Goal: Information Seeking & Learning: Learn about a topic

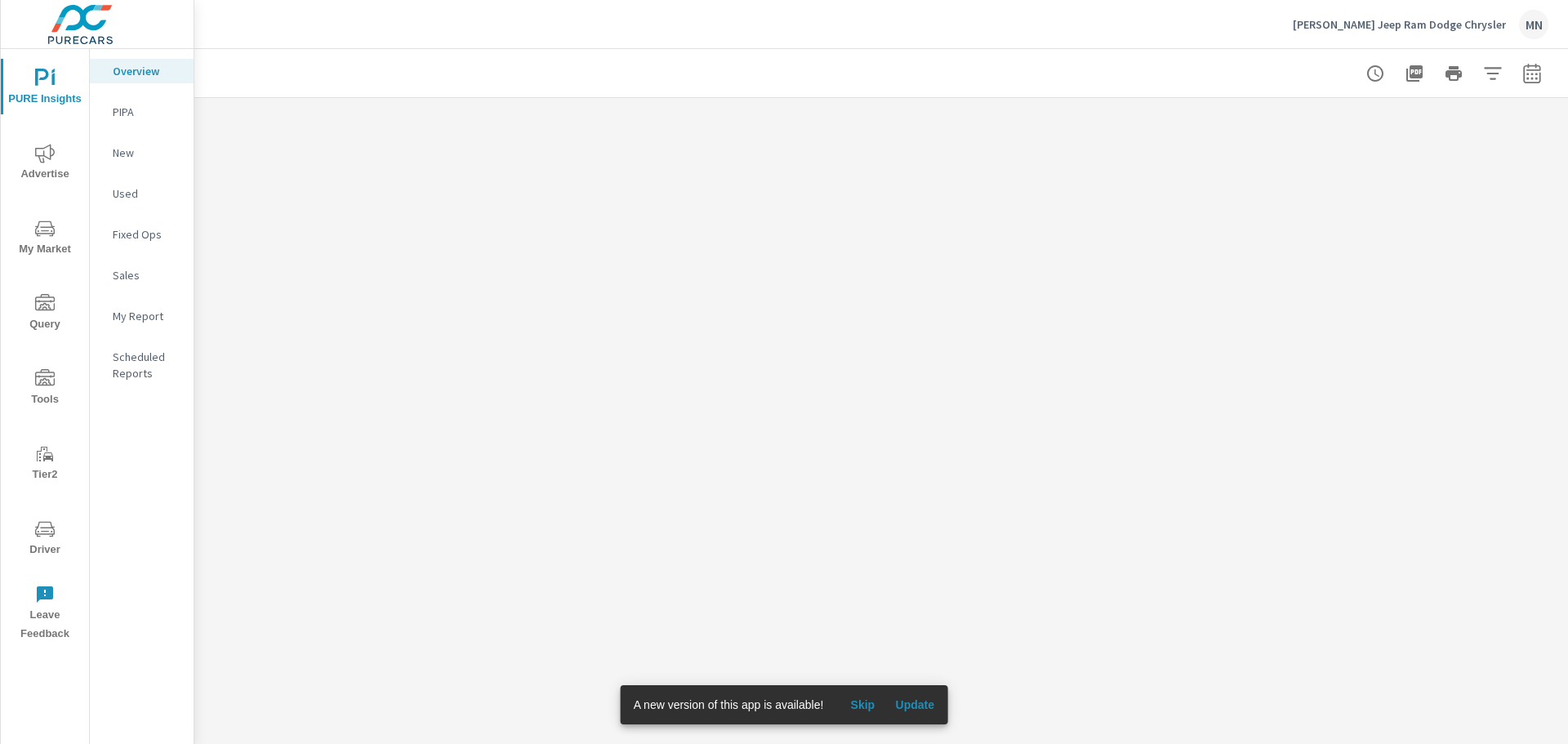
click at [932, 709] on span "Update" at bounding box center [914, 705] width 39 height 15
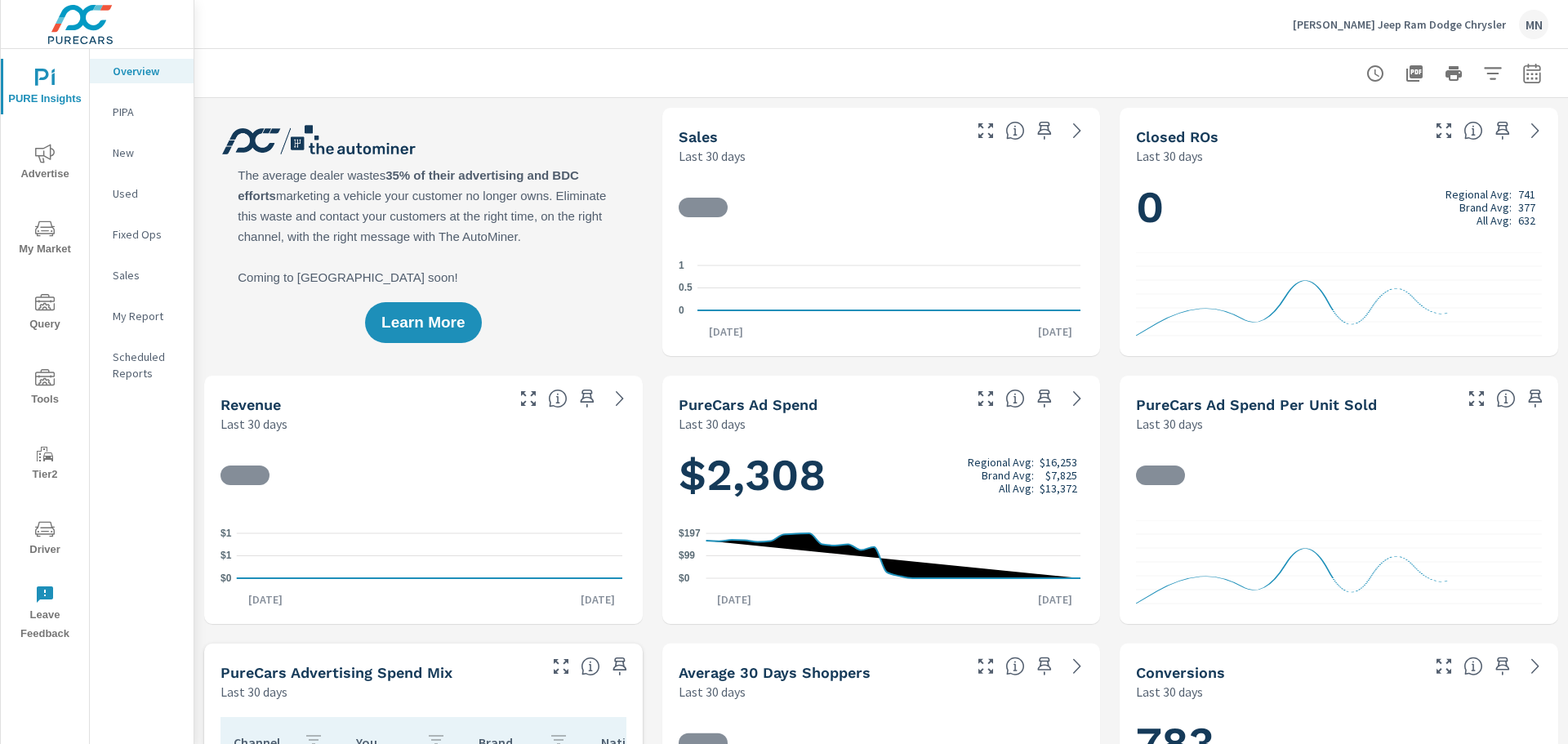
click at [47, 161] on icon "nav menu" at bounding box center [45, 154] width 20 height 20
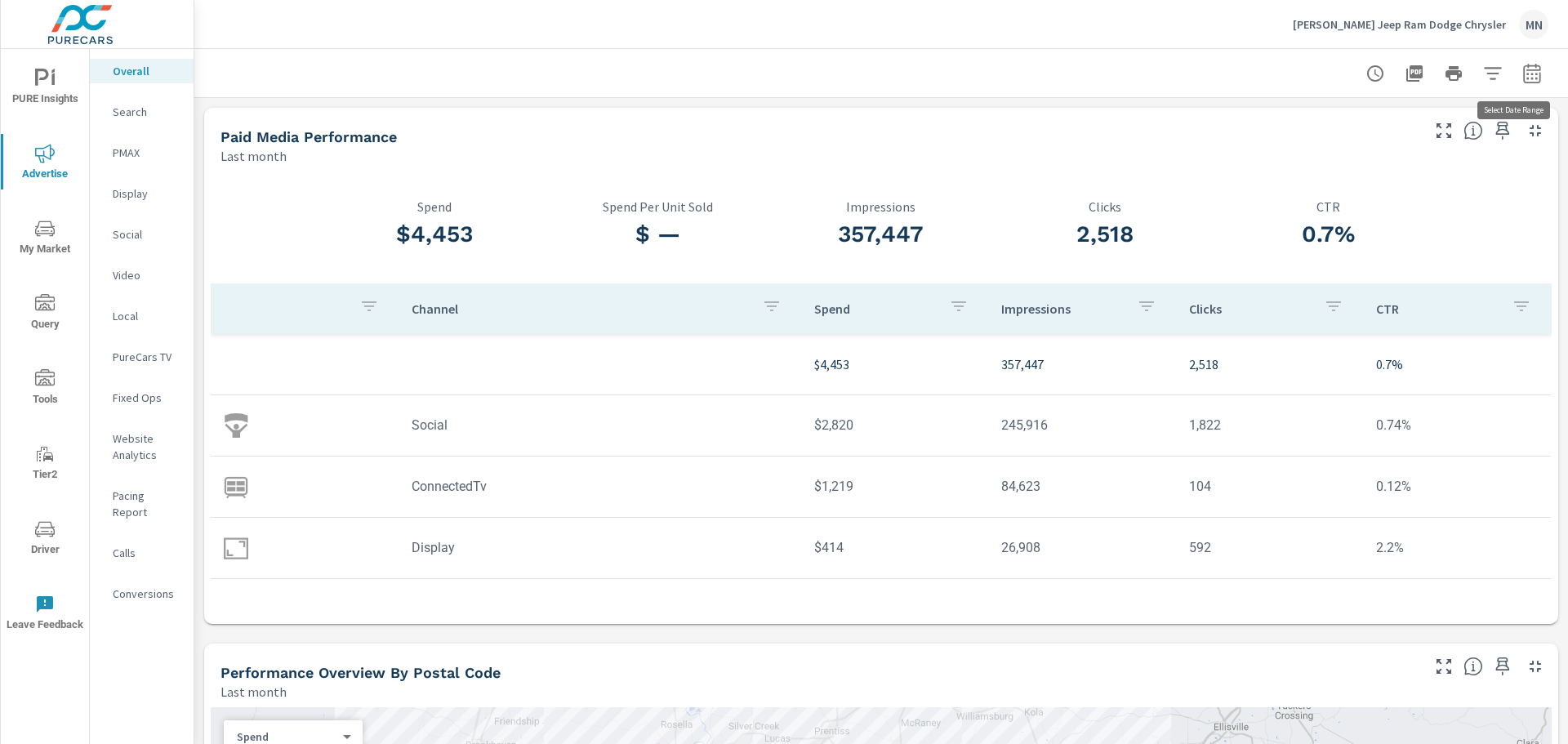
click at [1522, 80] on icon "button" at bounding box center [1532, 74] width 20 height 20
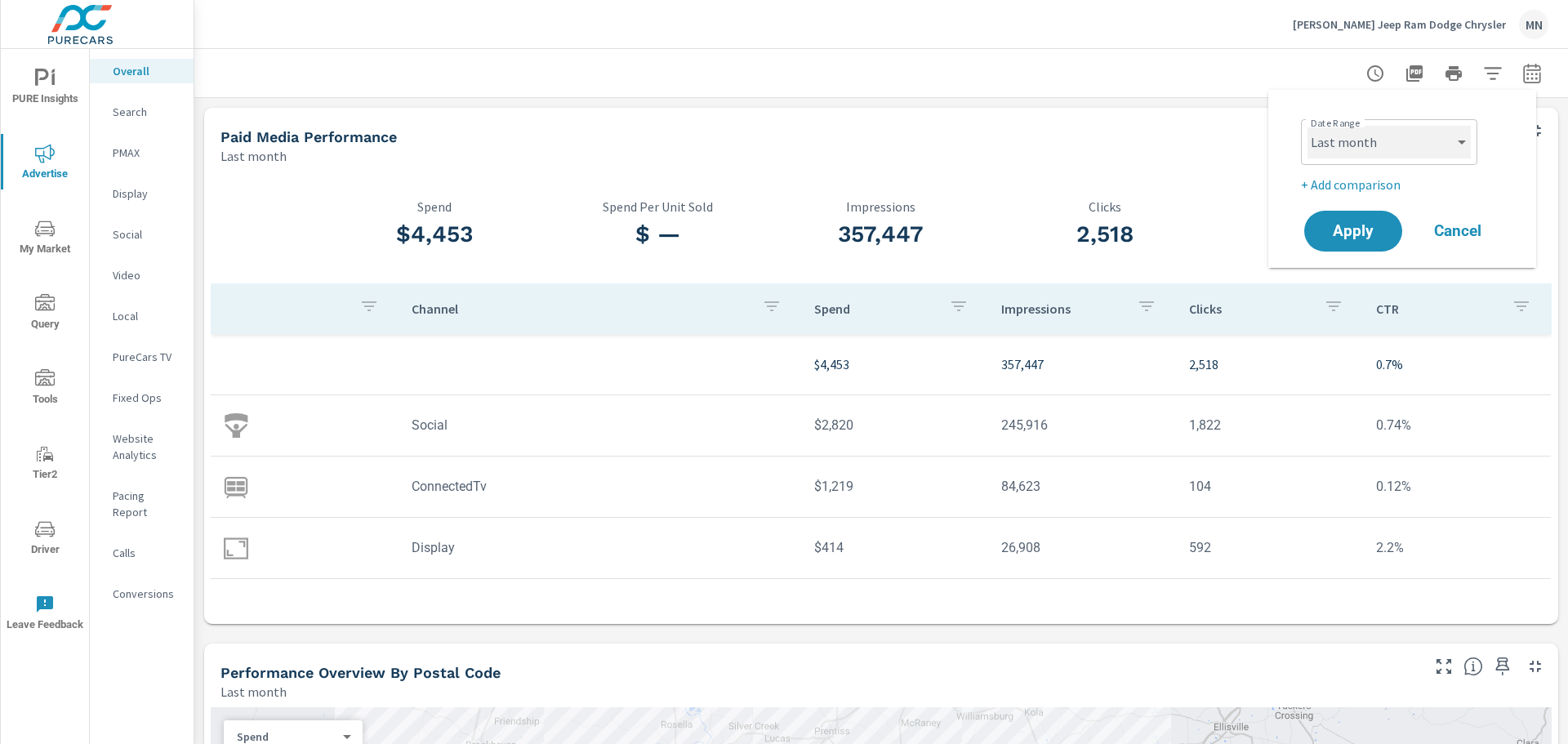
click at [1365, 150] on select "Custom Yesterday Last week Last 7 days Last 14 days Last 30 days Last 45 days L…" at bounding box center [1389, 141] width 164 height 32
click at [1308, 125] on select "Custom Yesterday Last week Last 7 days Last 14 days Last 30 days Last 45 days L…" at bounding box center [1389, 141] width 164 height 32
select select "custom"
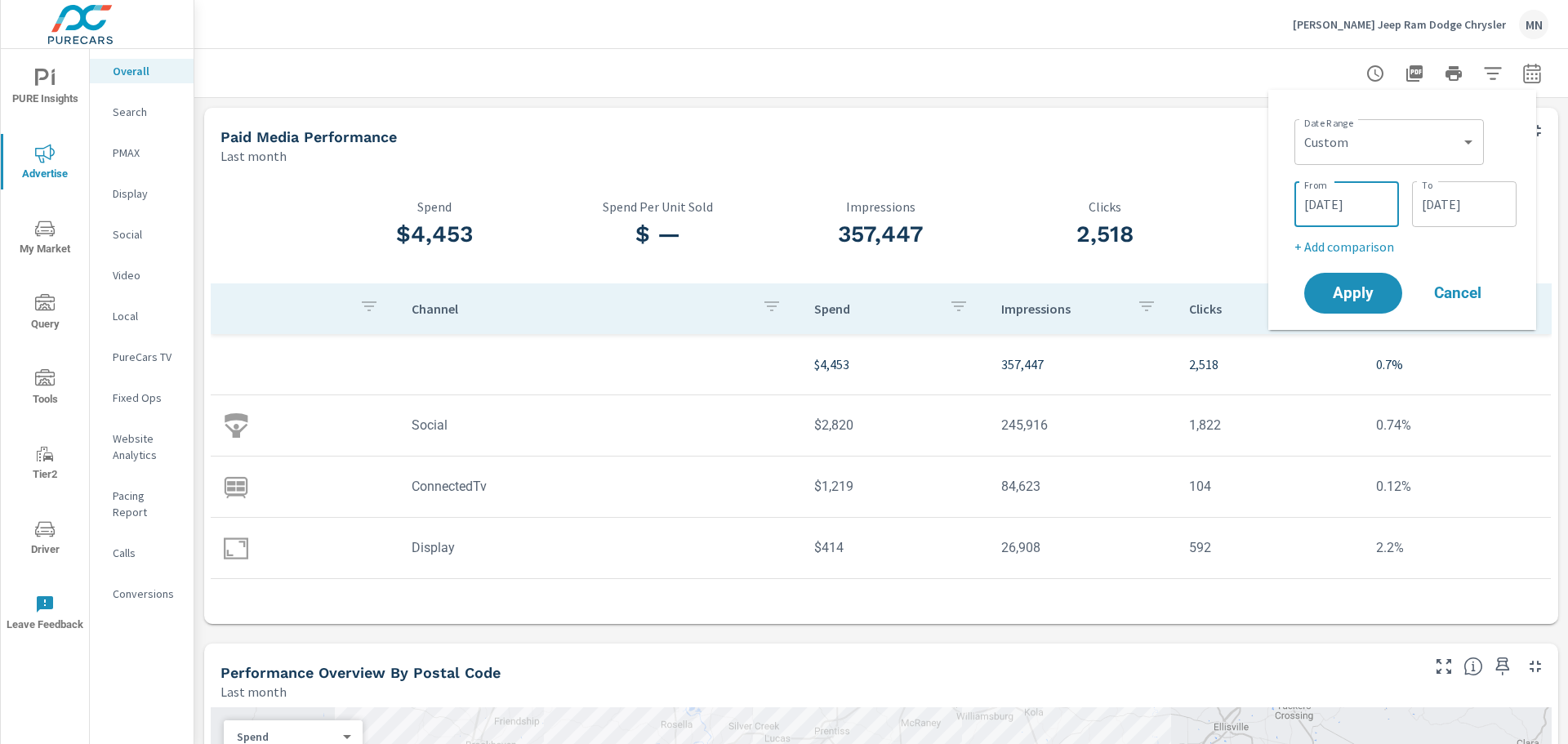
click at [1352, 193] on input "08/01/2025" at bounding box center [1347, 203] width 91 height 32
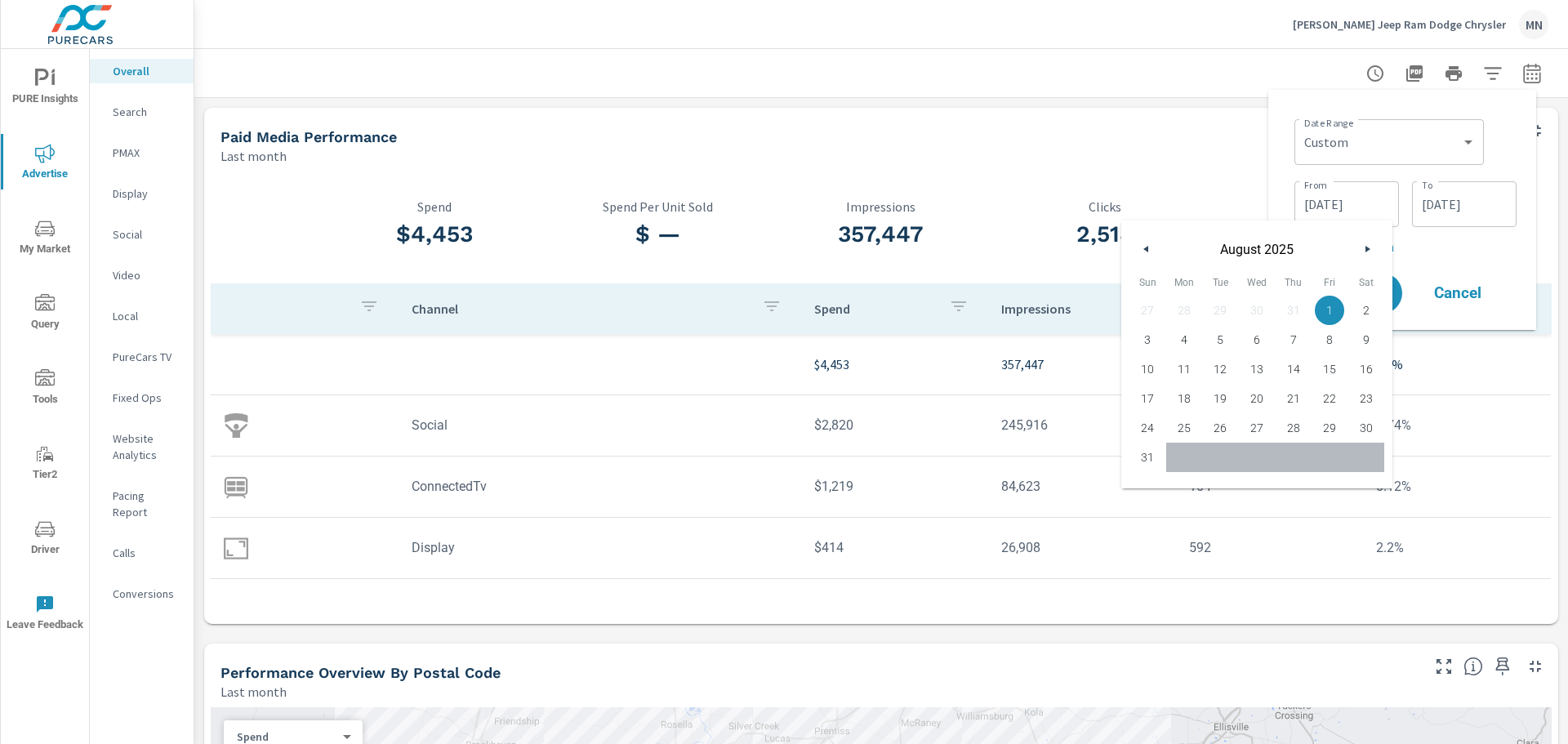
click at [1147, 247] on icon "button" at bounding box center [1144, 249] width 8 height 7
click at [1218, 306] on span "1" at bounding box center [1221, 311] width 37 height 22
type input "07/01/2025"
click at [1287, 140] on div "Date Range Custom Yesterday Last week Last 7 days Last 14 days Last 30 days Las…" at bounding box center [1402, 210] width 242 height 214
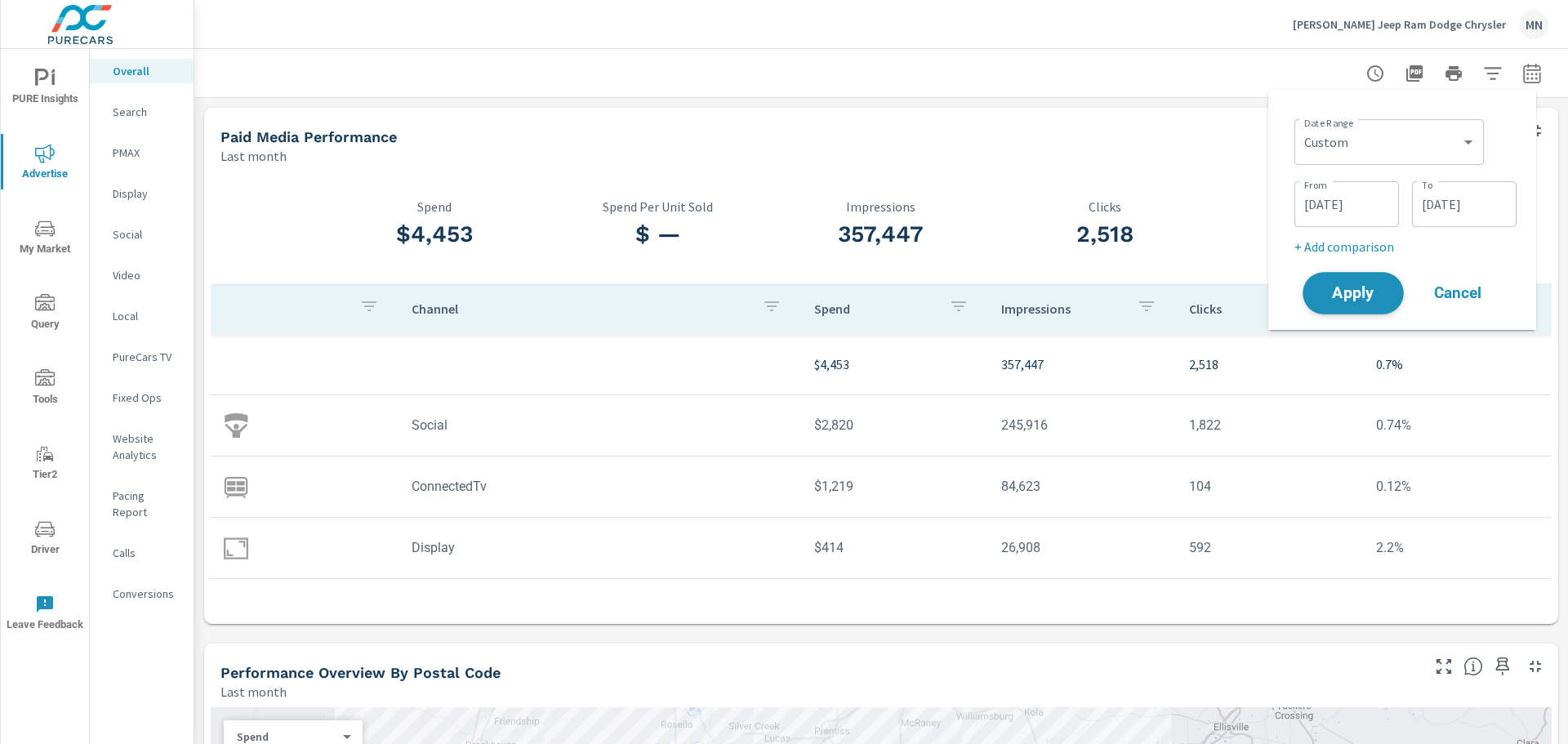
click at [1354, 290] on span "Apply" at bounding box center [1353, 293] width 67 height 16
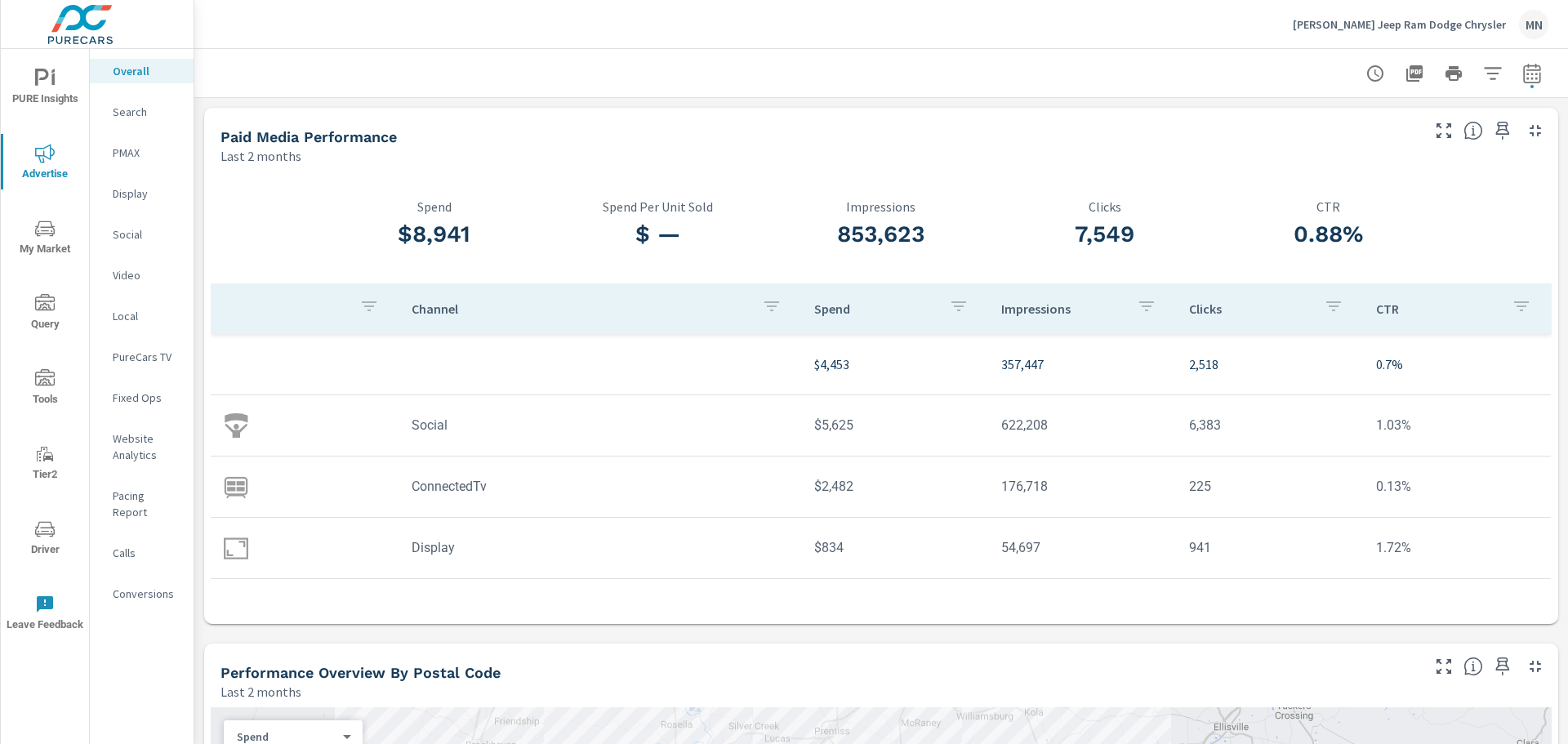
click at [1526, 662] on icon "button" at bounding box center [1536, 667] width 20 height 20
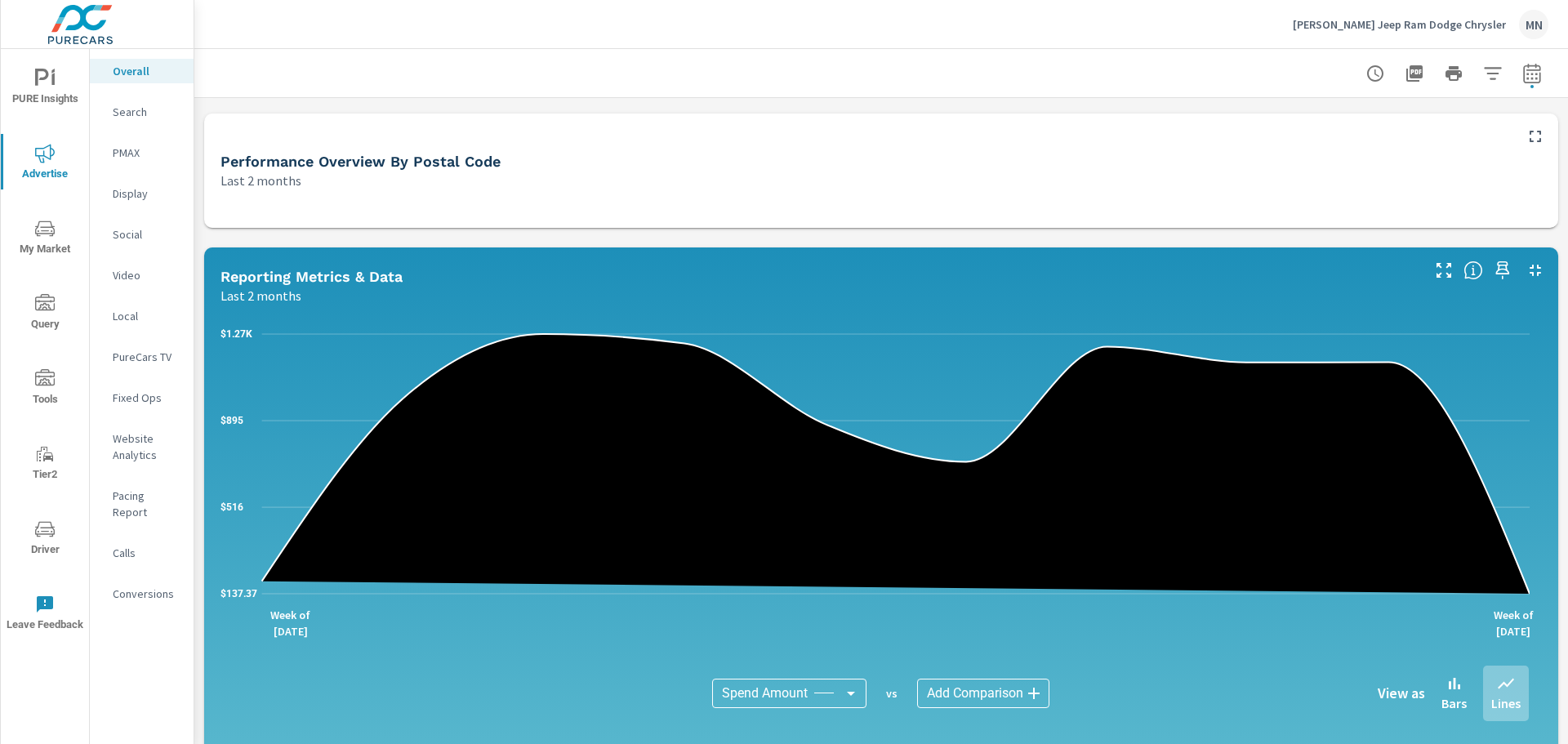
scroll to position [326, 0]
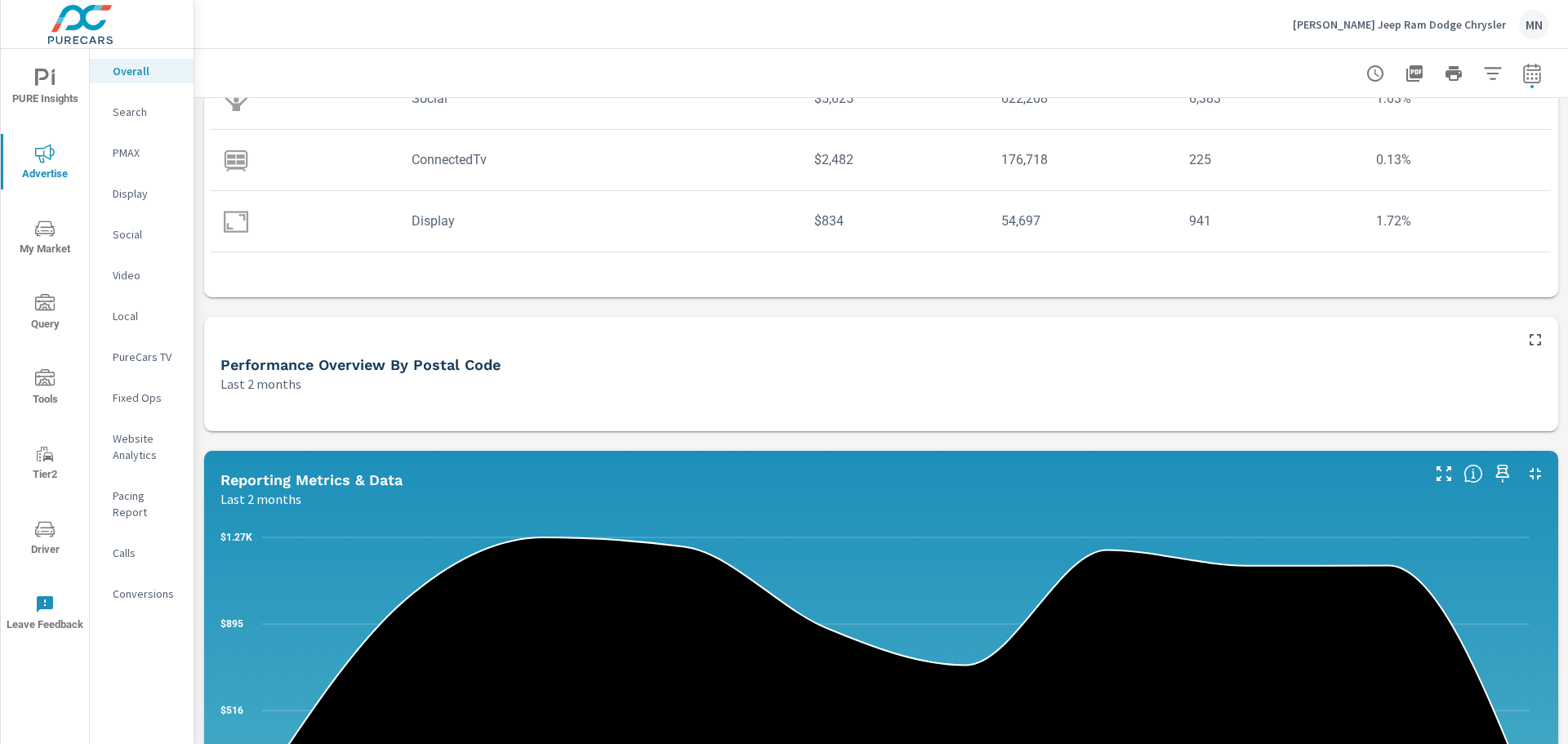
click at [1530, 470] on icon "button" at bounding box center [1536, 474] width 12 height 12
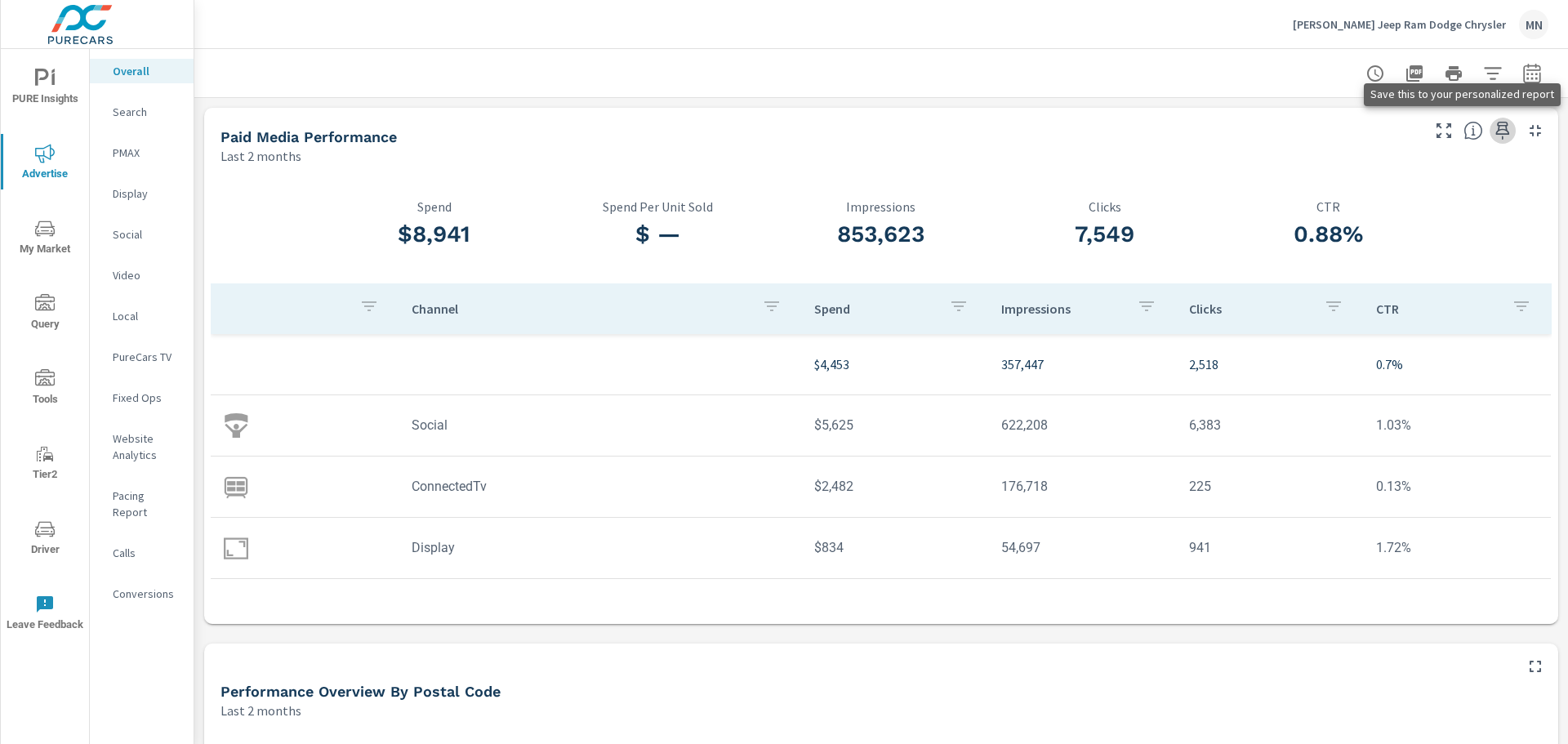
click at [1493, 124] on icon "button" at bounding box center [1503, 131] width 20 height 20
click at [1405, 64] on icon "button" at bounding box center [1415, 74] width 20 height 20
click at [141, 99] on nav "Overall Search PMAX Display Social Video Local PureCars TV Fixed Ops Website An…" at bounding box center [141, 339] width 104 height 580
click at [138, 116] on p "Search" at bounding box center [147, 112] width 68 height 17
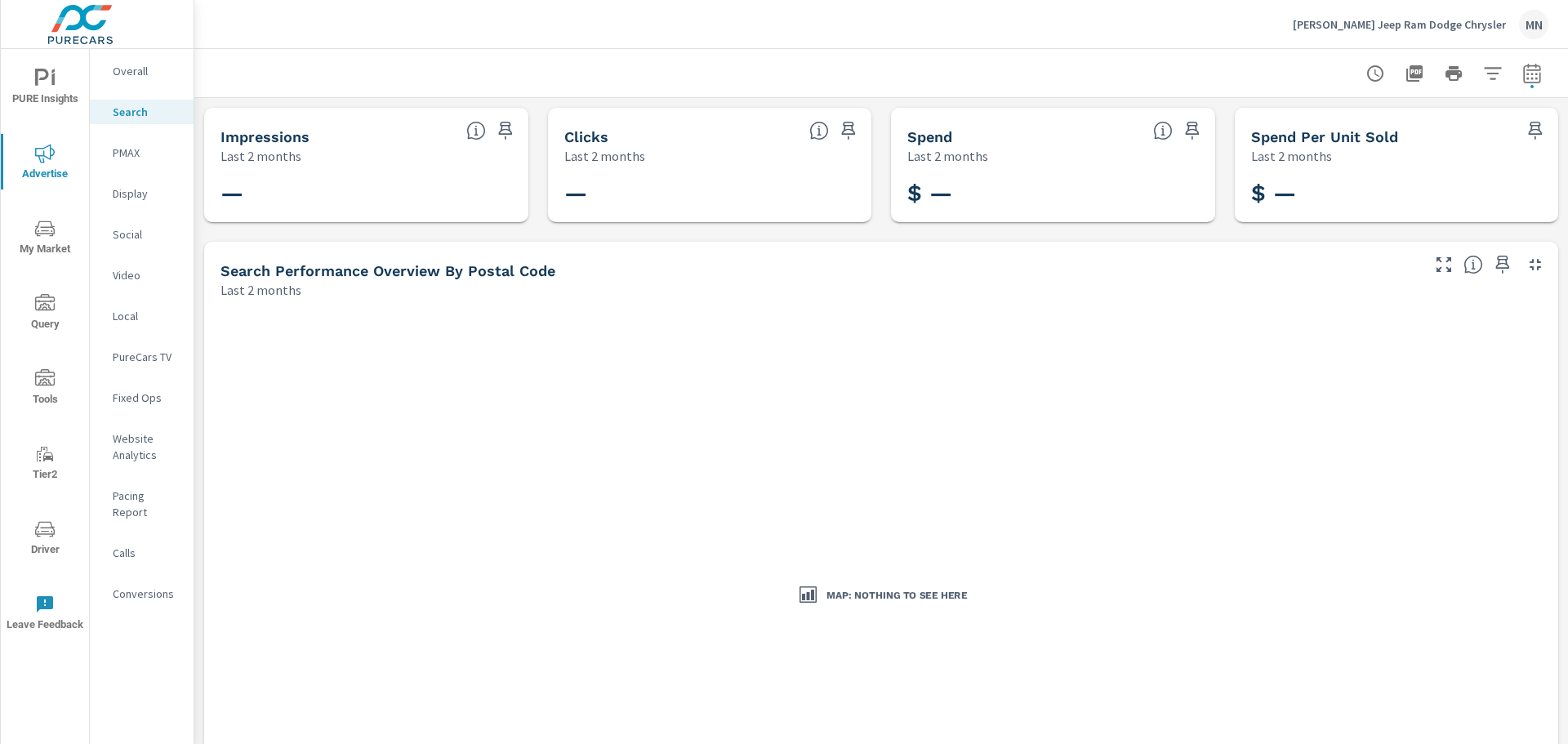
click at [125, 147] on p "PMAX" at bounding box center [147, 153] width 68 height 17
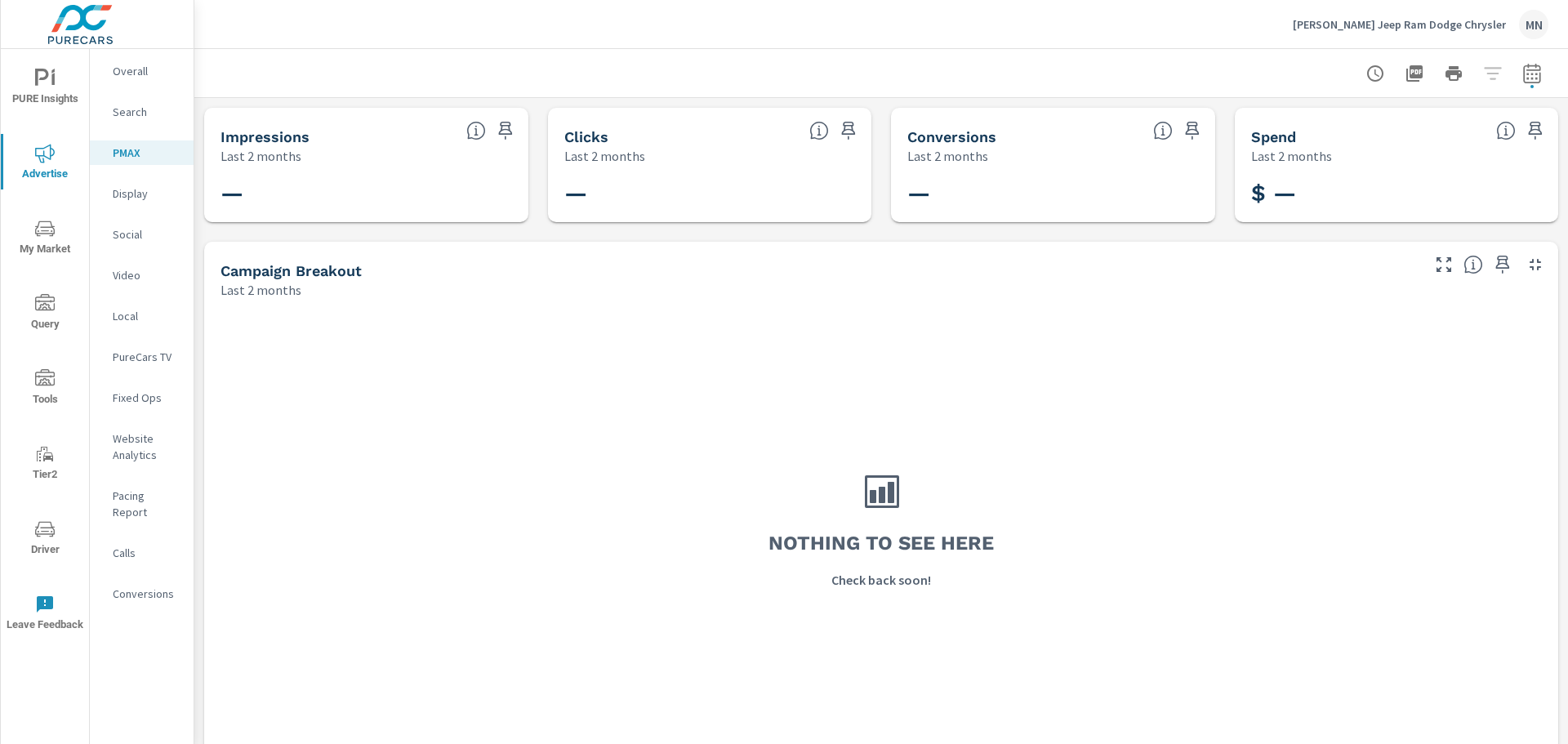
click at [121, 195] on p "Display" at bounding box center [147, 193] width 68 height 17
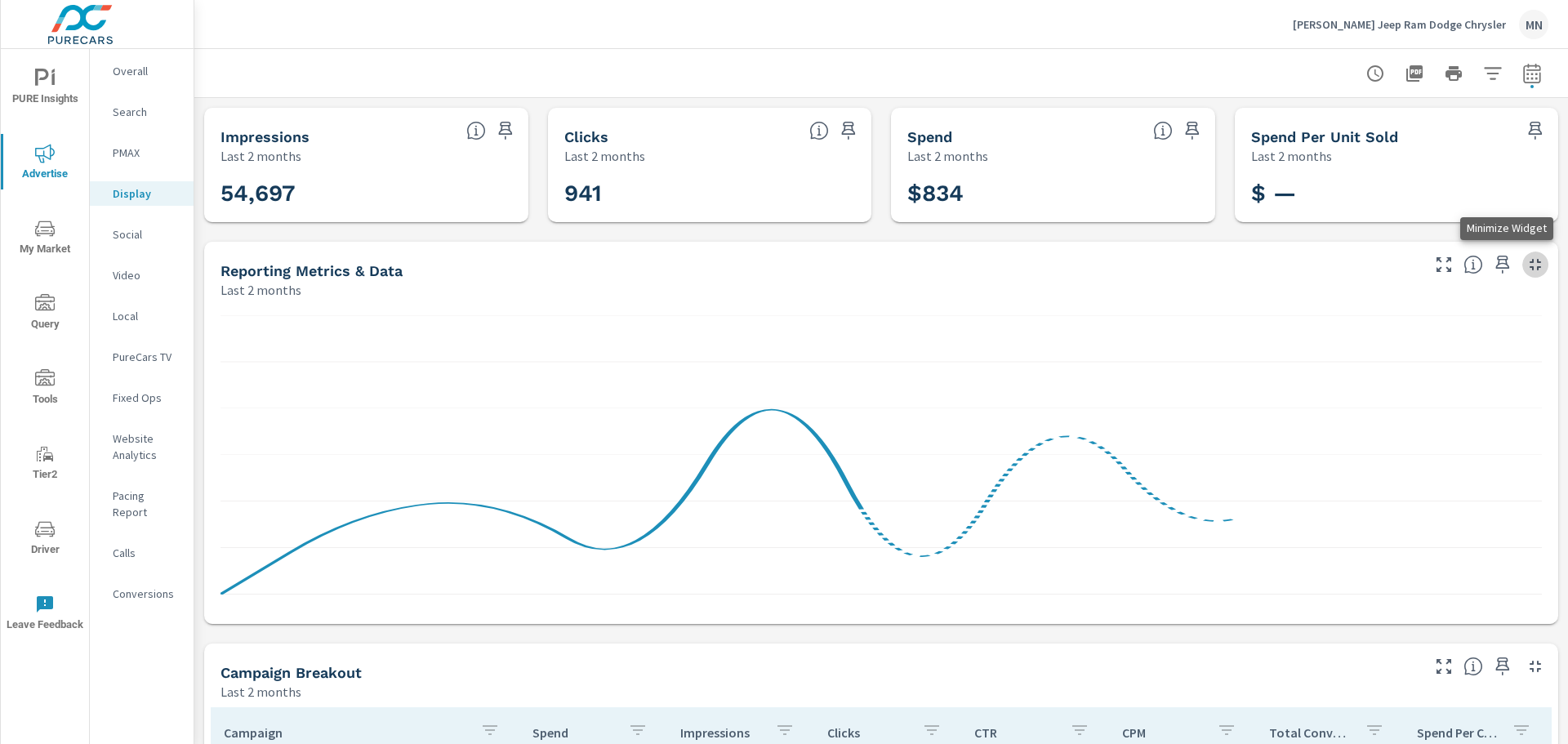
click at [1526, 264] on icon "button" at bounding box center [1536, 265] width 20 height 20
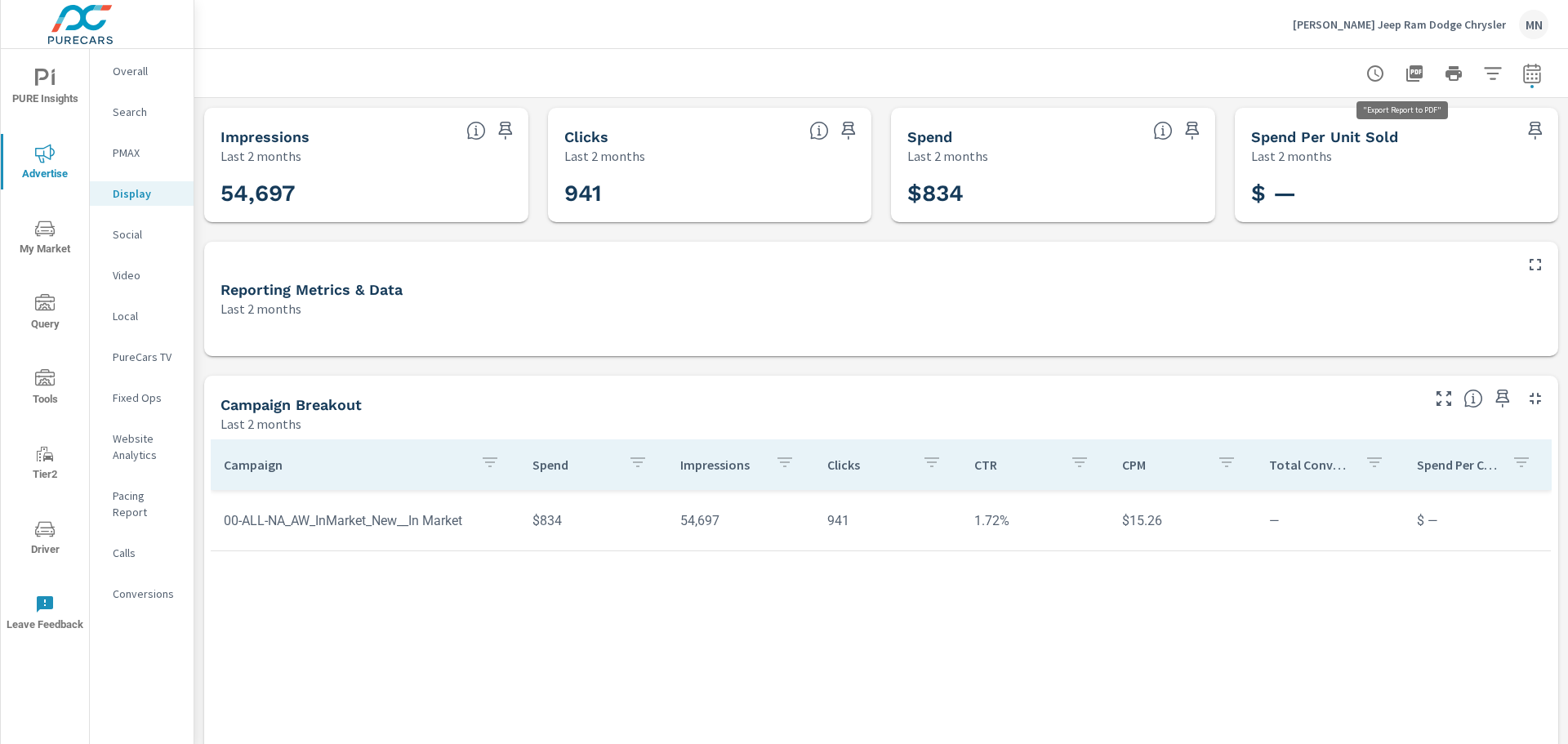
click at [1410, 68] on icon "button" at bounding box center [1415, 74] width 17 height 17
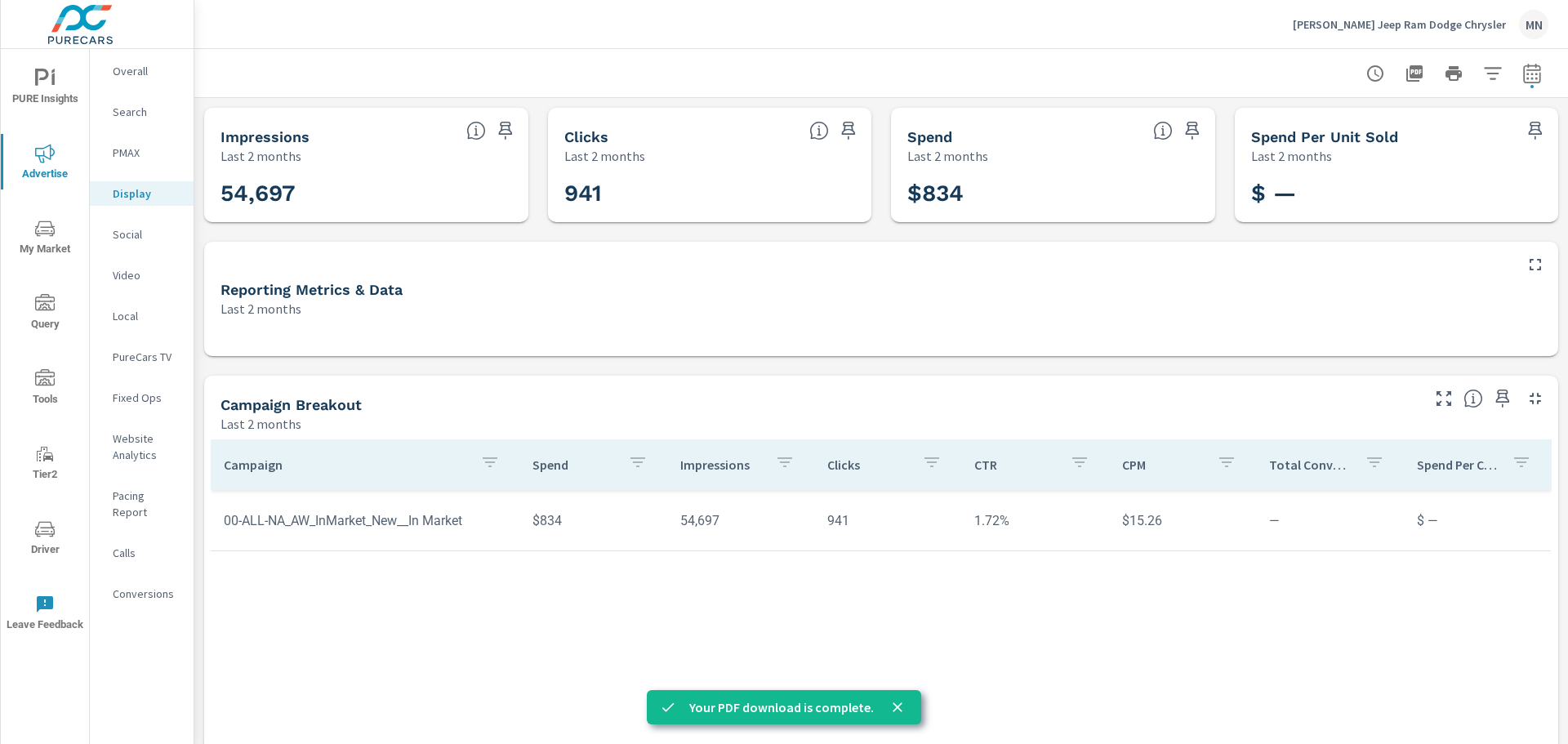
click at [131, 228] on p "Social" at bounding box center [147, 234] width 68 height 17
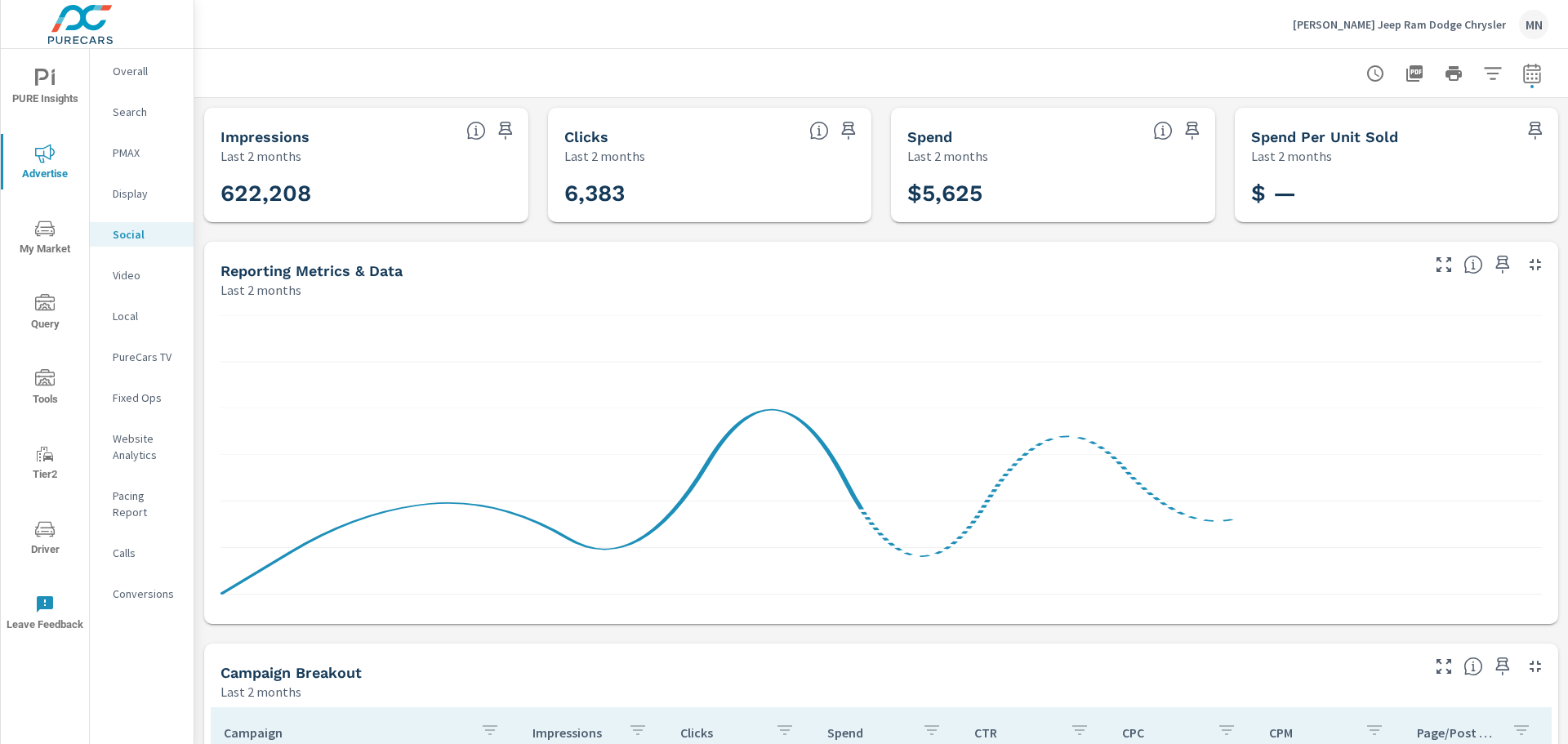
click at [1526, 266] on icon "button" at bounding box center [1536, 265] width 20 height 20
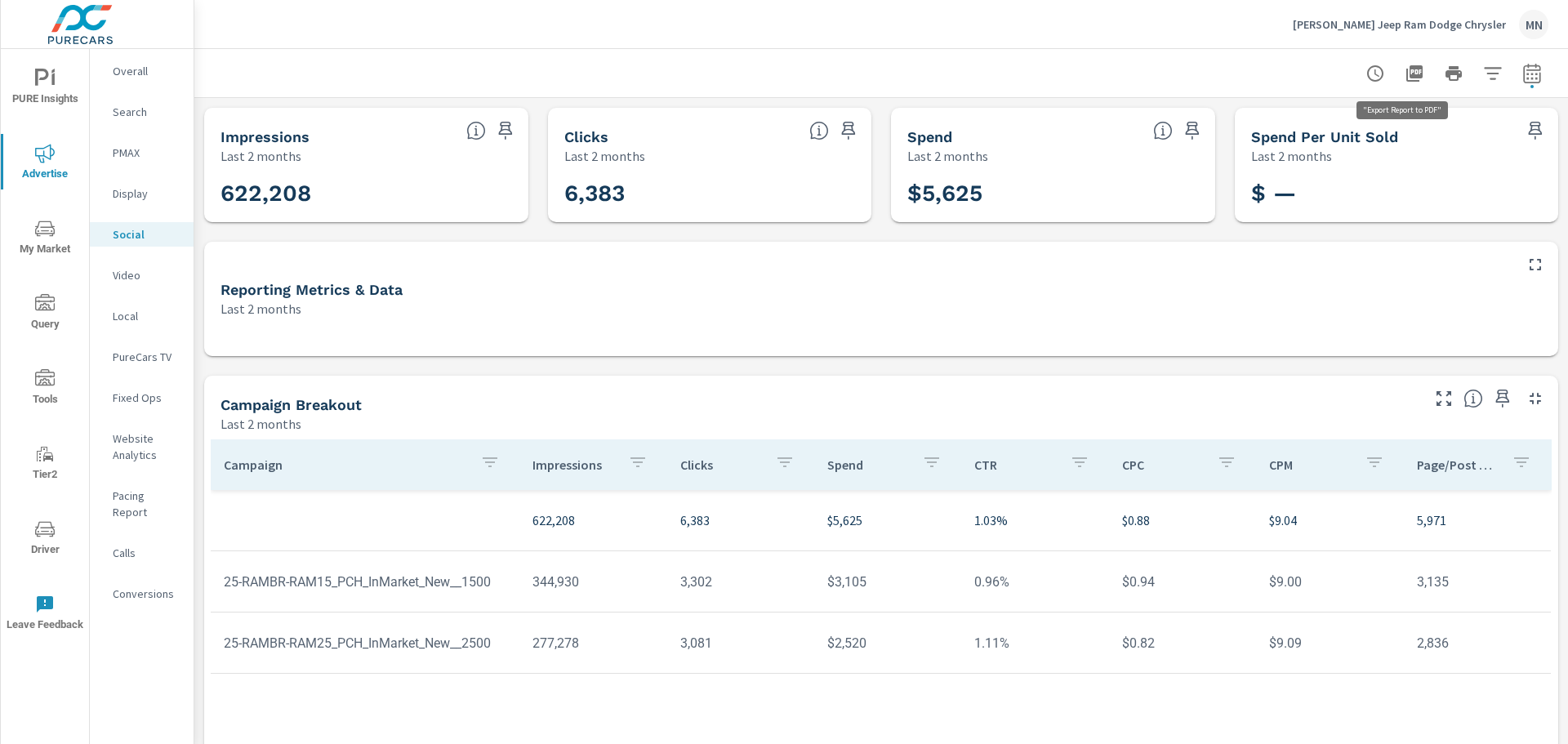
click at [1409, 71] on icon "button" at bounding box center [1415, 74] width 17 height 17
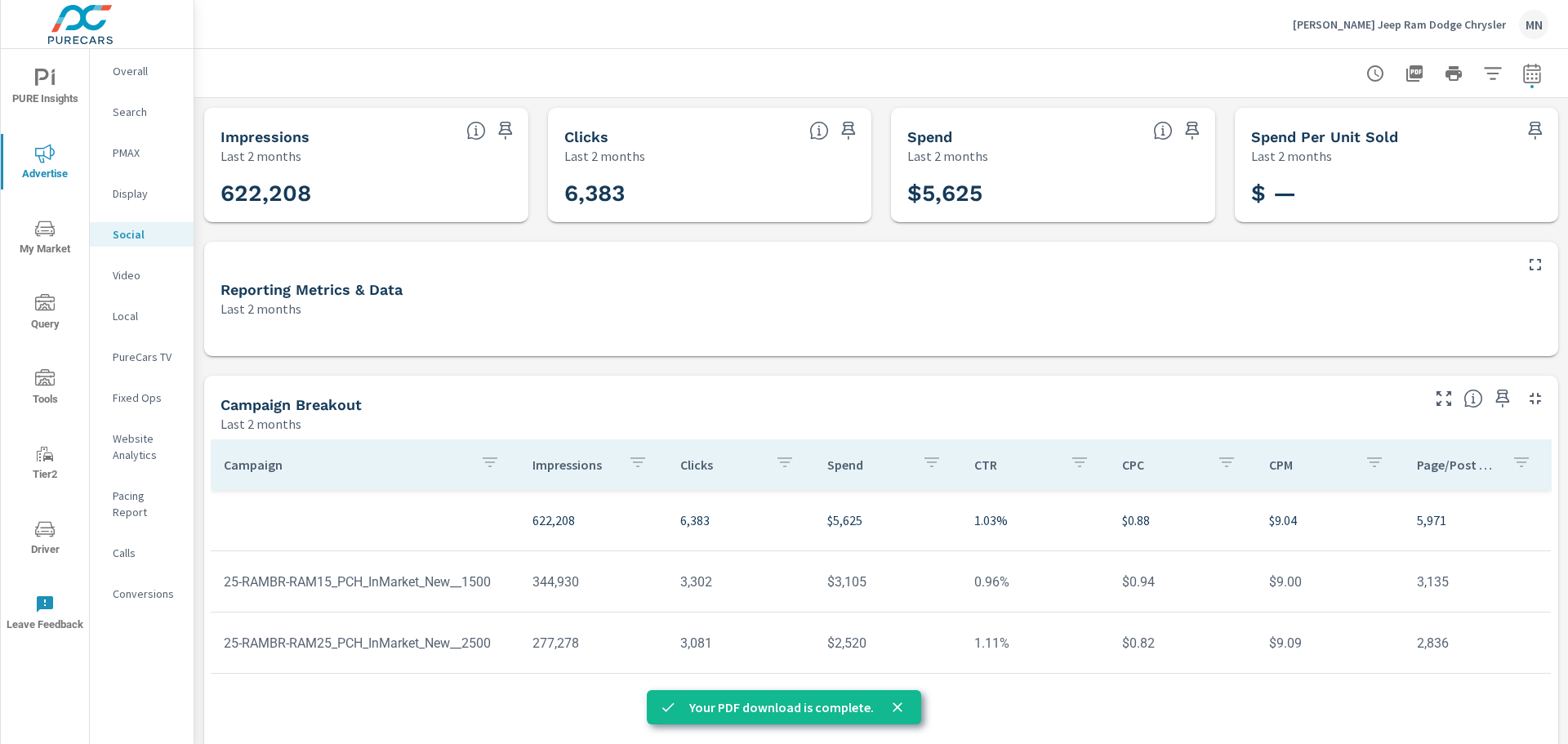
click at [141, 267] on div "Video" at bounding box center [141, 276] width 104 height 25
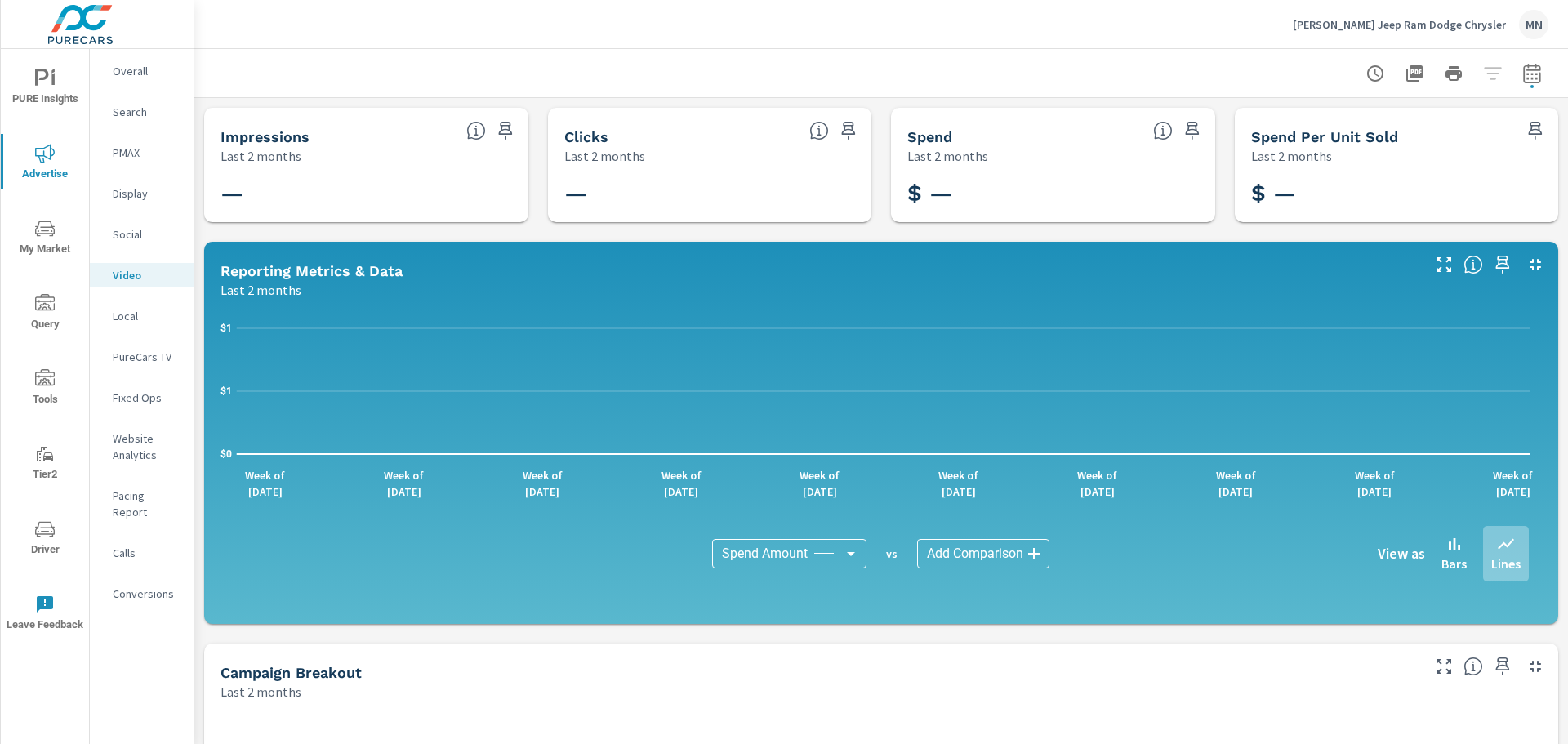
click at [122, 238] on p "Social" at bounding box center [147, 234] width 68 height 17
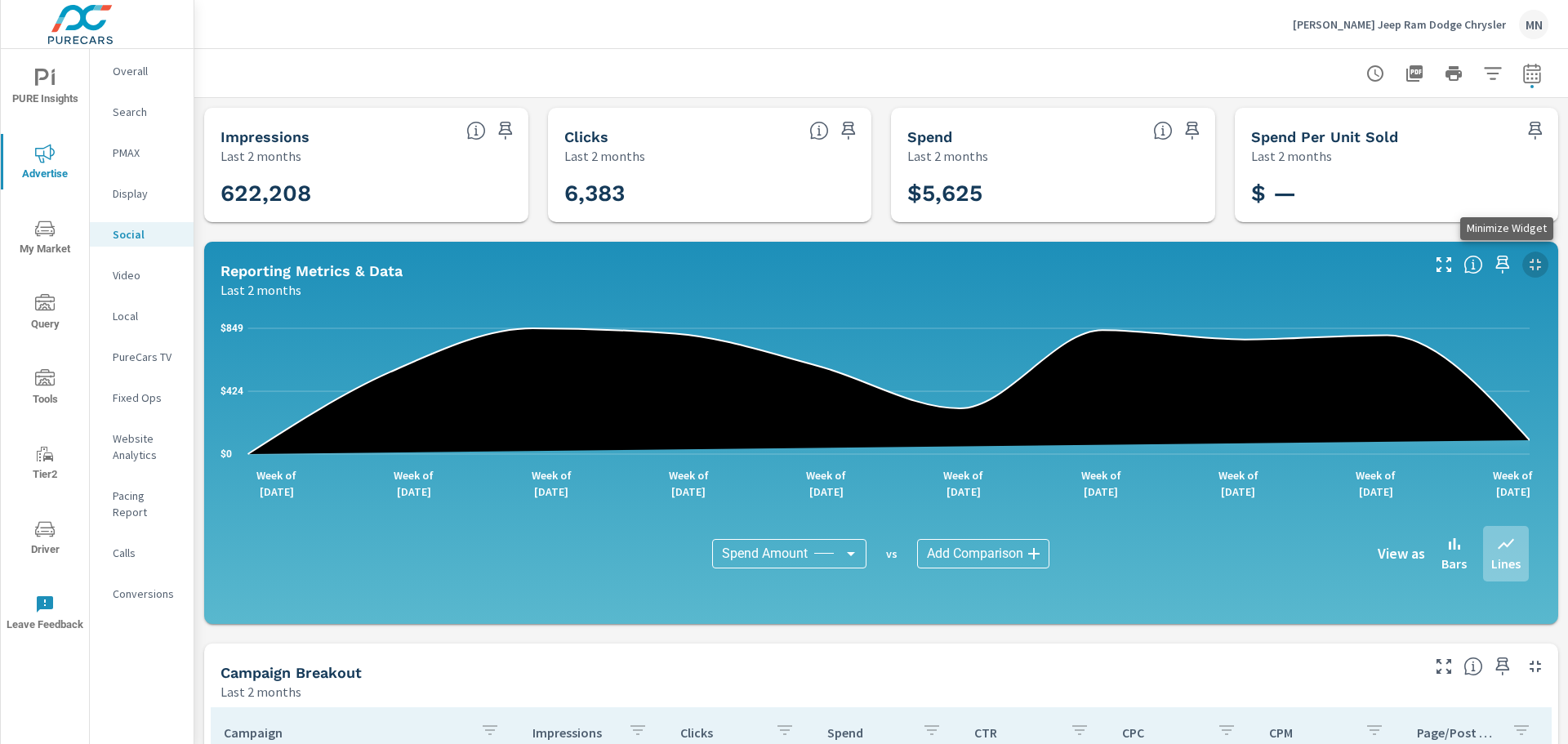
click at [1526, 264] on icon "button" at bounding box center [1536, 265] width 20 height 20
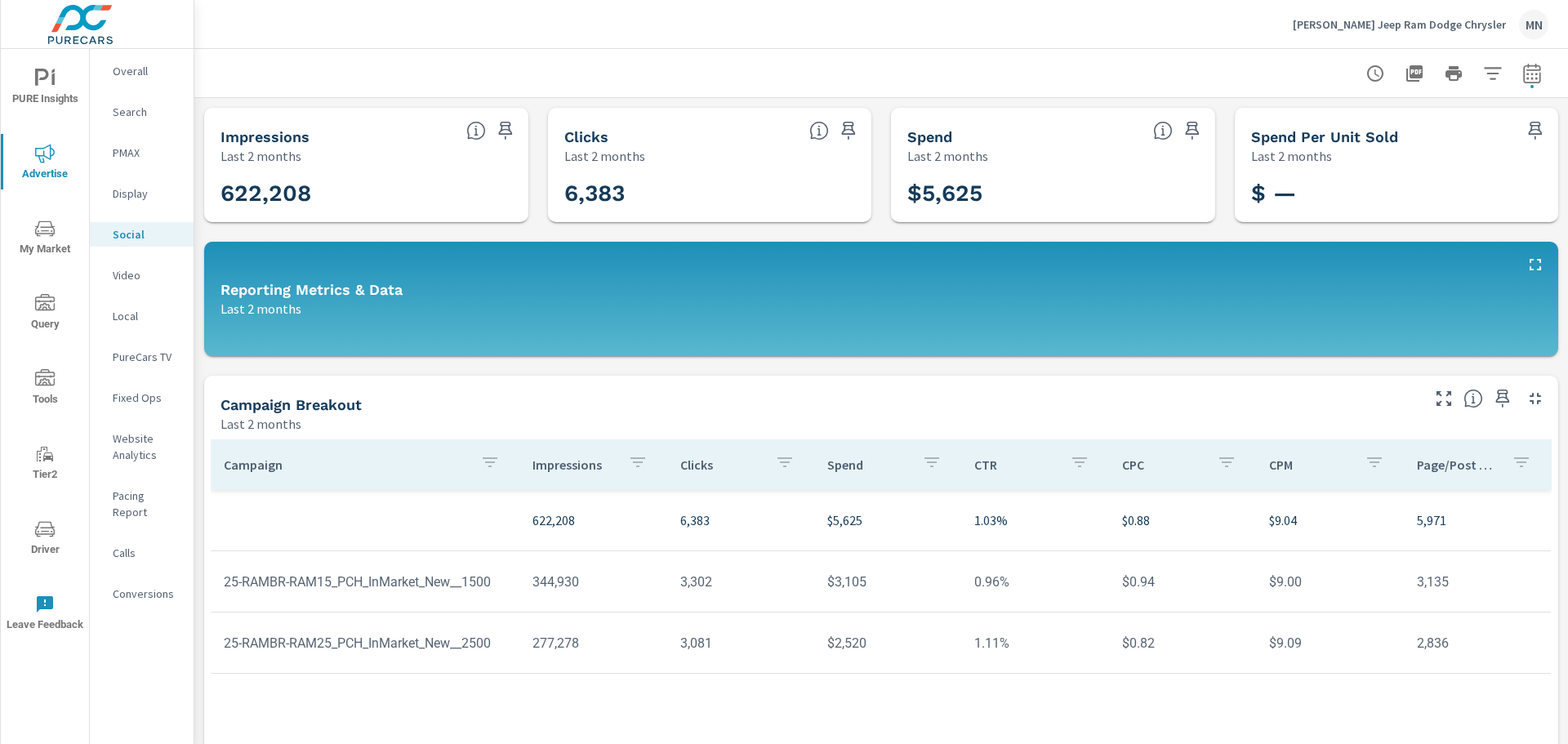
click at [1407, 66] on icon "button" at bounding box center [1415, 74] width 17 height 17
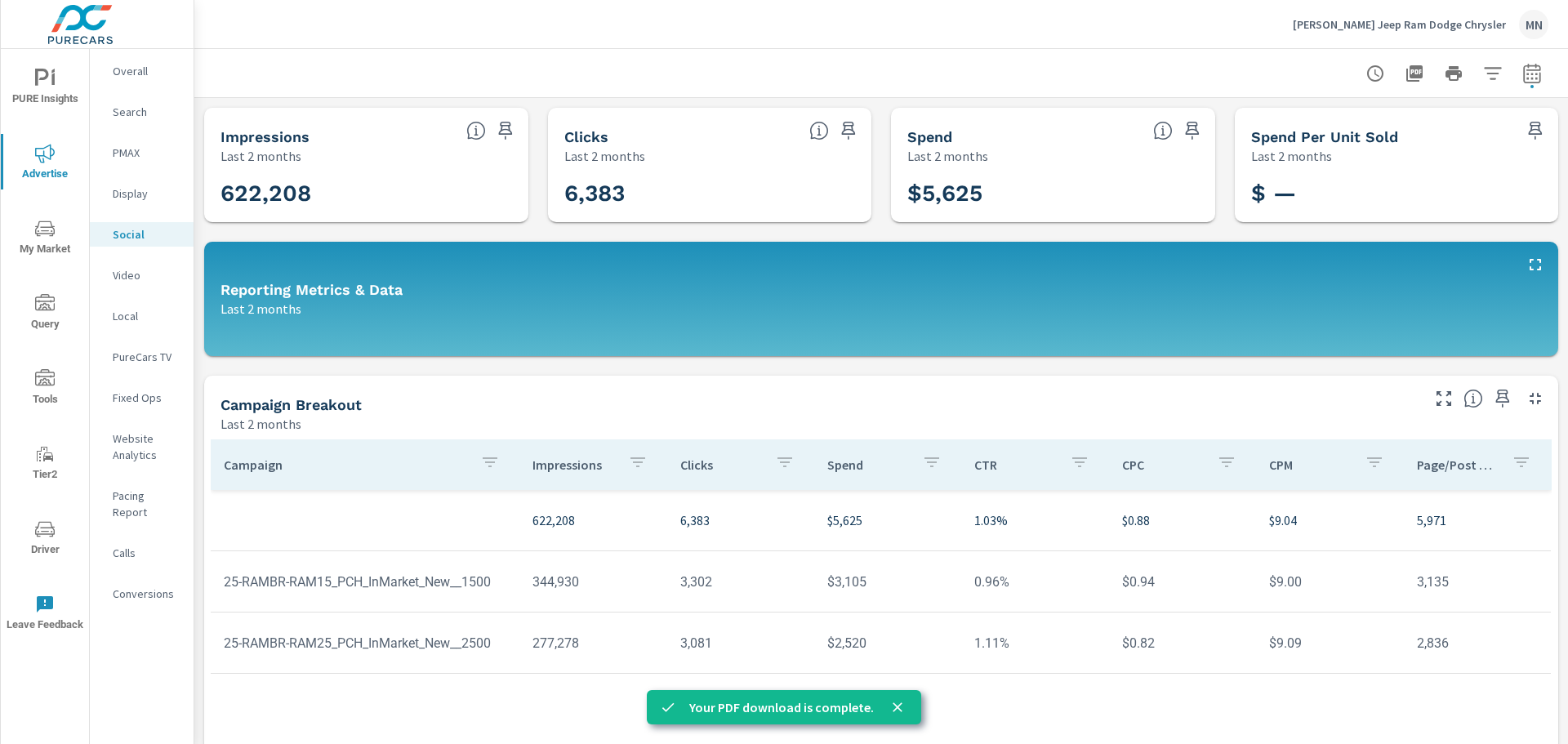
click at [130, 274] on p "Video" at bounding box center [147, 276] width 68 height 17
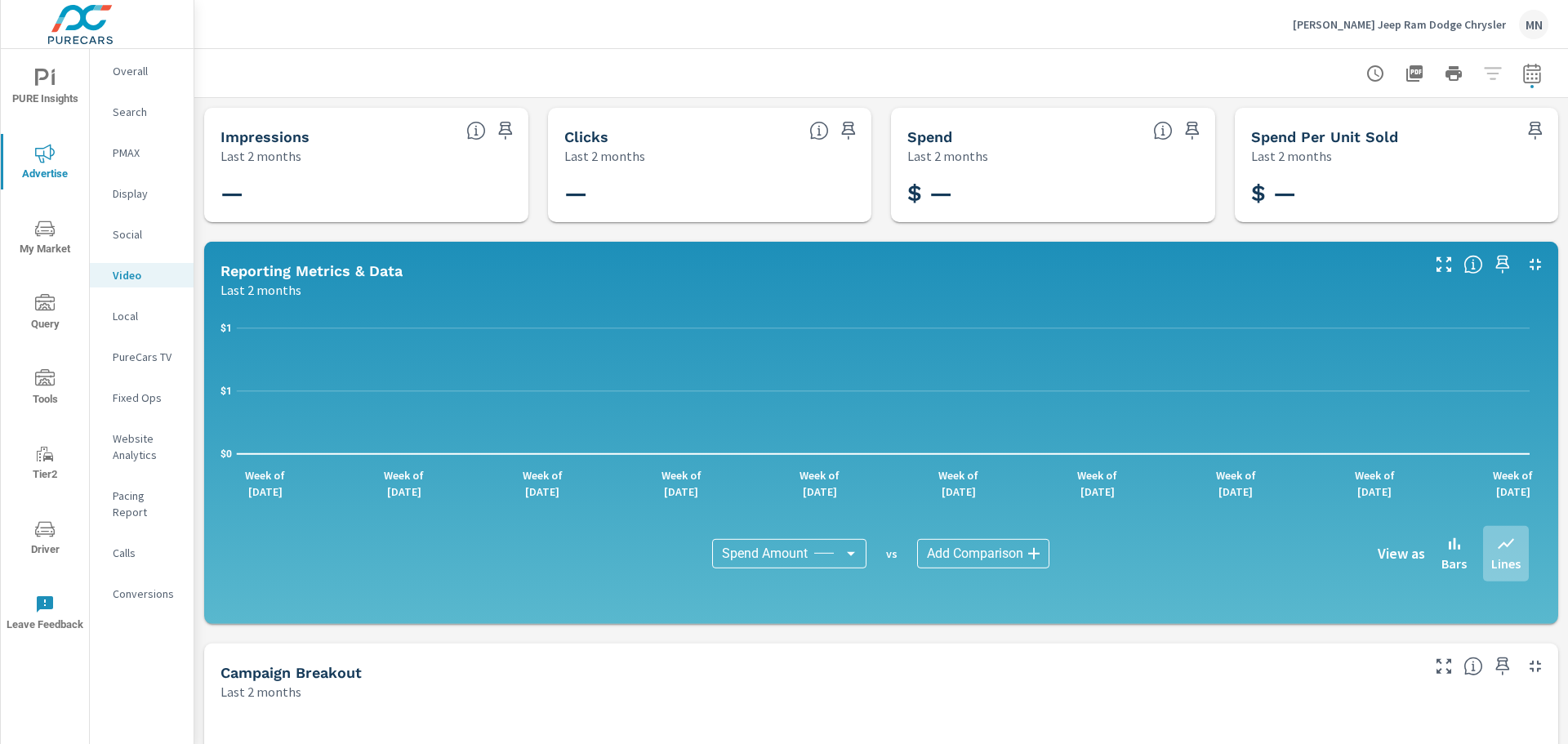
click at [129, 321] on p "Local" at bounding box center [147, 316] width 68 height 17
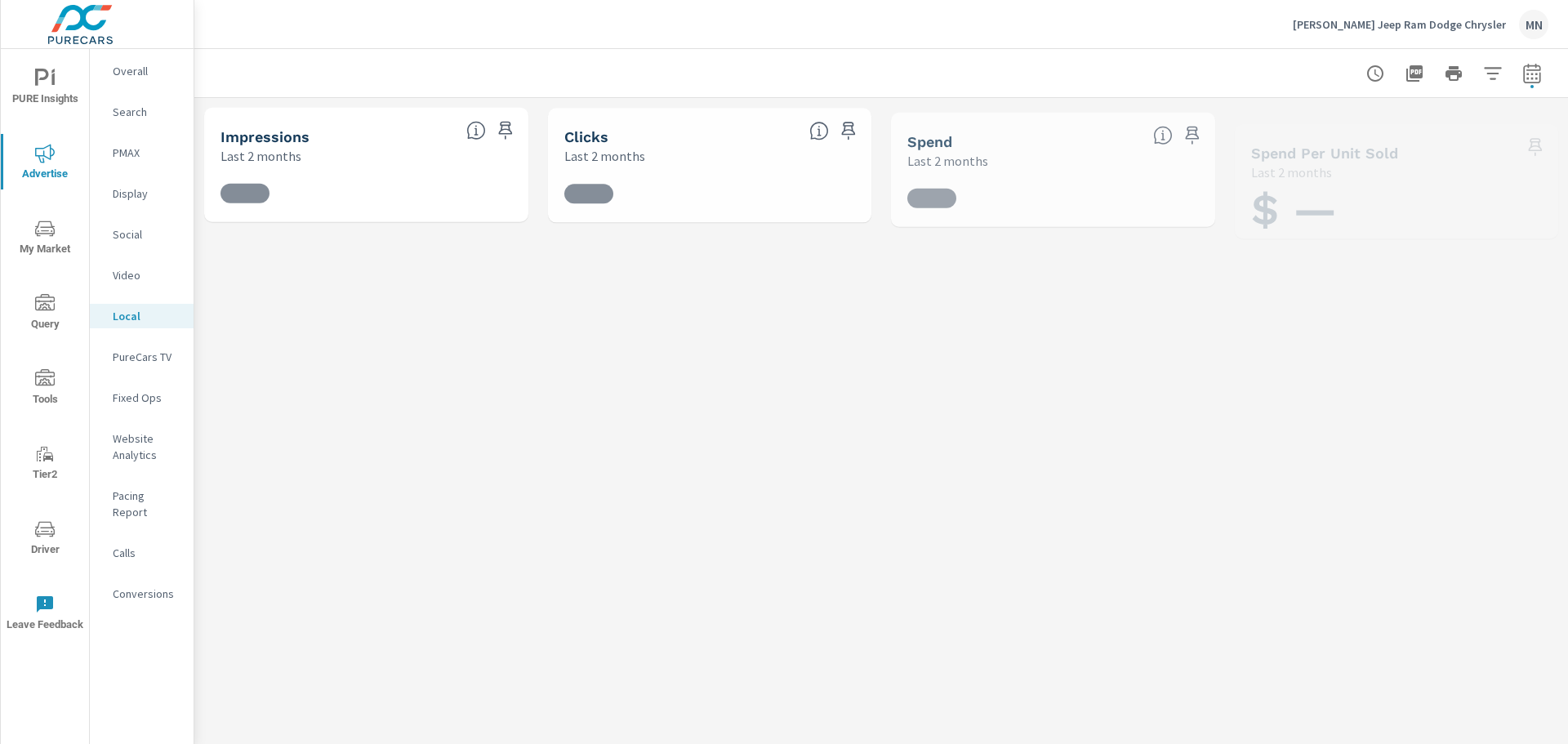
click at [144, 354] on p "PureCars TV" at bounding box center [147, 357] width 68 height 17
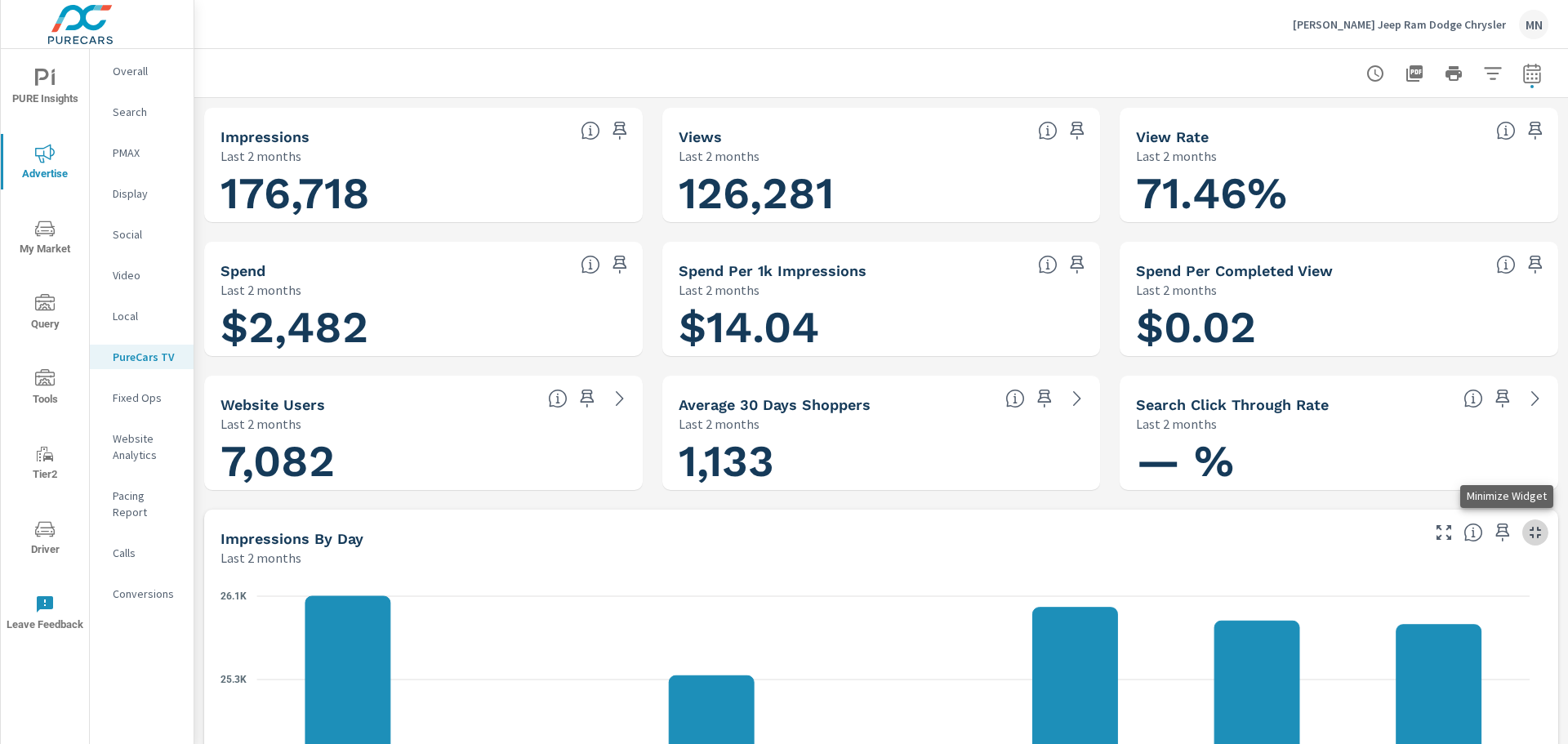
click at [1526, 525] on icon "button" at bounding box center [1536, 532] width 20 height 20
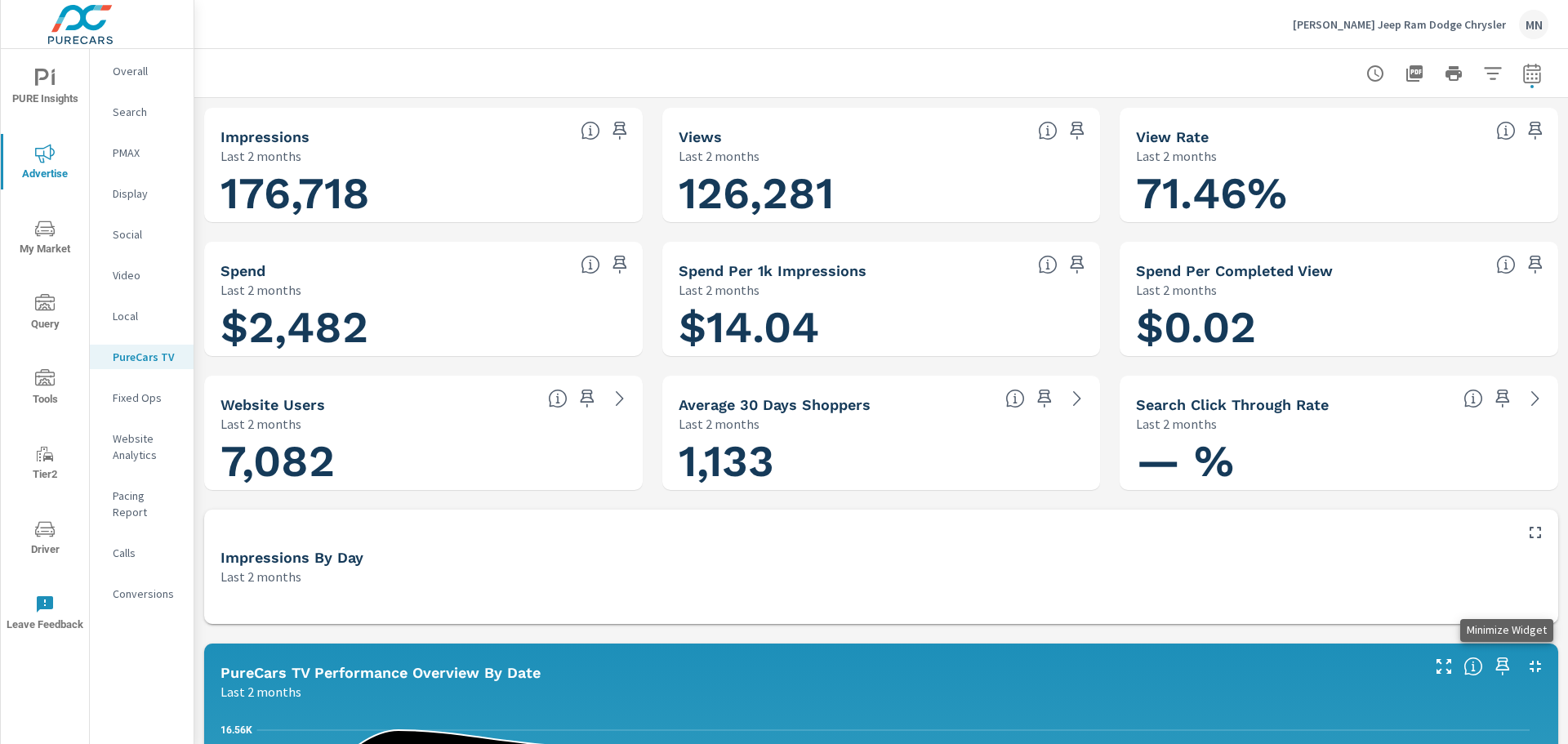
click at [1528, 663] on icon "button" at bounding box center [1536, 667] width 20 height 20
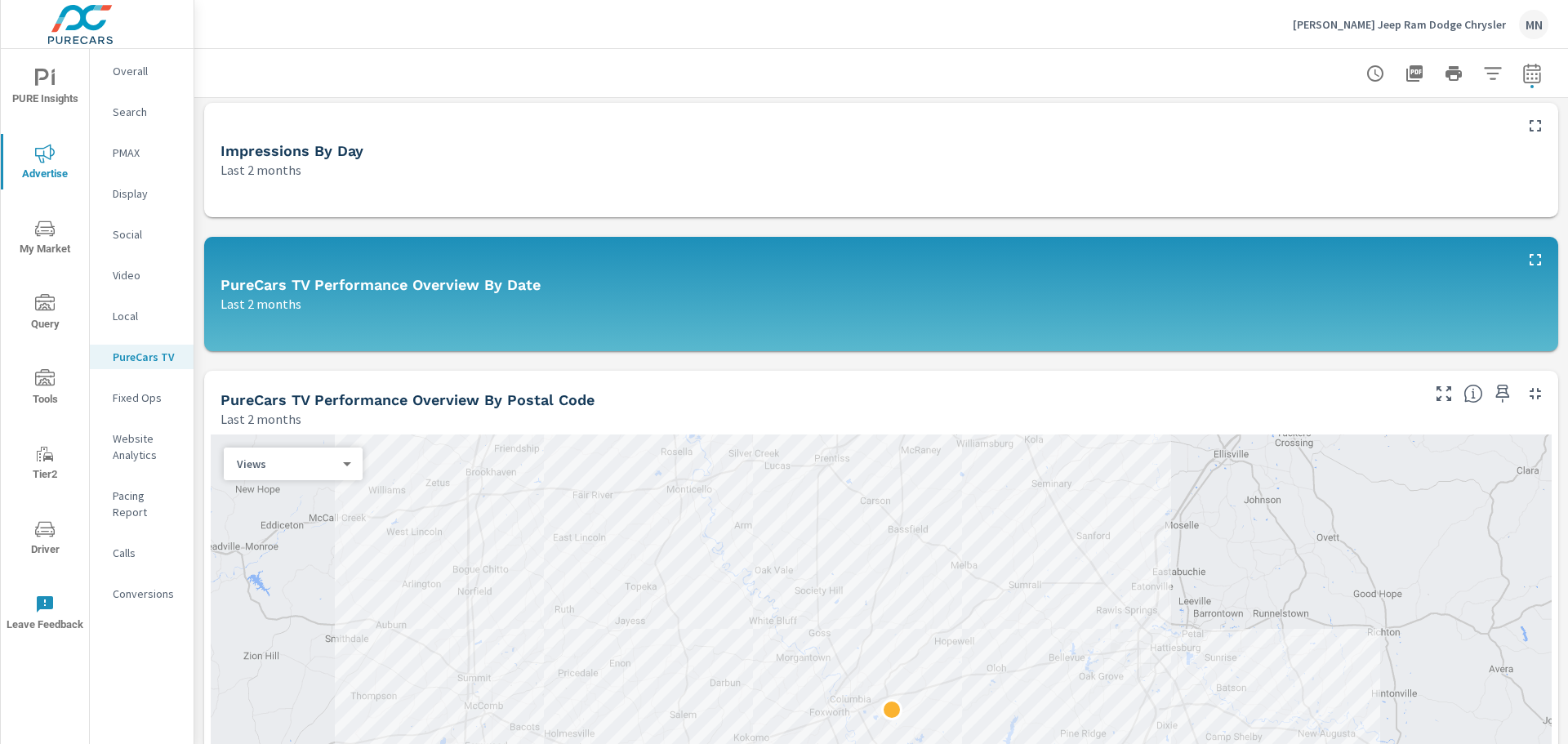
scroll to position [409, 0]
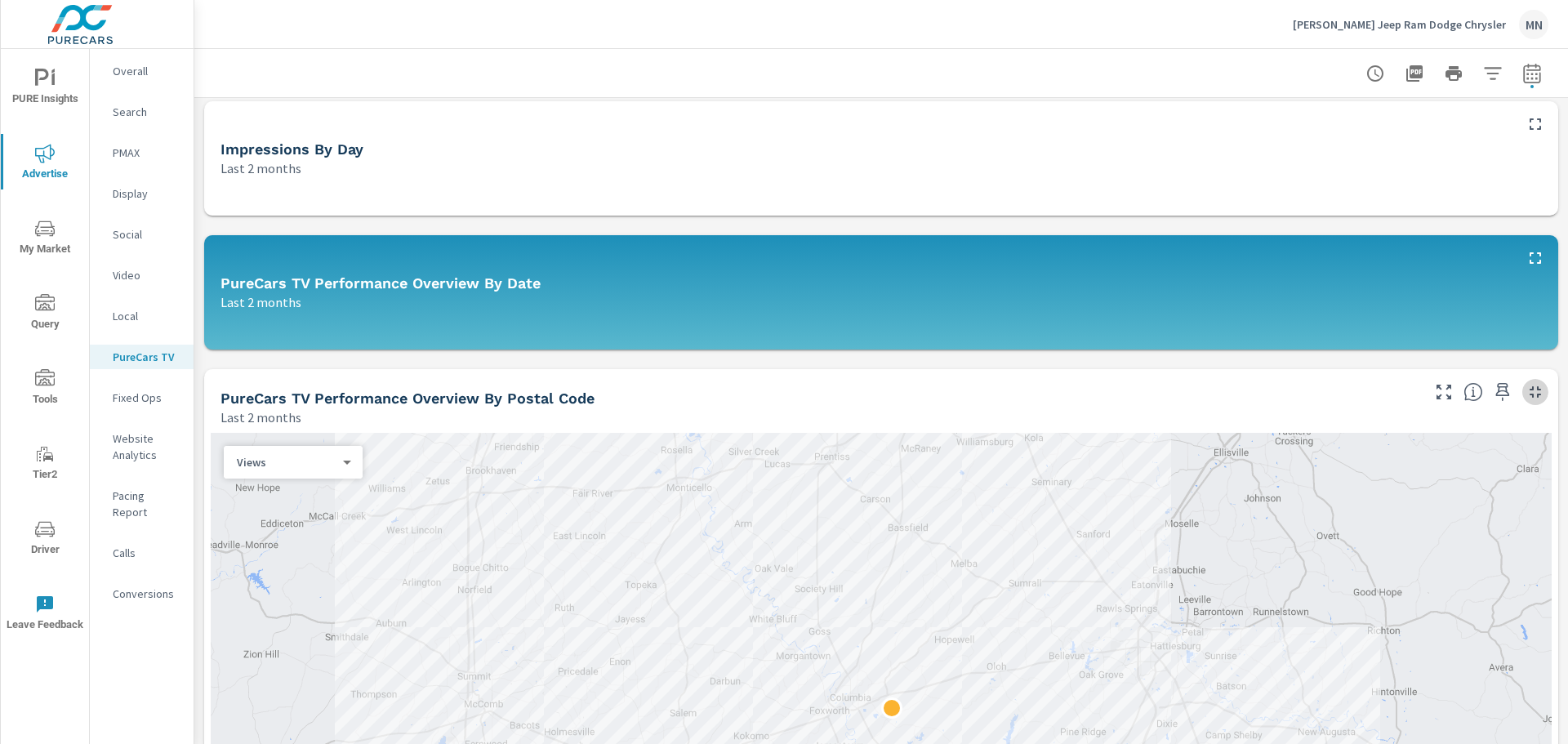
click at [1530, 388] on icon "button" at bounding box center [1536, 392] width 12 height 12
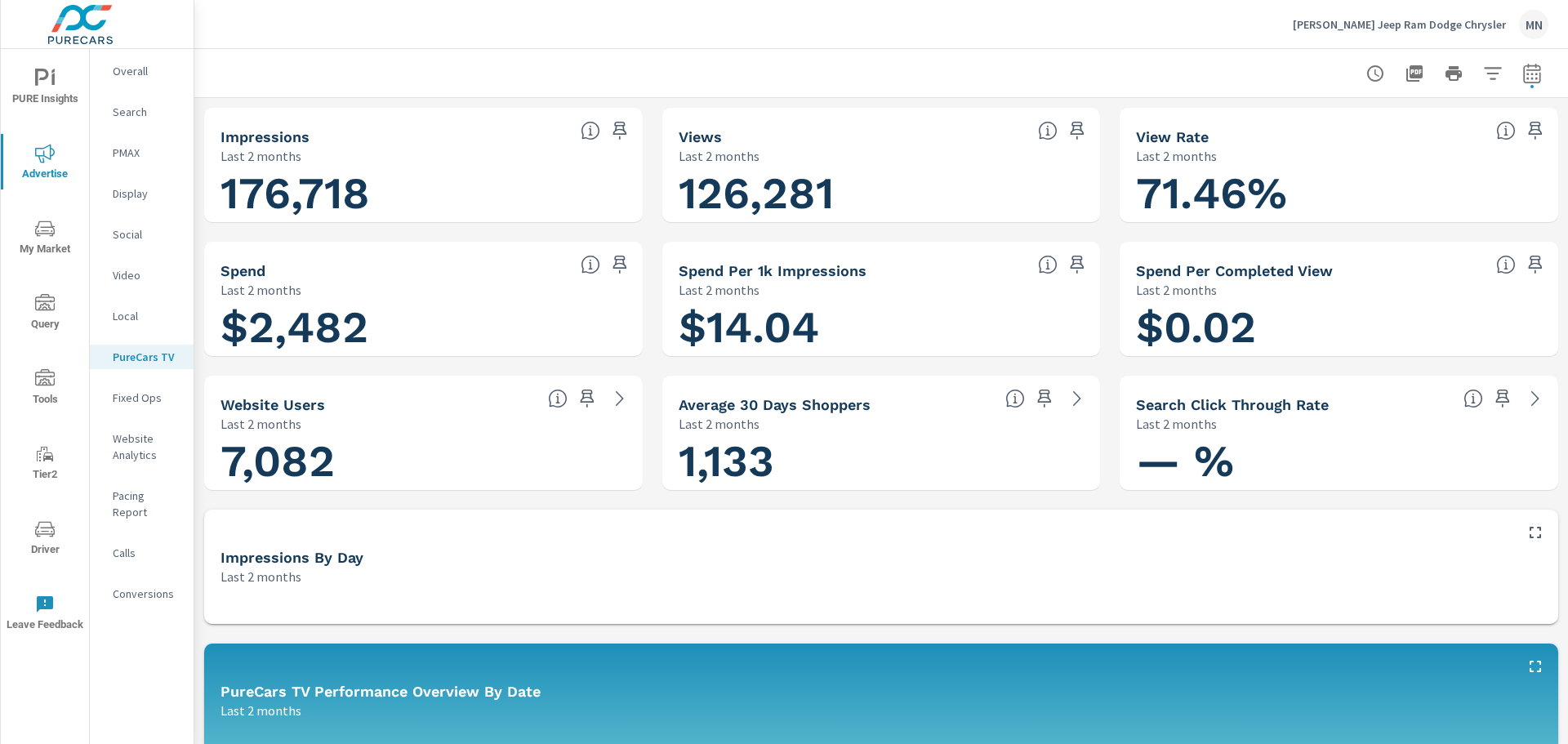
click at [1407, 73] on icon "button" at bounding box center [1415, 74] width 17 height 17
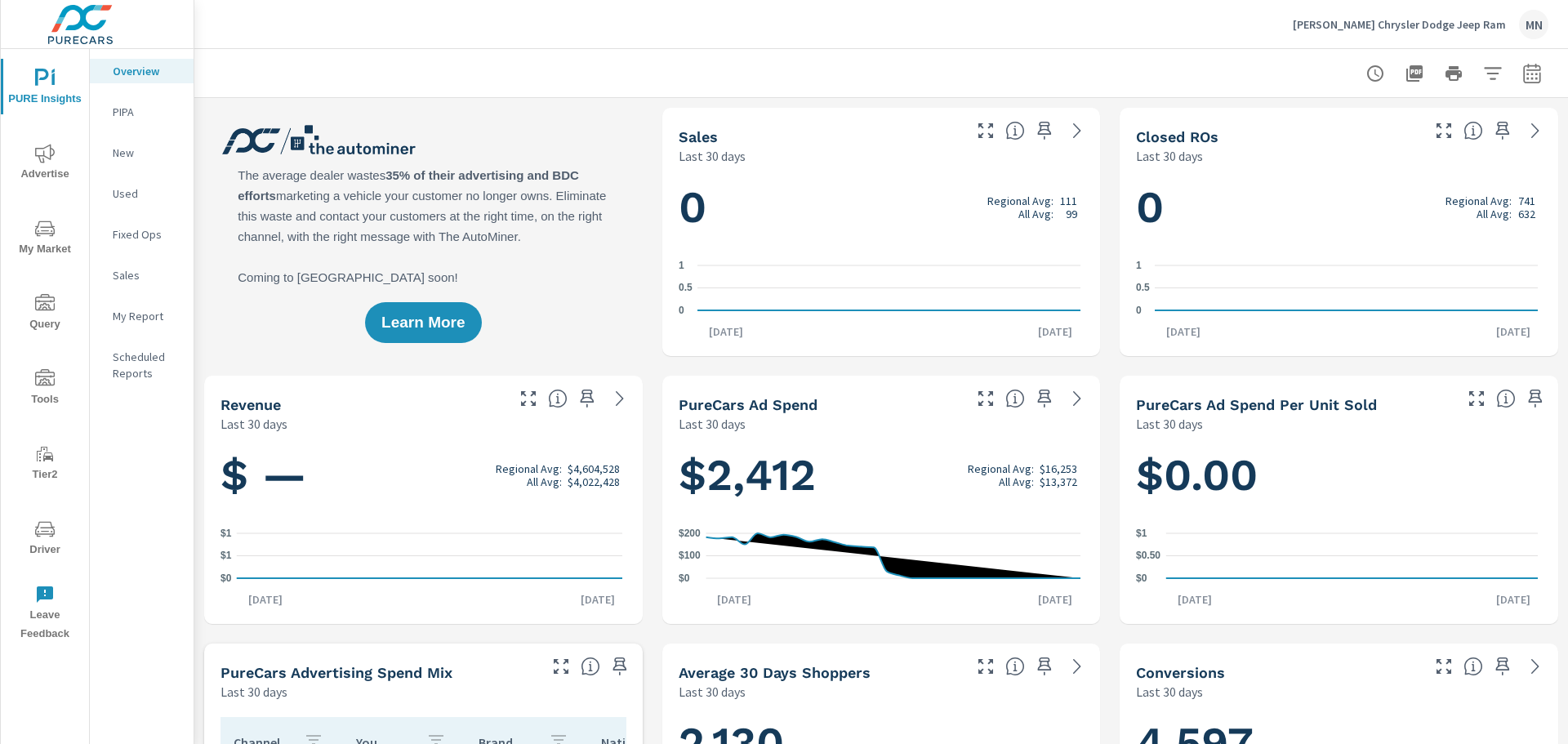
click at [41, 171] on span "Advertise" at bounding box center [45, 164] width 78 height 40
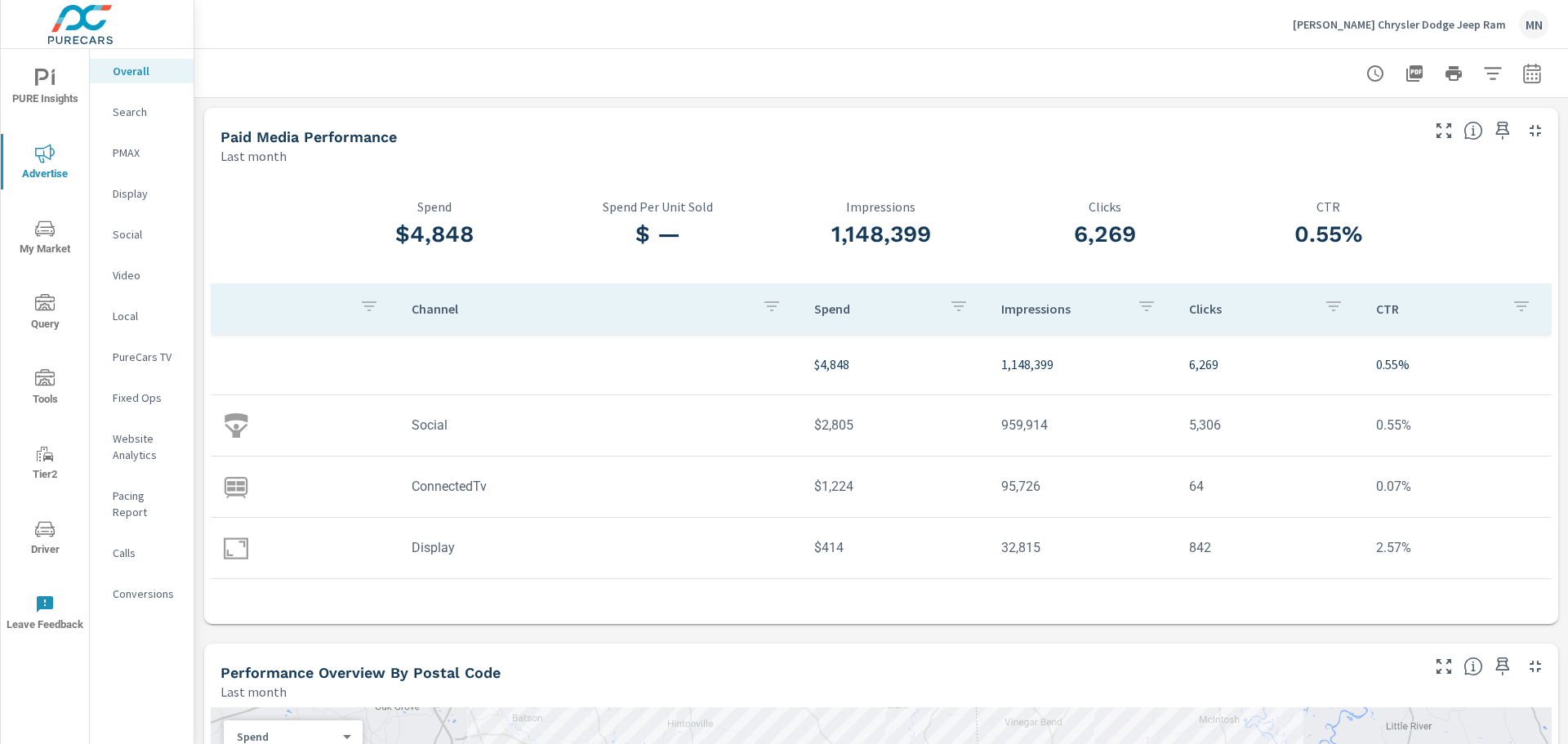
click at [1522, 75] on icon "button" at bounding box center [1532, 74] width 20 height 20
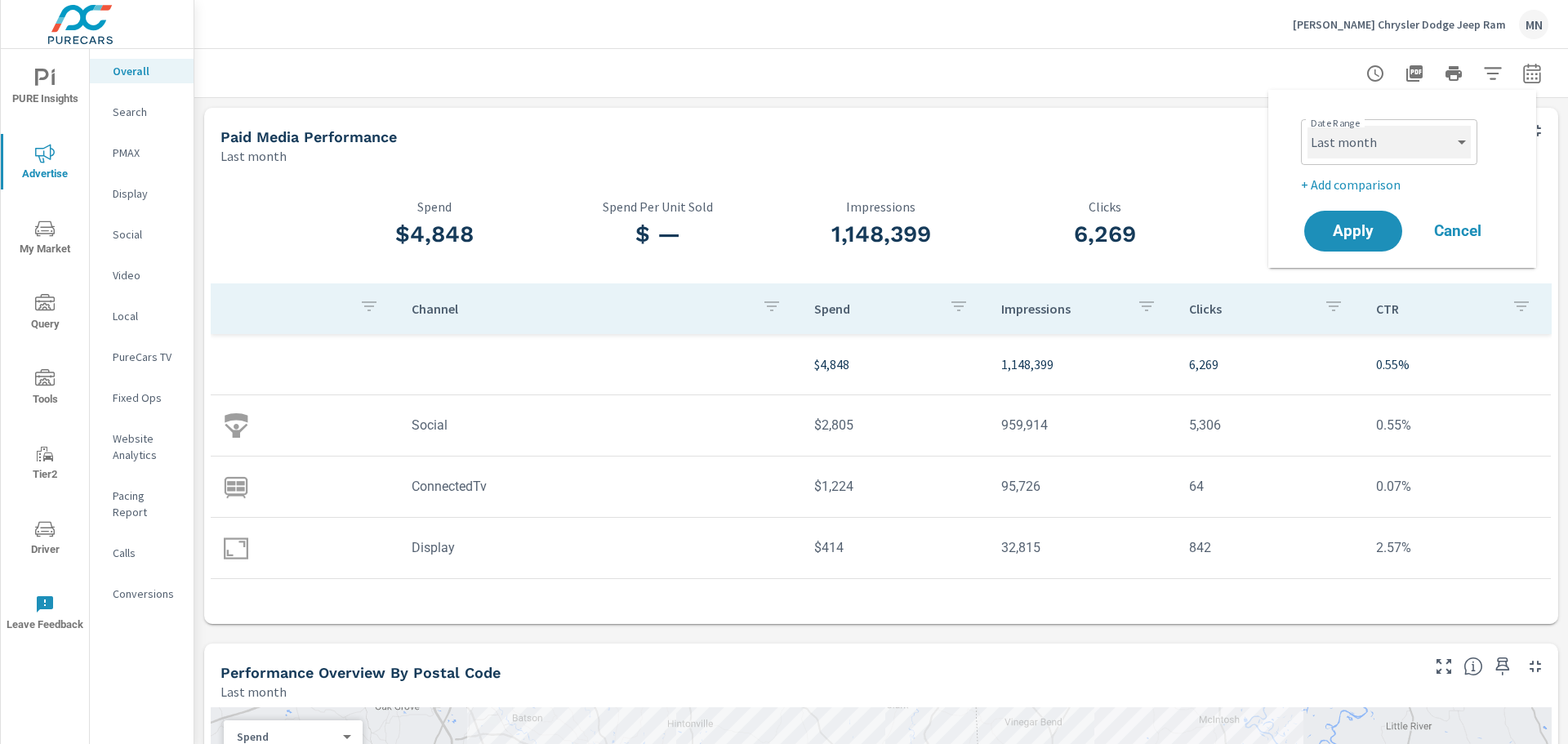
click at [1381, 146] on select "Custom Yesterday Last week Last 7 days Last 14 days Last 30 days Last 45 days L…" at bounding box center [1389, 141] width 164 height 32
click at [1308, 125] on select "Custom Yesterday Last week Last 7 days Last 14 days Last 30 days Last 45 days L…" at bounding box center [1389, 141] width 164 height 32
select select "custom"
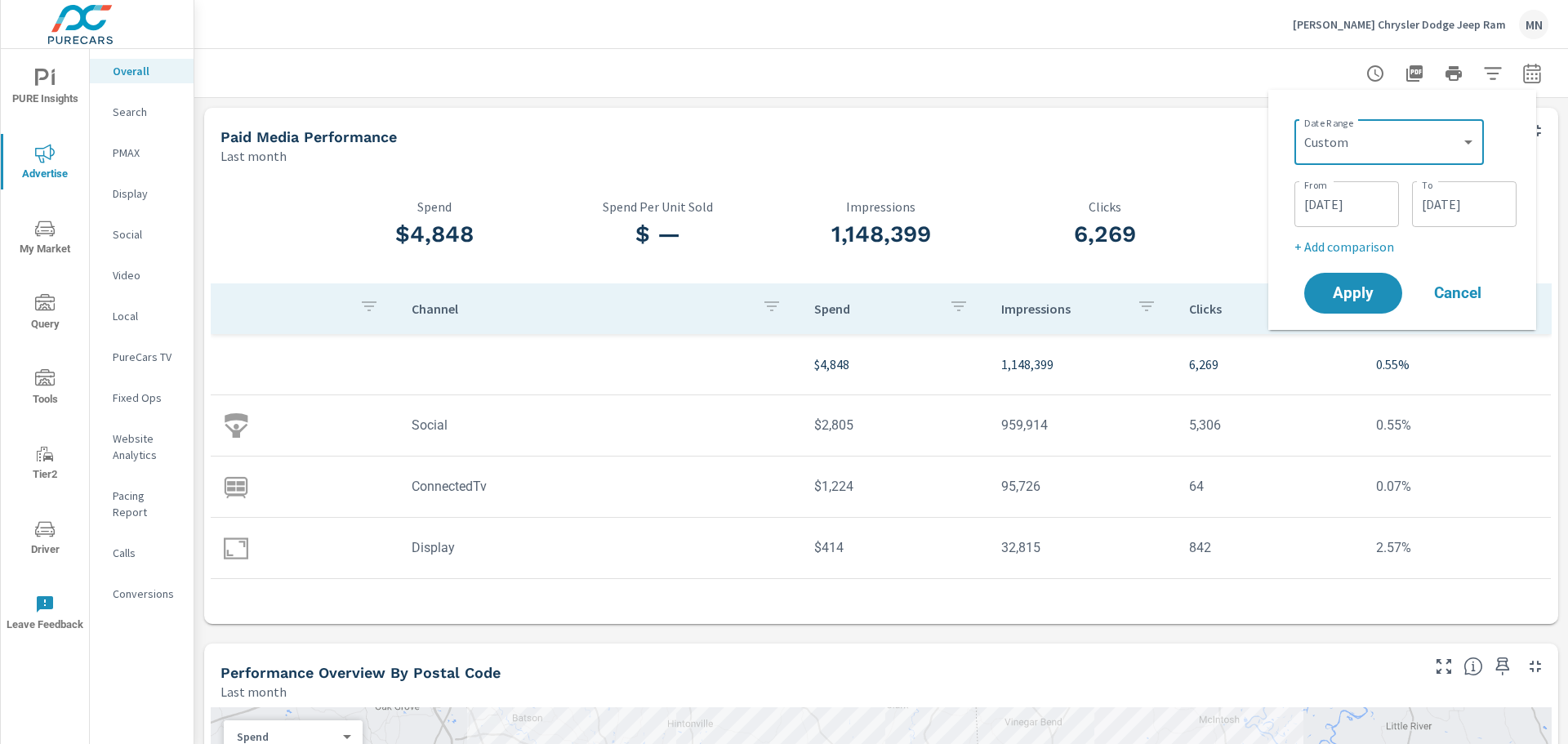
click at [1334, 203] on input "08/01/2025" at bounding box center [1347, 203] width 91 height 32
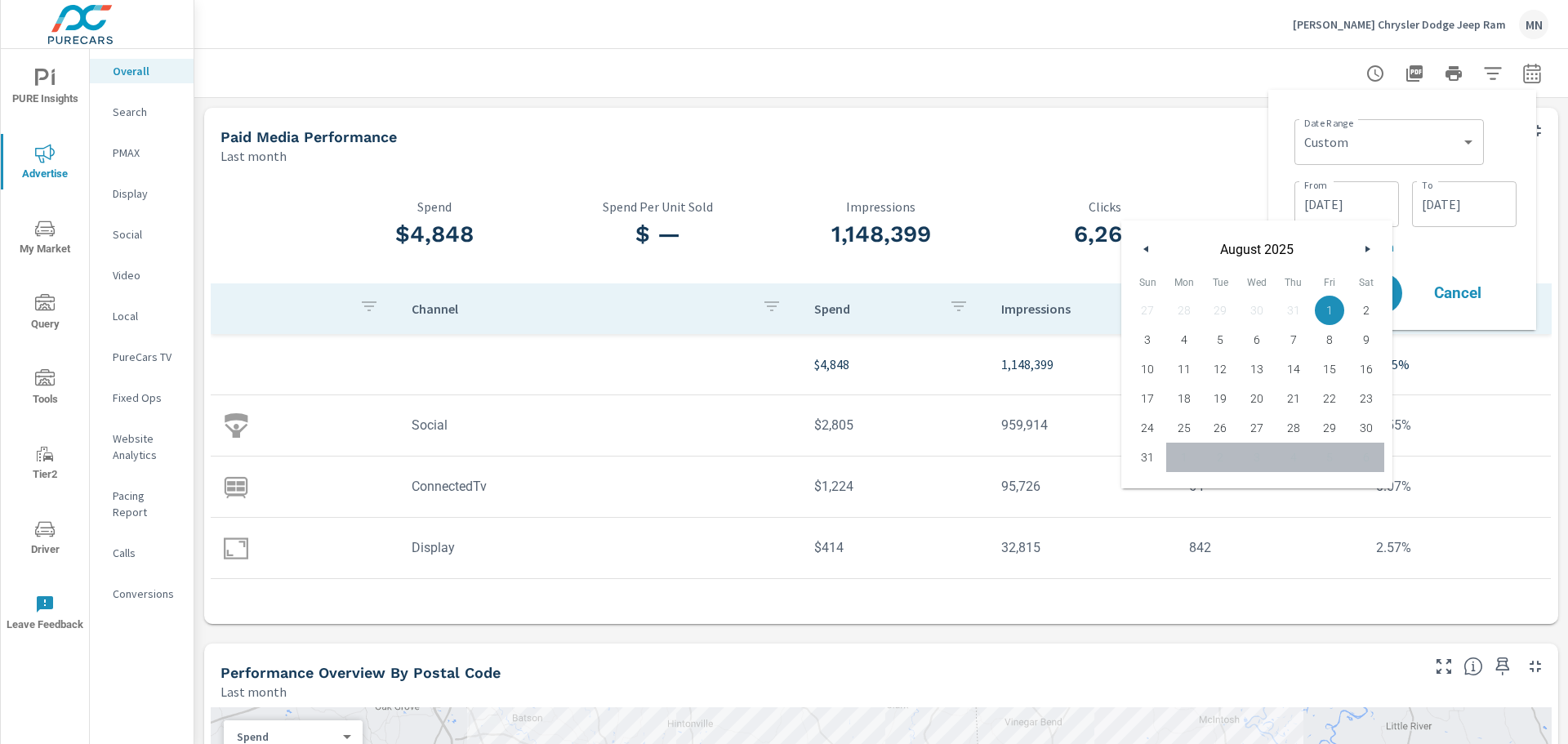
click at [1150, 251] on button "button" at bounding box center [1147, 249] width 20 height 20
click at [1207, 311] on span "1" at bounding box center [1221, 311] width 37 height 22
type input "[DATE]"
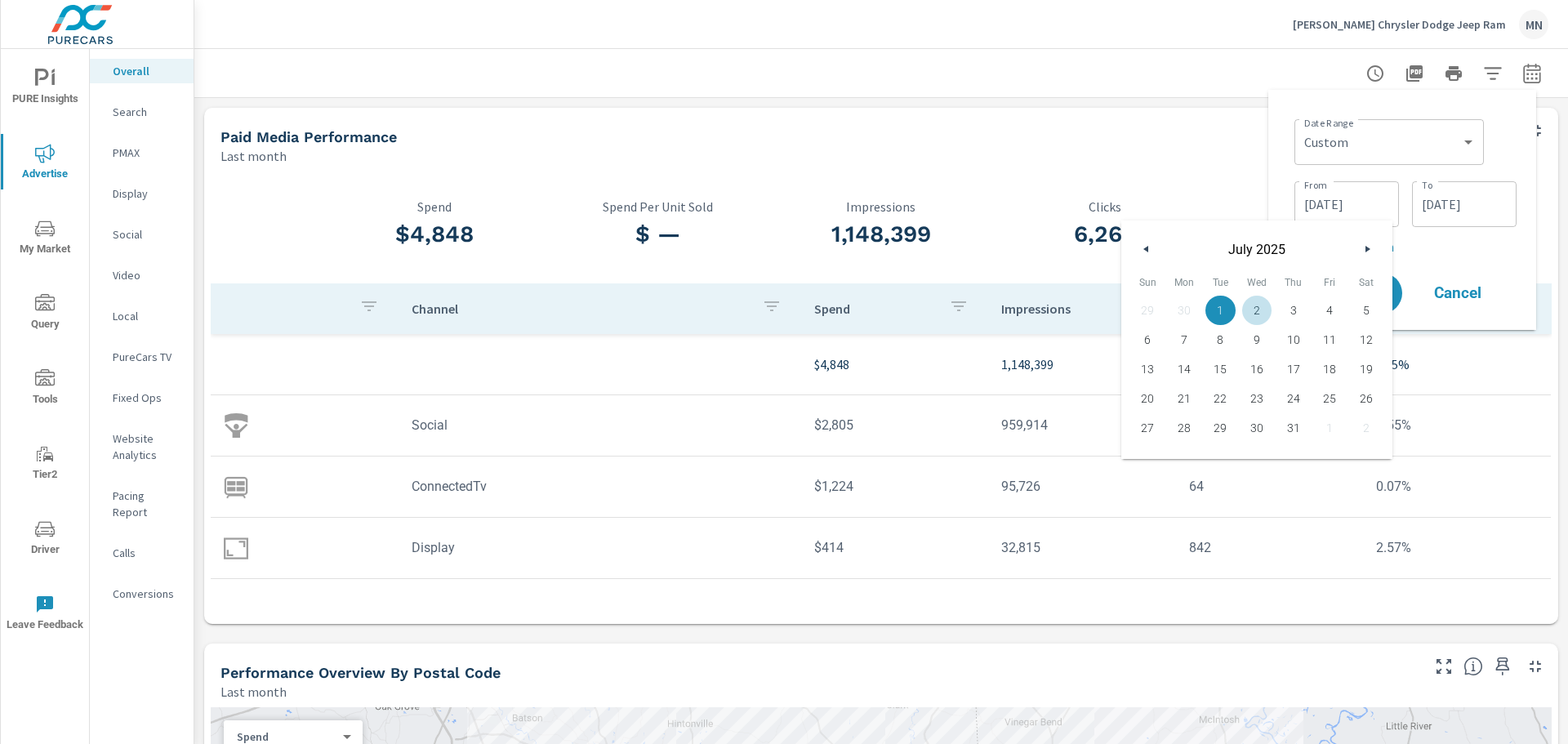
click at [1274, 138] on div "Date Range Custom [DATE] Last week Last 7 days Last 14 days Last 30 days Last 4…" at bounding box center [1402, 209] width 268 height 240
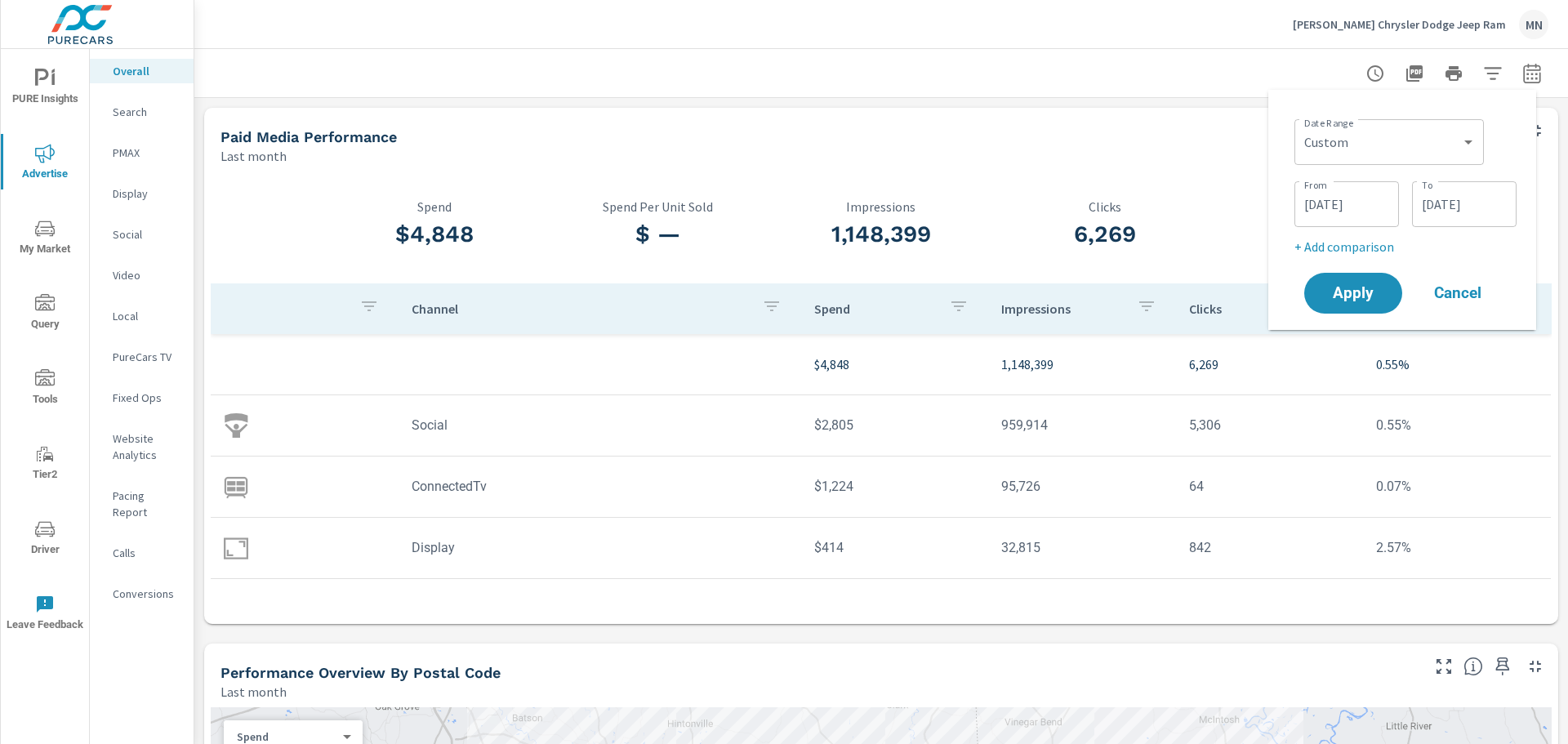
click at [1283, 143] on div "Date Range Custom [DATE] Last week Last 7 days Last 14 days Last 30 days Last 4…" at bounding box center [1402, 210] width 242 height 214
click at [1330, 284] on button "Apply" at bounding box center [1354, 293] width 101 height 42
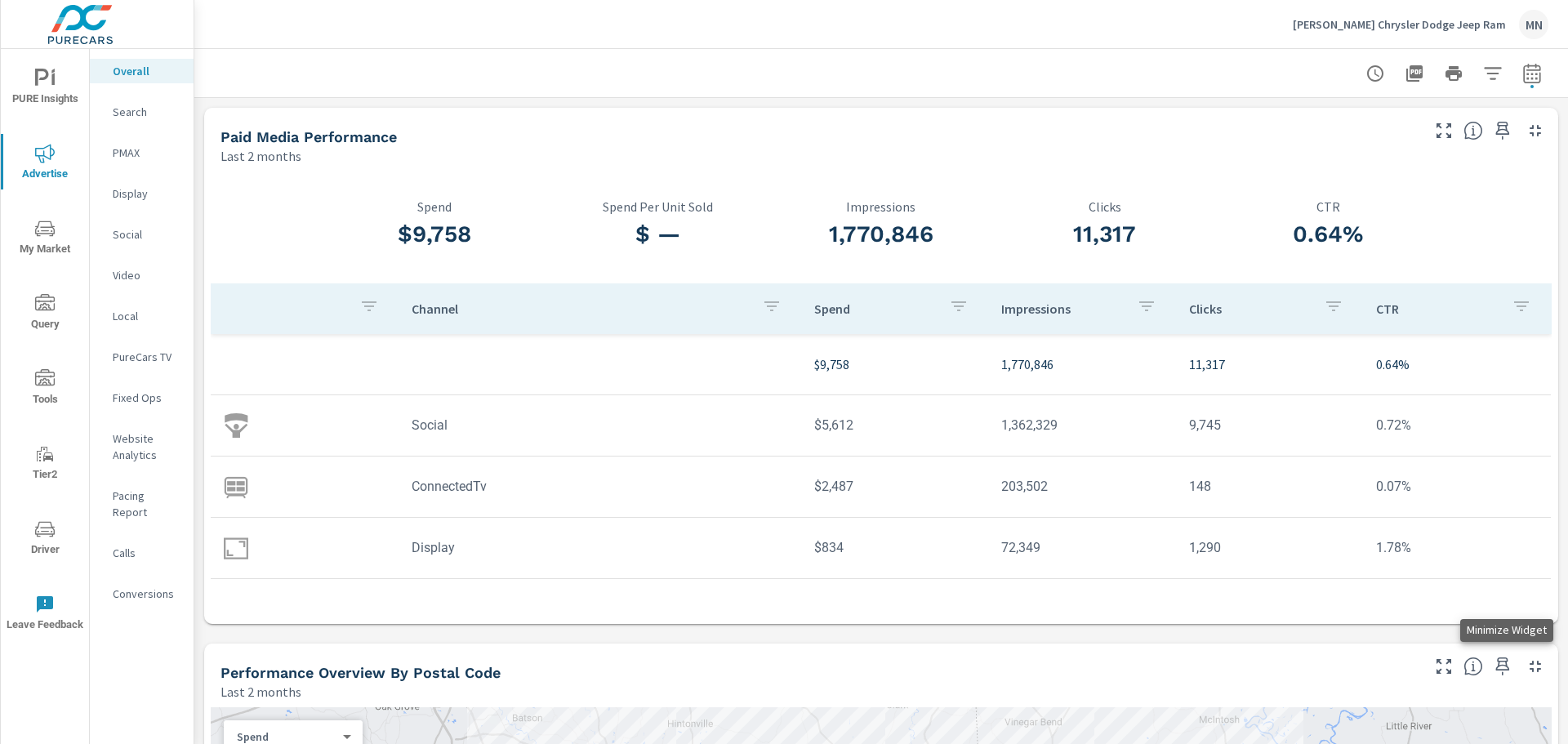
click at [1526, 666] on icon "button" at bounding box center [1536, 667] width 20 height 20
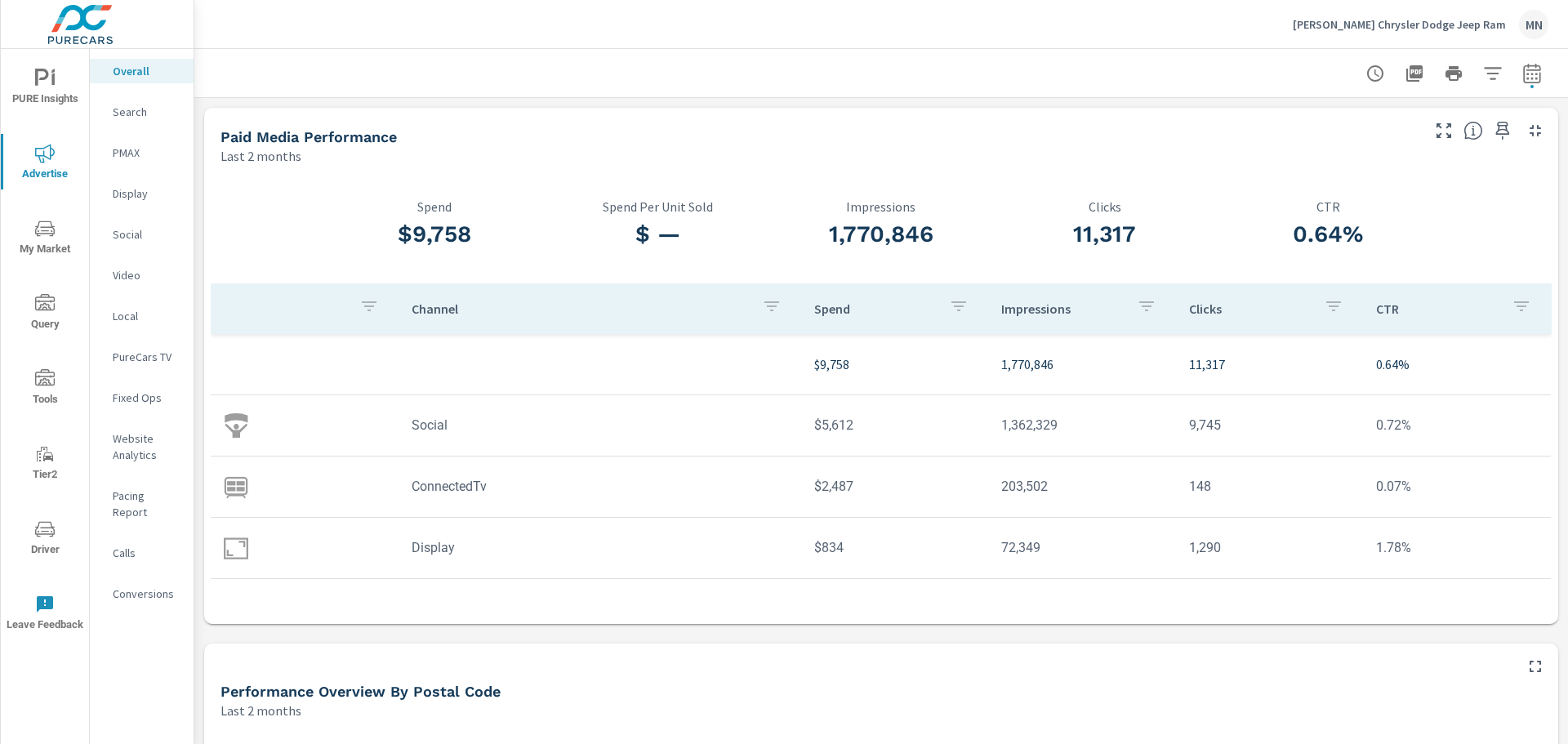
scroll to position [409, 0]
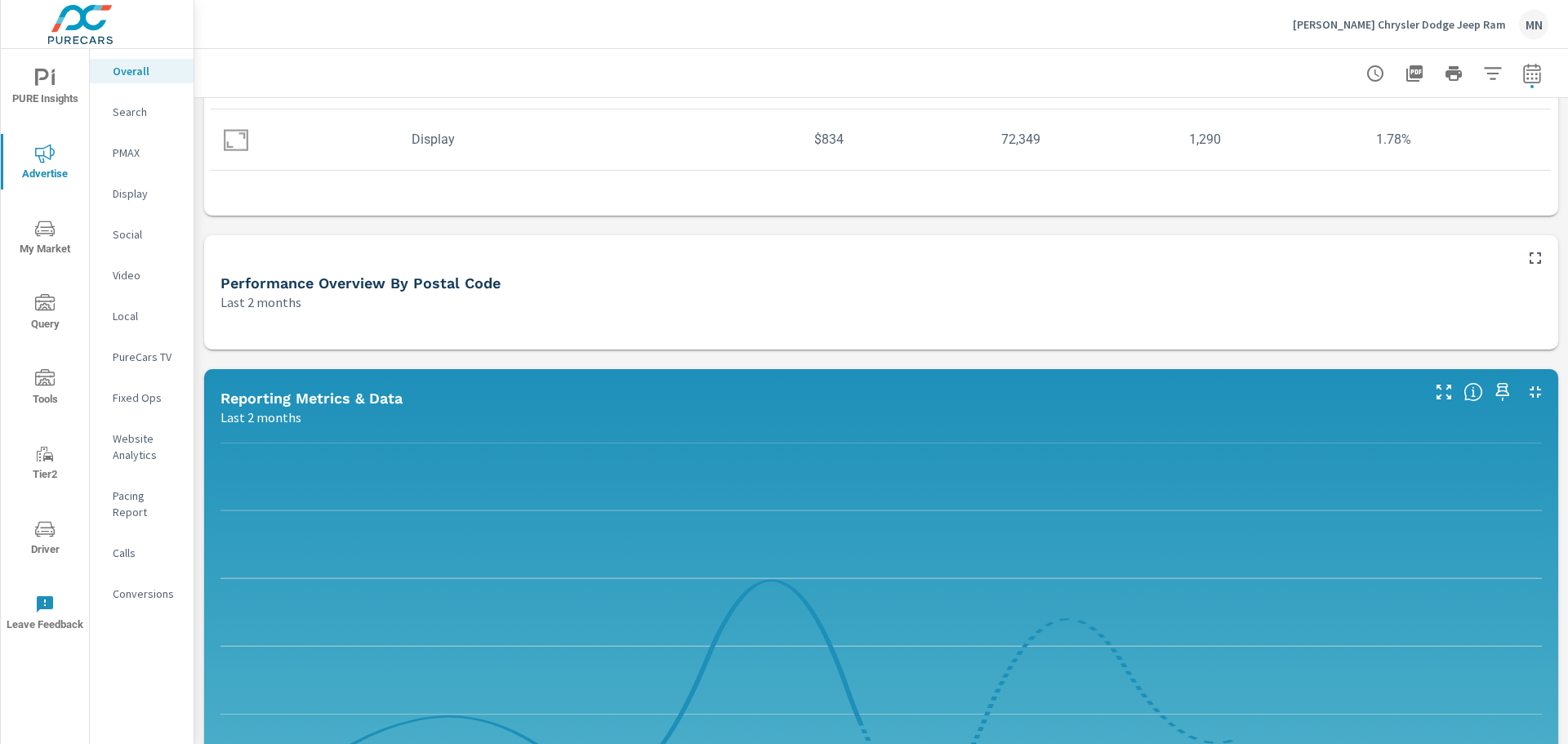
click at [1526, 392] on icon "button" at bounding box center [1536, 392] width 20 height 20
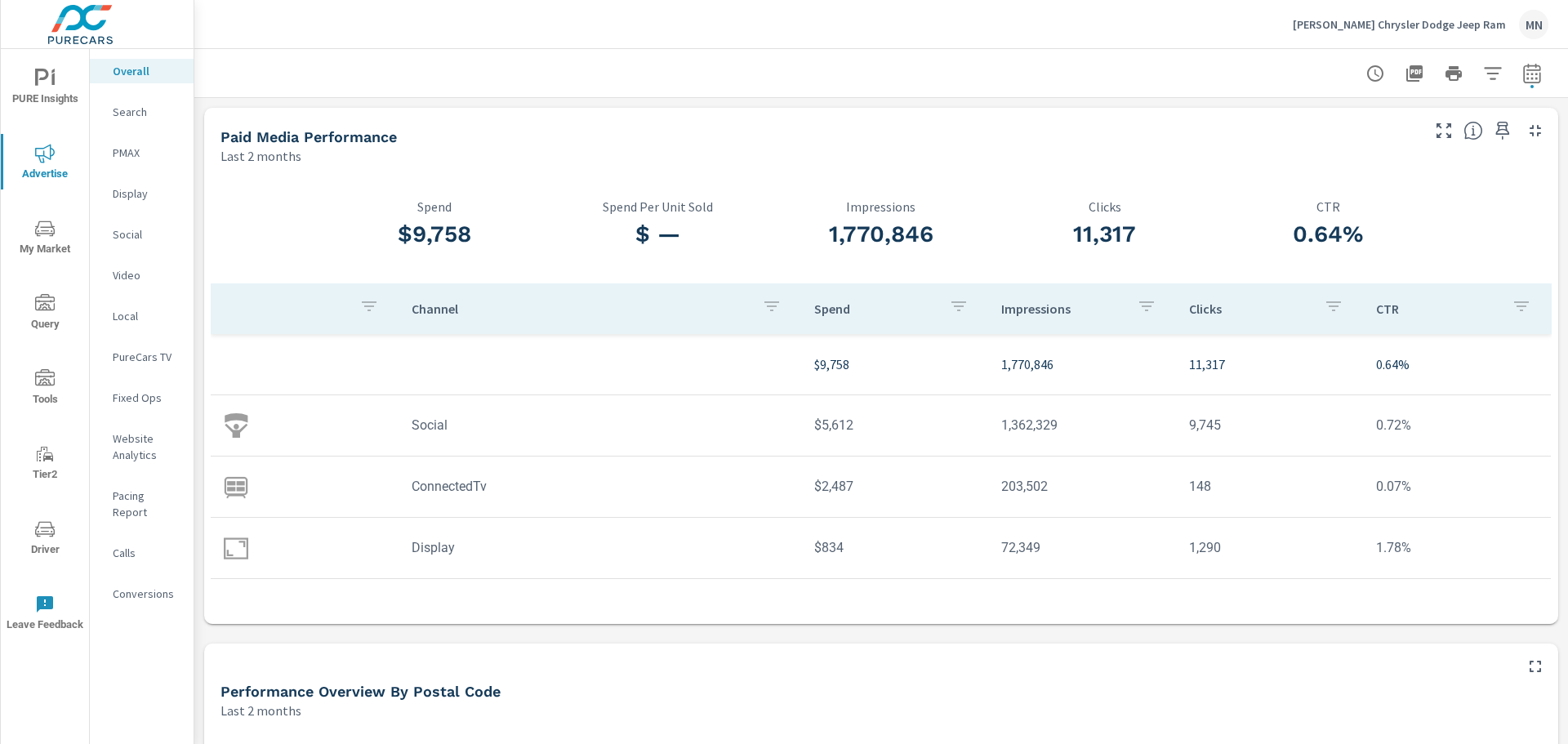
click at [125, 104] on p "Search" at bounding box center [147, 112] width 68 height 17
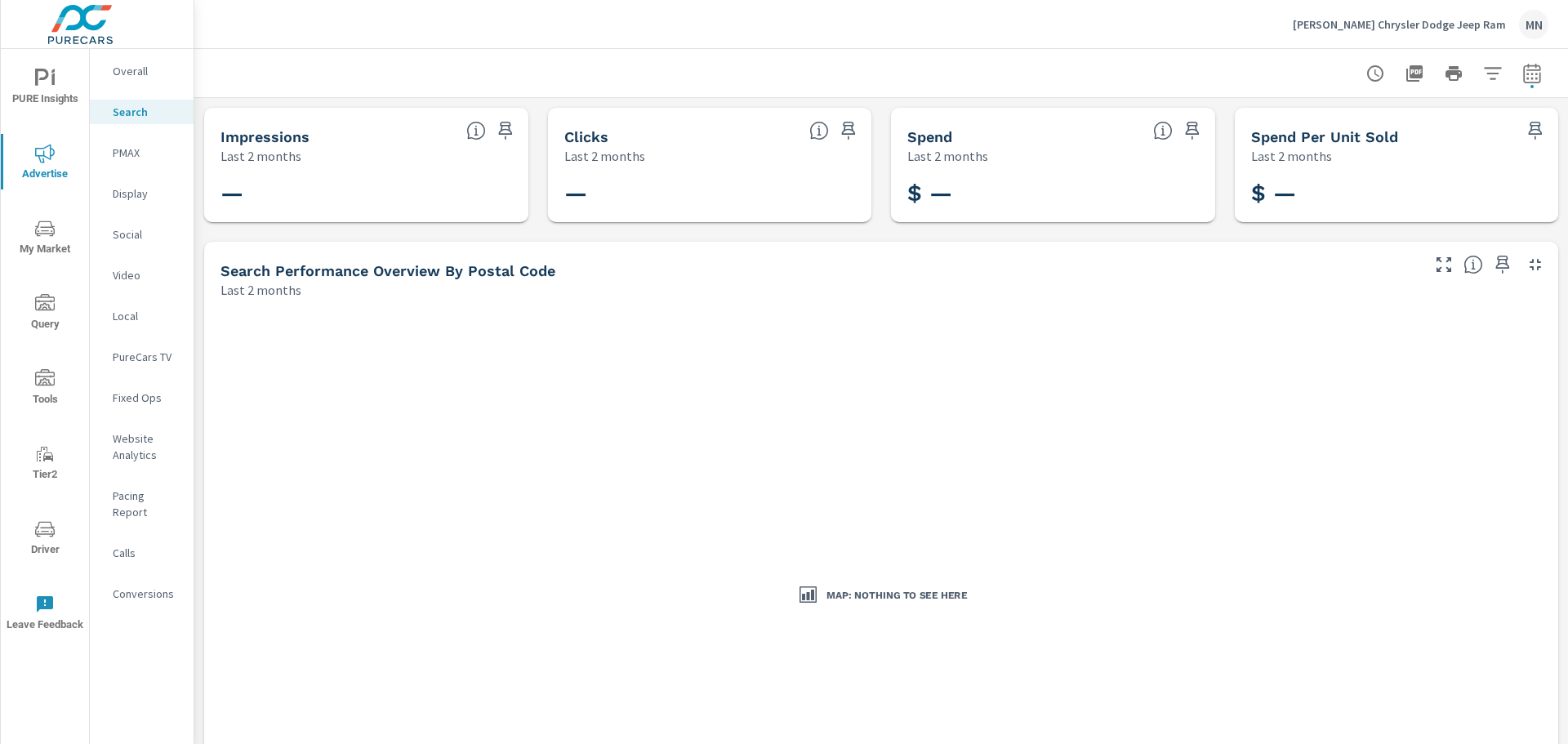
click at [131, 147] on p "PMAX" at bounding box center [147, 153] width 68 height 17
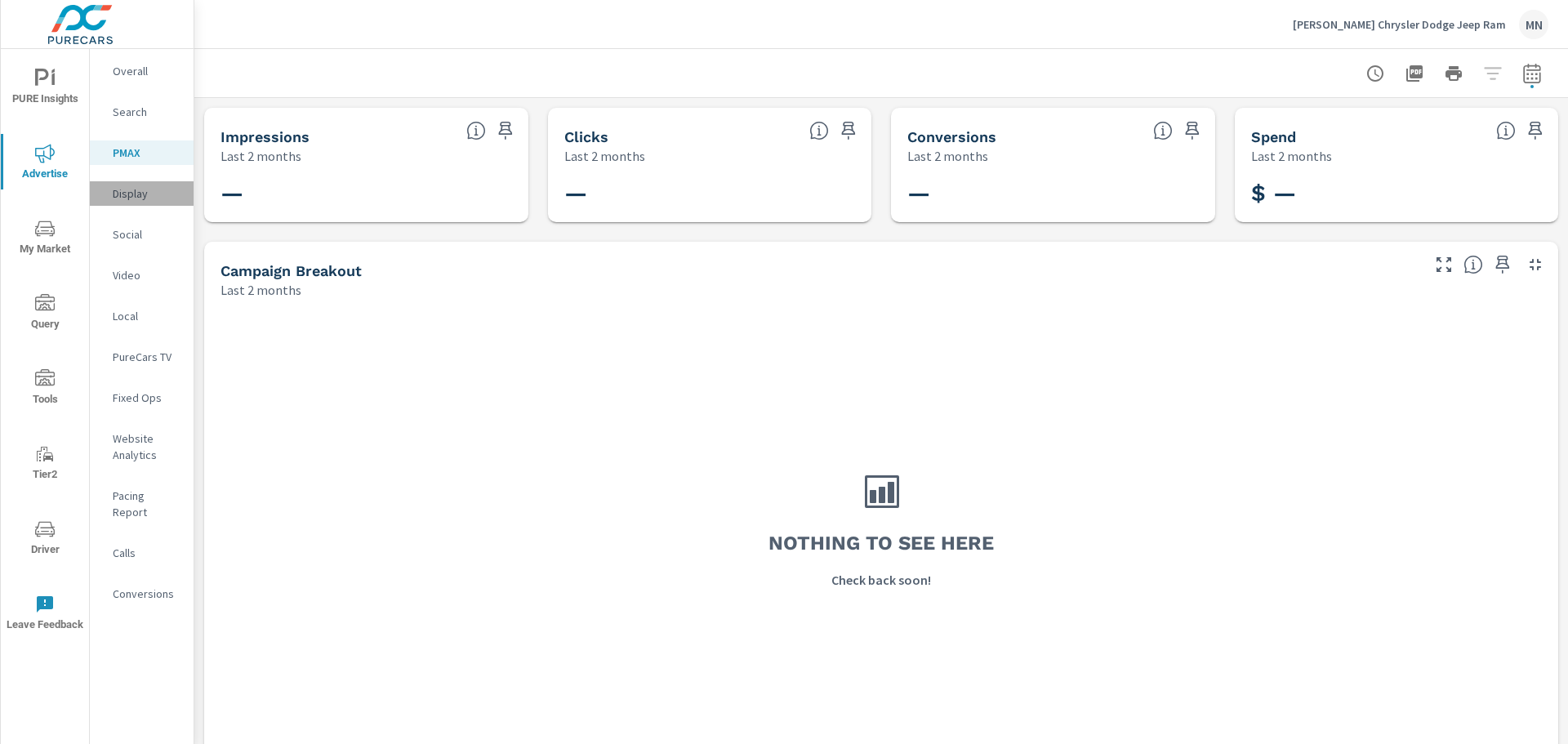
click at [136, 192] on p "Display" at bounding box center [147, 193] width 68 height 17
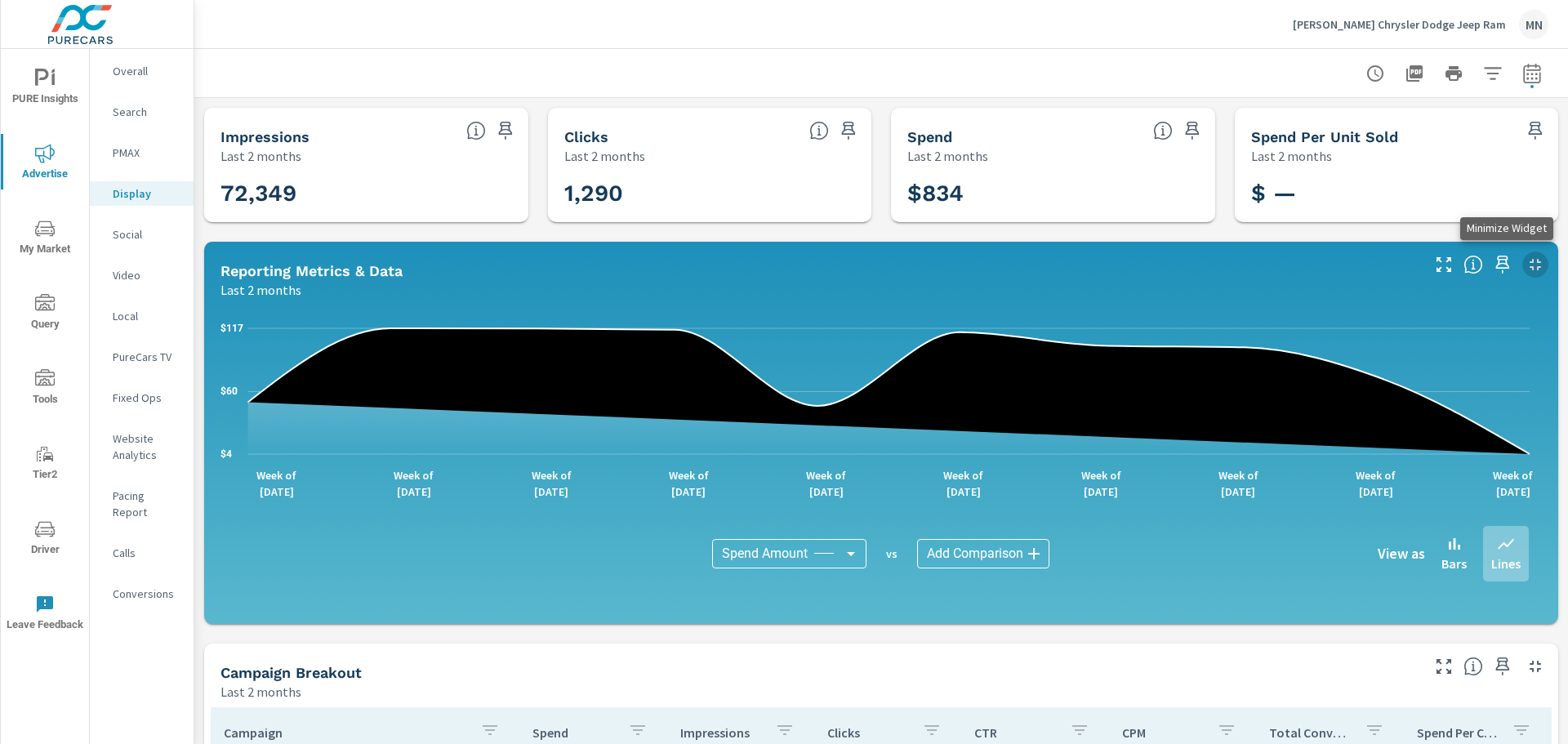
click at [1531, 268] on icon "button" at bounding box center [1536, 265] width 20 height 20
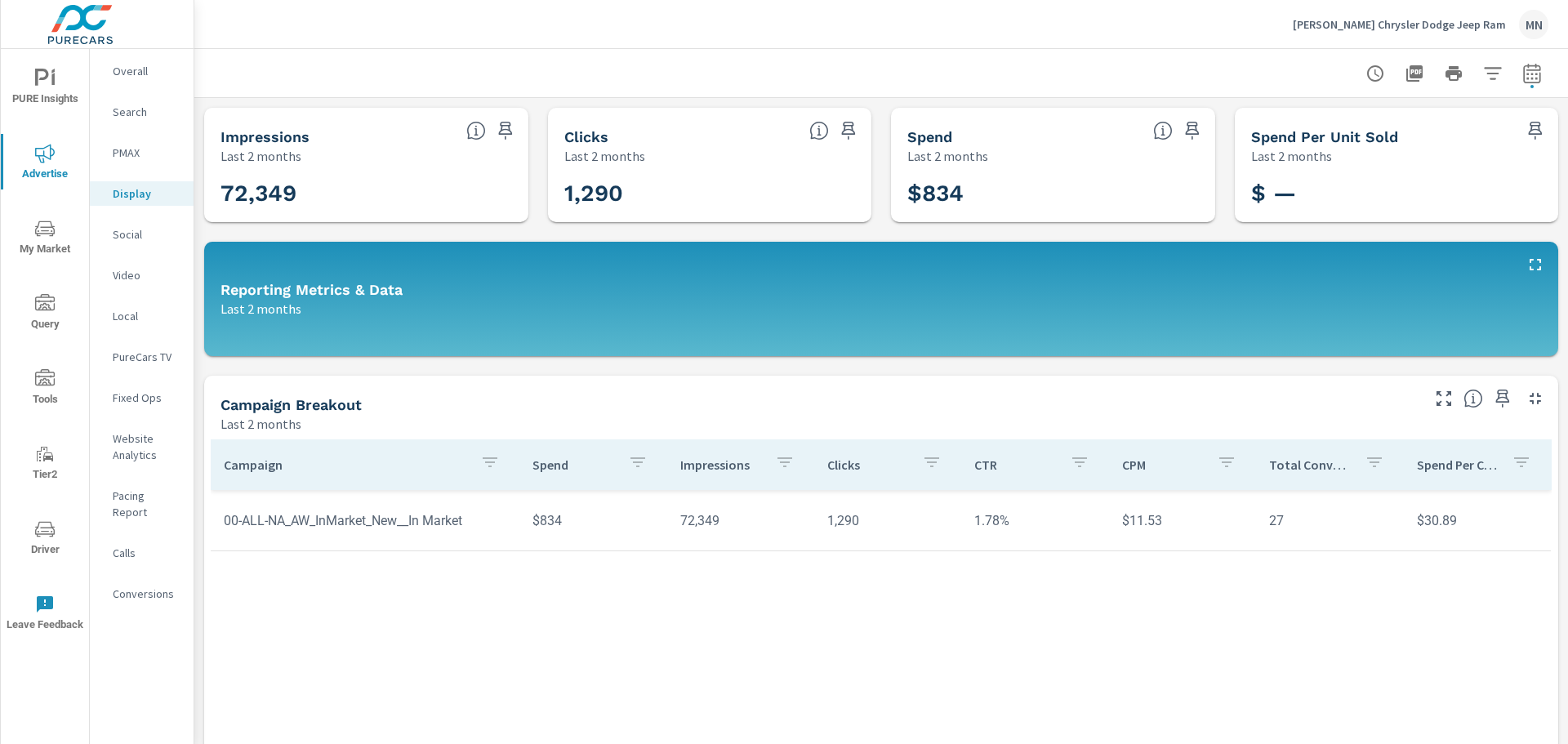
click at [141, 71] on p "Overall" at bounding box center [147, 71] width 68 height 17
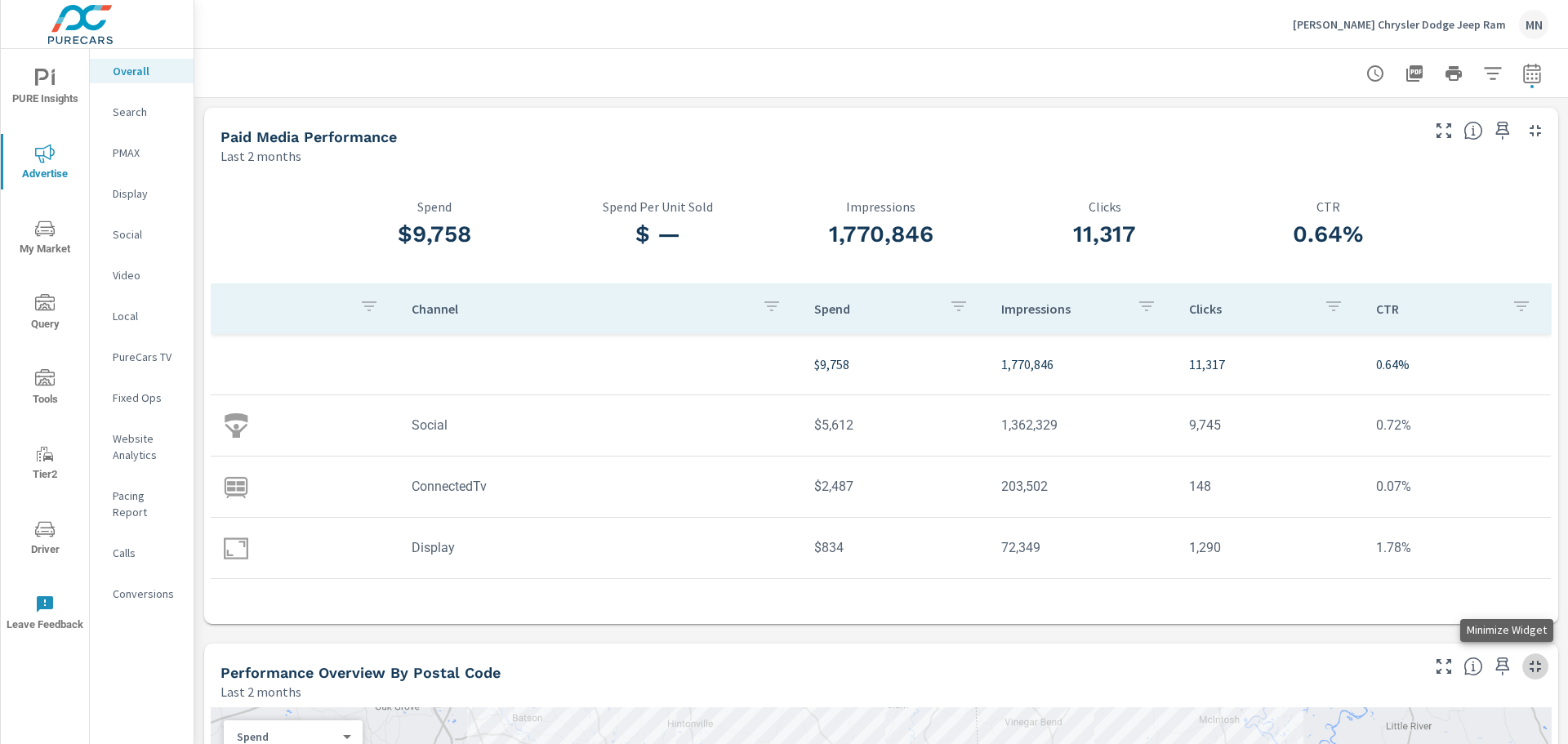
click at [1526, 658] on icon "button" at bounding box center [1536, 667] width 20 height 20
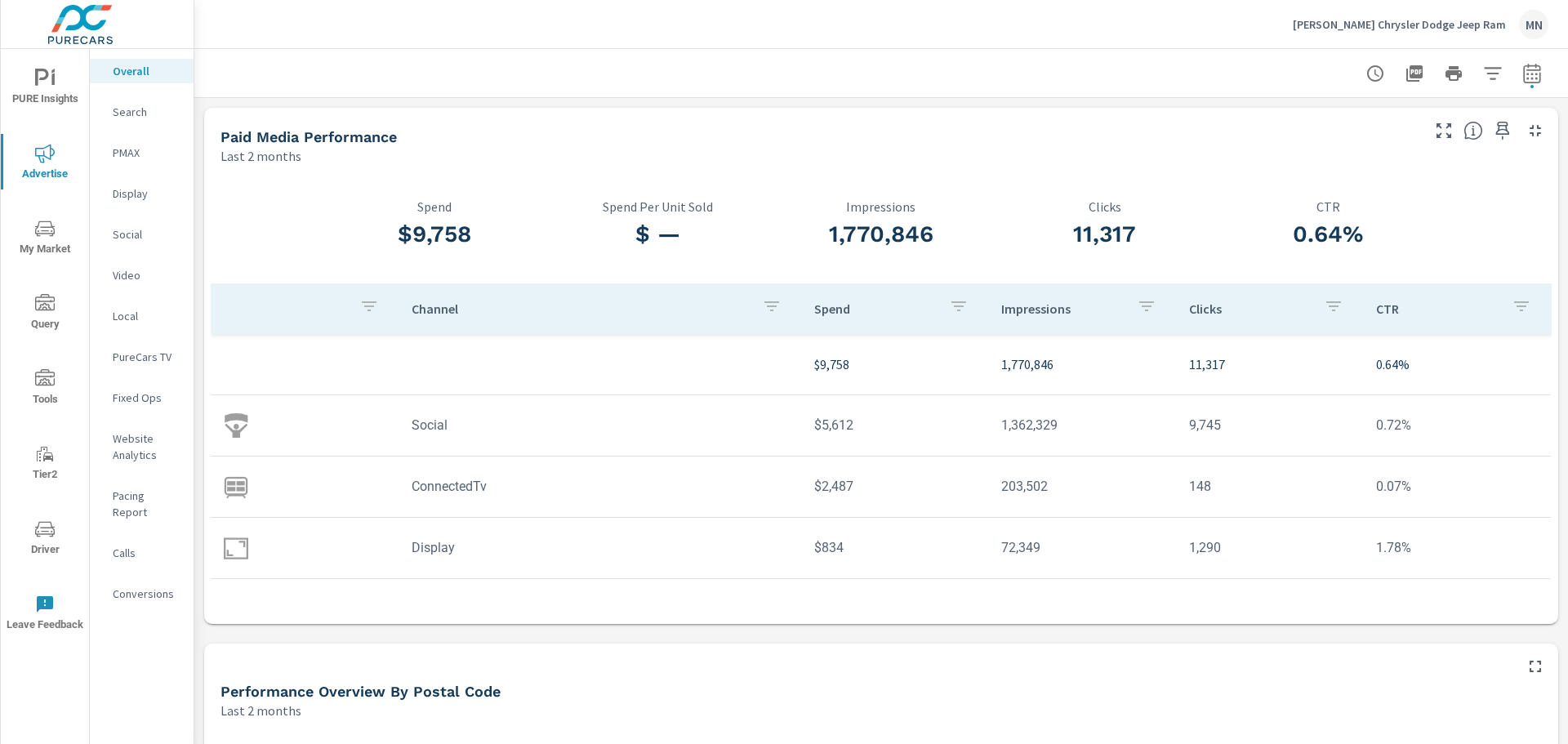
scroll to position [326, 0]
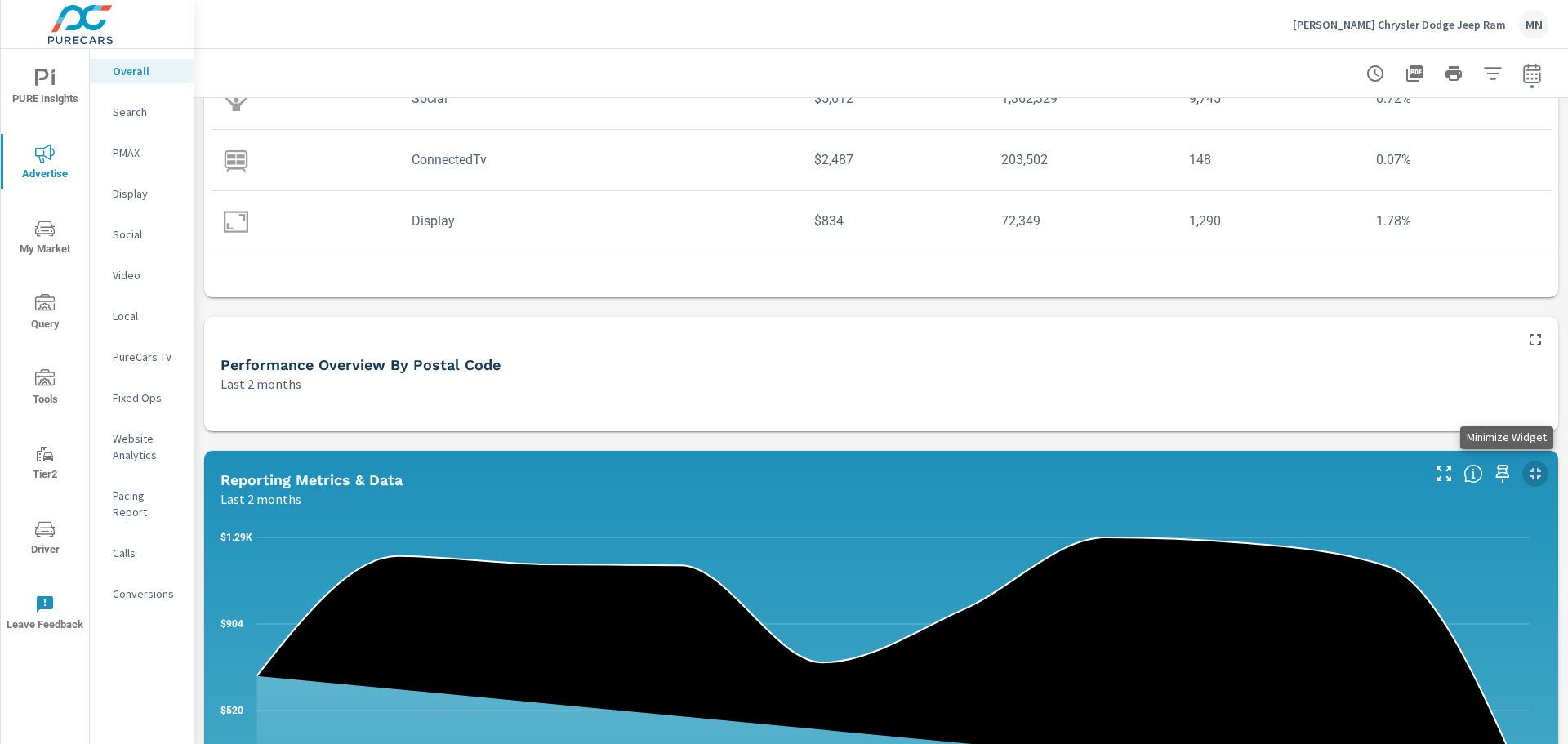
click at [1526, 470] on icon "button" at bounding box center [1536, 474] width 20 height 20
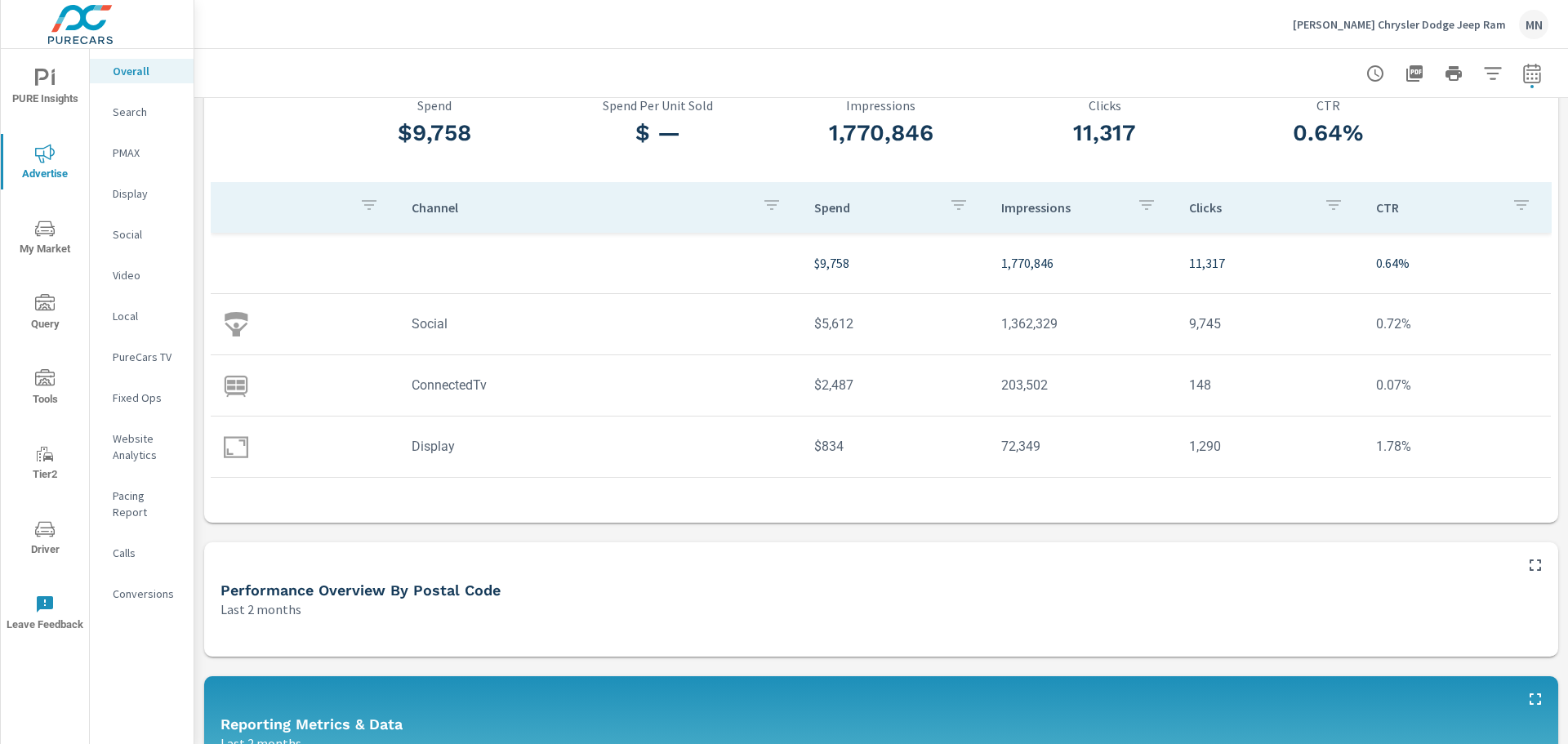
scroll to position [0, 0]
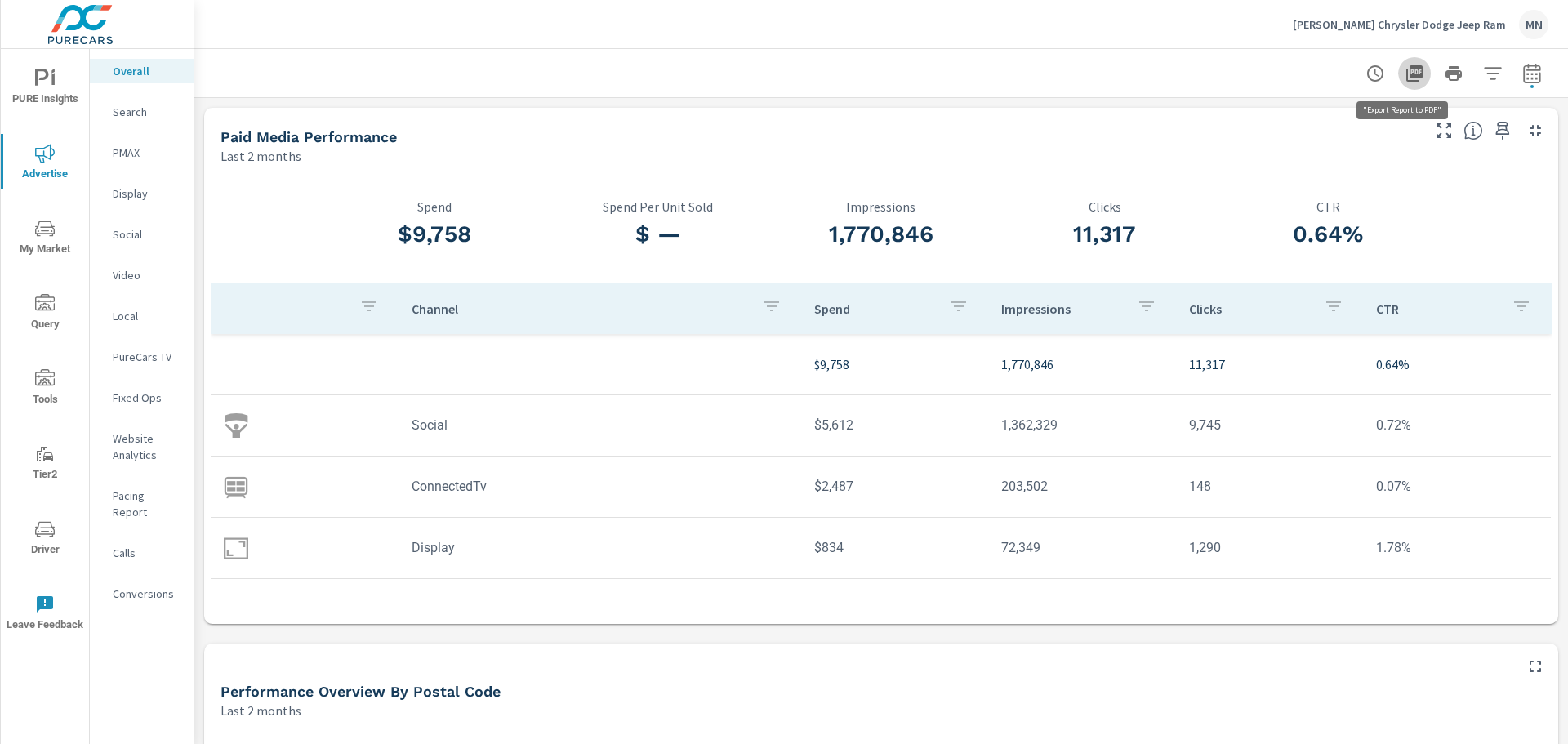
click at [1407, 72] on icon "button" at bounding box center [1415, 74] width 17 height 17
click at [124, 145] on p "PMAX" at bounding box center [147, 153] width 68 height 17
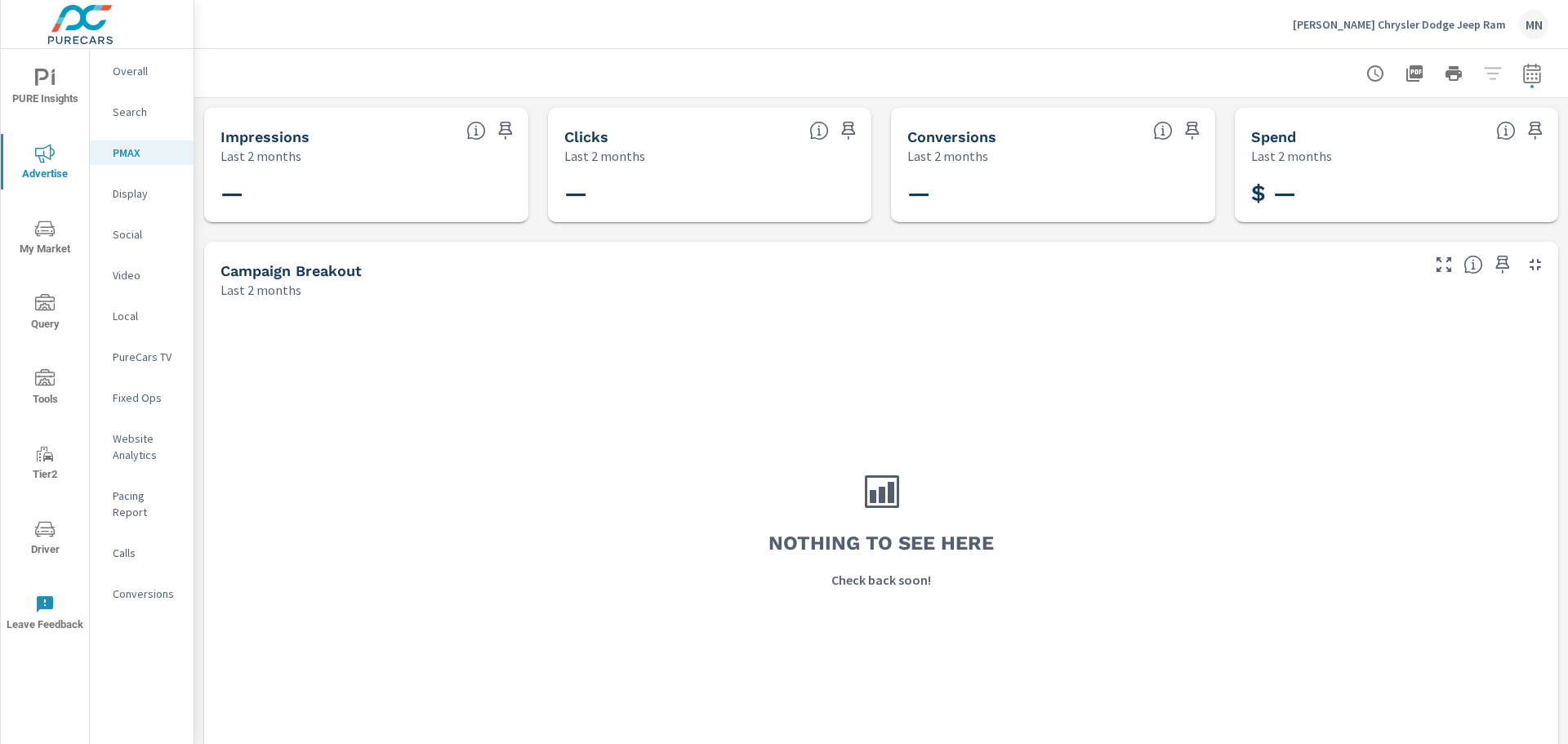
click at [126, 184] on div "Display" at bounding box center [141, 193] width 104 height 25
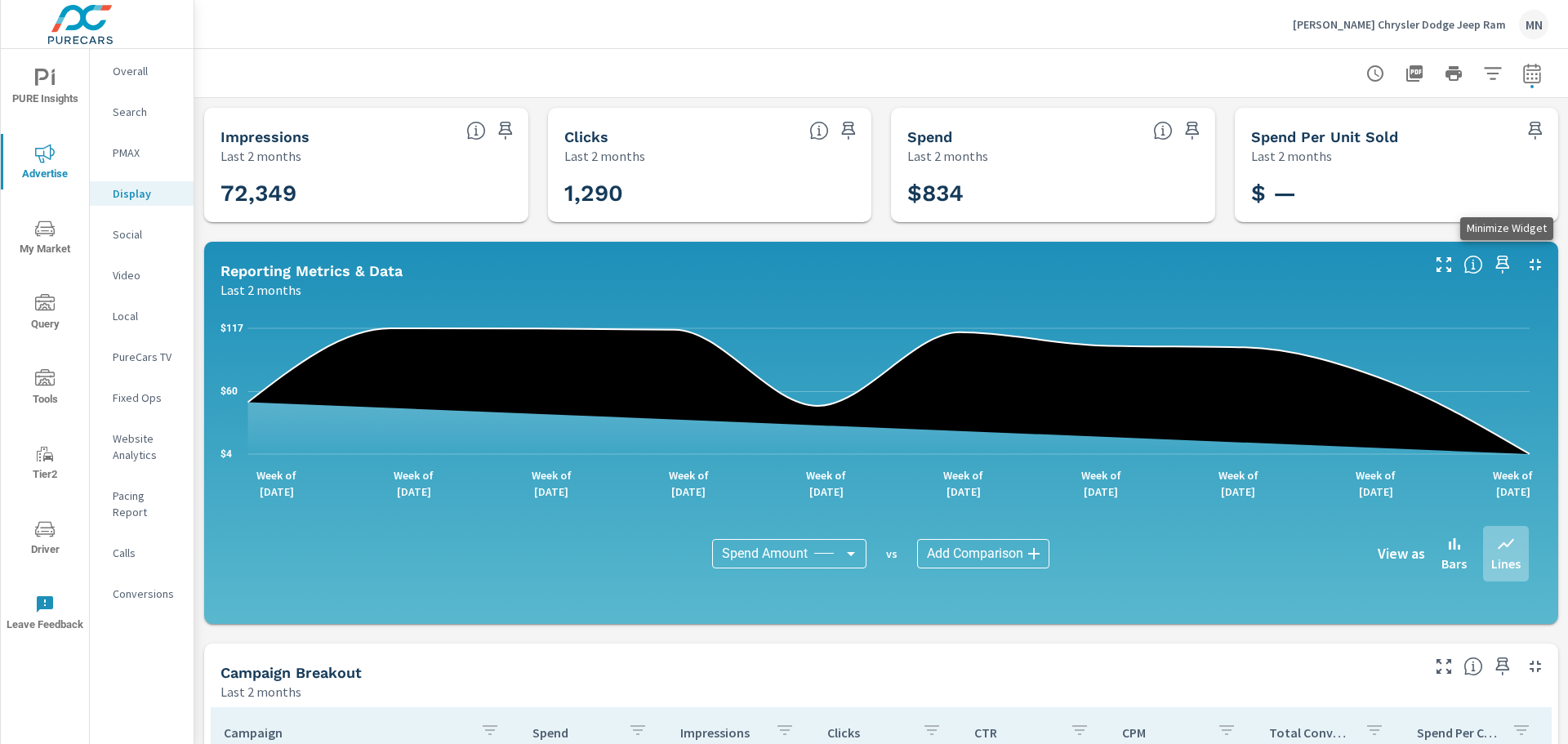
click at [1526, 257] on icon "button" at bounding box center [1536, 265] width 20 height 20
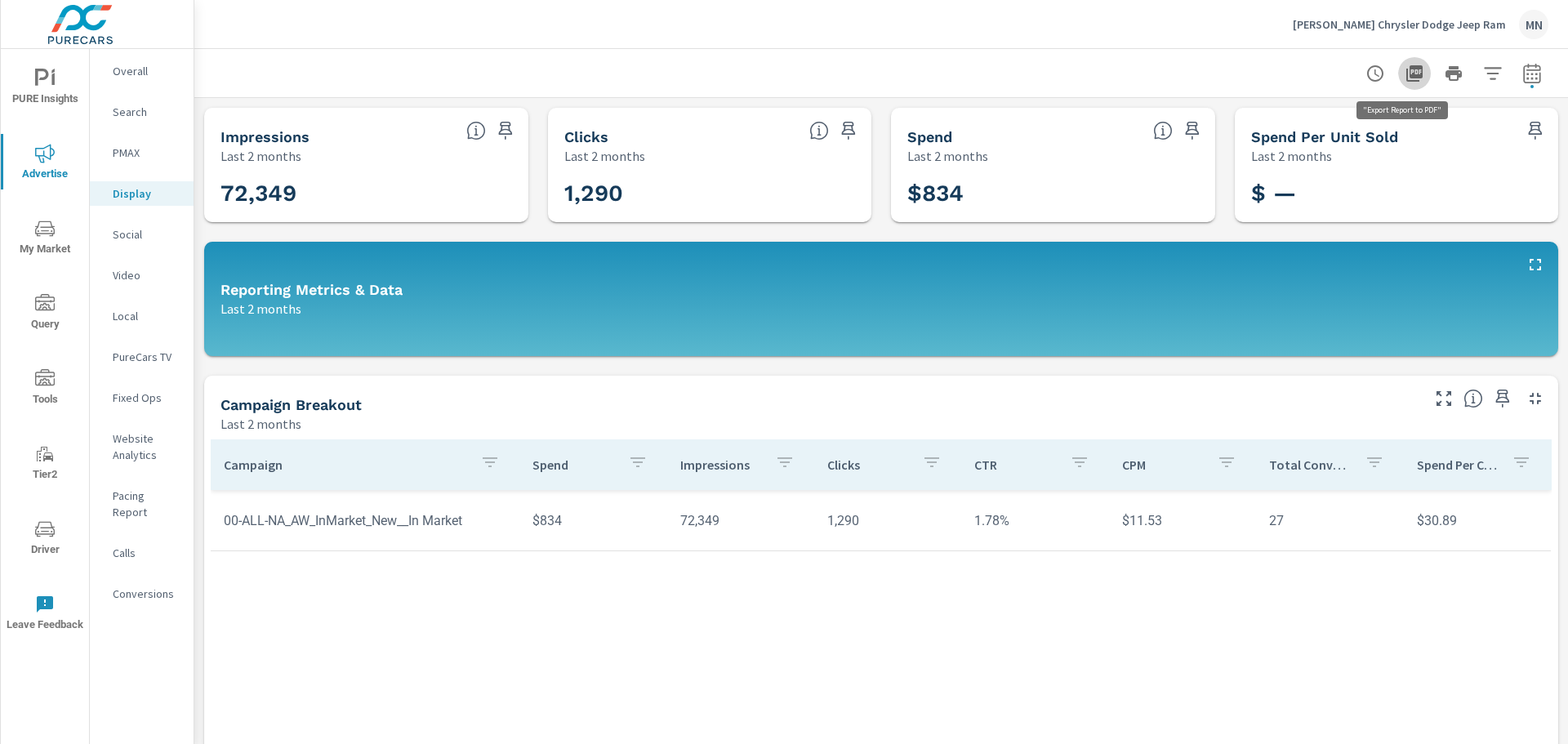
click at [1408, 72] on icon "button" at bounding box center [1415, 74] width 20 height 20
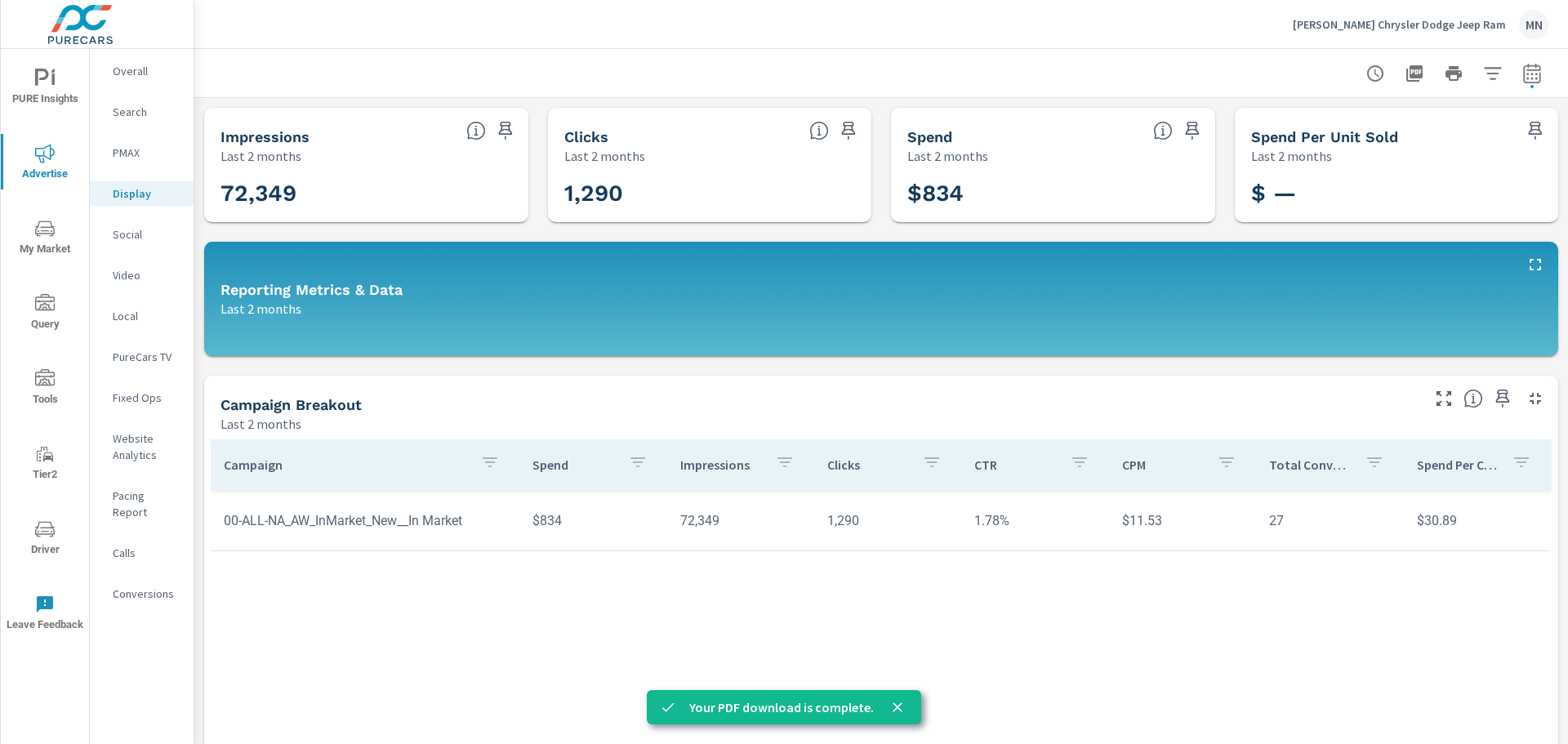
click at [117, 223] on div "Social" at bounding box center [141, 235] width 104 height 25
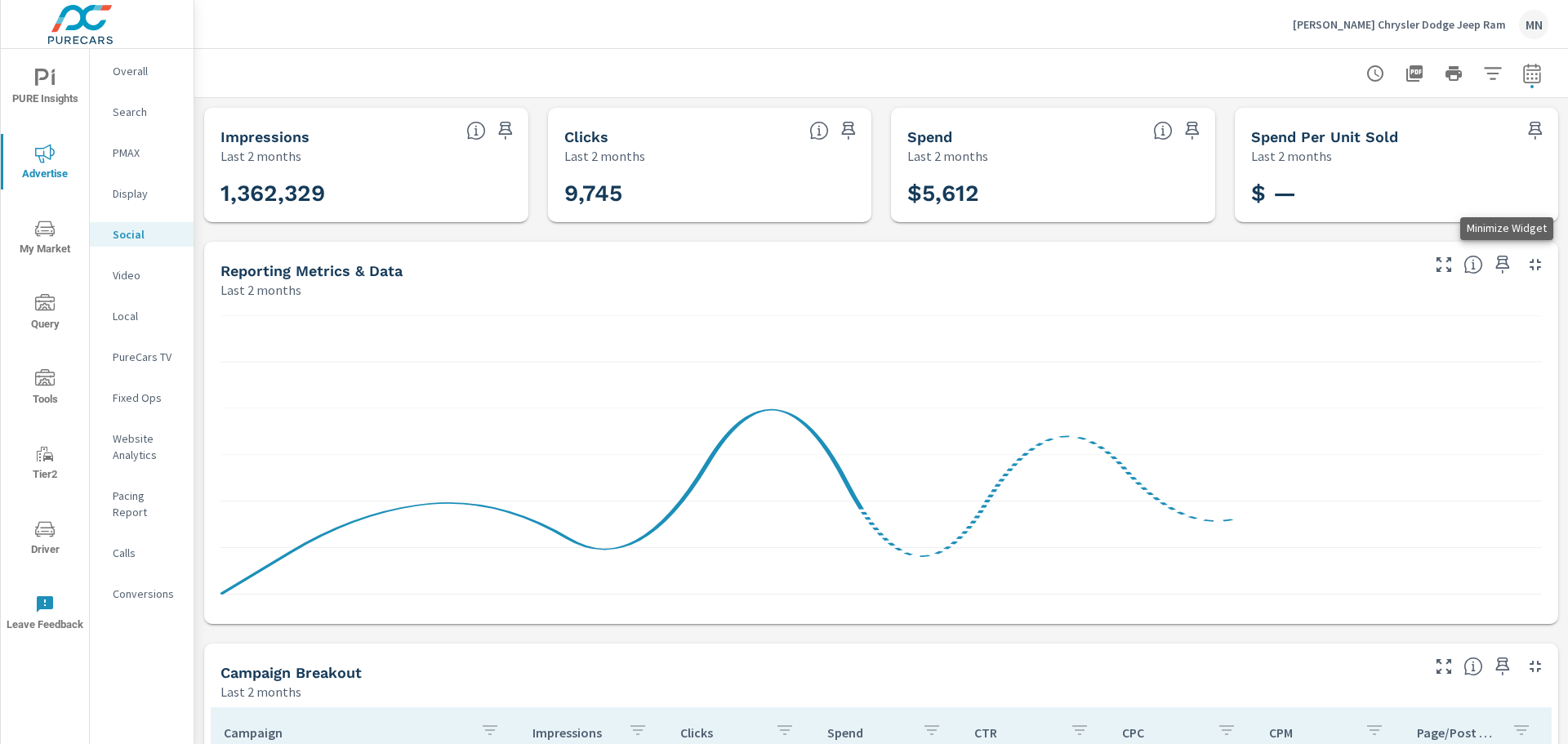
click at [1530, 262] on icon "button" at bounding box center [1536, 265] width 12 height 12
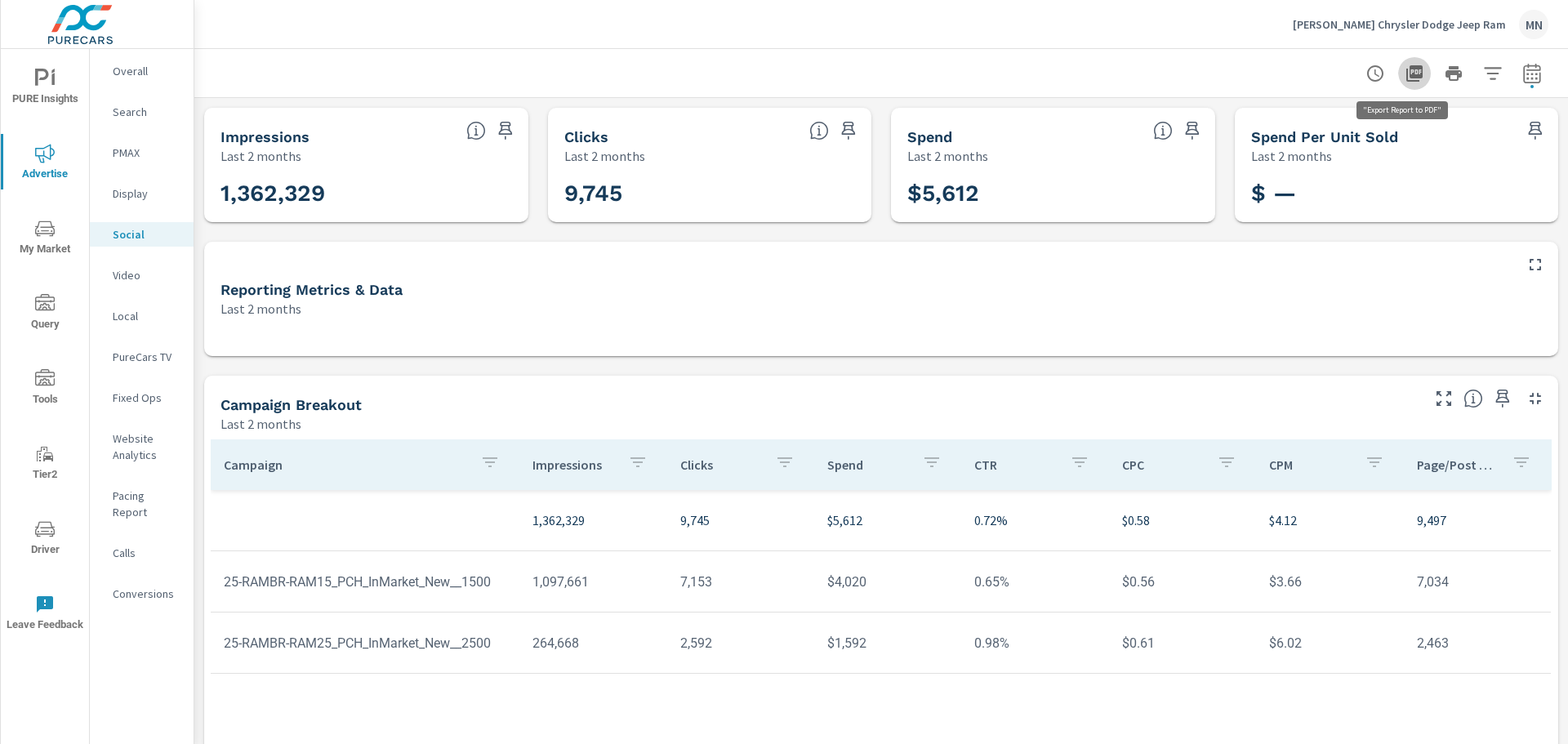
click at [1407, 71] on icon "button" at bounding box center [1415, 74] width 17 height 17
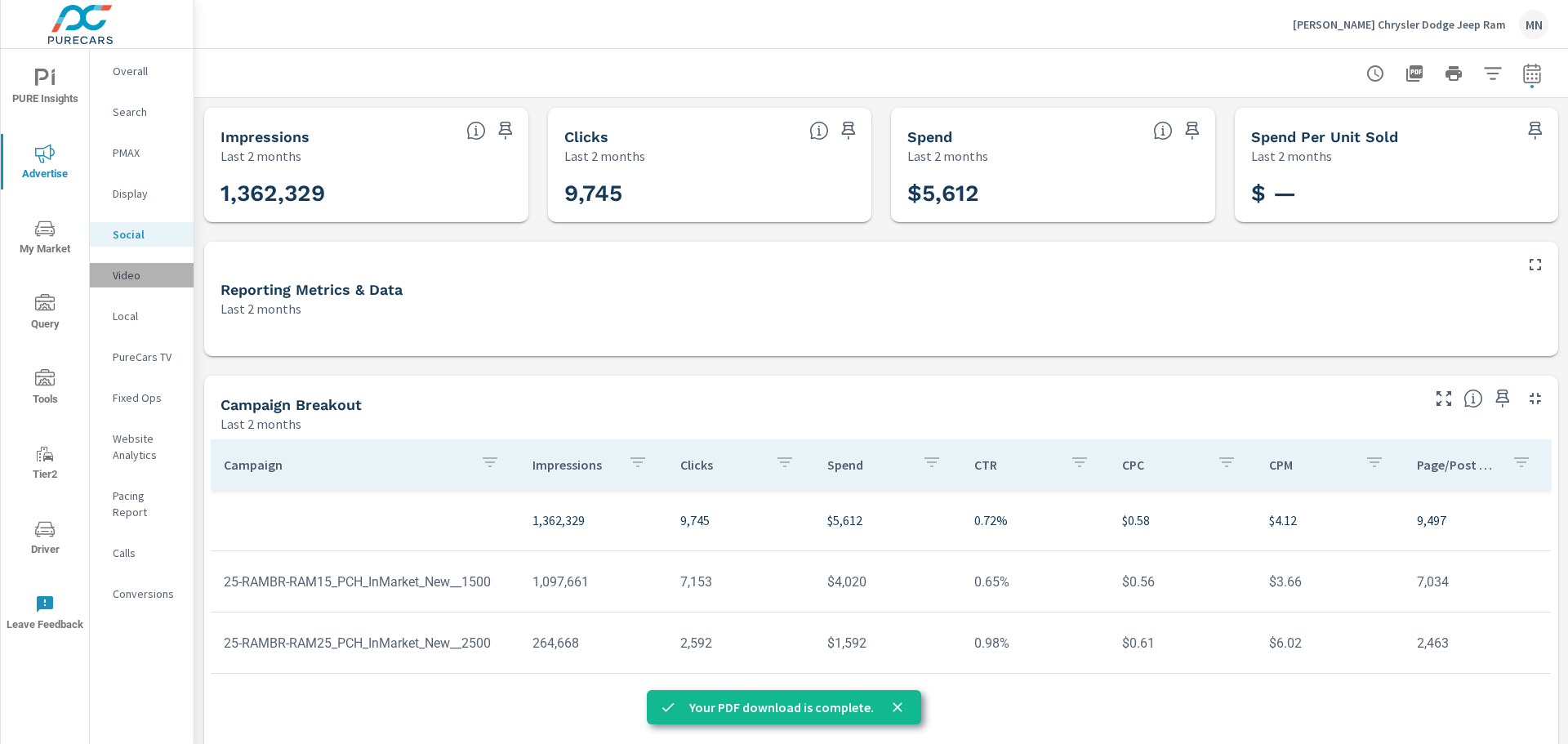
click at [128, 273] on p "Video" at bounding box center [147, 276] width 68 height 17
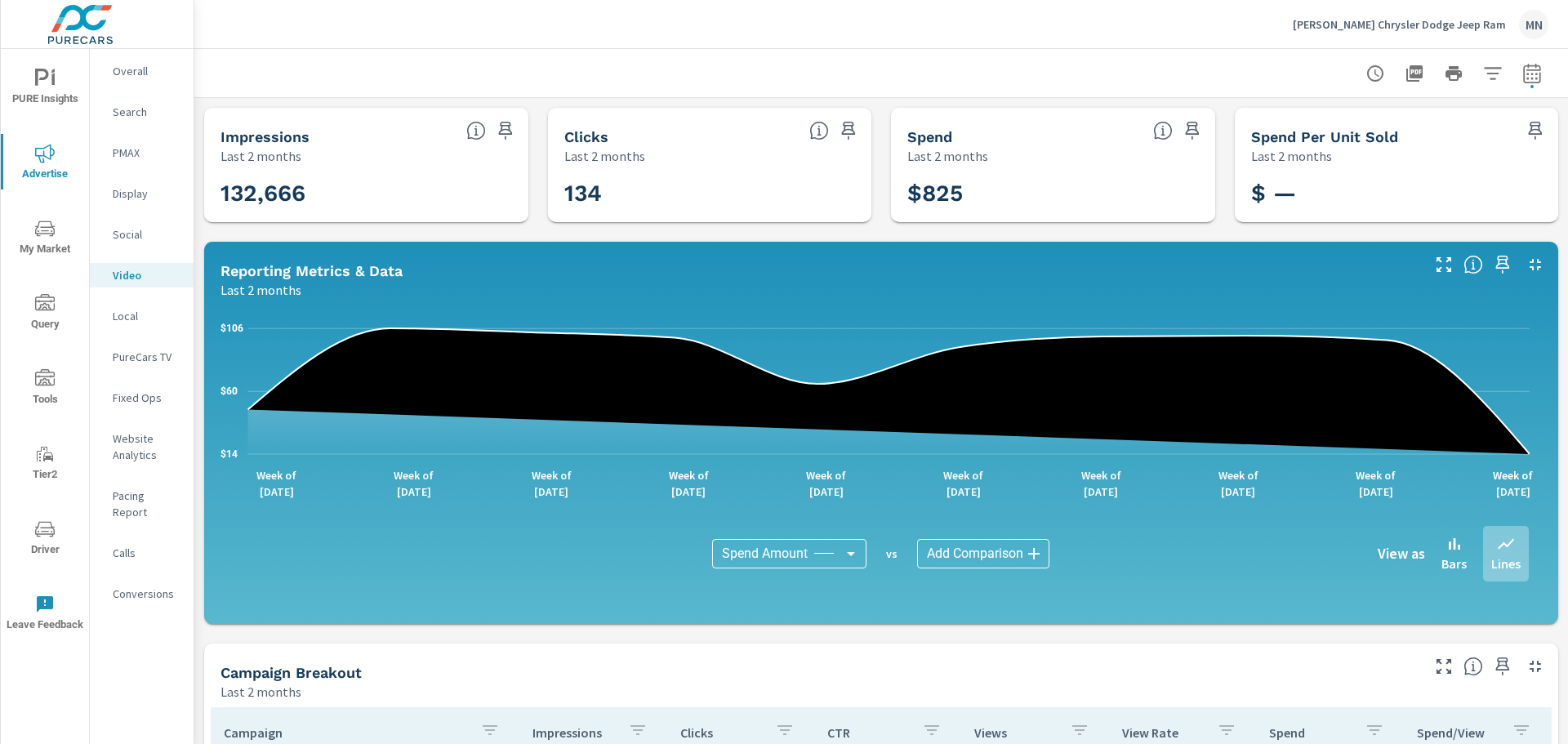
click at [1526, 267] on icon "button" at bounding box center [1536, 265] width 20 height 20
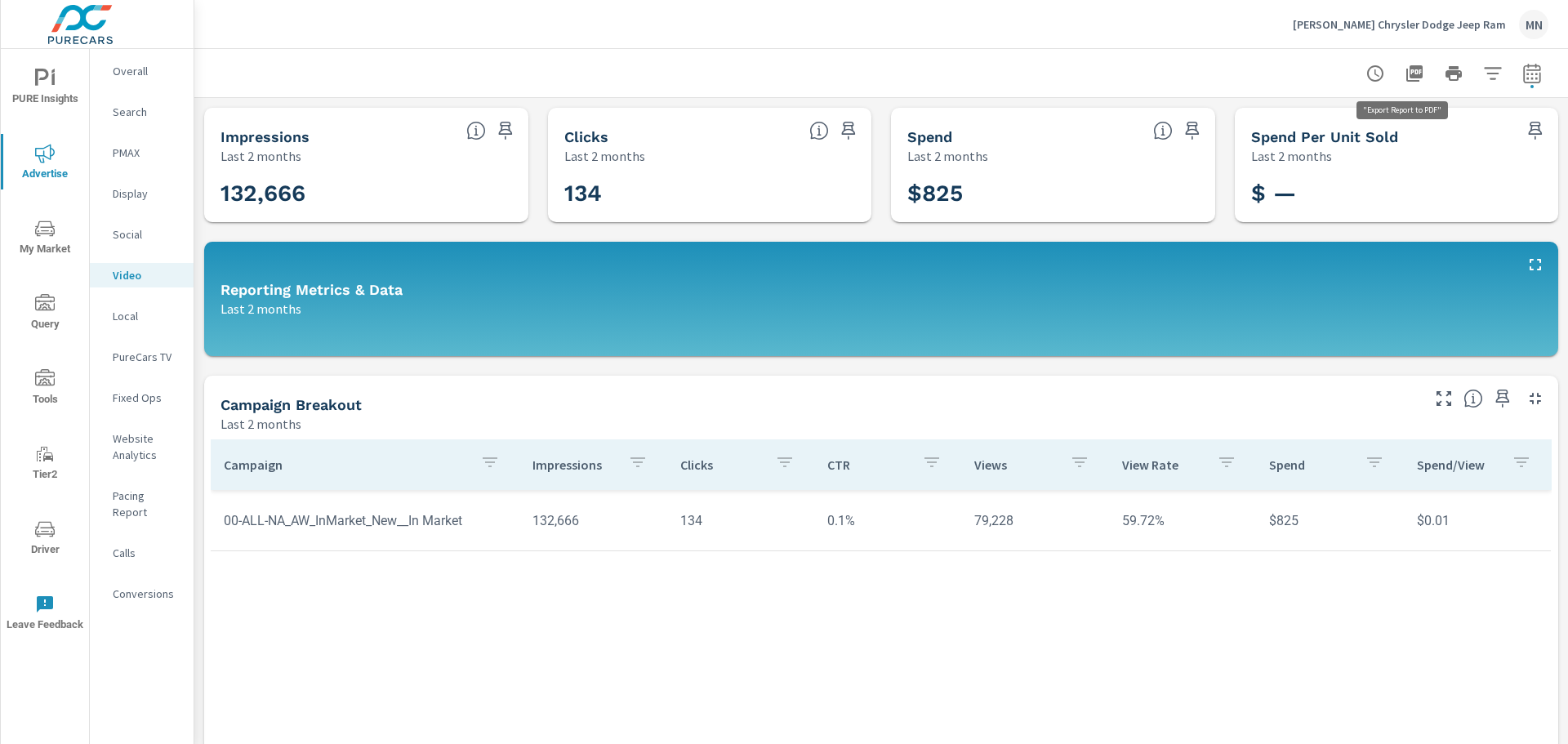
click at [1405, 72] on icon "button" at bounding box center [1415, 74] width 20 height 20
click at [136, 314] on p "Local" at bounding box center [147, 316] width 68 height 17
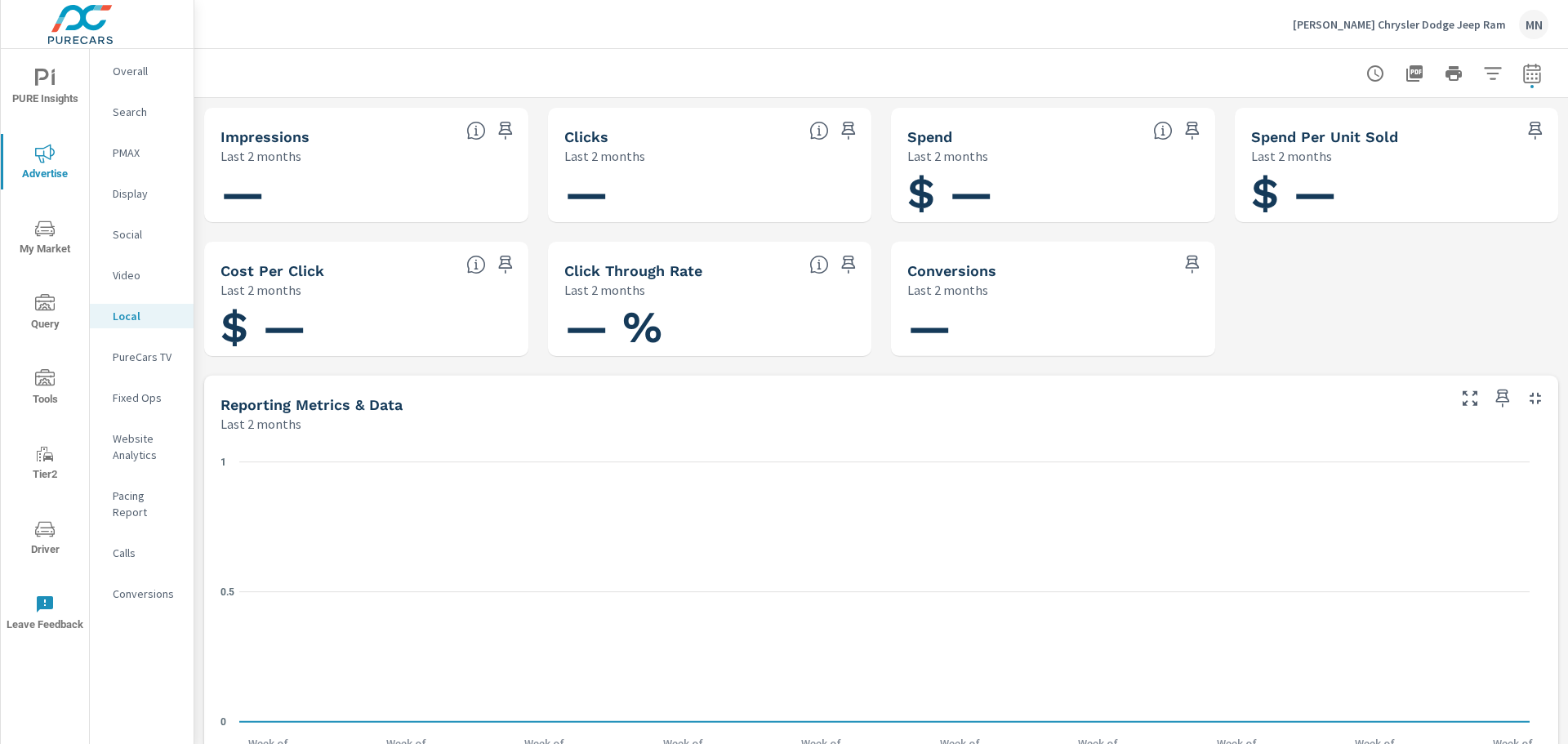
click at [141, 346] on div "PureCars TV" at bounding box center [141, 357] width 104 height 25
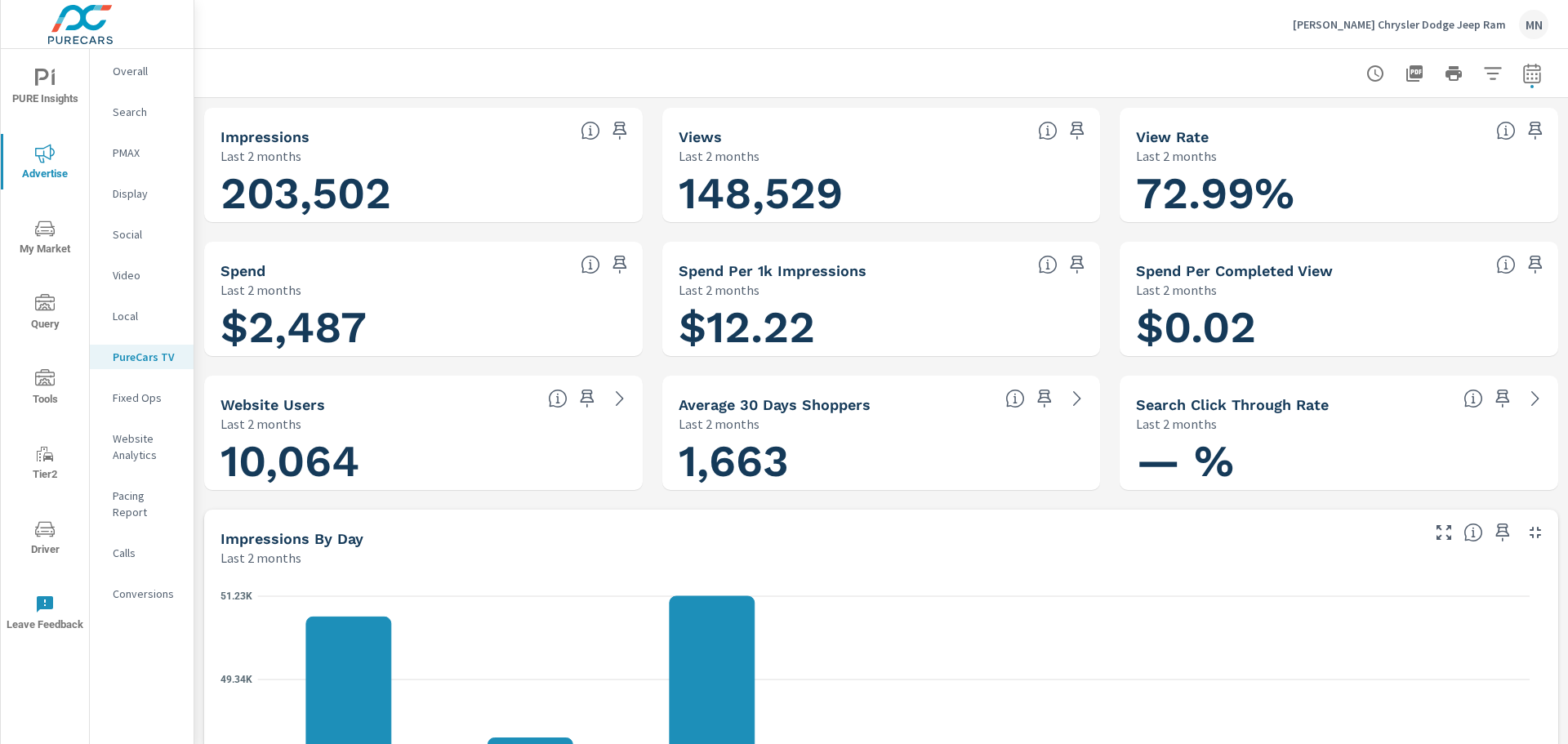
click at [569, 63] on div at bounding box center [881, 73] width 1335 height 48
click at [1408, 70] on icon "button" at bounding box center [1415, 74] width 20 height 20
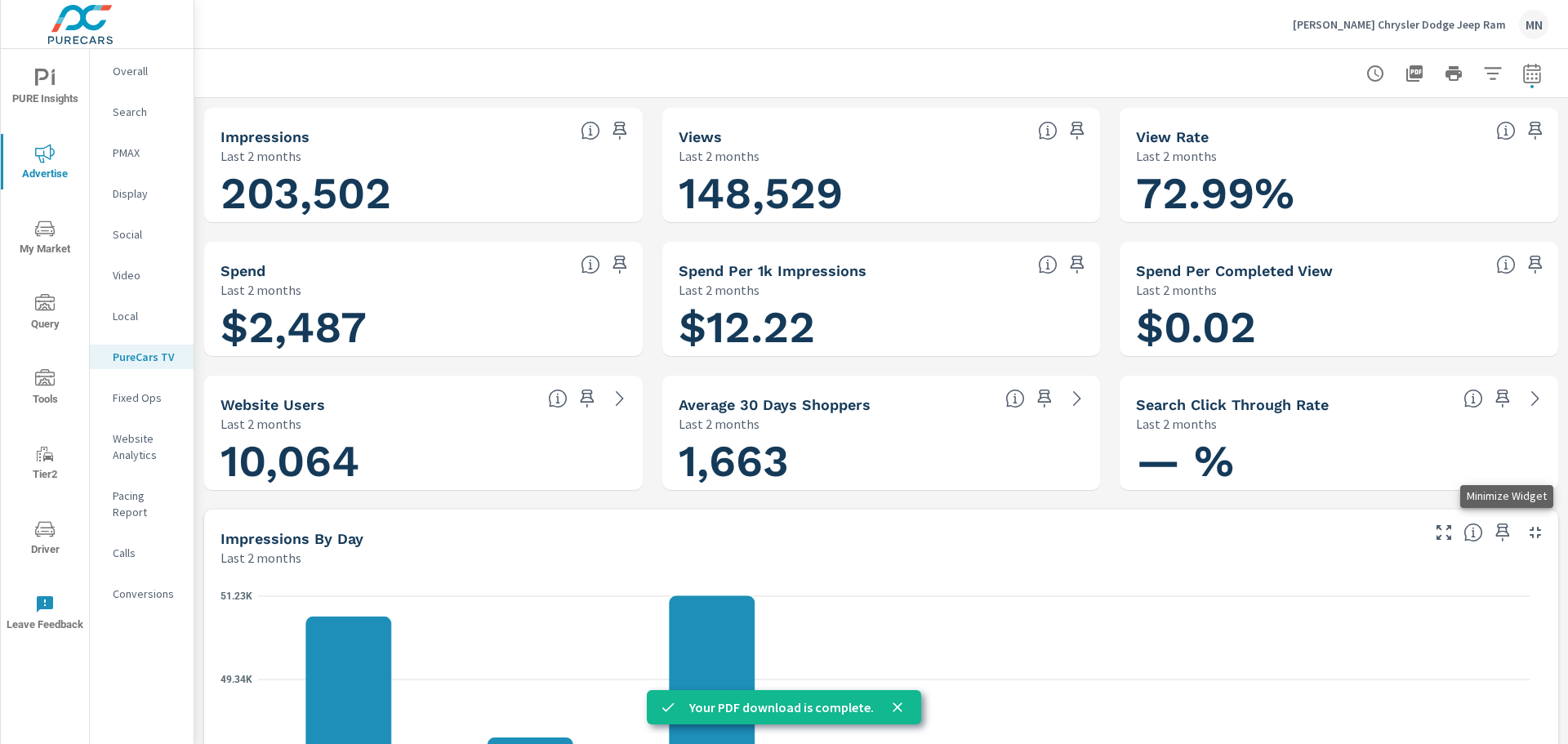
click at [1526, 533] on icon "button" at bounding box center [1536, 532] width 20 height 20
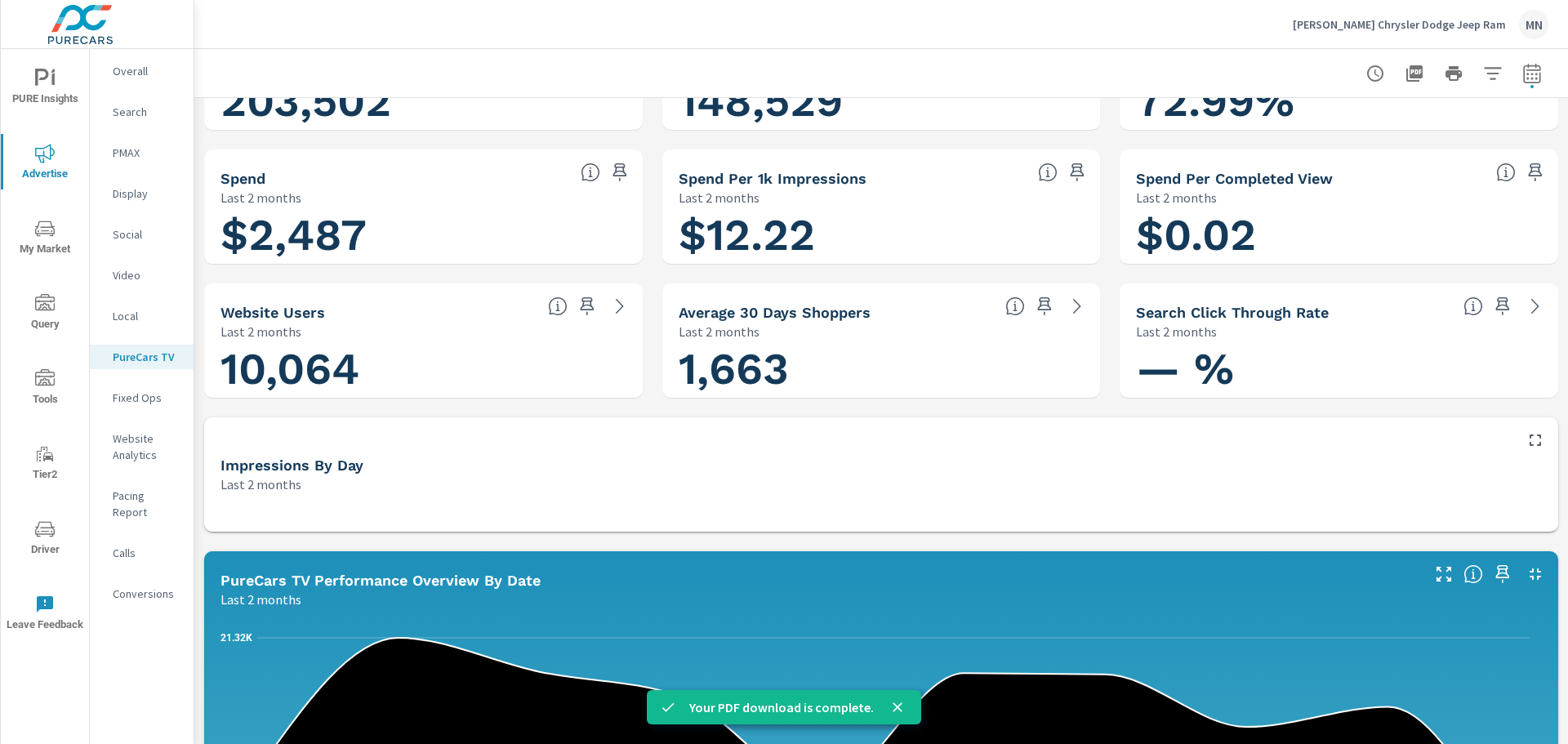
scroll to position [245, 0]
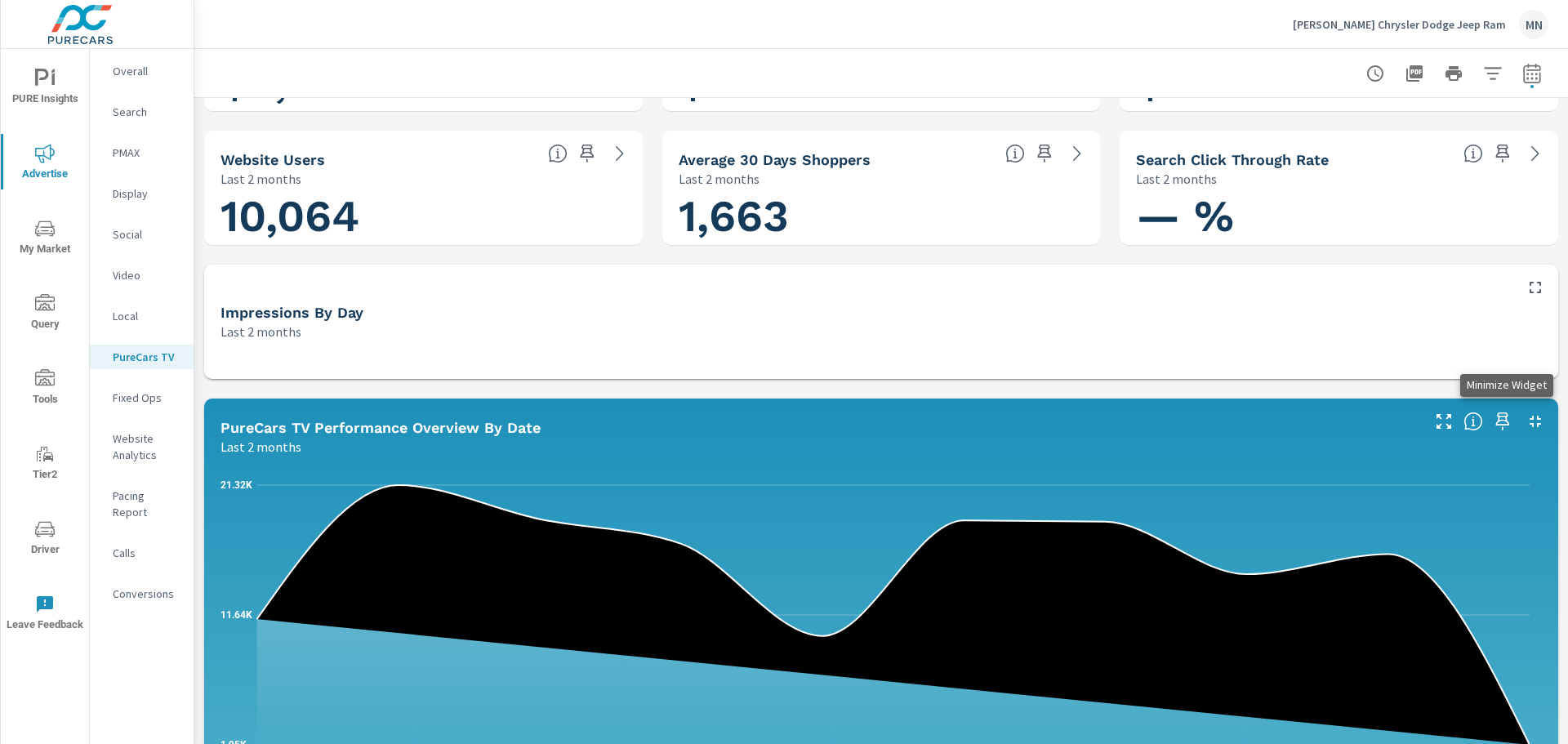
click at [1526, 423] on icon "button" at bounding box center [1536, 422] width 20 height 20
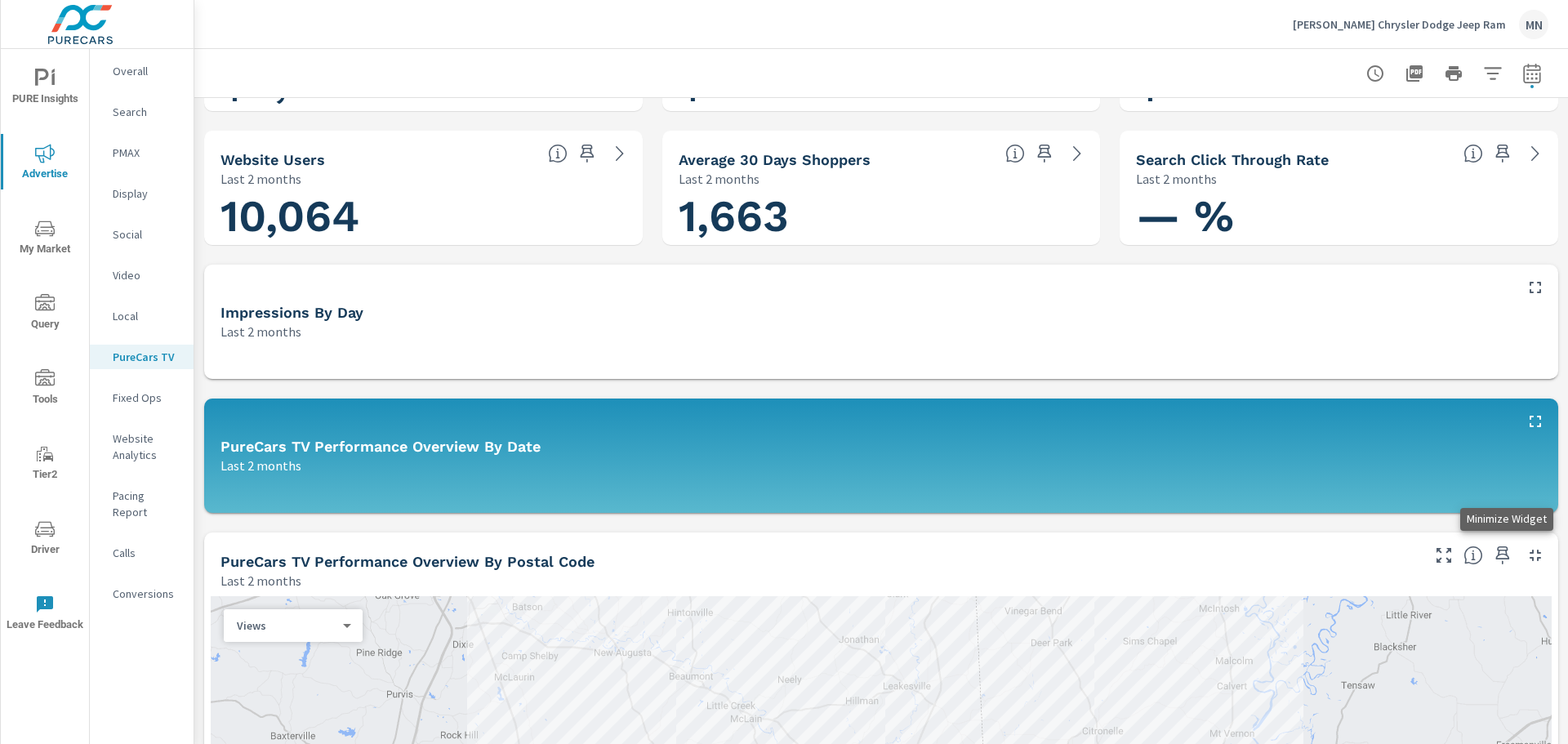
click at [1526, 561] on icon "button" at bounding box center [1536, 556] width 20 height 20
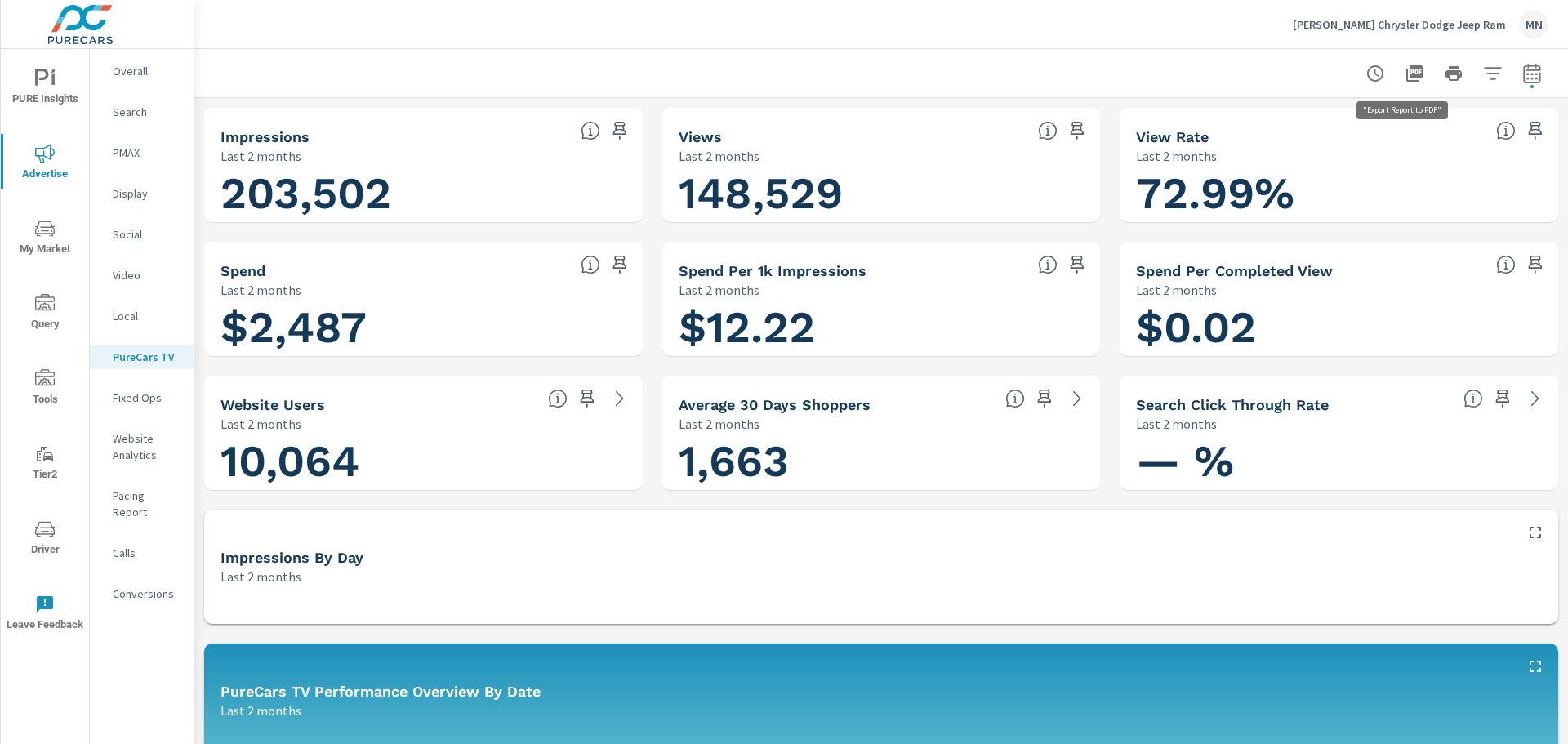
click at [1408, 76] on icon "button" at bounding box center [1415, 74] width 17 height 17
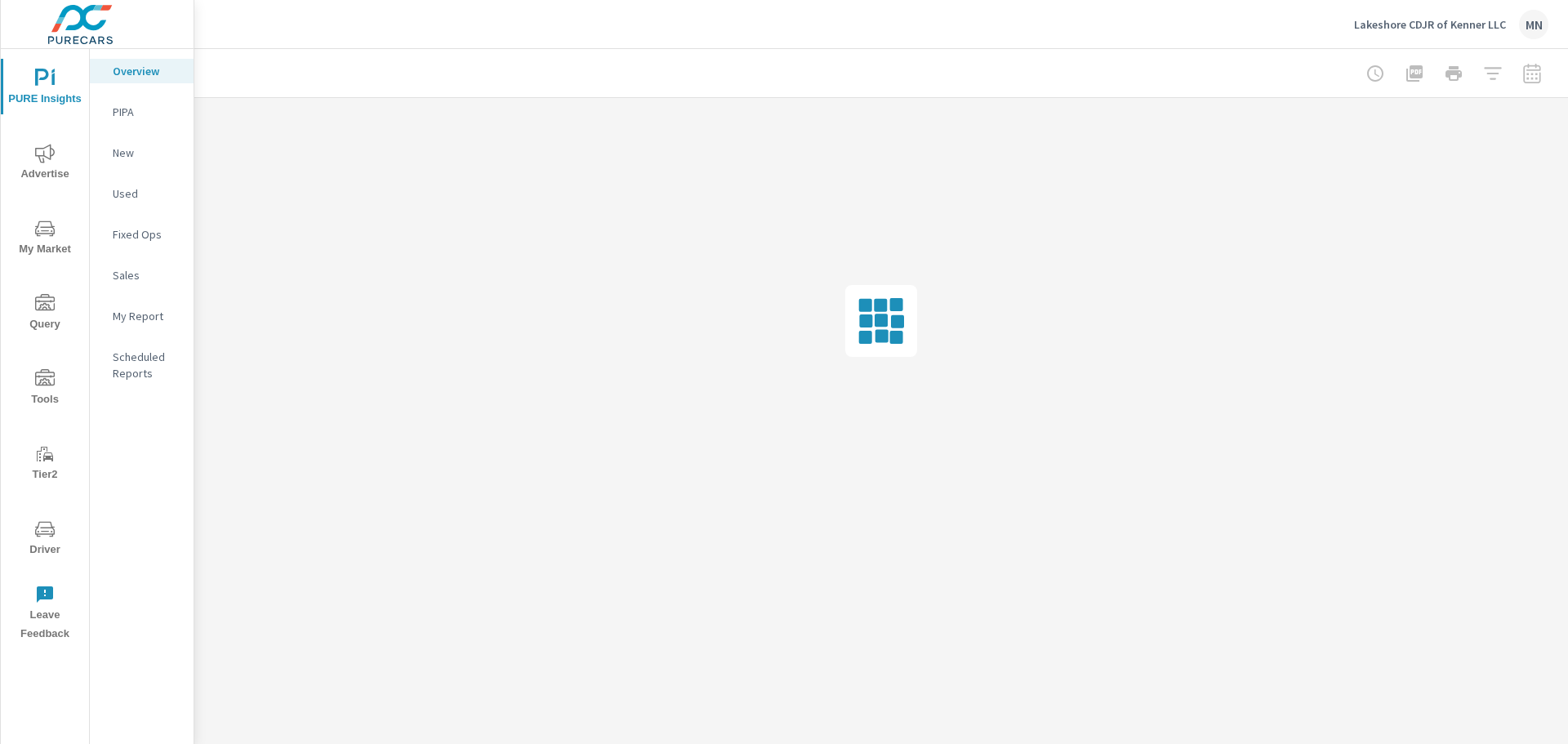
click at [51, 174] on span "Advertise" at bounding box center [45, 164] width 78 height 40
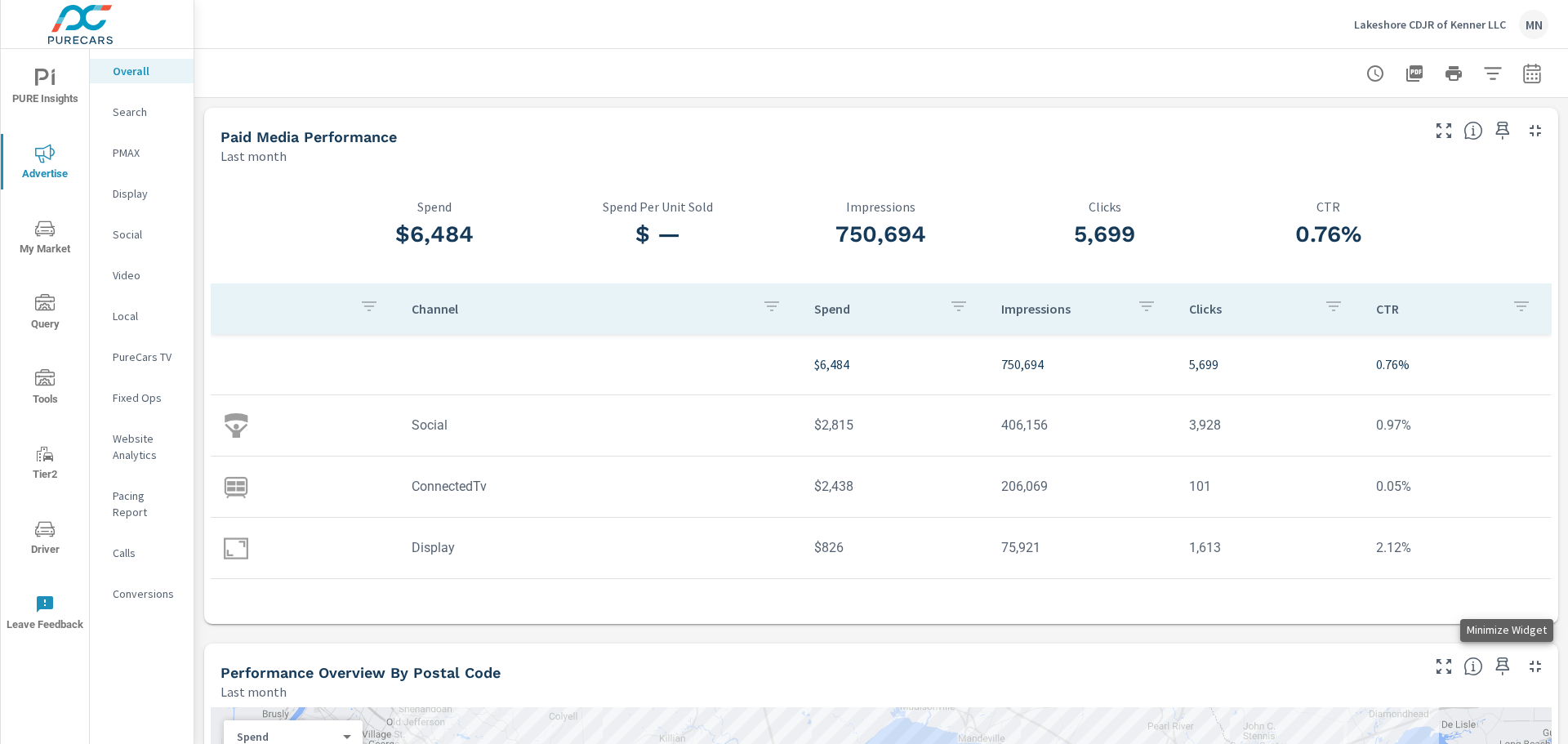
click at [1526, 666] on icon "button" at bounding box center [1536, 667] width 20 height 20
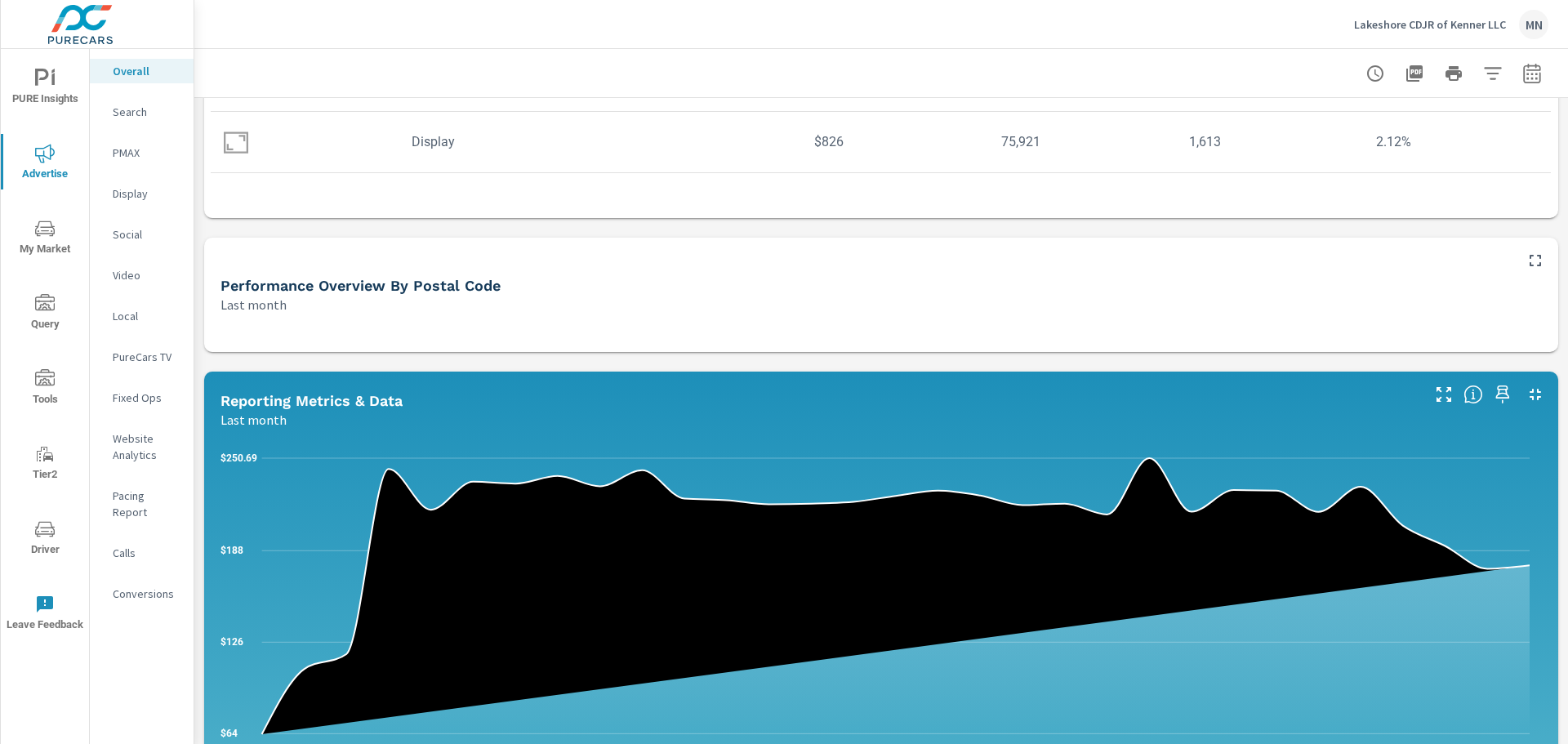
scroll to position [409, 0]
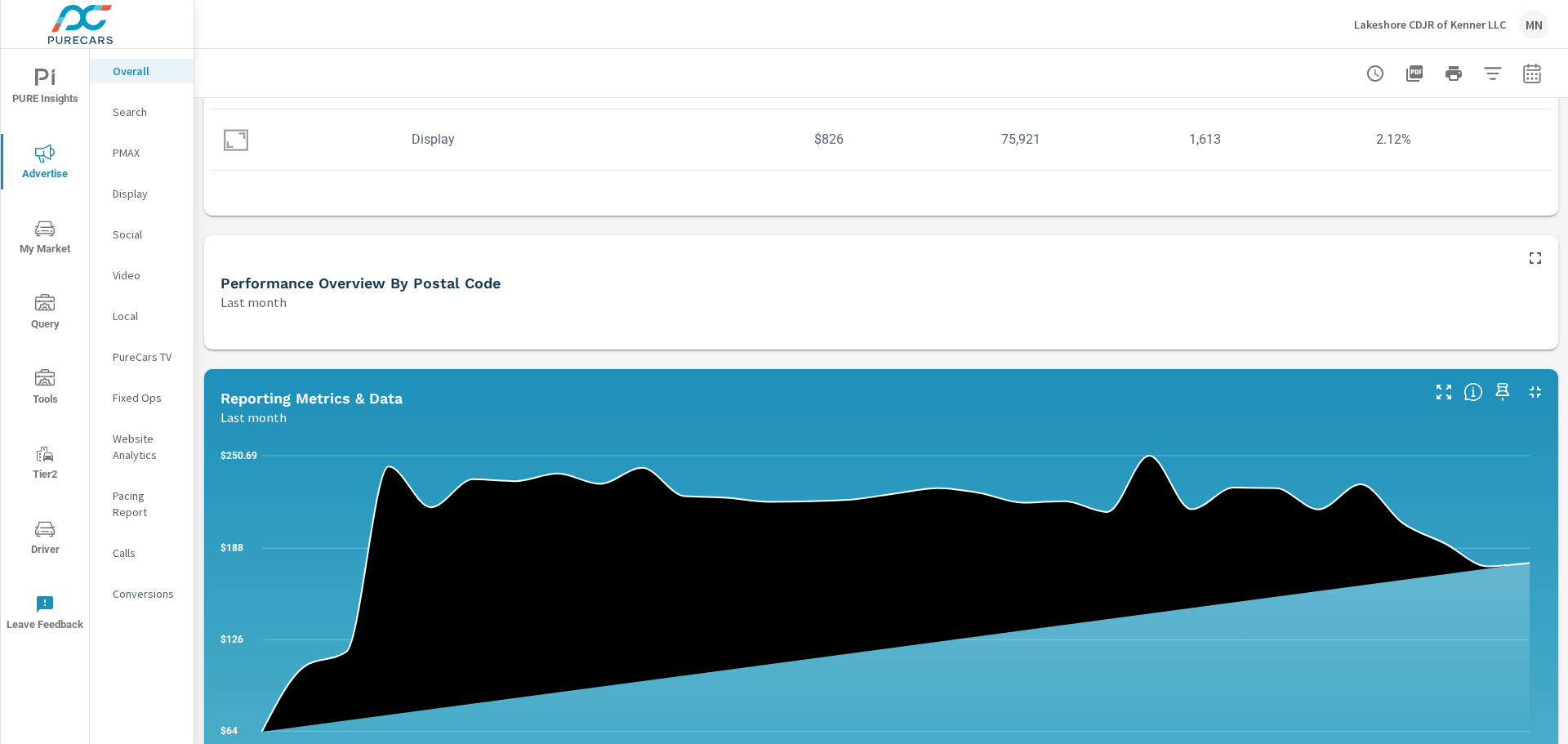
click at [1529, 390] on icon "button" at bounding box center [1536, 392] width 20 height 20
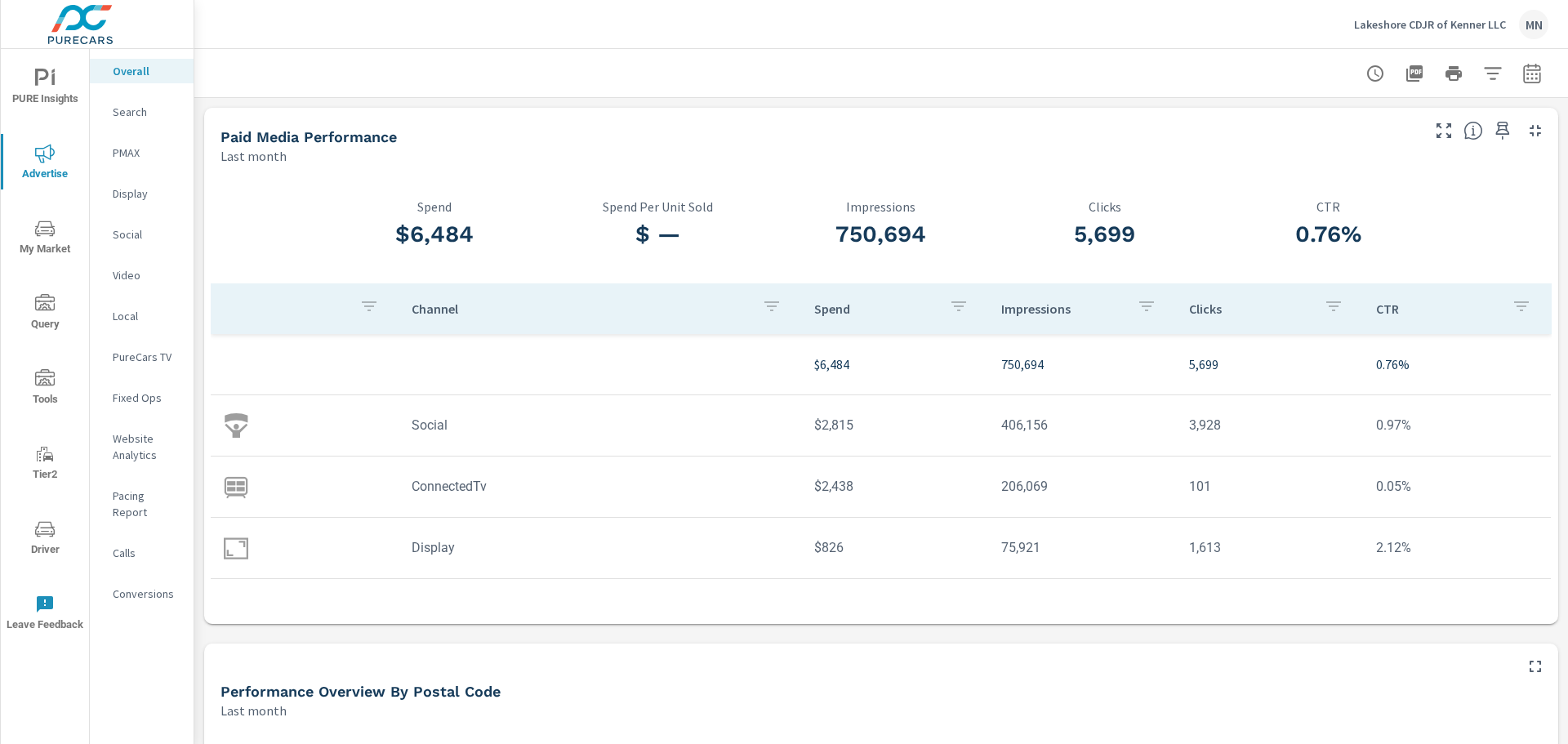
click at [1526, 74] on icon "button" at bounding box center [1532, 74] width 20 height 20
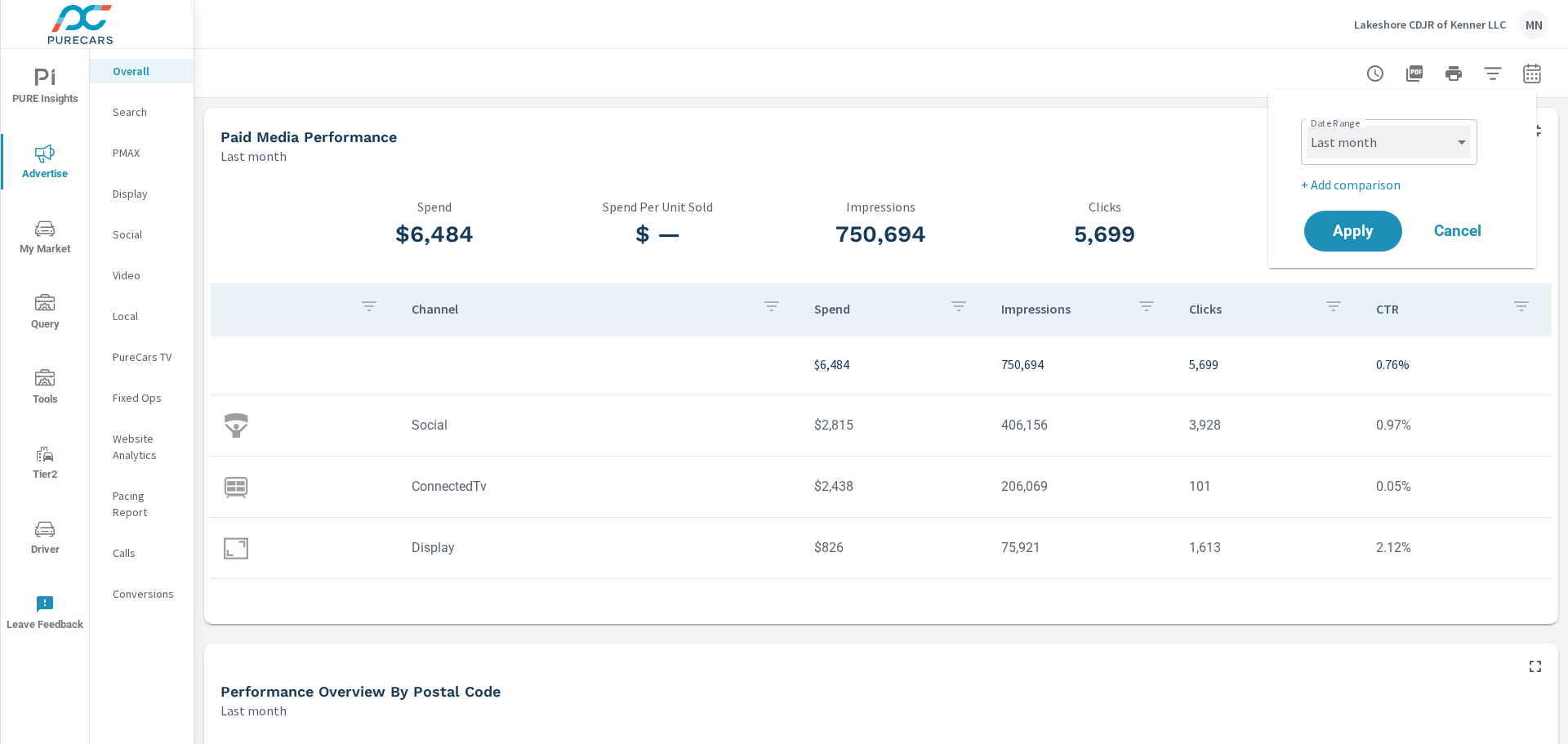
click at [1409, 149] on select "Custom Yesterday Last week Last 7 days Last 14 days Last 30 days Last 45 days L…" at bounding box center [1389, 141] width 164 height 32
click at [1308, 125] on select "Custom Yesterday Last week Last 7 days Last 14 days Last 30 days Last 45 days L…" at bounding box center [1389, 141] width 164 height 32
select select "custom"
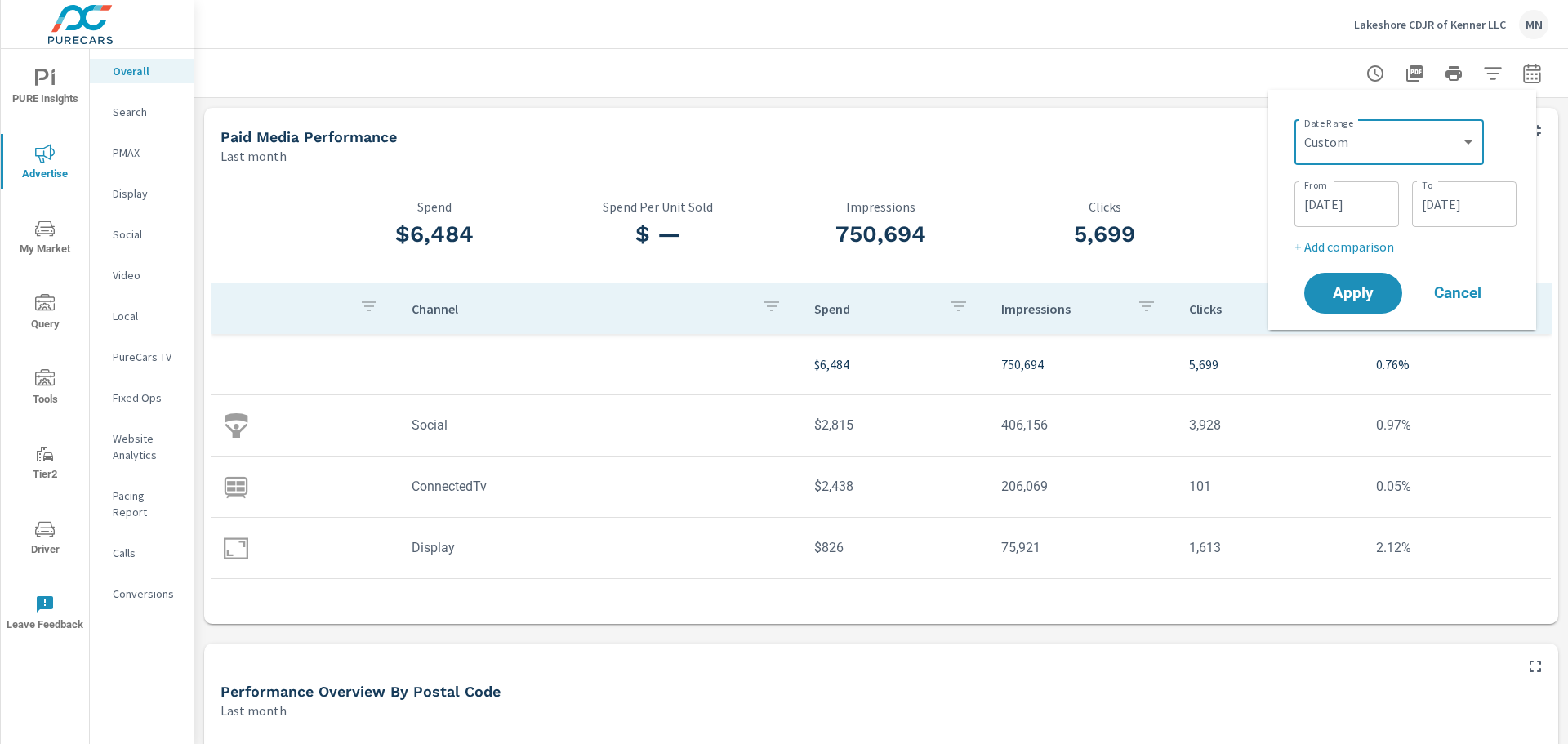
click at [1320, 211] on input "08/01/2025" at bounding box center [1347, 203] width 91 height 32
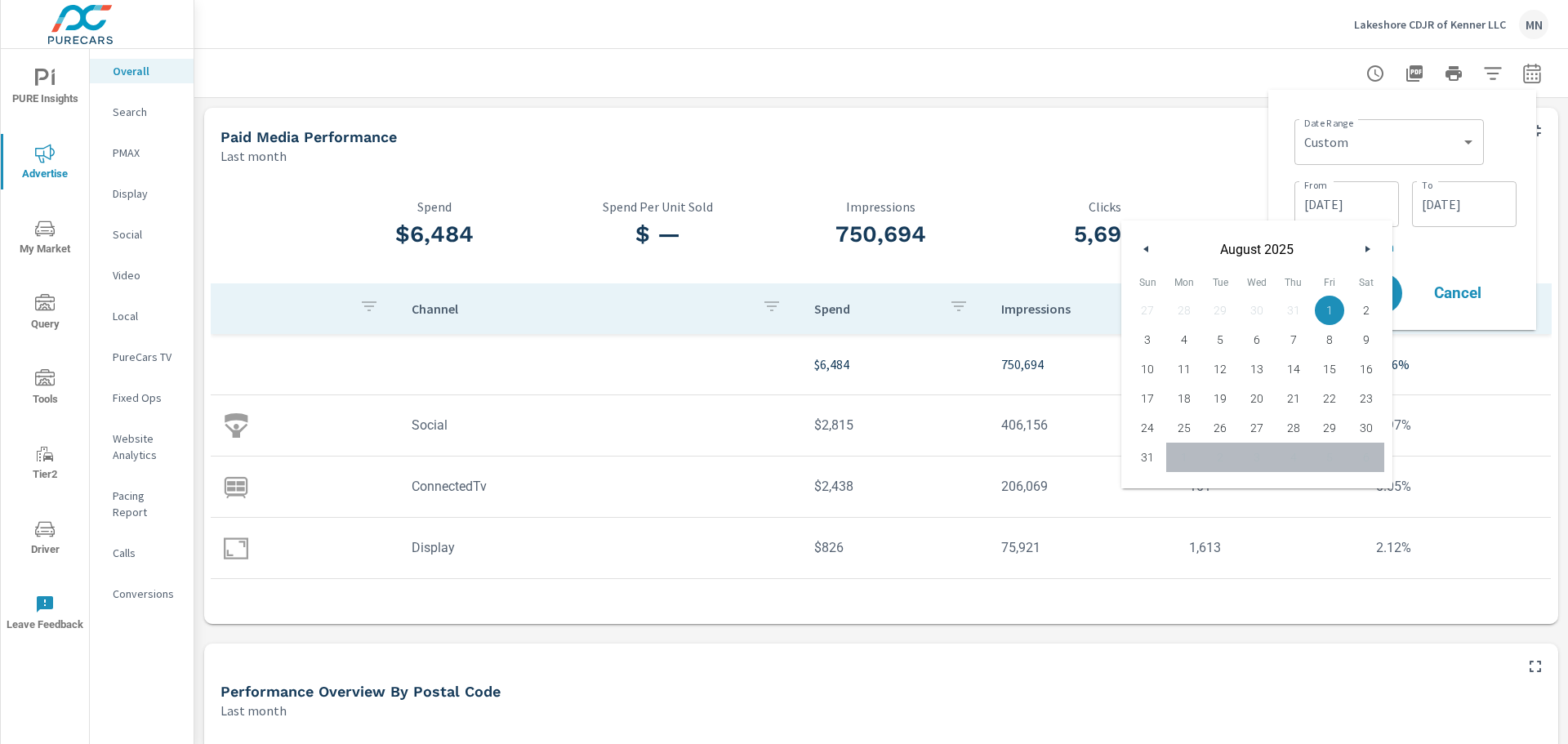
click at [1147, 250] on icon "button" at bounding box center [1144, 249] width 8 height 7
click at [1223, 311] on span "1" at bounding box center [1221, 311] width 37 height 22
type input "07/01/2025"
click at [1285, 132] on div "Date Range Custom Yesterday Last week Last 7 days Last 14 days Last 30 days Las…" at bounding box center [1402, 210] width 242 height 214
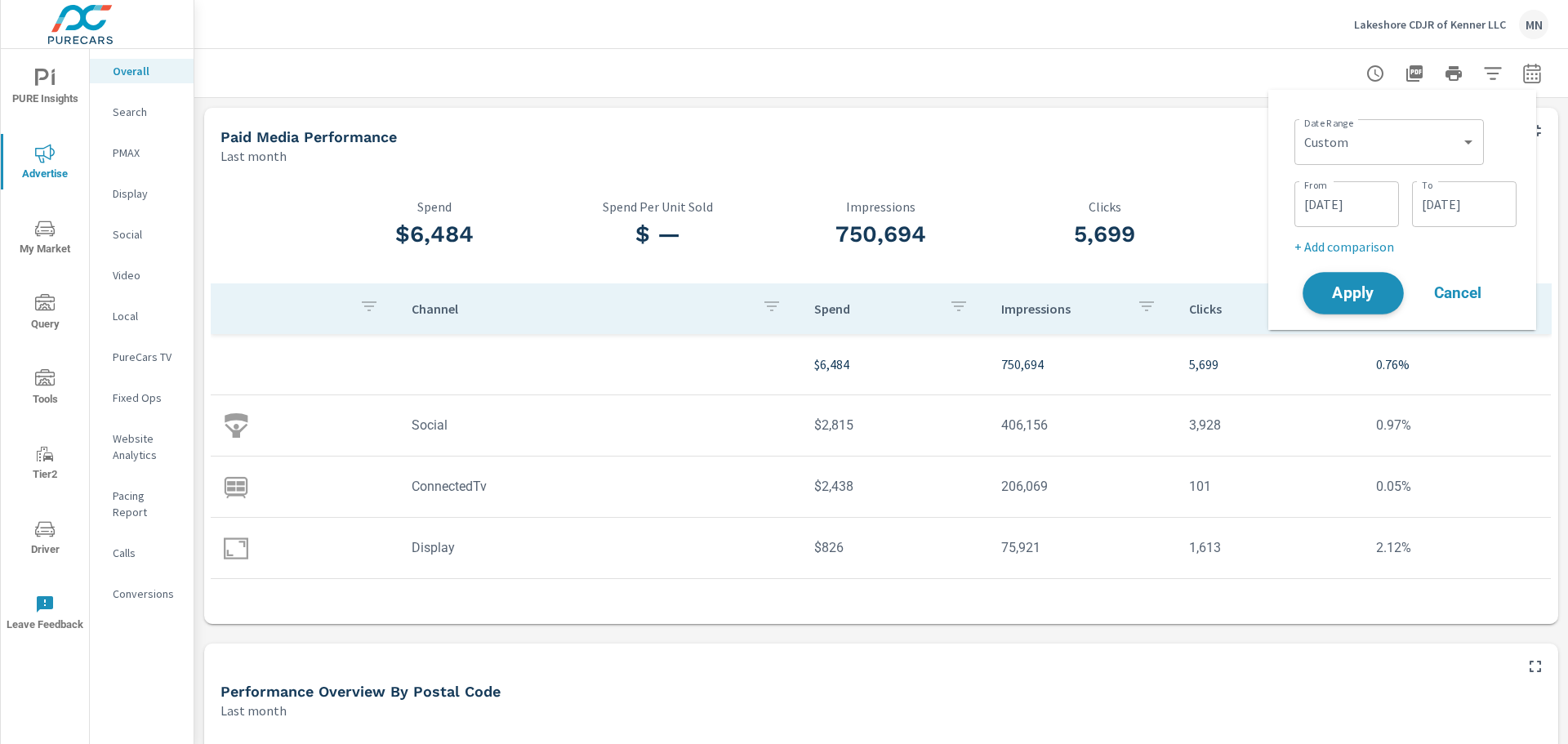
click at [1365, 286] on span "Apply" at bounding box center [1353, 293] width 67 height 16
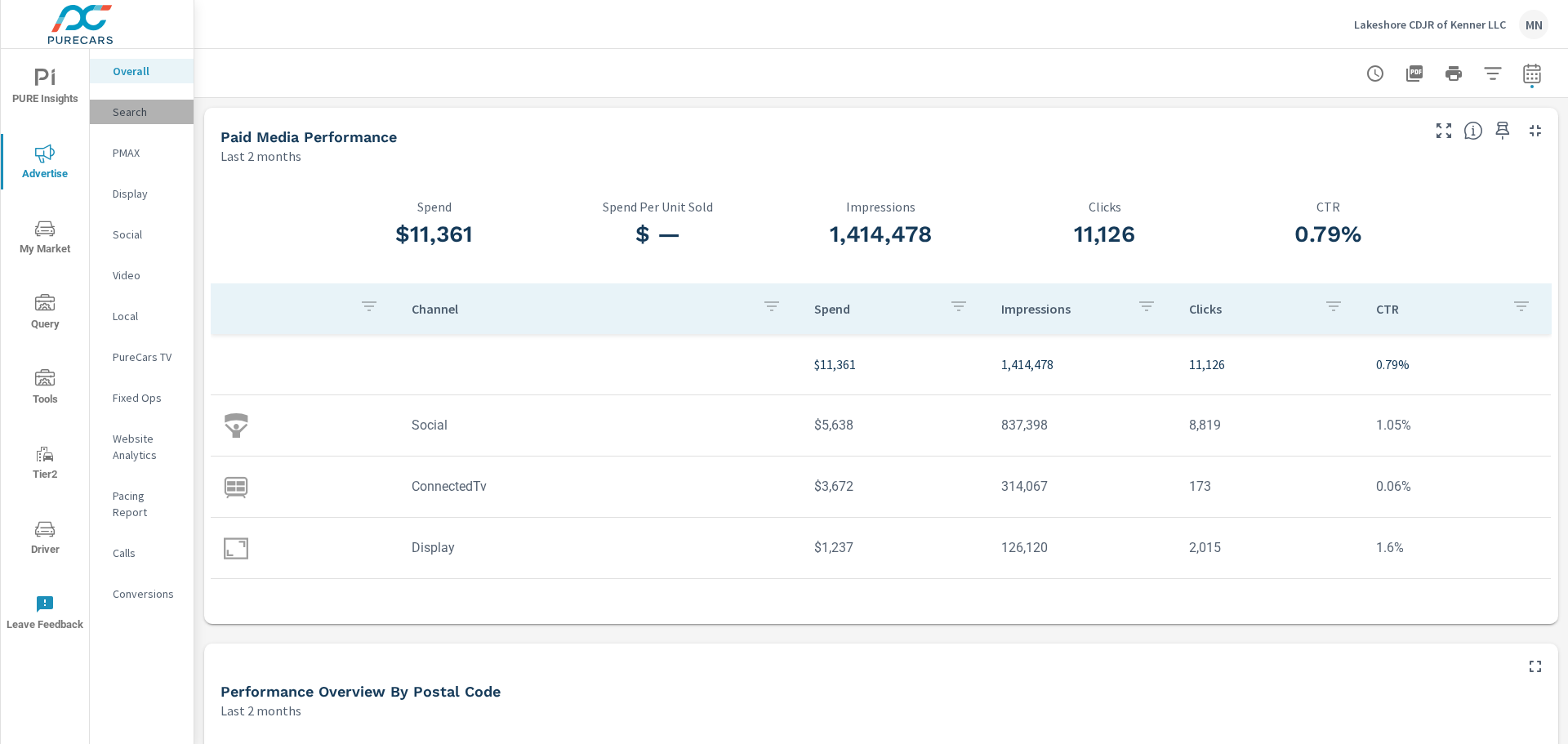
click at [121, 110] on p "Search" at bounding box center [147, 112] width 68 height 17
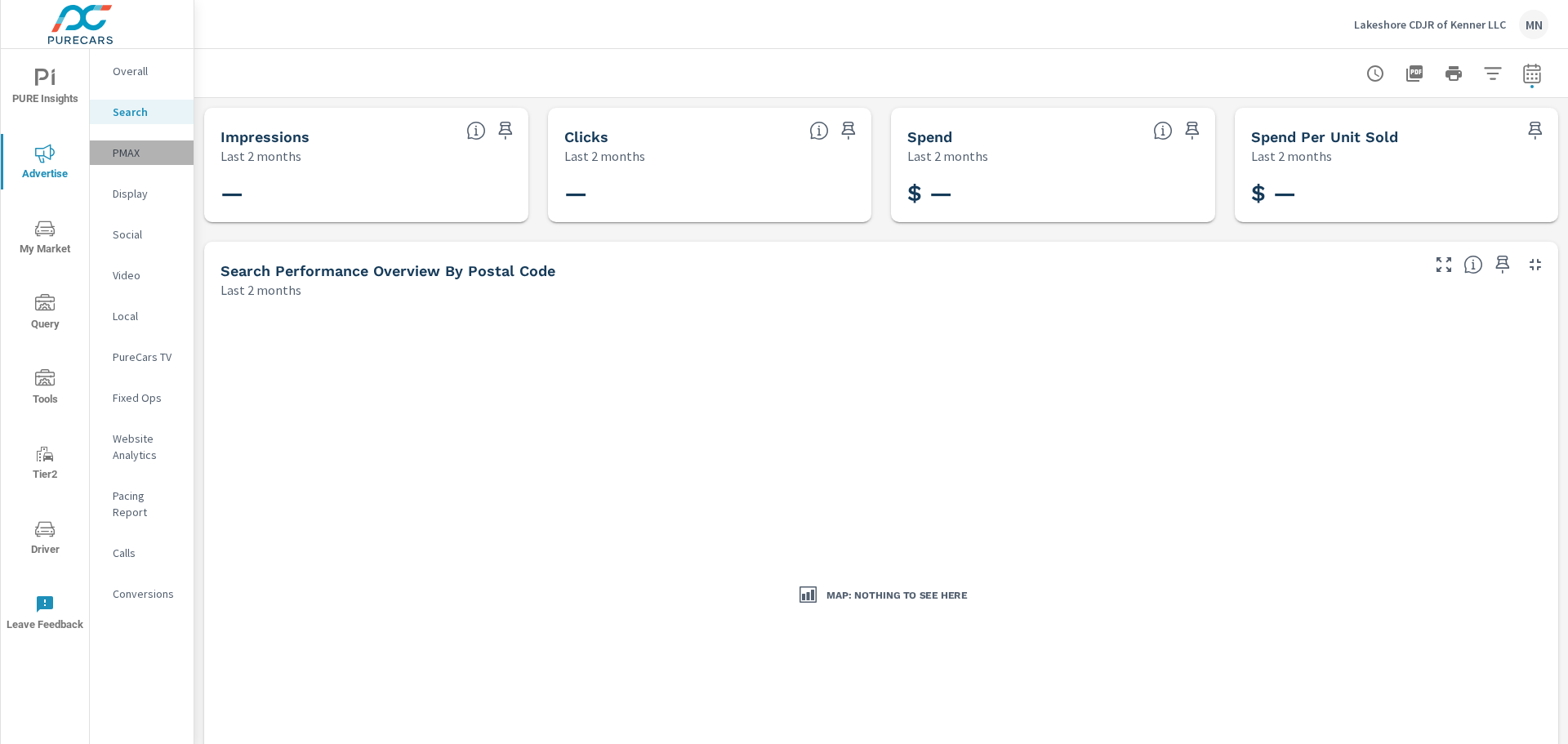
click at [125, 153] on p "PMAX" at bounding box center [147, 153] width 68 height 17
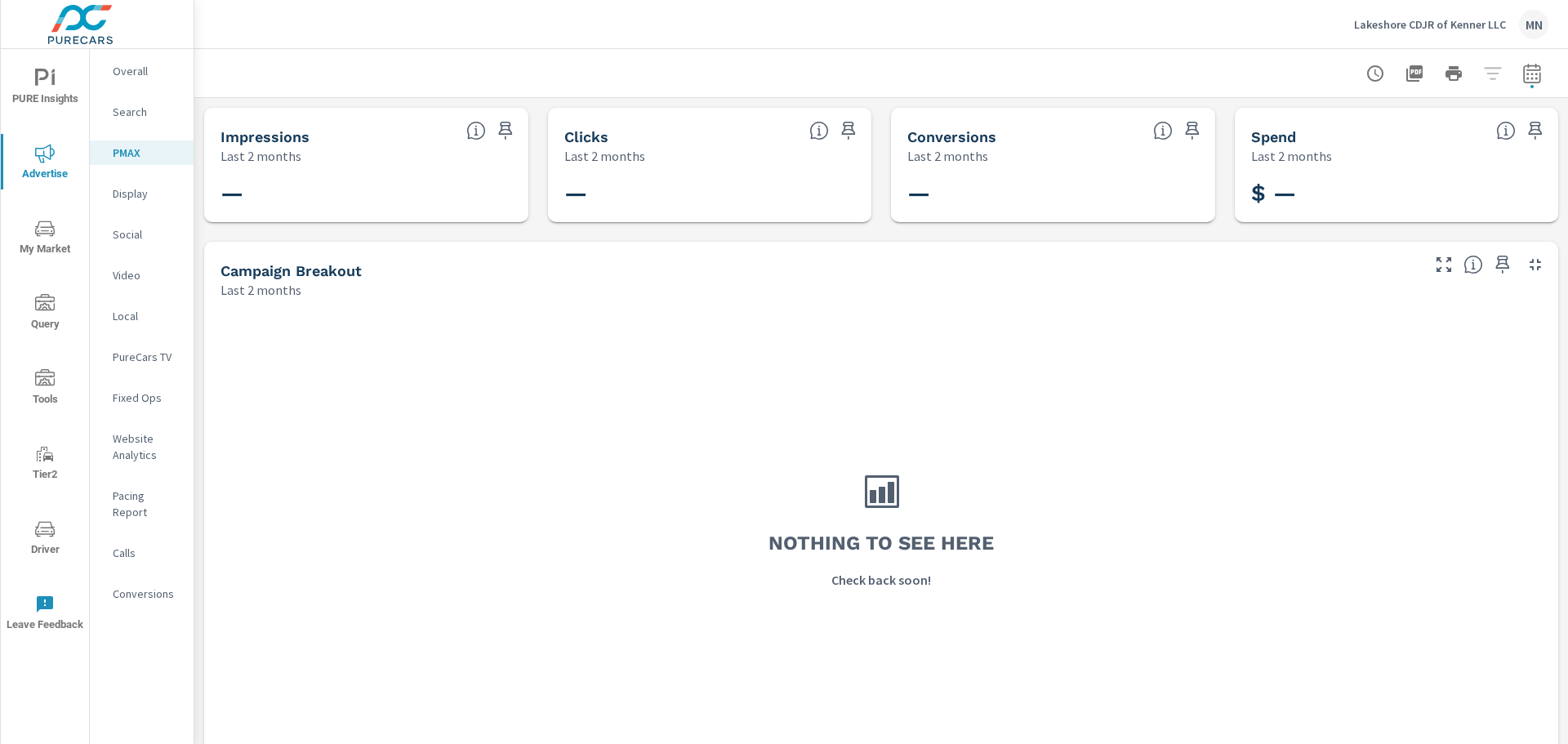
click at [130, 198] on p "Display" at bounding box center [147, 193] width 68 height 17
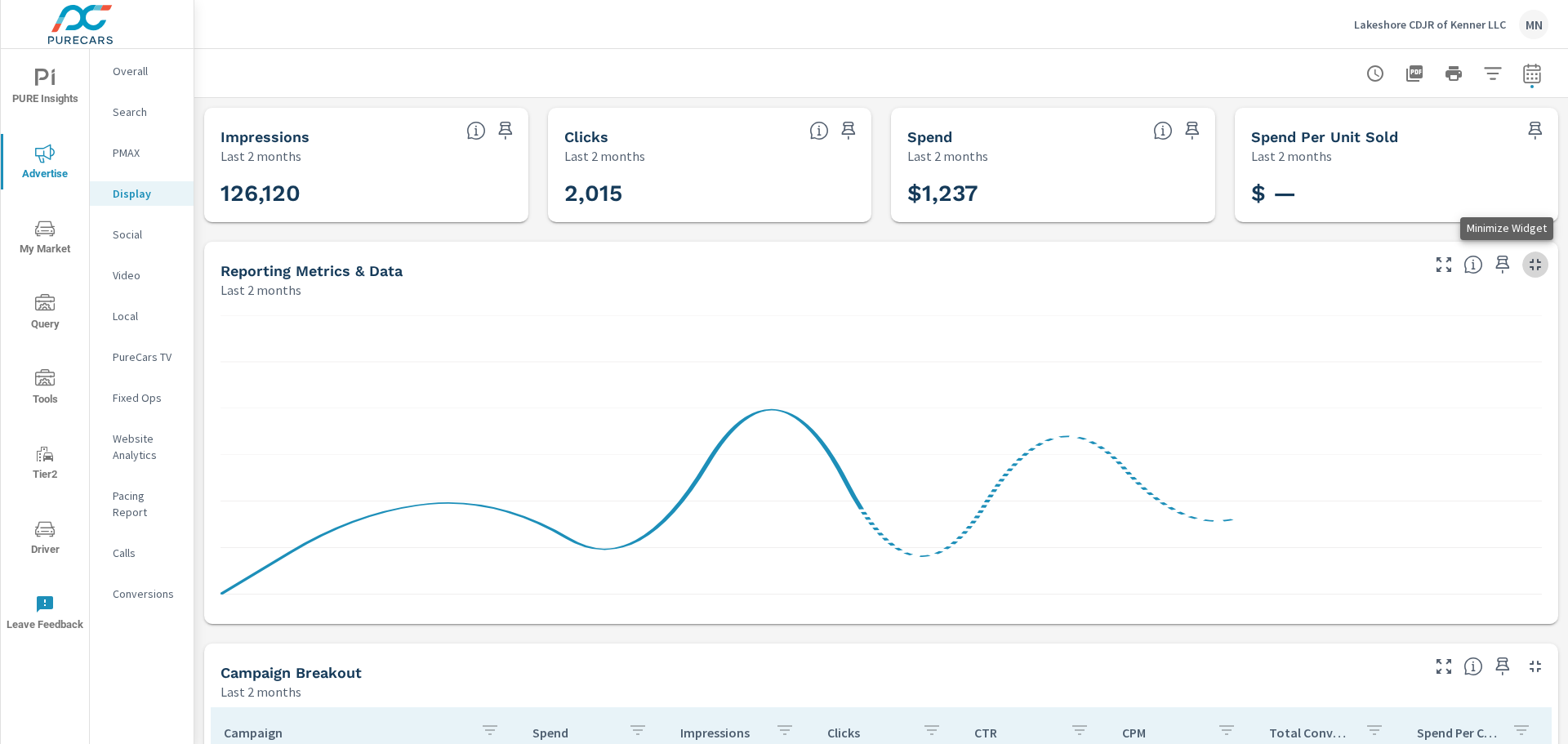
click at [1522, 267] on button "button" at bounding box center [1535, 264] width 26 height 26
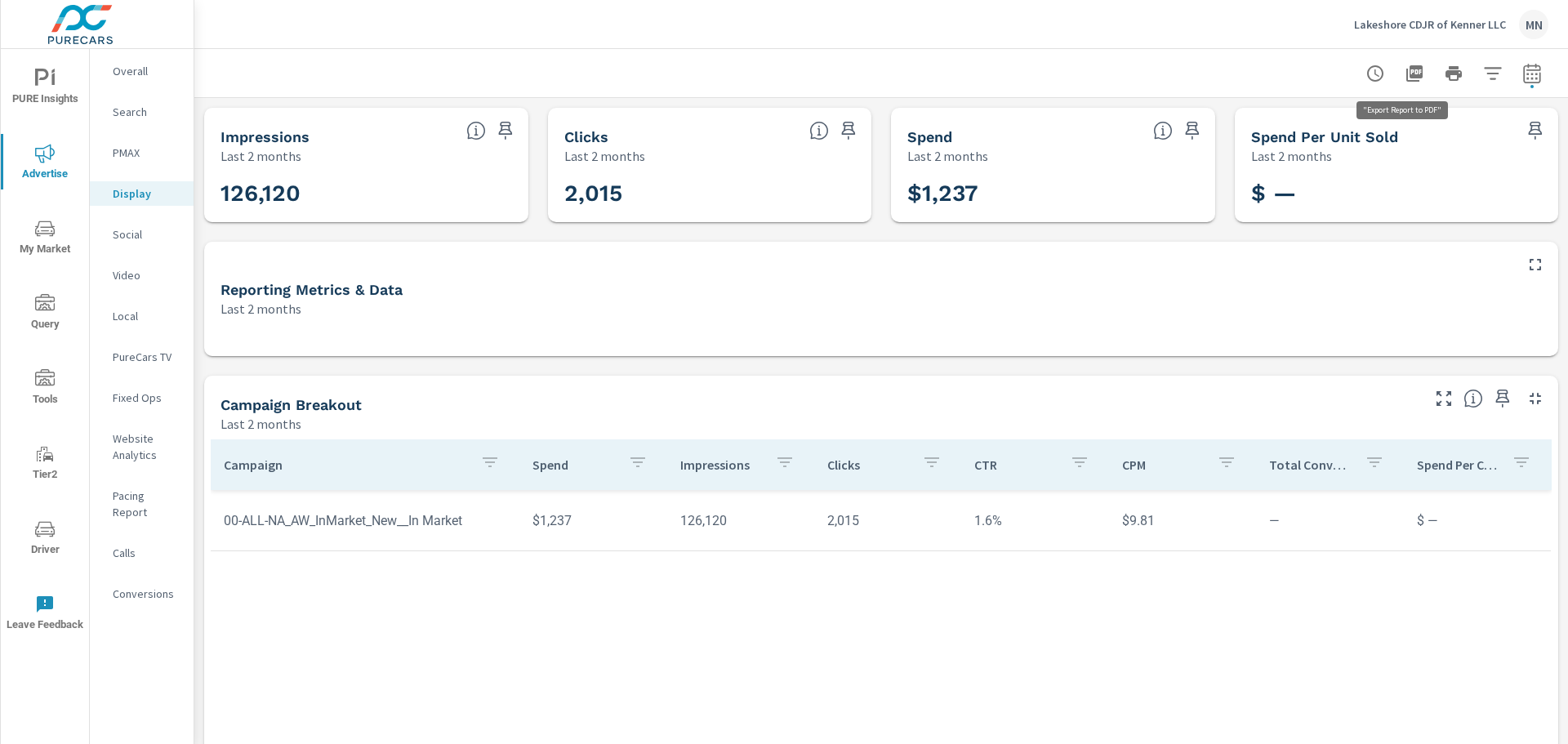
click at [1410, 69] on icon "button" at bounding box center [1415, 74] width 17 height 17
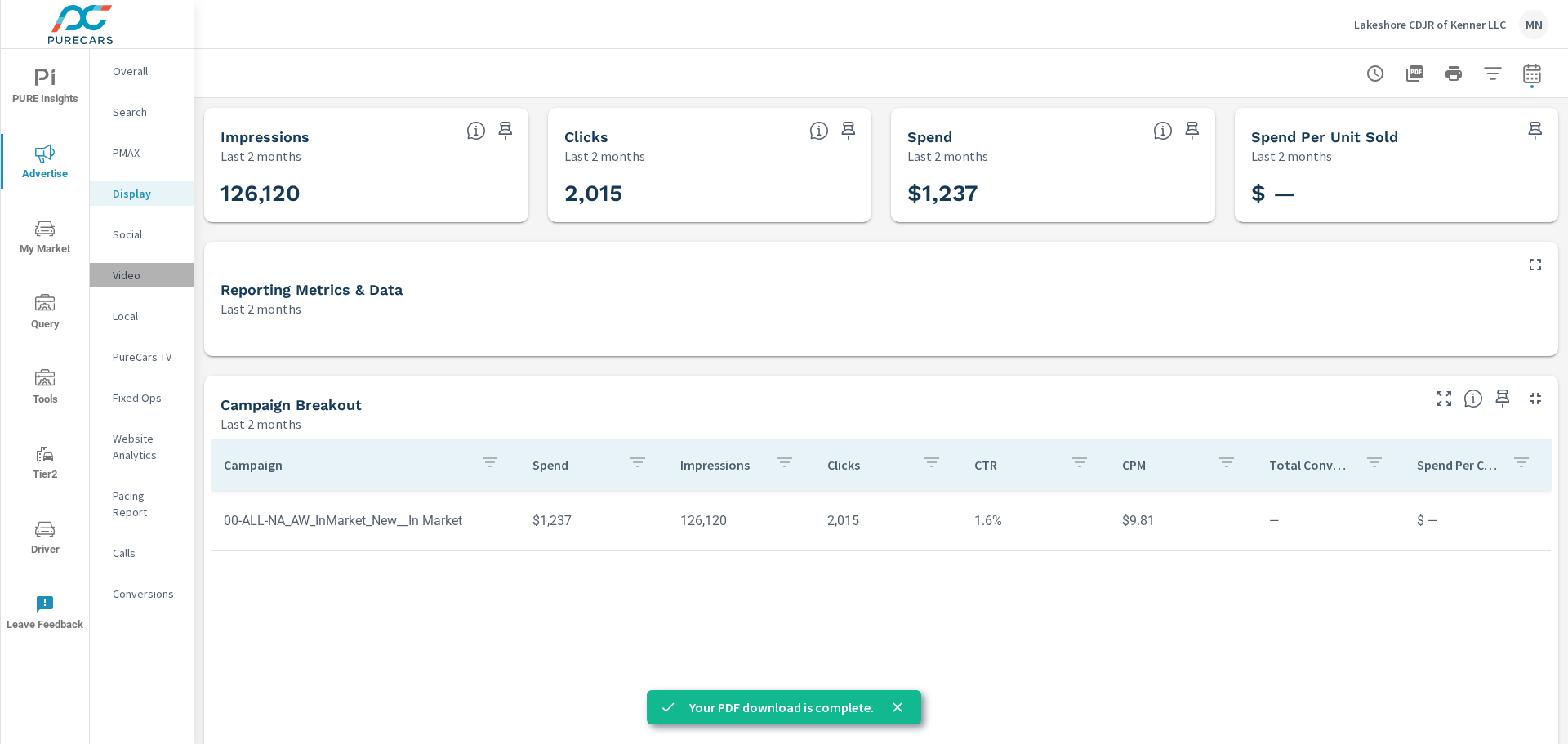
click at [121, 274] on p "Video" at bounding box center [147, 276] width 68 height 17
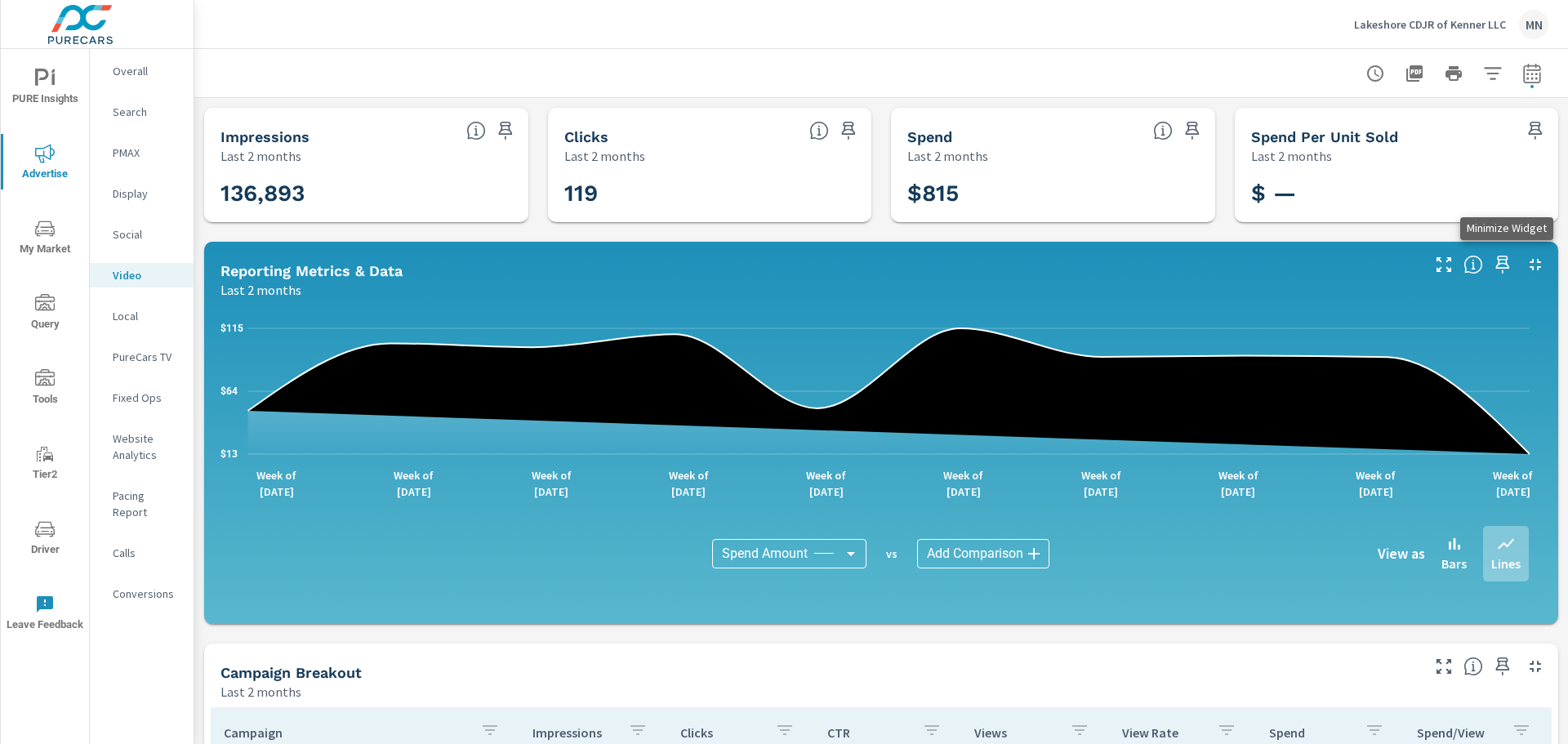
click at [1526, 265] on icon "button" at bounding box center [1536, 265] width 20 height 20
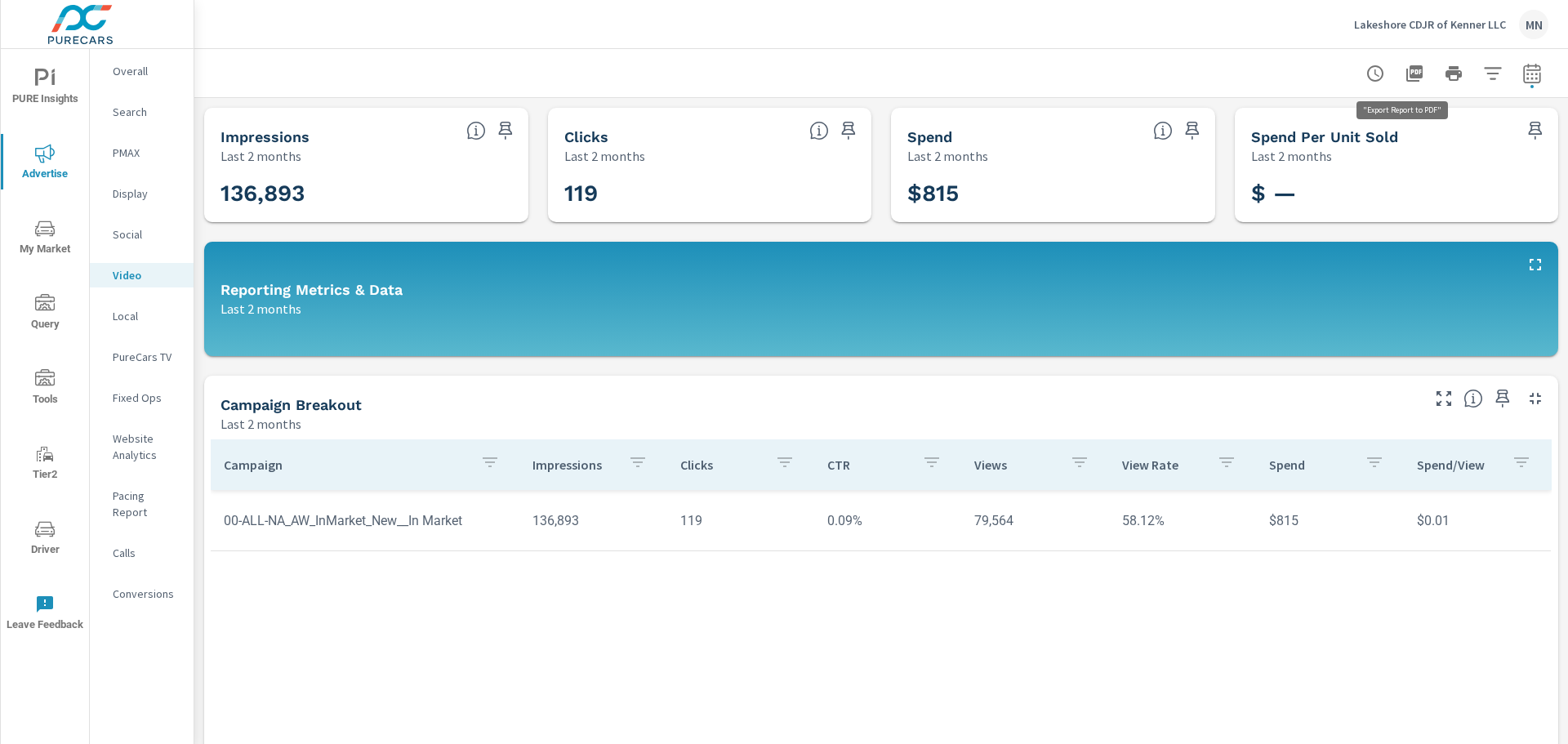
click at [1407, 66] on icon "button" at bounding box center [1415, 74] width 17 height 17
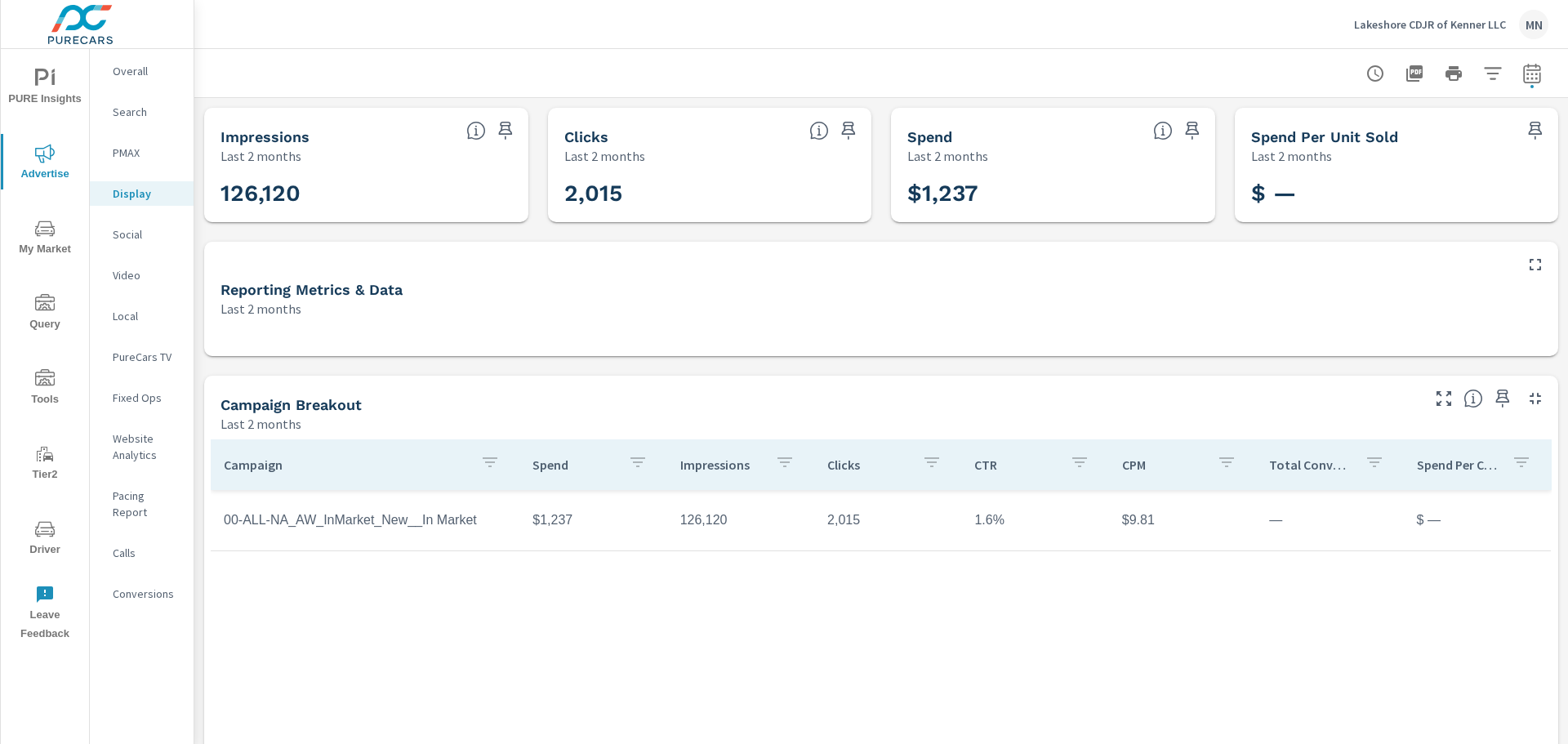
click at [119, 226] on p "Social" at bounding box center [147, 234] width 68 height 17
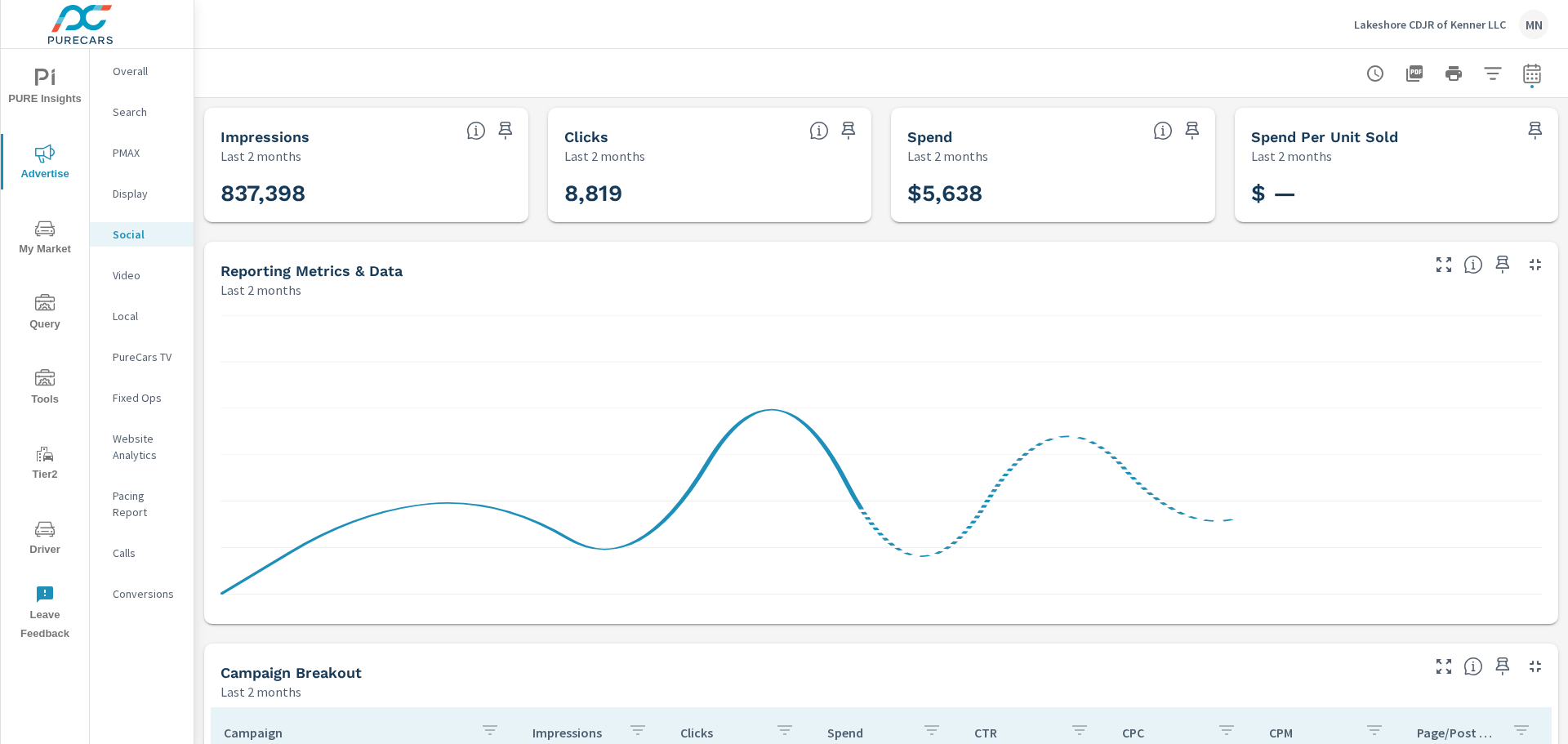
click at [1530, 262] on icon "button" at bounding box center [1536, 265] width 12 height 12
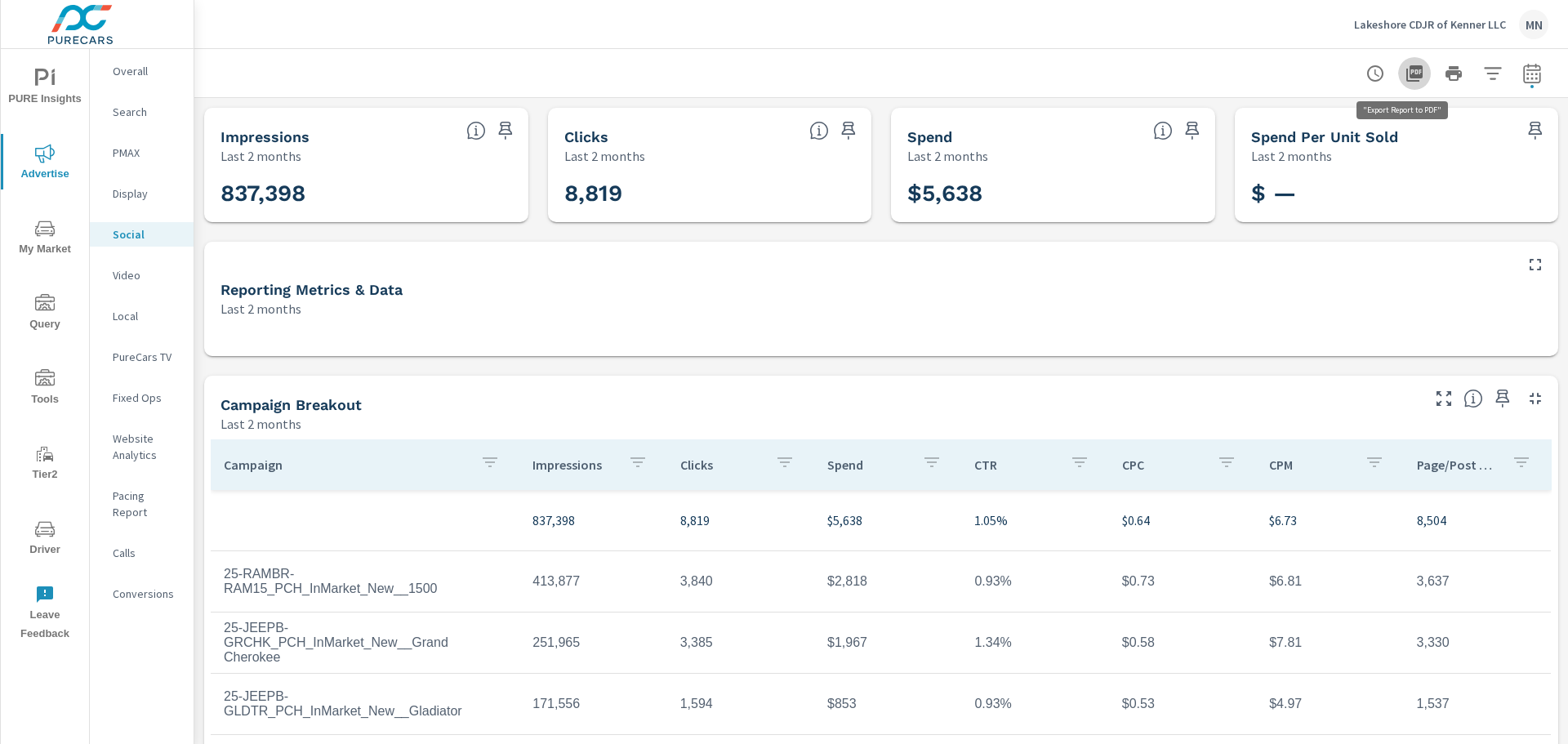
click at [1407, 72] on icon "button" at bounding box center [1415, 74] width 17 height 17
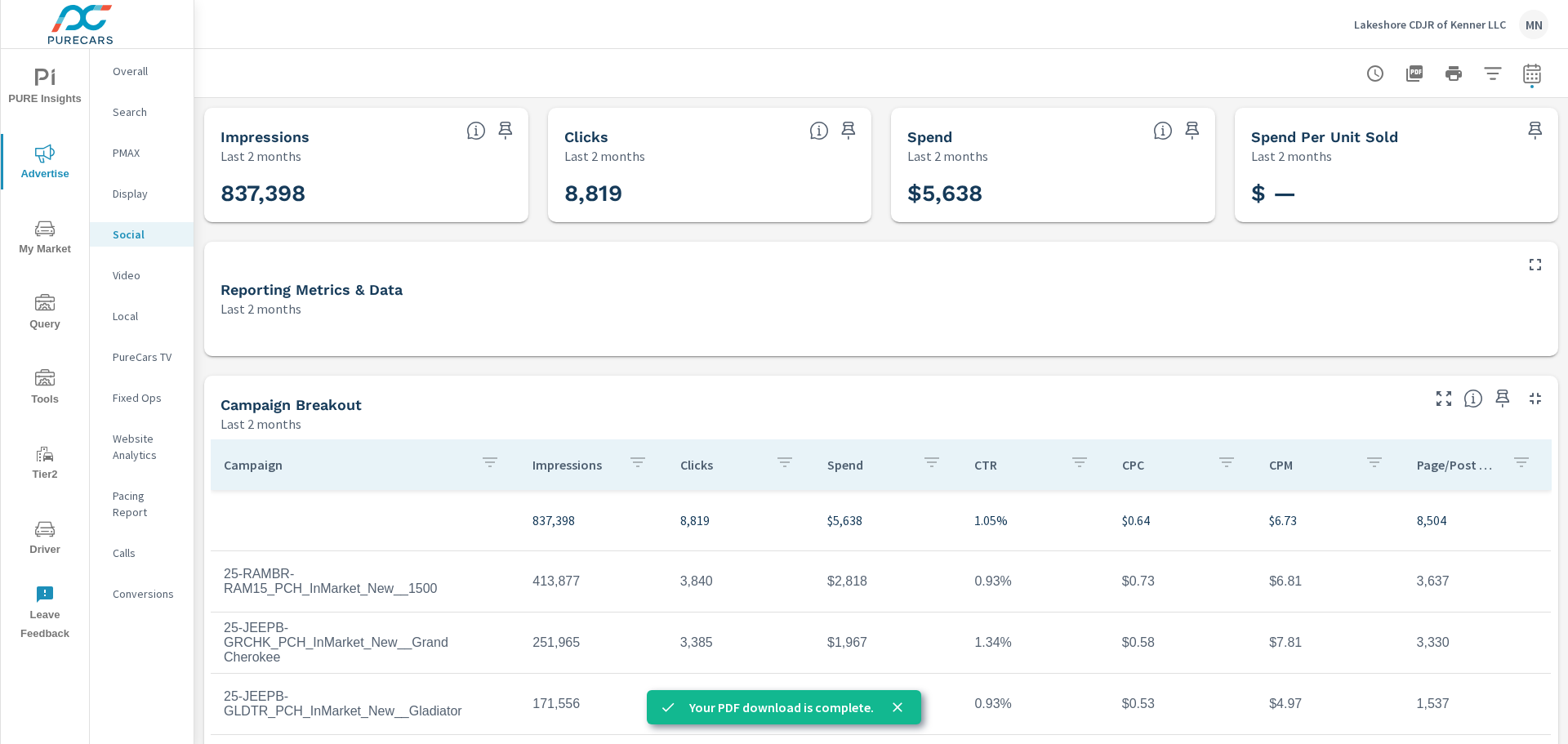
click at [123, 328] on nav "Overall Search PMAX Display Social Video Local PureCars TV Fixed Ops Website An…" at bounding box center [141, 339] width 104 height 580
click at [130, 316] on p "Local" at bounding box center [147, 316] width 68 height 17
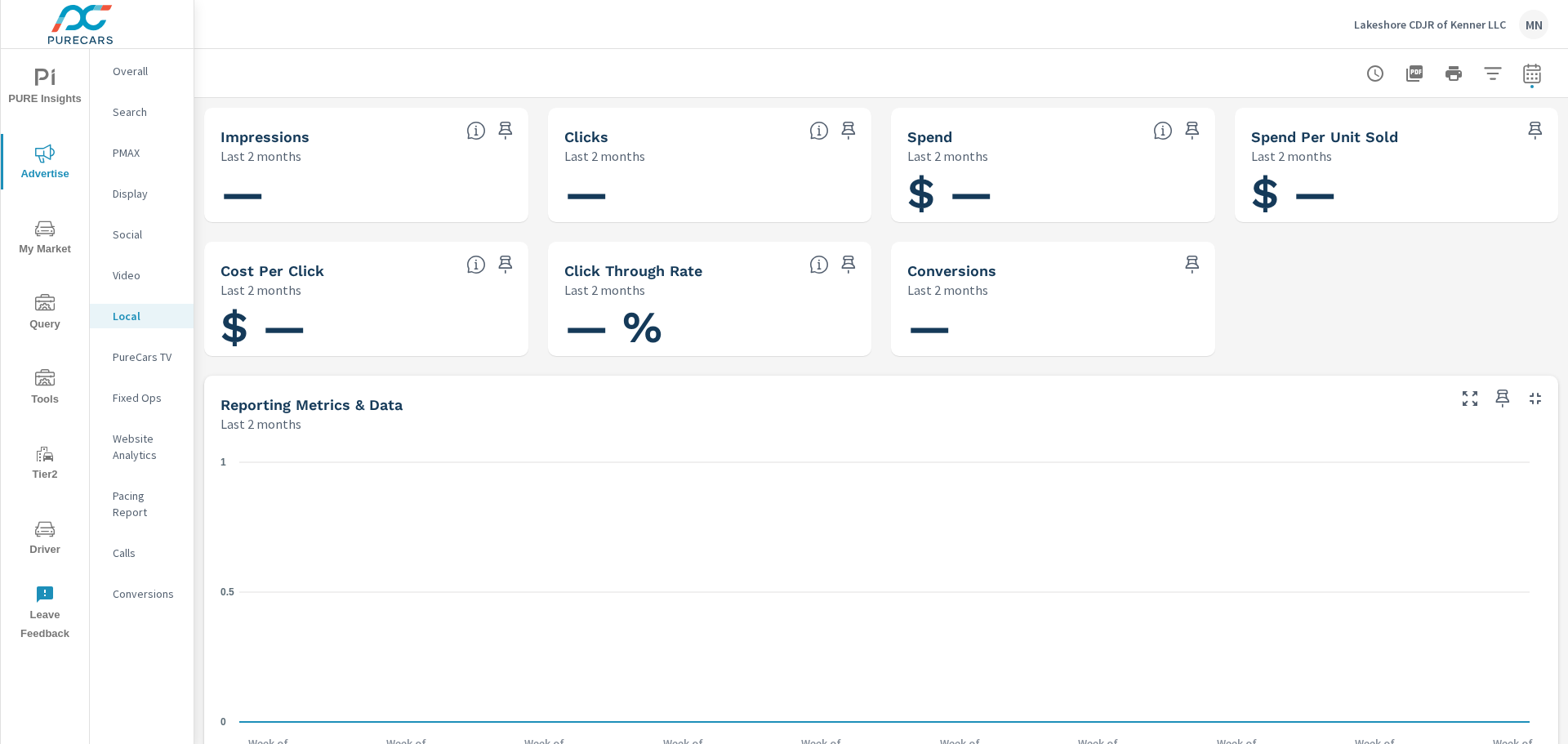
click at [122, 359] on p "PureCars TV" at bounding box center [147, 357] width 68 height 17
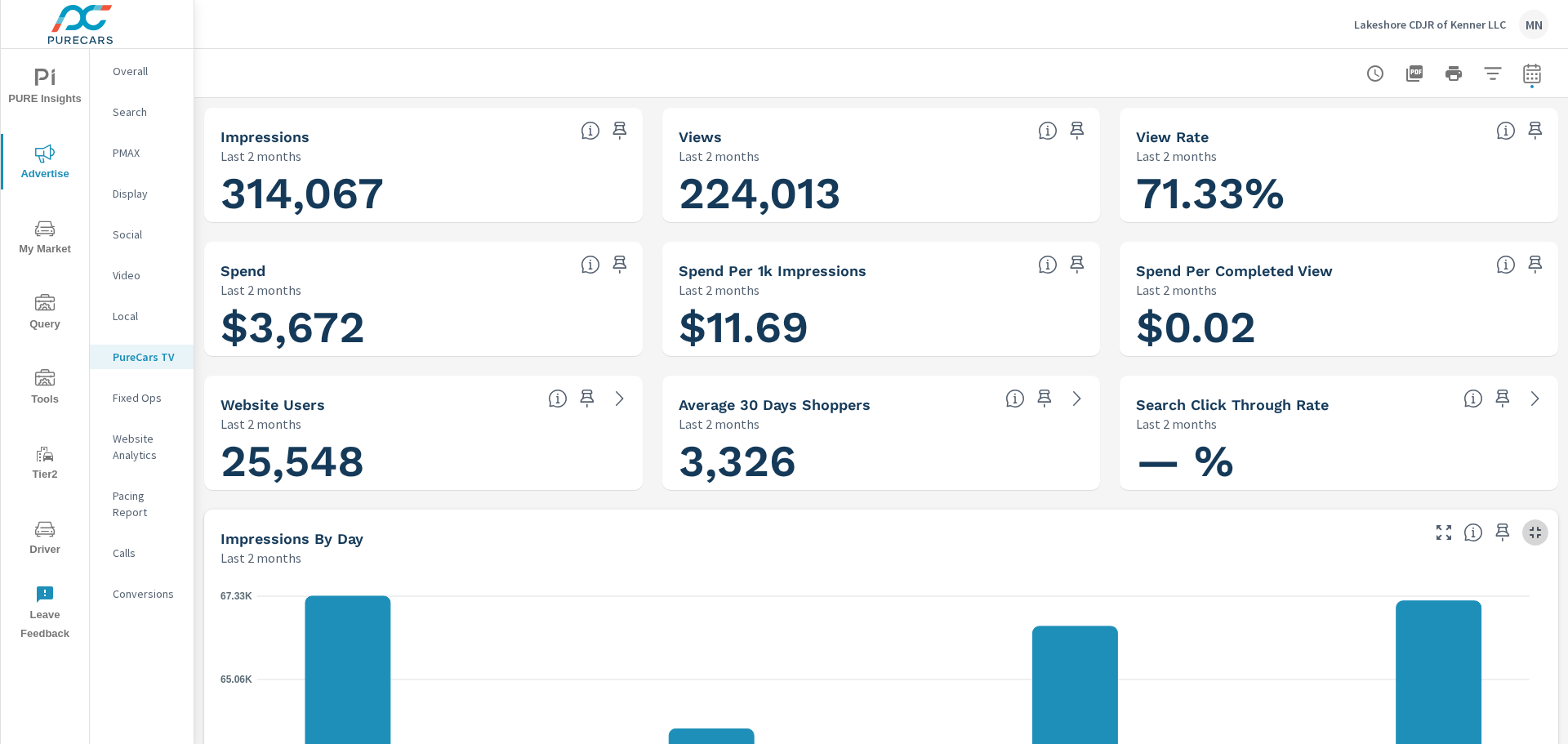
click at [1526, 531] on icon "button" at bounding box center [1536, 532] width 20 height 20
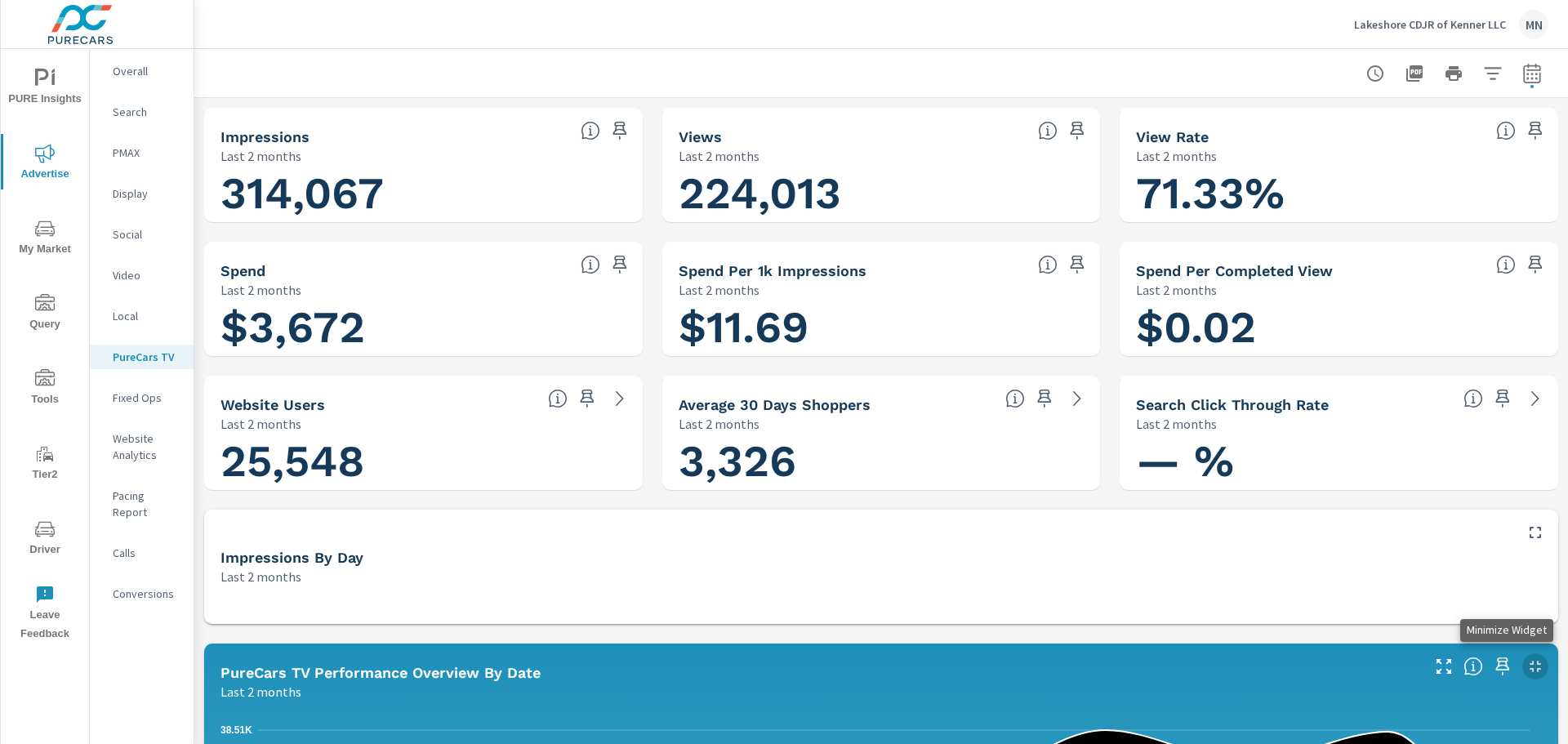
click at [1530, 665] on icon "button" at bounding box center [1536, 667] width 12 height 12
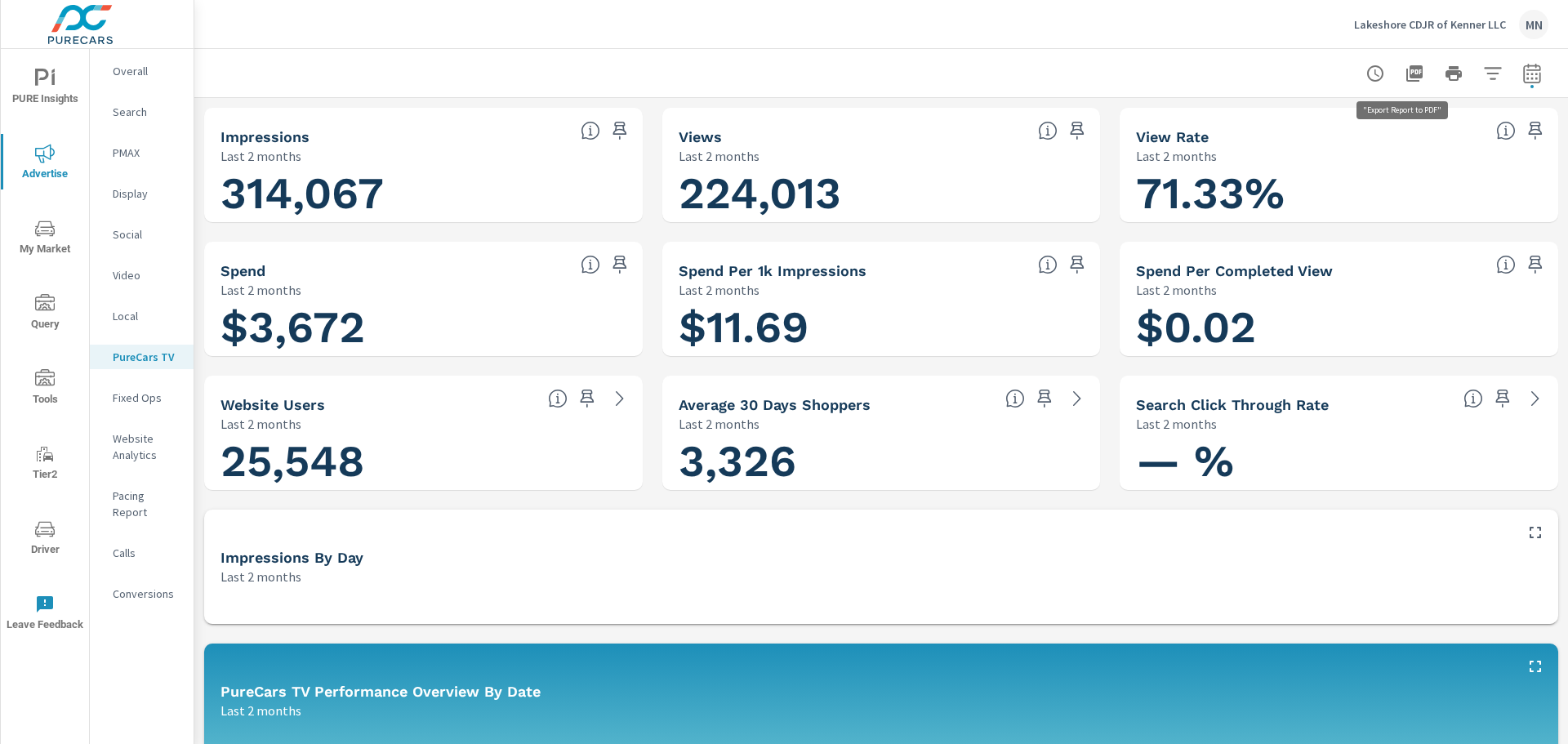
click at [1407, 71] on icon "button" at bounding box center [1415, 74] width 17 height 17
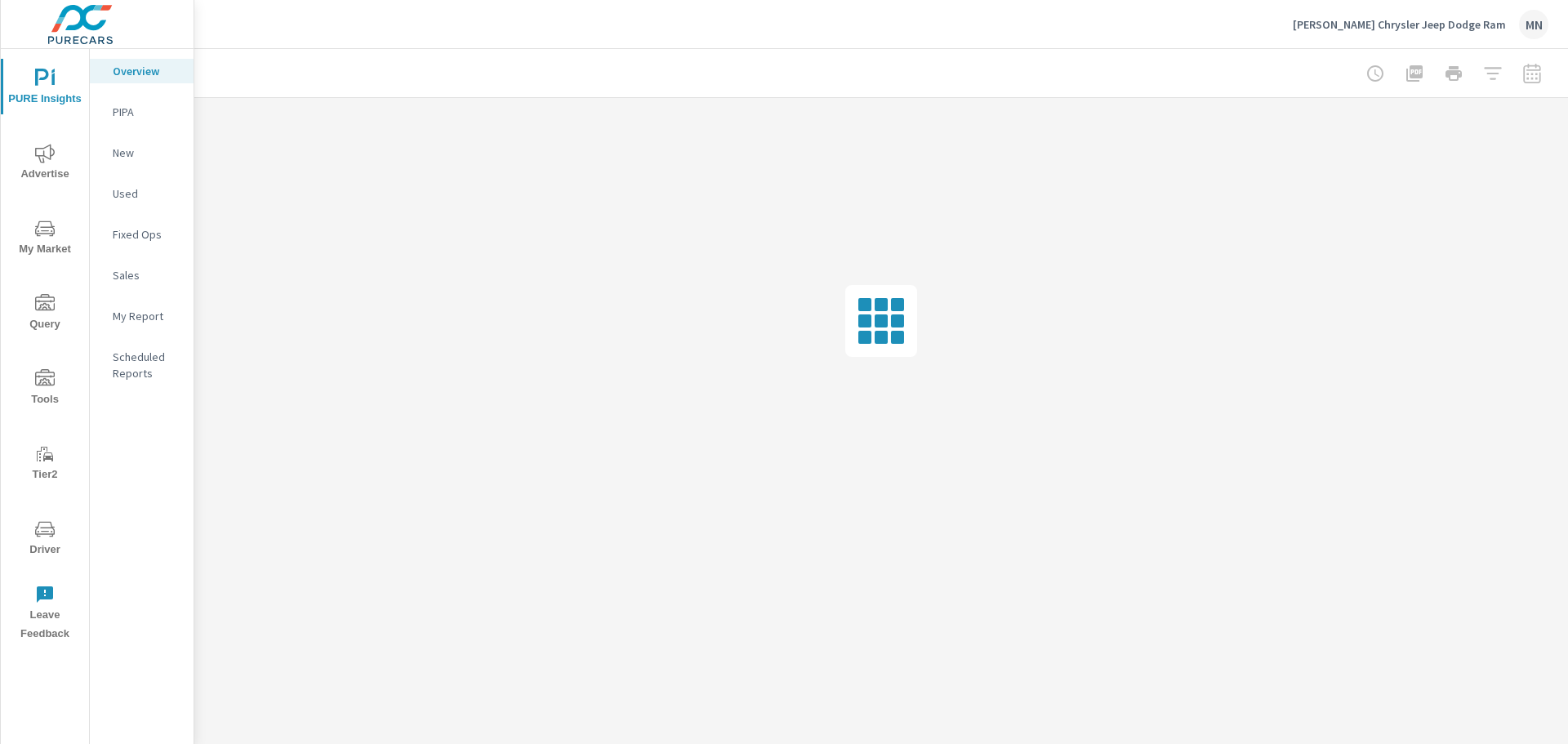
click at [47, 164] on span "Advertise" at bounding box center [45, 164] width 78 height 40
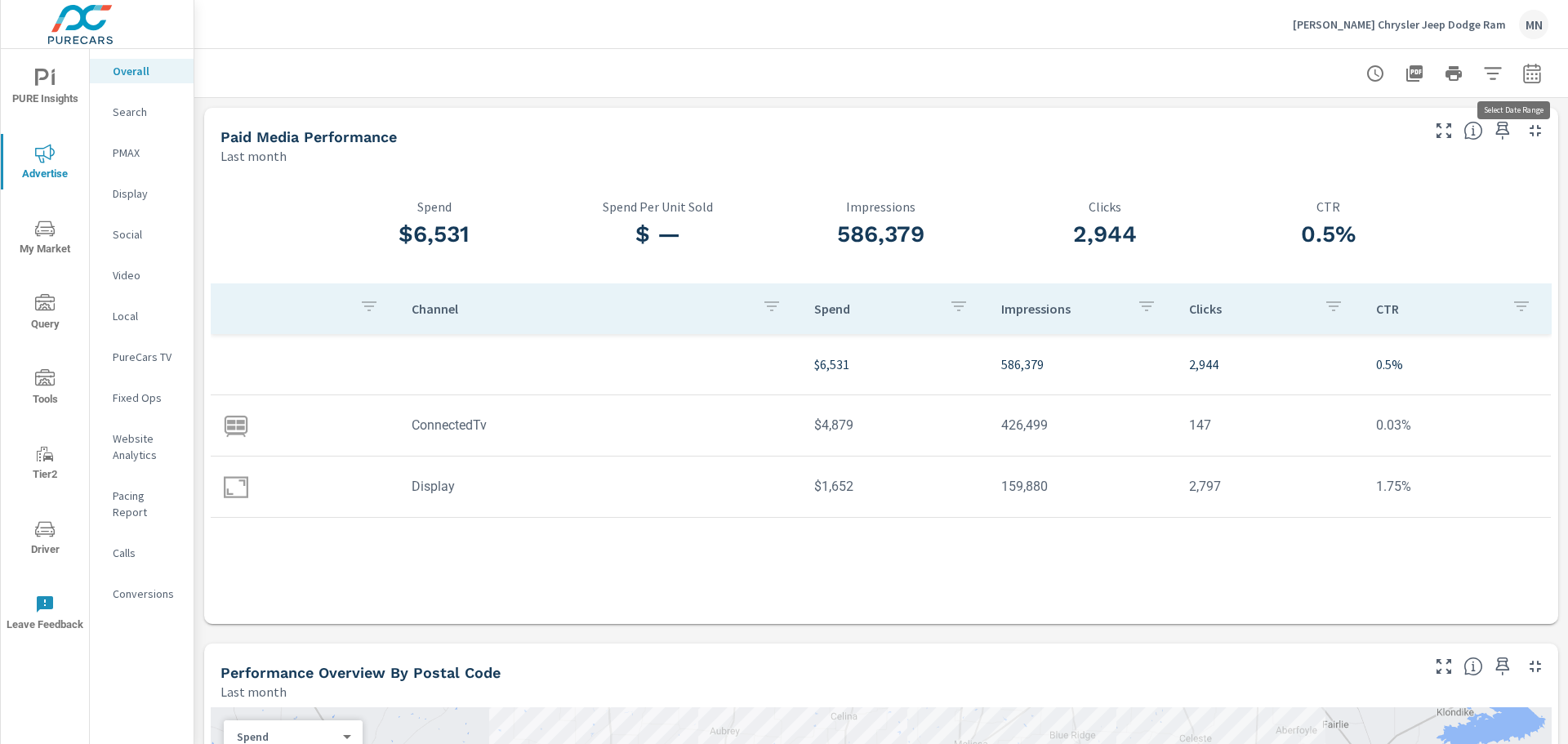
click at [1522, 71] on icon "button" at bounding box center [1532, 74] width 20 height 20
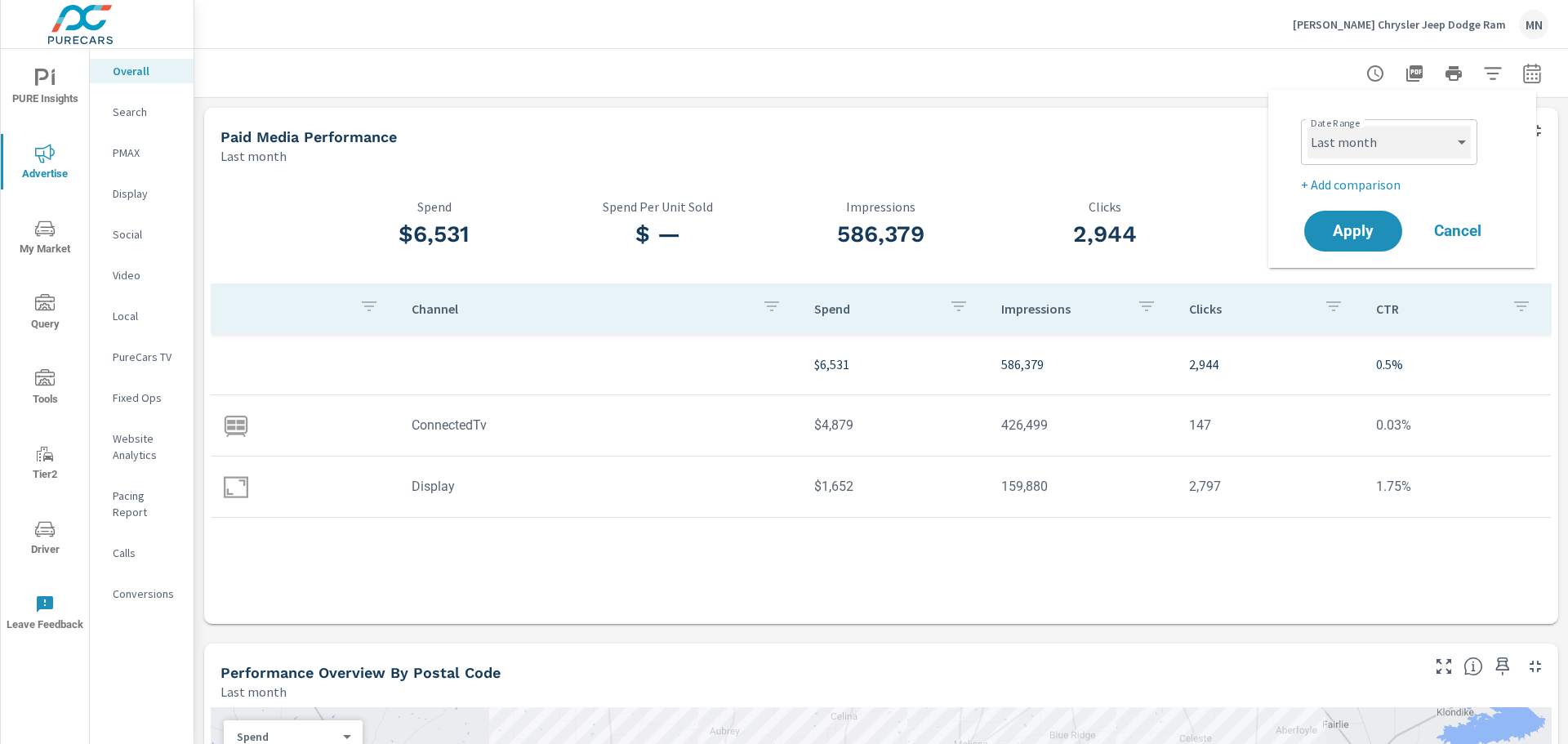
click at [1371, 149] on select "Custom [DATE] Last week Last 7 days Last 14 days Last 30 days Last 45 days Last…" at bounding box center [1389, 141] width 164 height 32
click at [1308, 125] on select "Custom [DATE] Last week Last 7 days Last 14 days Last 30 days Last 45 days Last…" at bounding box center [1389, 141] width 164 height 32
select select "custom"
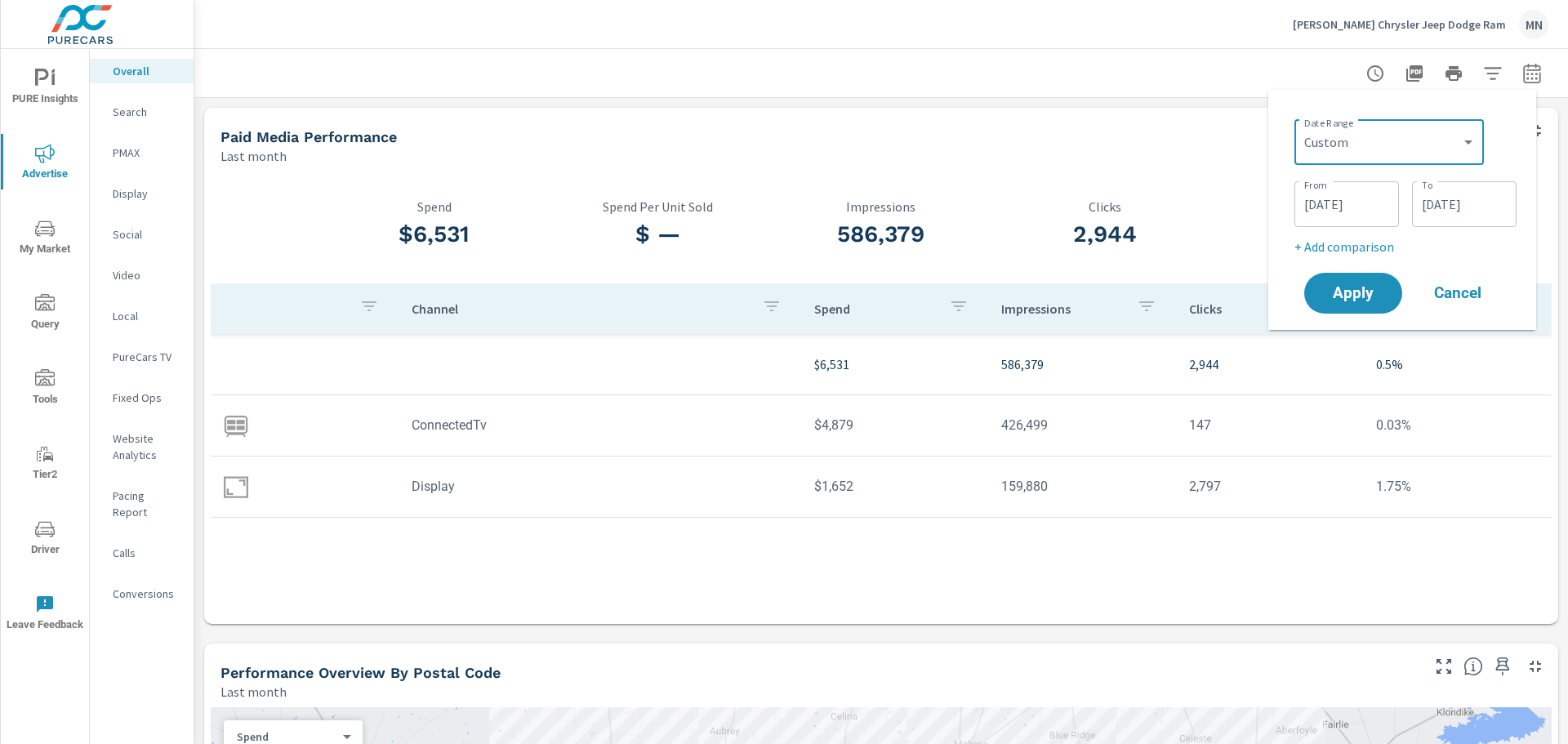
click at [1343, 194] on input "[DATE]" at bounding box center [1347, 203] width 91 height 32
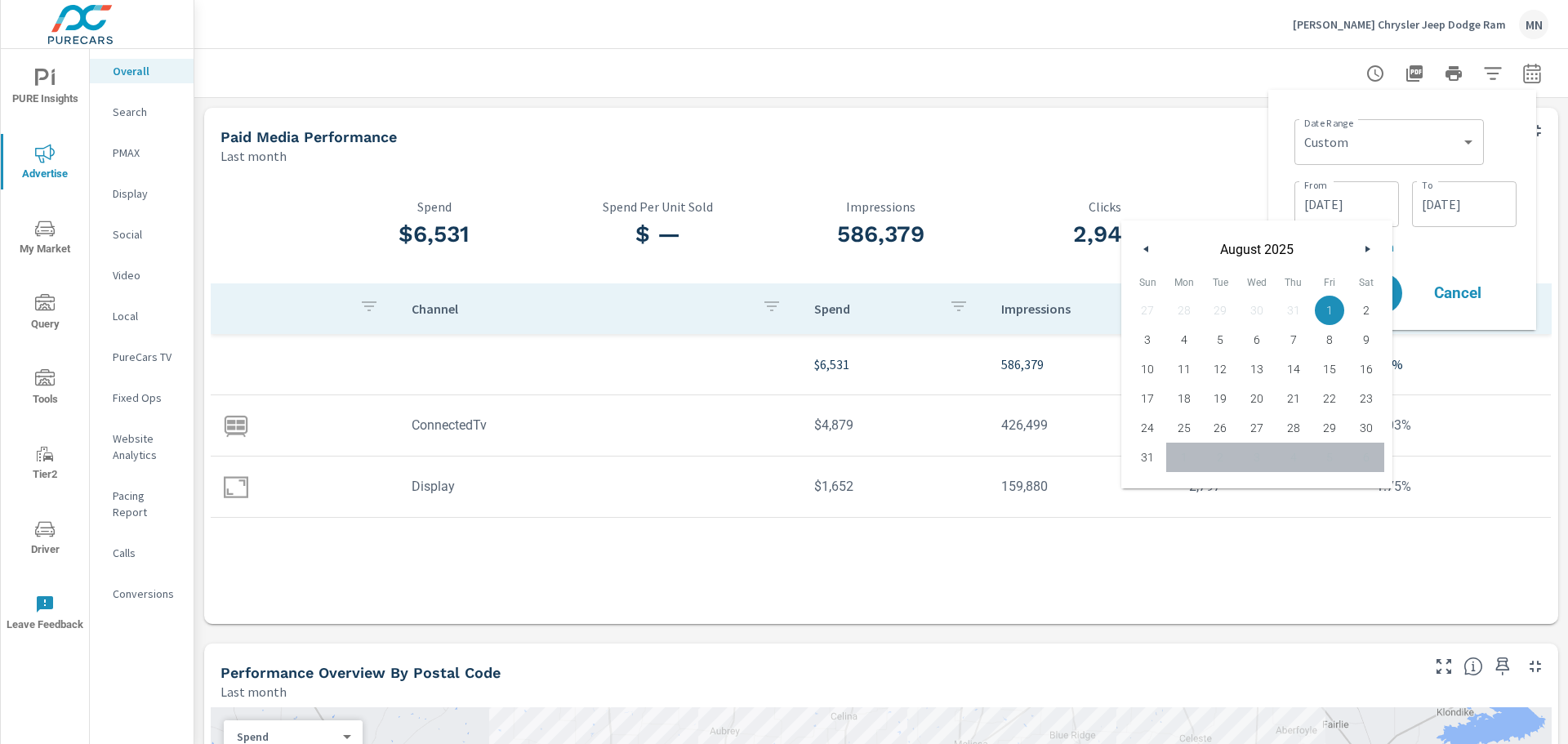
click at [1144, 250] on icon "button" at bounding box center [1144, 249] width 8 height 7
click at [1210, 307] on span "1" at bounding box center [1221, 311] width 37 height 22
type input "[DATE]"
click at [1286, 144] on div "Date Range Custom [DATE] Last week Last 7 days Last 14 days Last 30 days Last 4…" at bounding box center [1402, 210] width 242 height 214
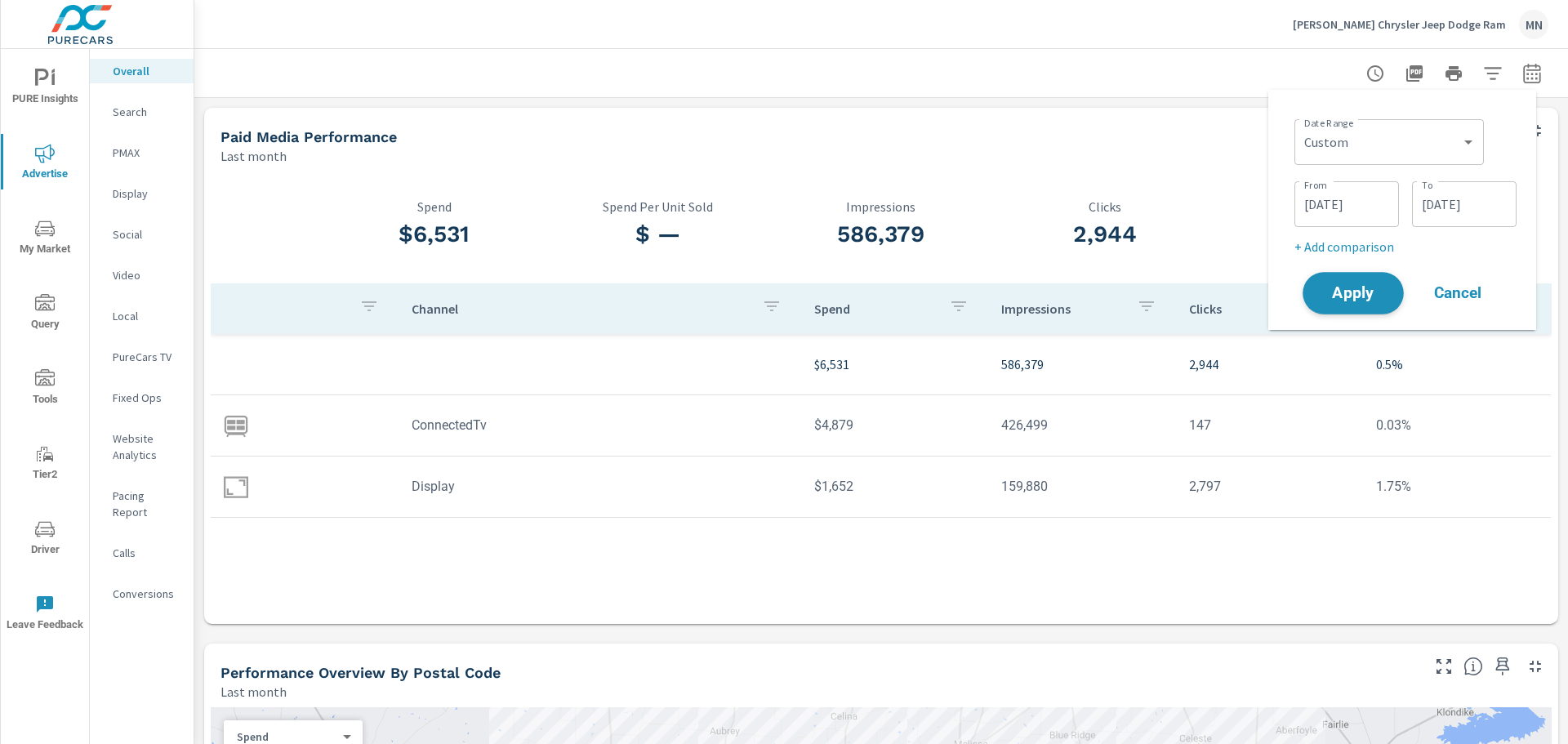
click at [1340, 288] on span "Apply" at bounding box center [1353, 293] width 67 height 16
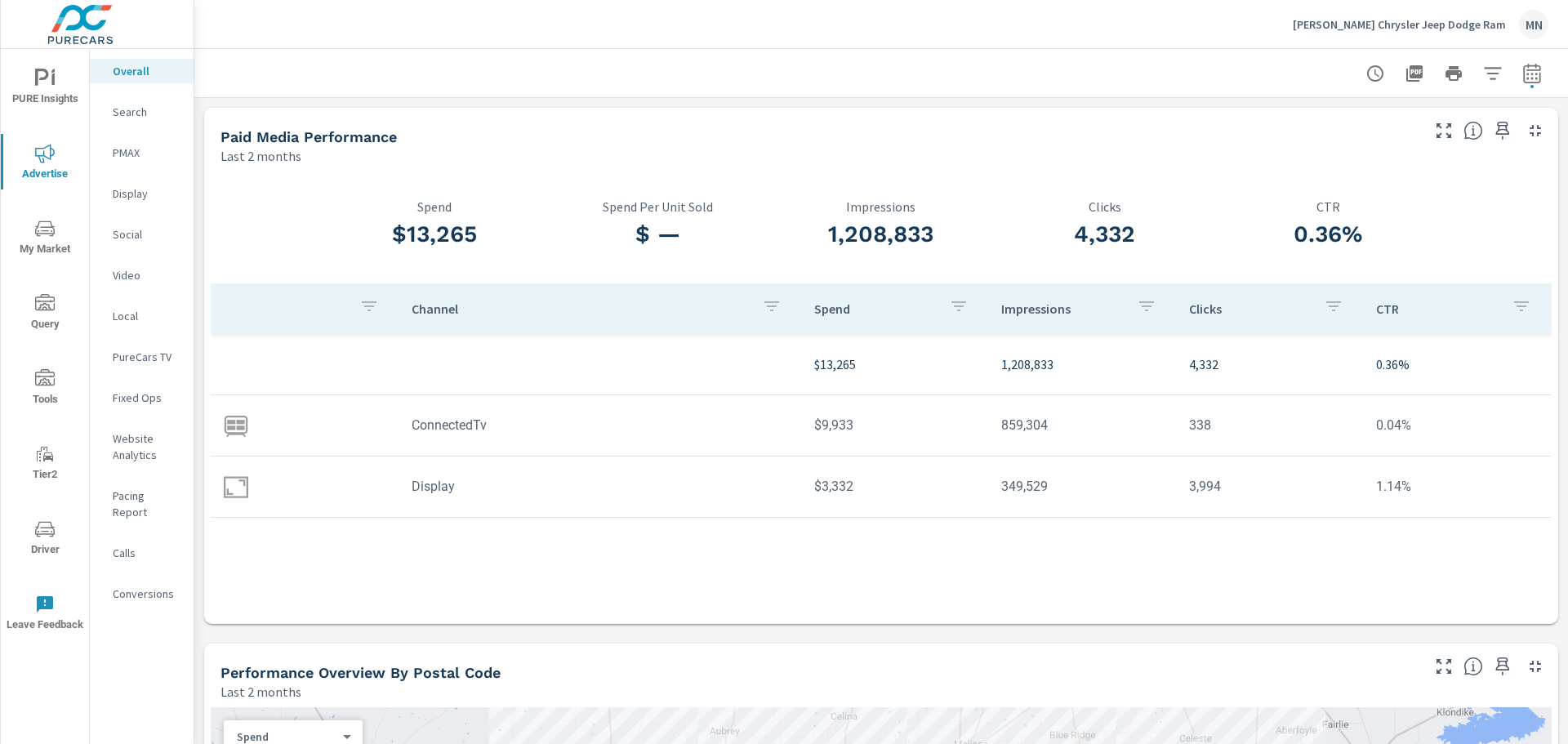
click at [125, 115] on p "Search" at bounding box center [147, 112] width 68 height 17
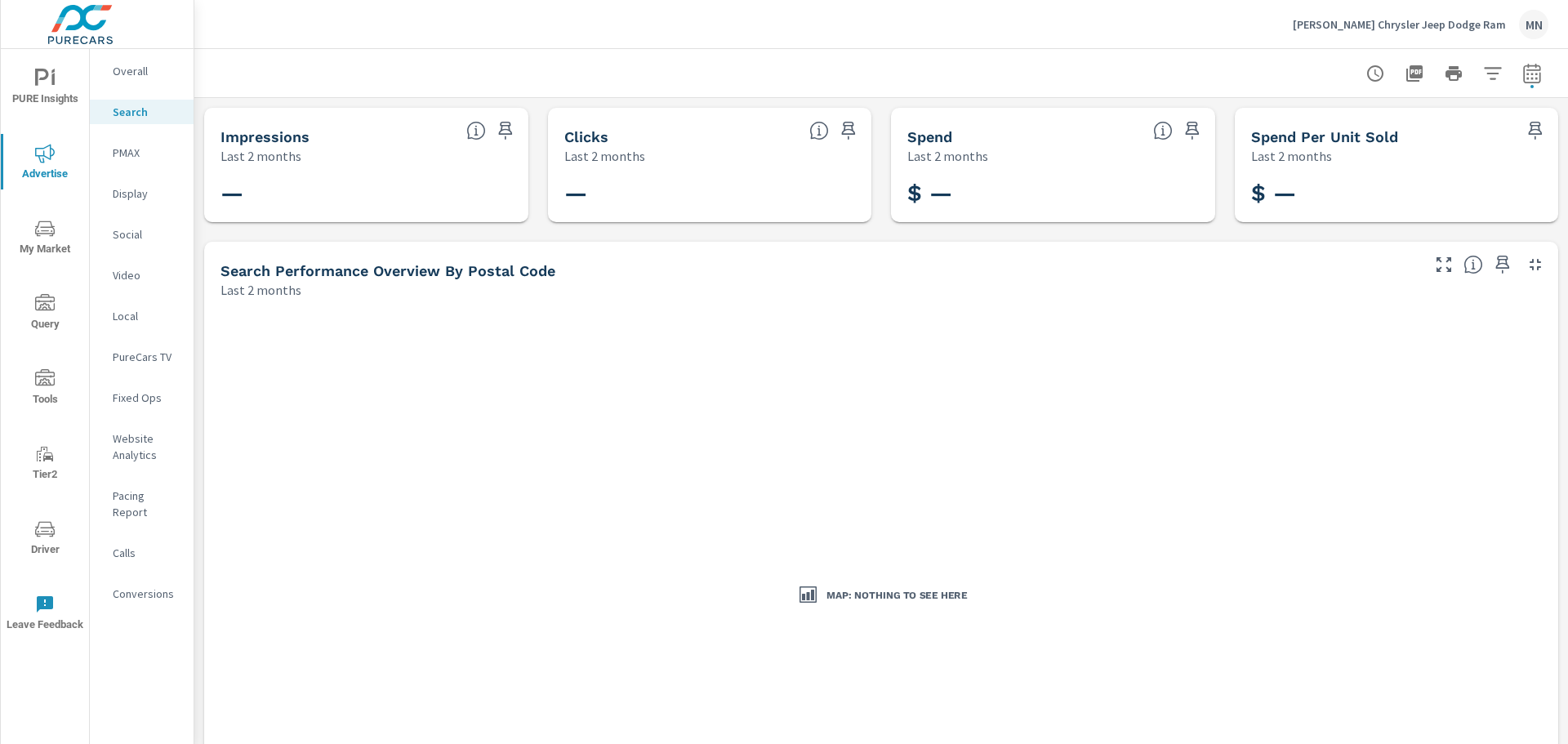
click at [134, 152] on p "PMAX" at bounding box center [147, 153] width 68 height 17
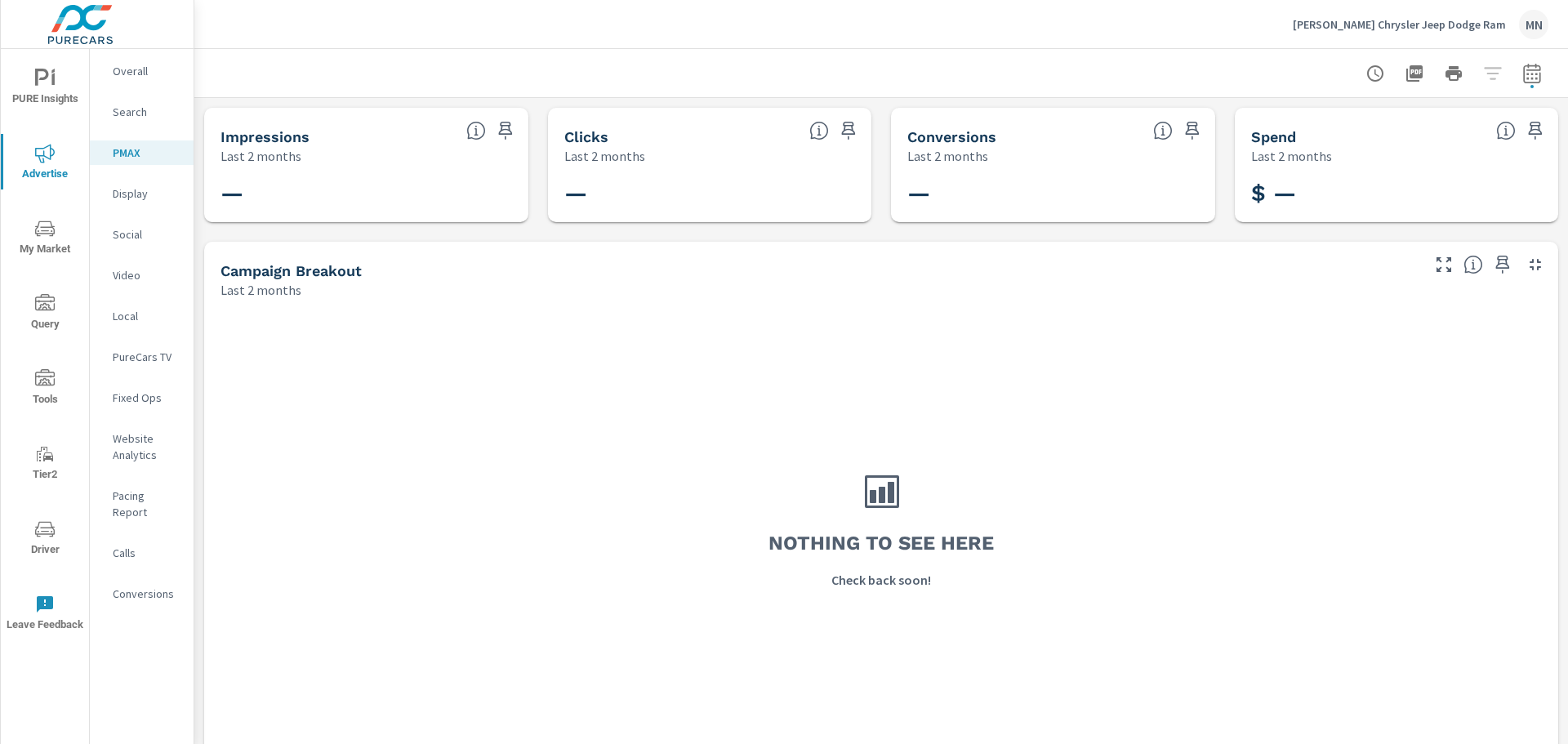
click at [114, 201] on p "Display" at bounding box center [147, 193] width 68 height 17
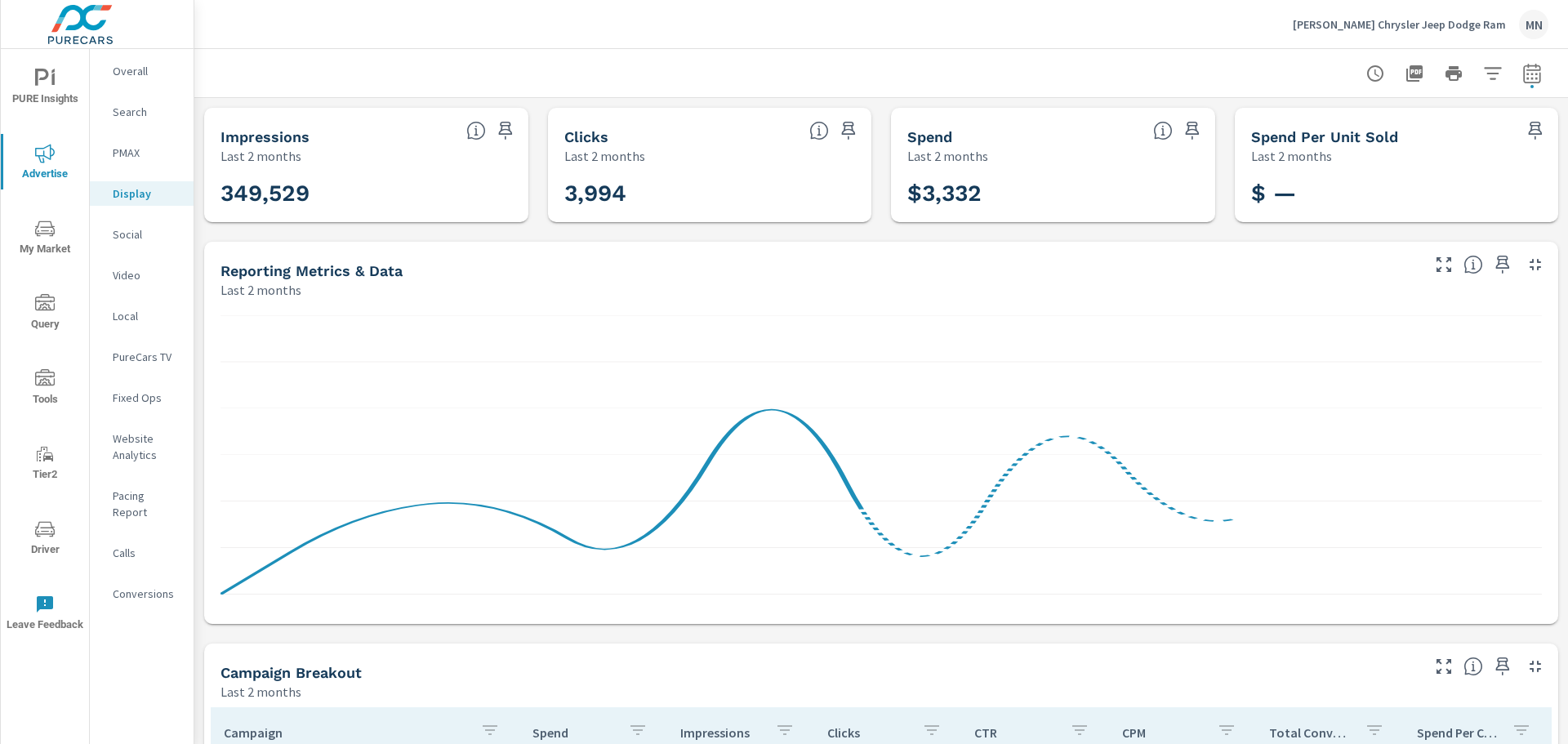
click at [1526, 259] on icon "button" at bounding box center [1536, 265] width 20 height 20
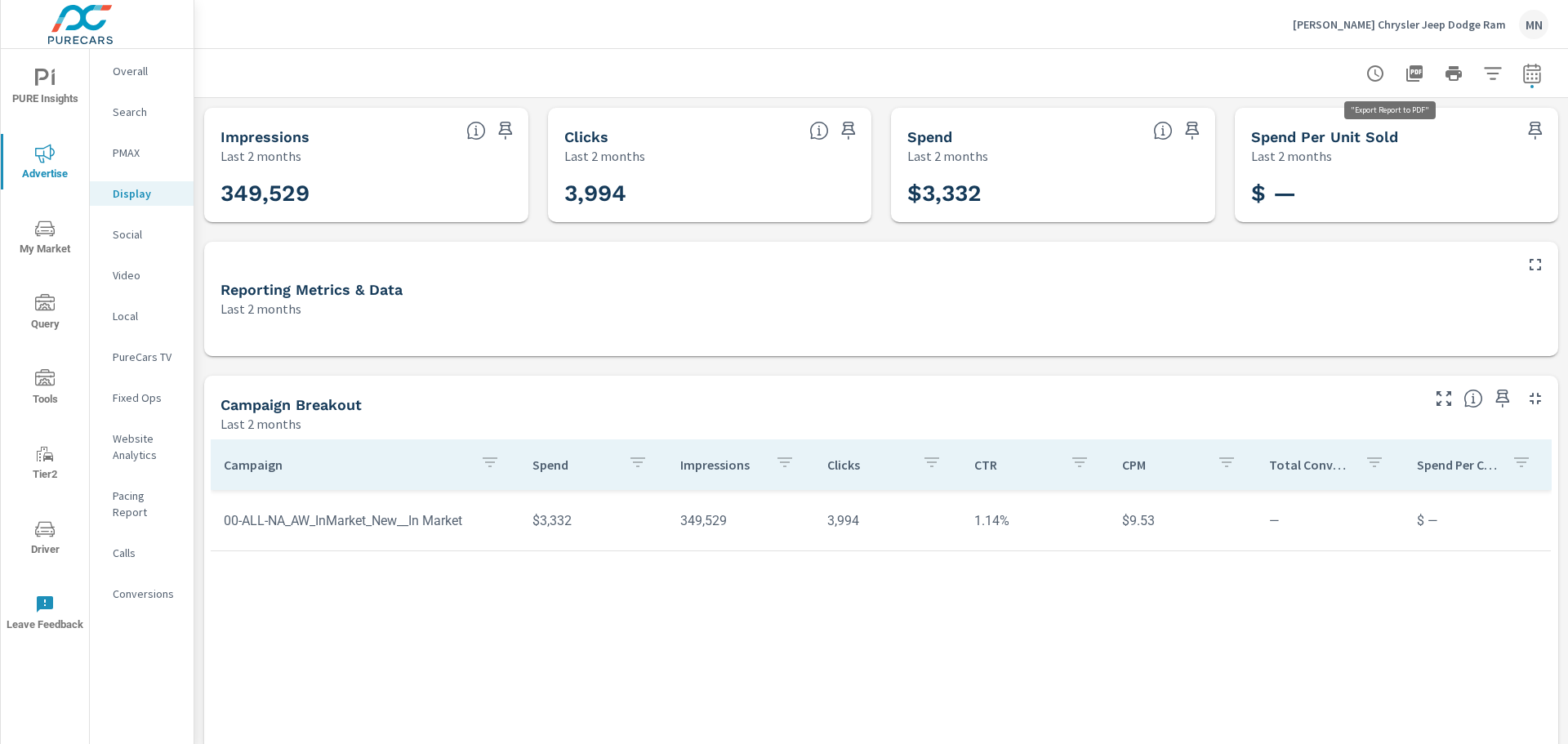
click at [1405, 73] on icon "button" at bounding box center [1415, 74] width 20 height 20
click at [128, 237] on p "Social" at bounding box center [147, 234] width 68 height 17
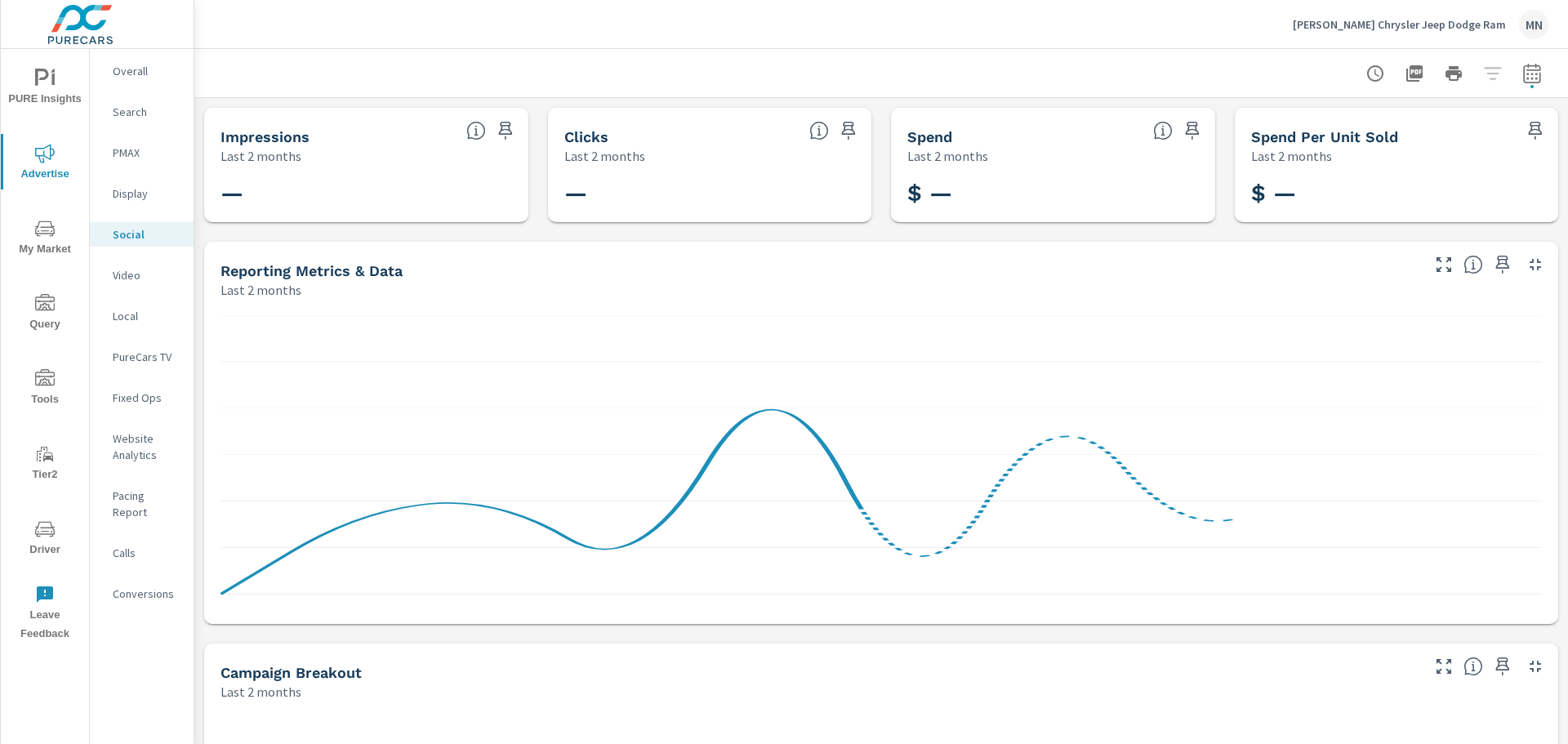
click at [136, 272] on p "Video" at bounding box center [147, 276] width 68 height 17
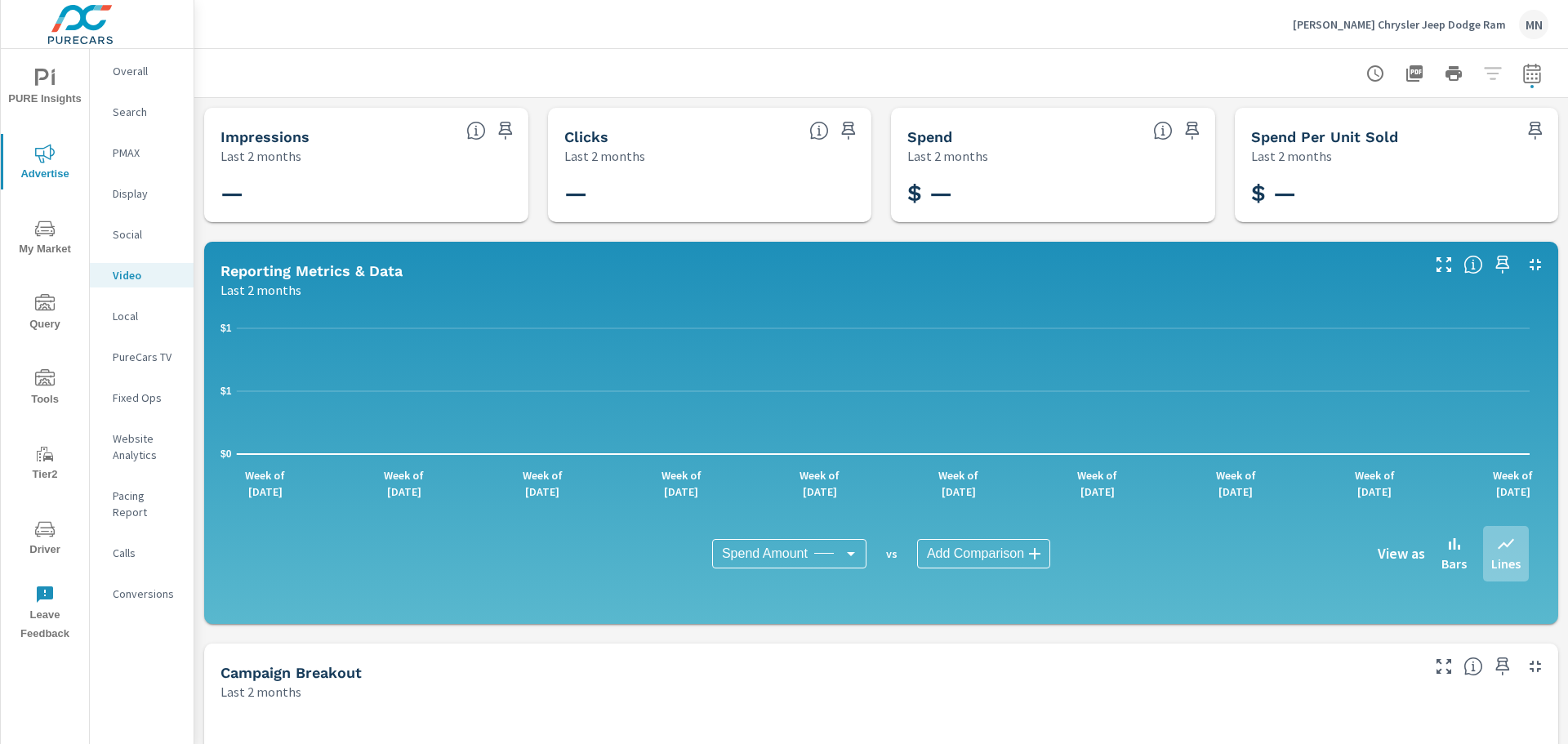
click at [130, 323] on p "Local" at bounding box center [147, 316] width 68 height 17
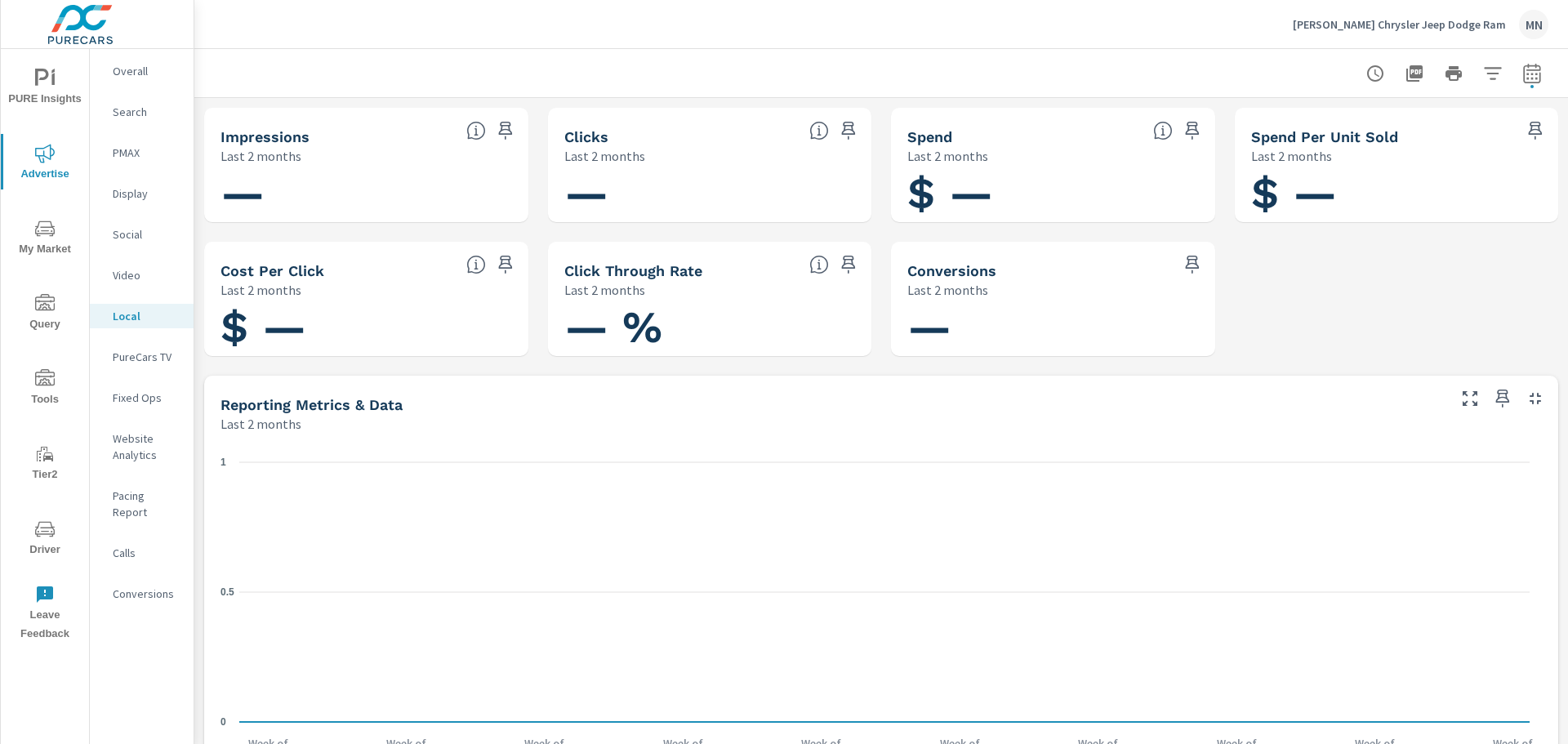
click at [141, 355] on p "PureCars TV" at bounding box center [147, 357] width 68 height 17
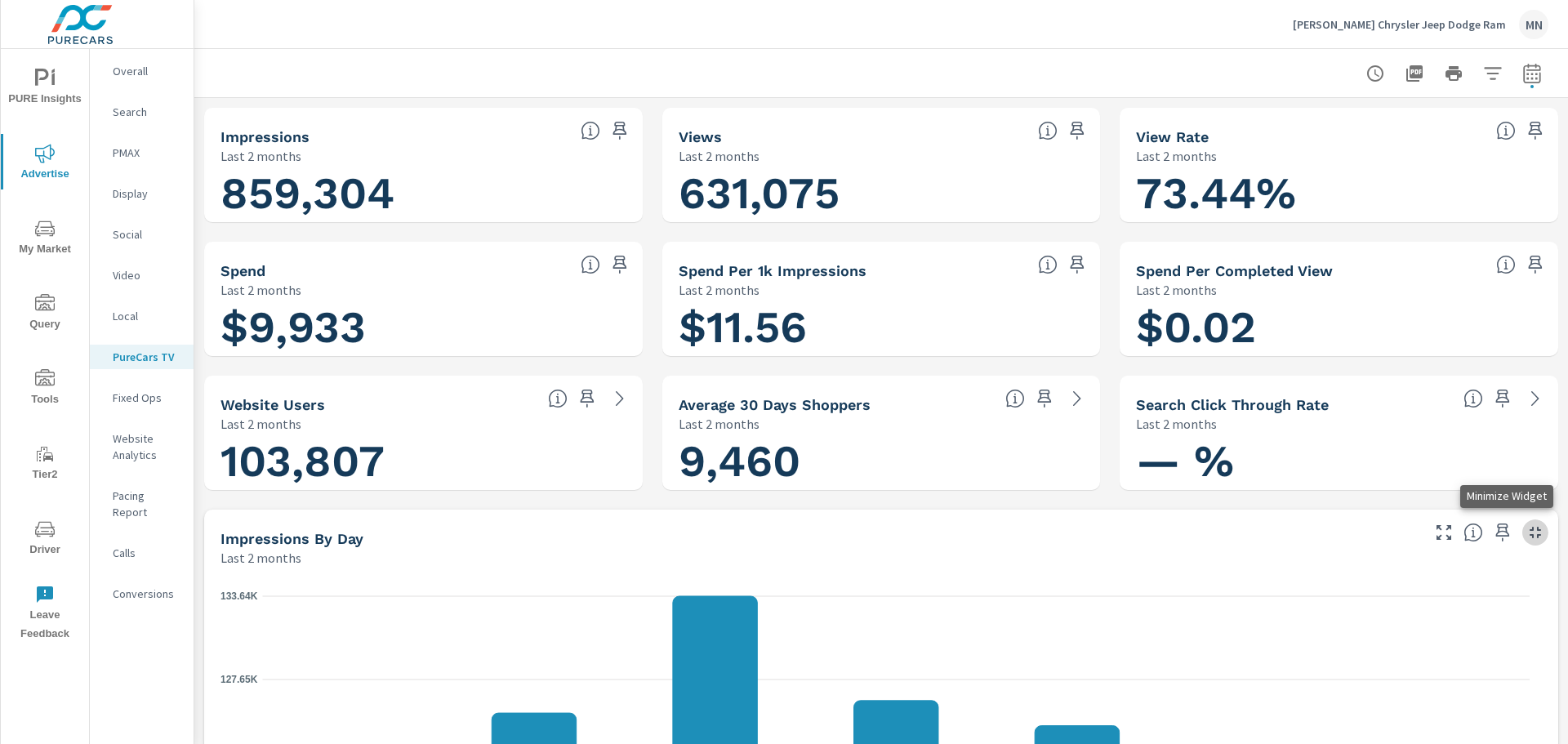
click at [1526, 532] on icon "button" at bounding box center [1536, 532] width 20 height 20
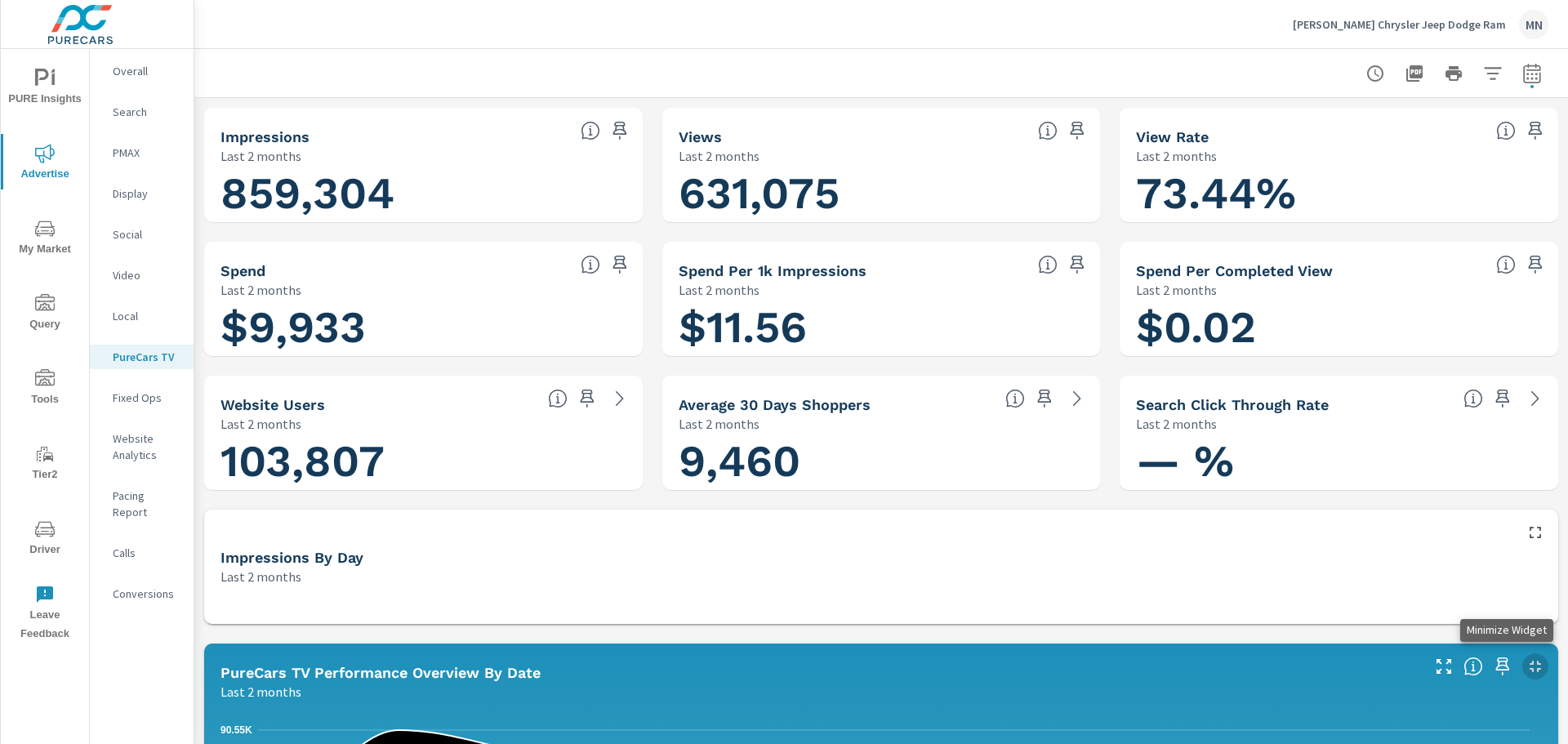
click at [1526, 658] on icon "button" at bounding box center [1536, 667] width 20 height 20
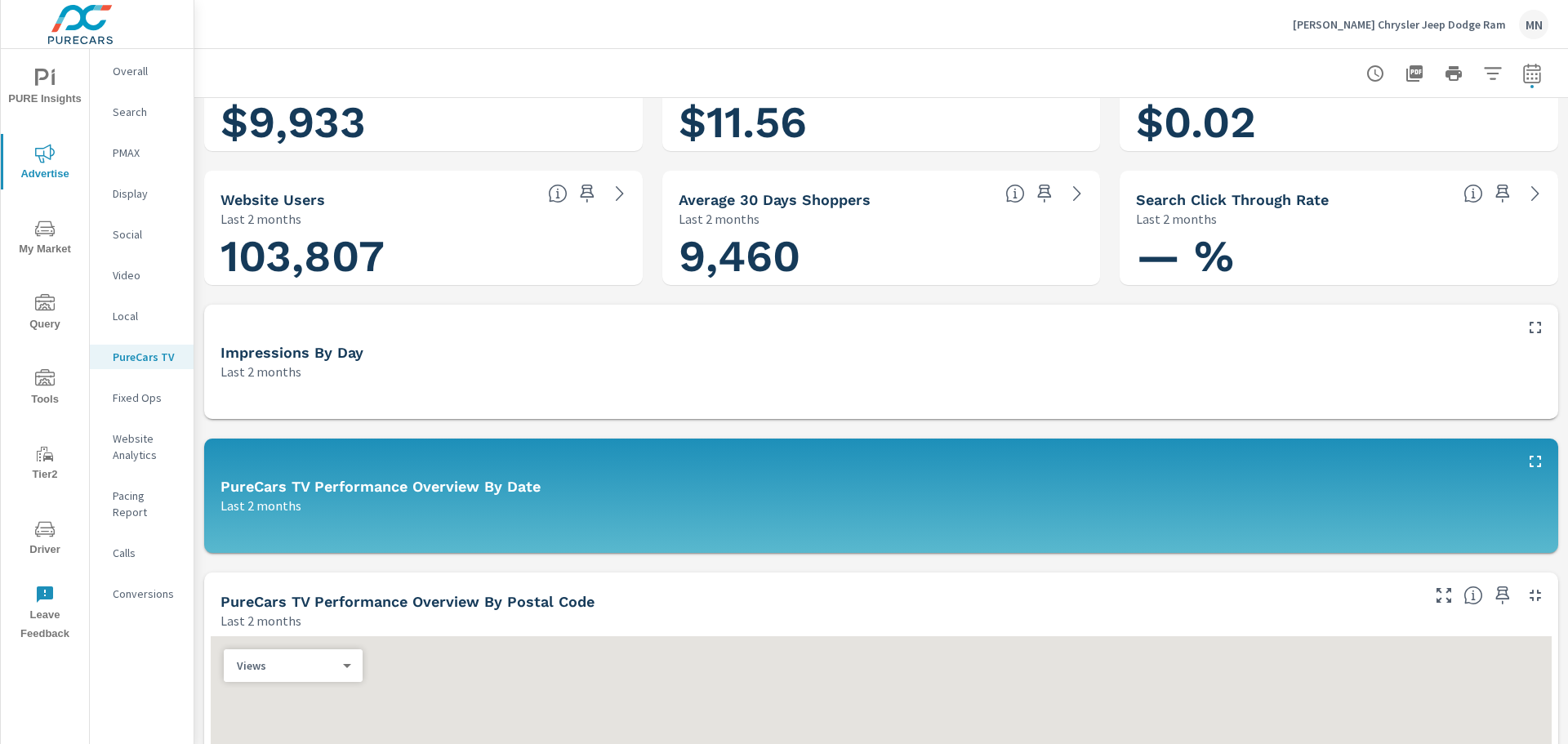
scroll to position [245, 0]
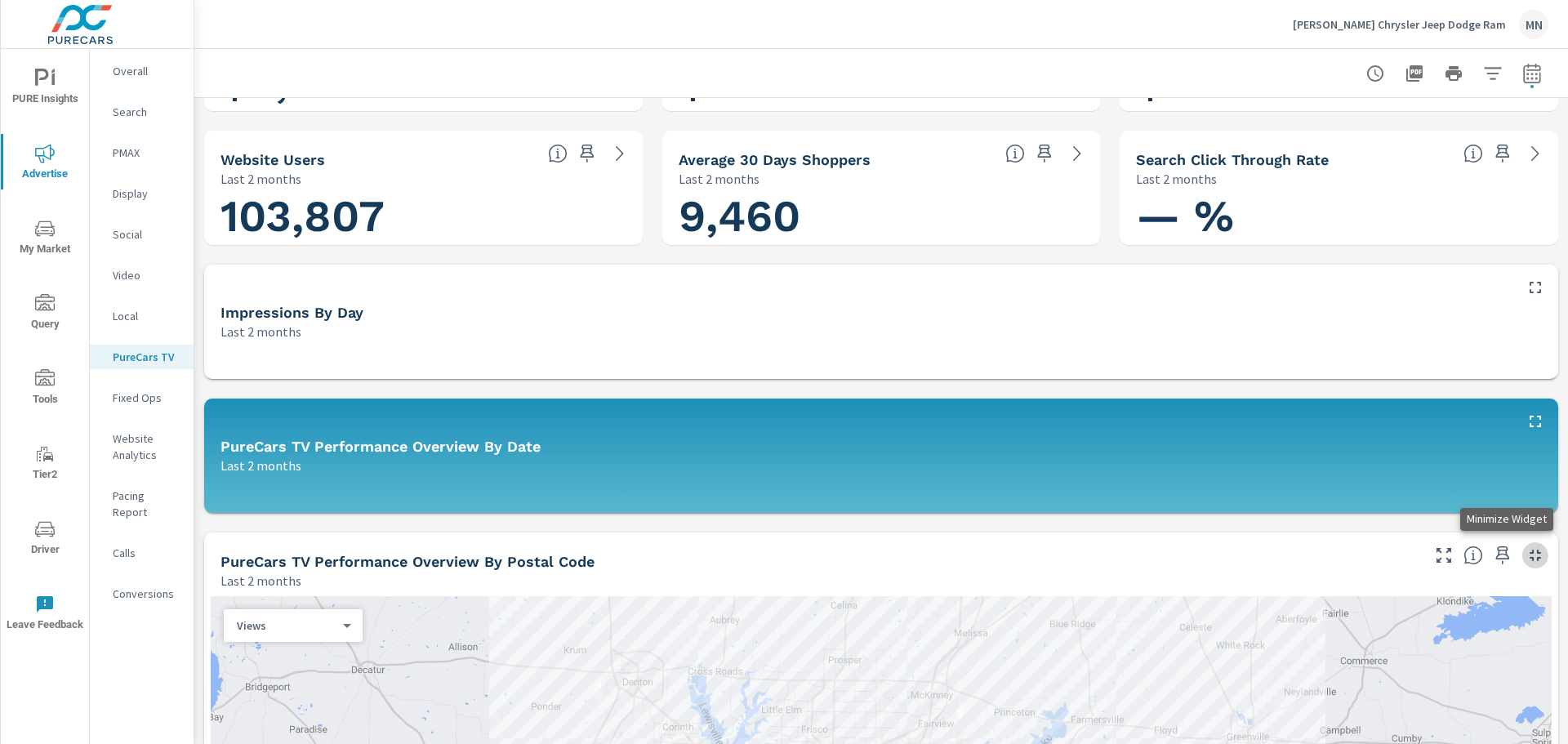
click at [1529, 558] on icon "button" at bounding box center [1536, 556] width 20 height 20
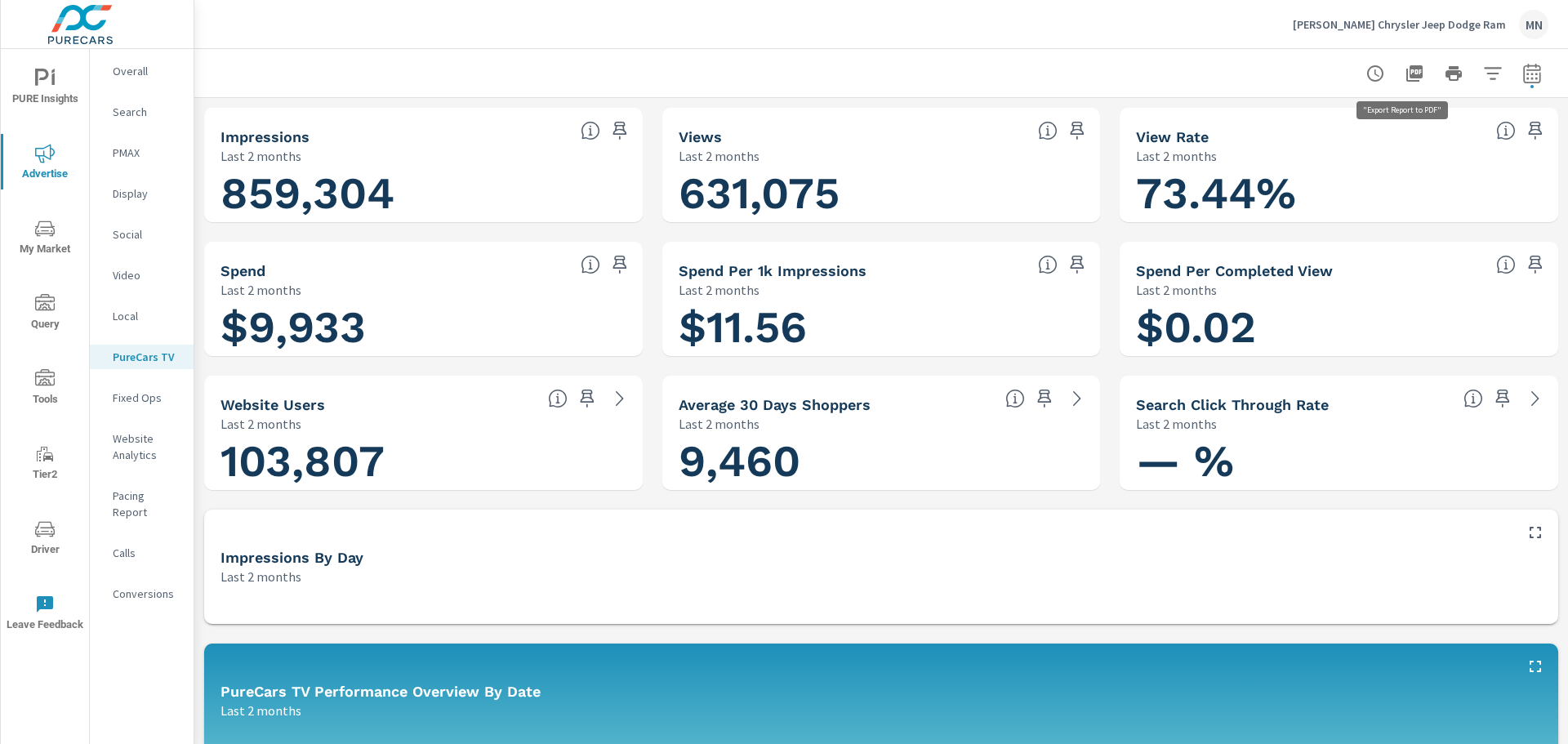
click at [1407, 76] on icon "button" at bounding box center [1415, 74] width 17 height 17
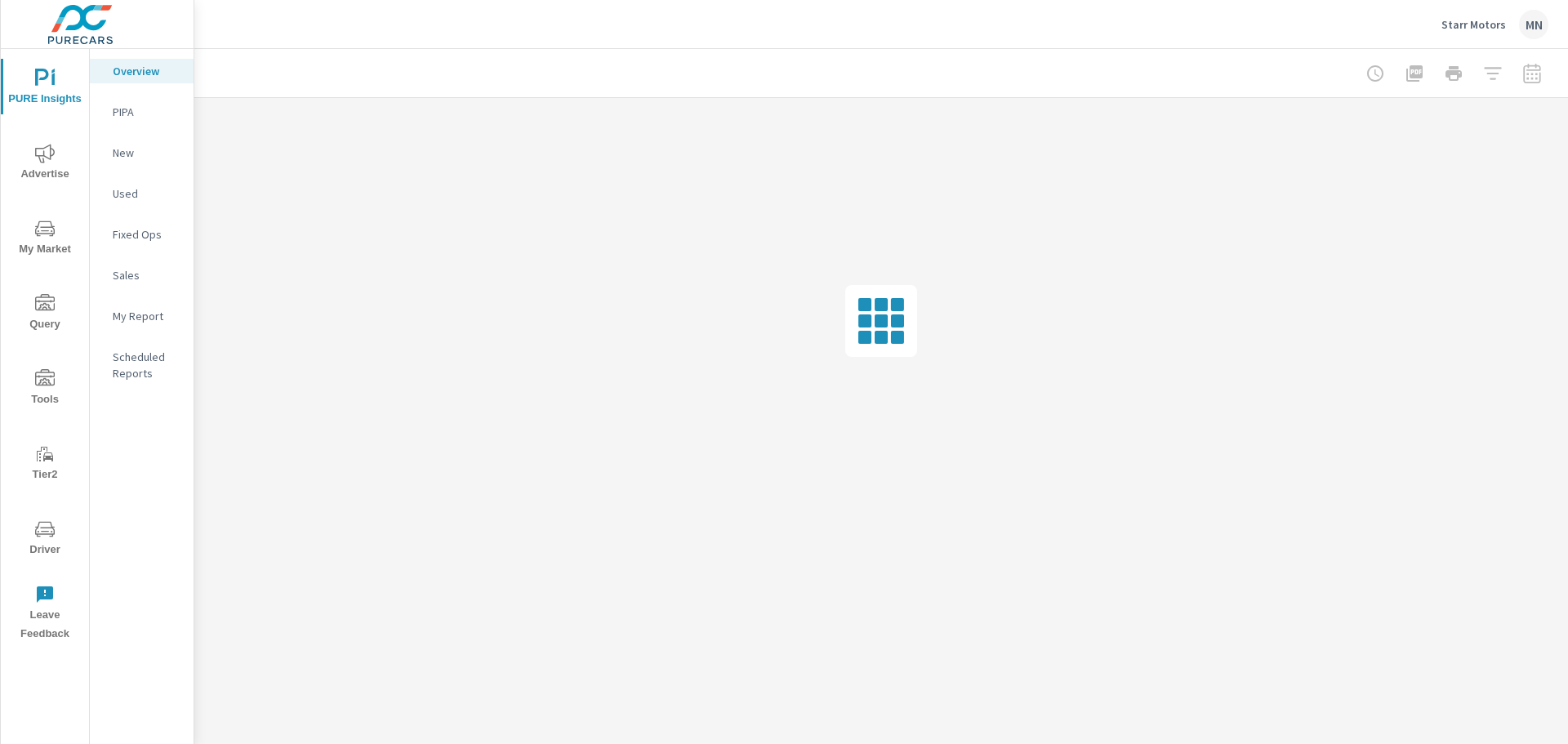
click at [35, 159] on icon "nav menu" at bounding box center [45, 154] width 20 height 20
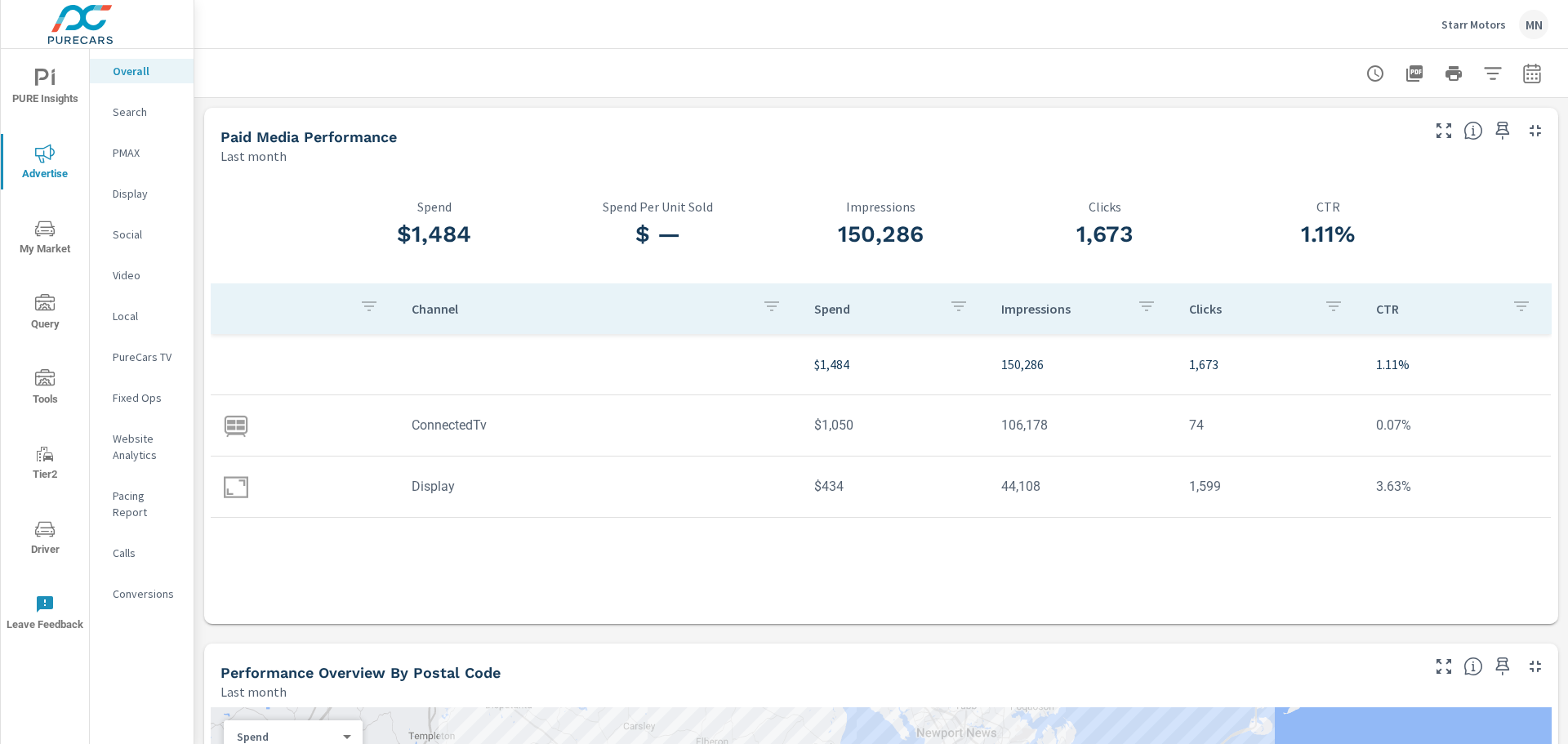
click at [1530, 664] on icon "button" at bounding box center [1536, 667] width 12 height 12
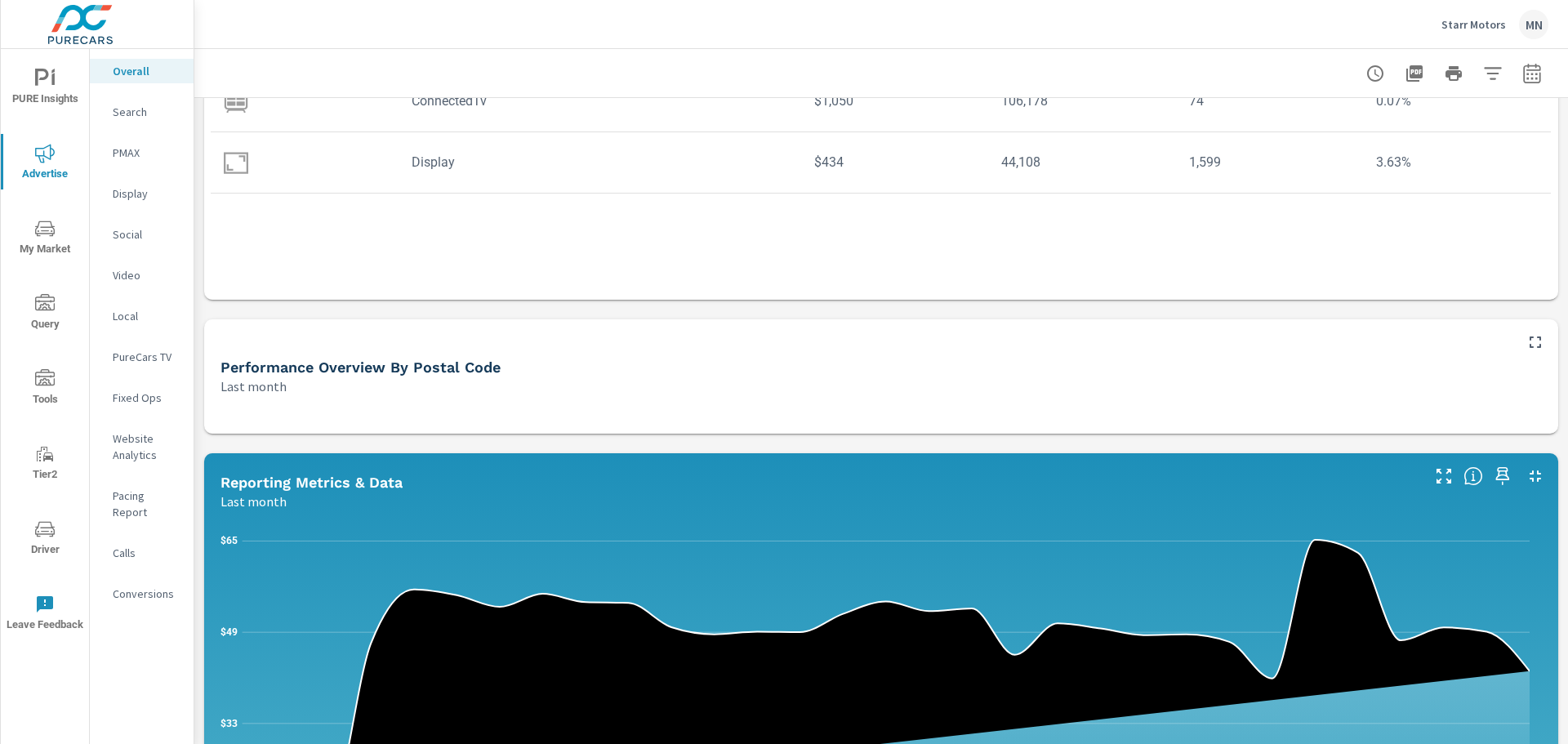
scroll to position [326, 0]
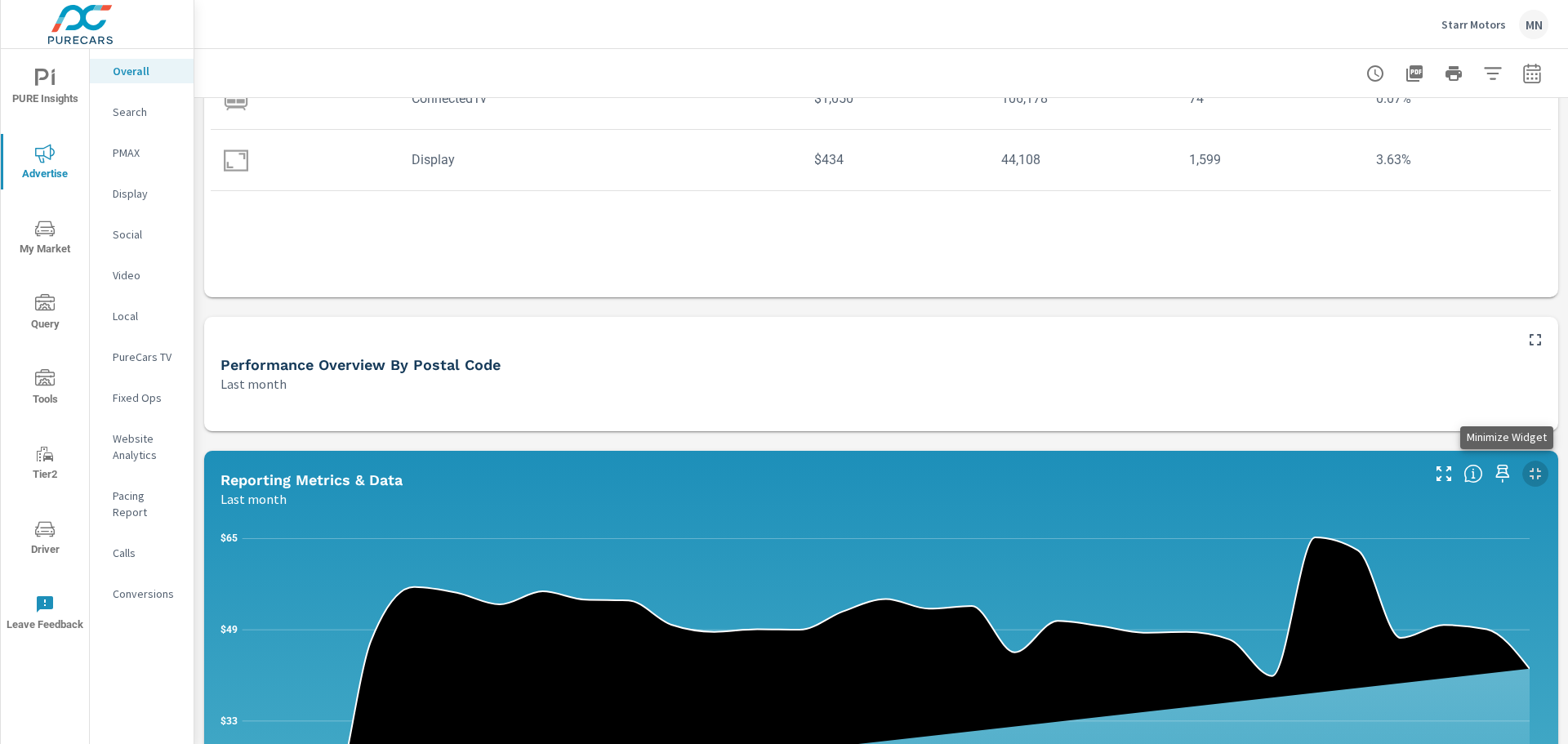
click at [1528, 467] on icon "button" at bounding box center [1536, 474] width 20 height 20
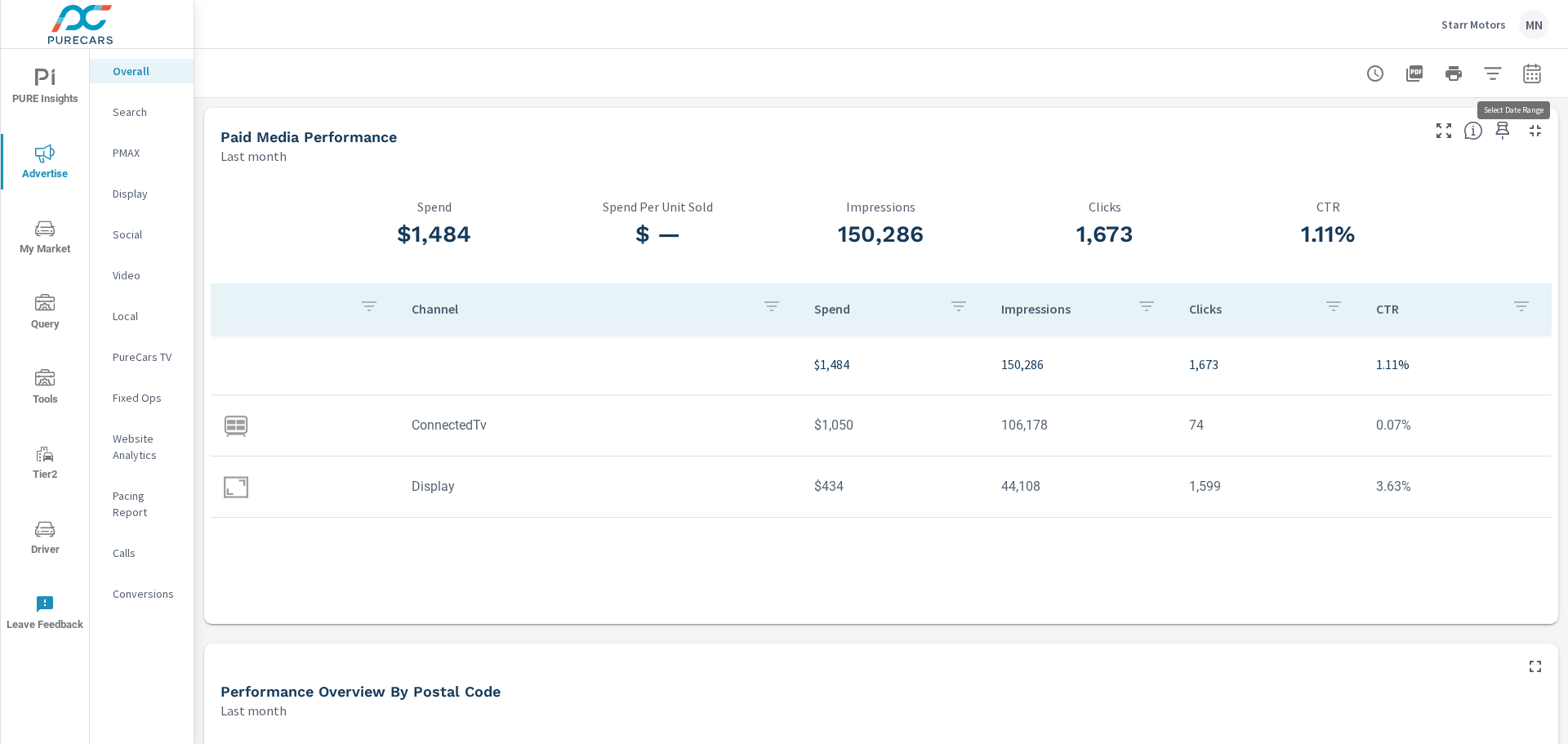
click at [1516, 80] on button "button" at bounding box center [1531, 73] width 32 height 32
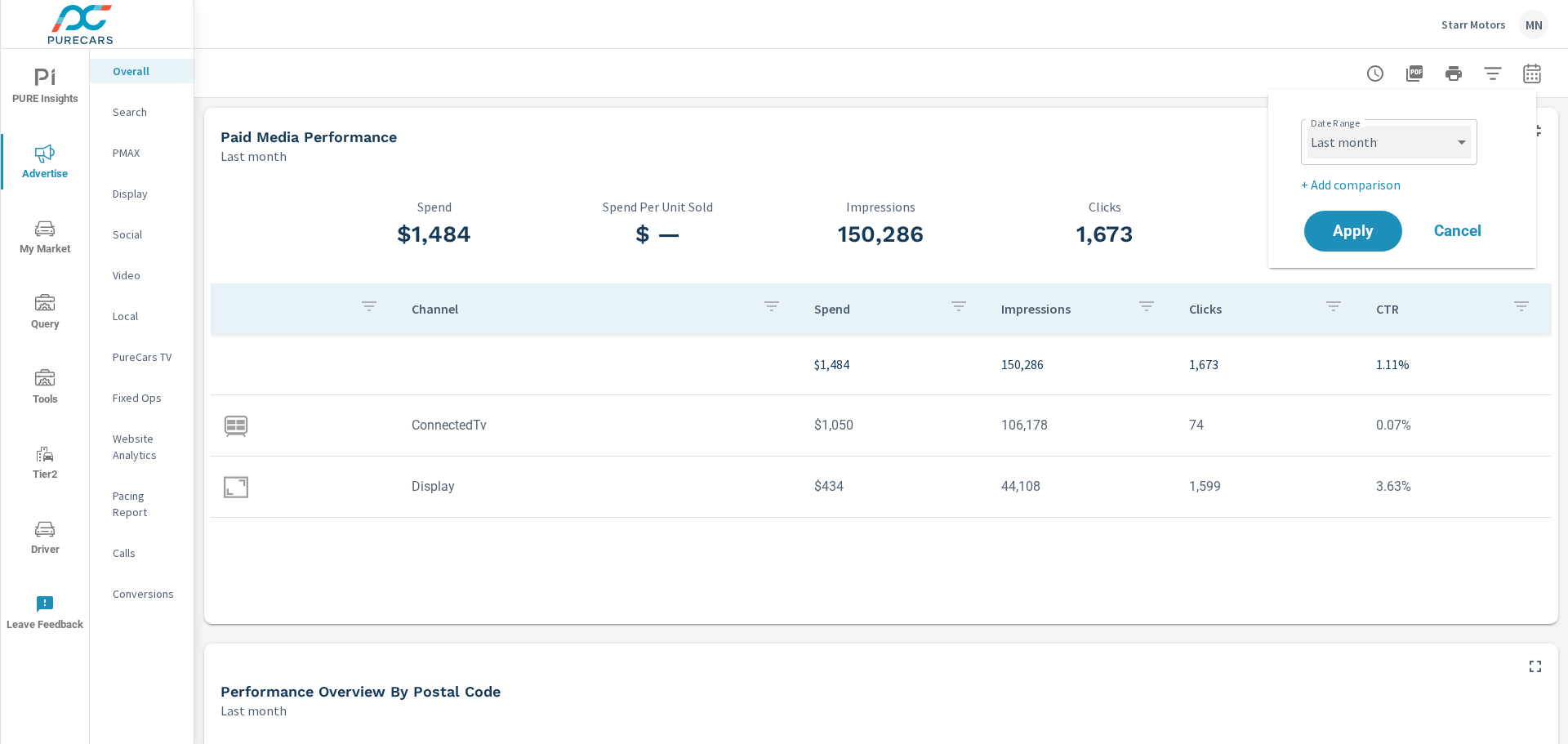
click at [1360, 153] on select "Custom Yesterday Last week Last 7 days Last 14 days Last 30 days Last 45 days L…" at bounding box center [1389, 141] width 164 height 32
click at [1308, 125] on select "Custom Yesterday Last week Last 7 days Last 14 days Last 30 days Last 45 days L…" at bounding box center [1389, 141] width 164 height 32
click at [1389, 139] on select "Custom Yesterday Last week Last 7 days Last 14 days Last 30 days Last 45 days L…" at bounding box center [1389, 141] width 164 height 32
click at [1308, 125] on select "Custom Yesterday Last week Last 7 days Last 14 days Last 30 days Last 45 days L…" at bounding box center [1389, 141] width 164 height 32
select select "custom"
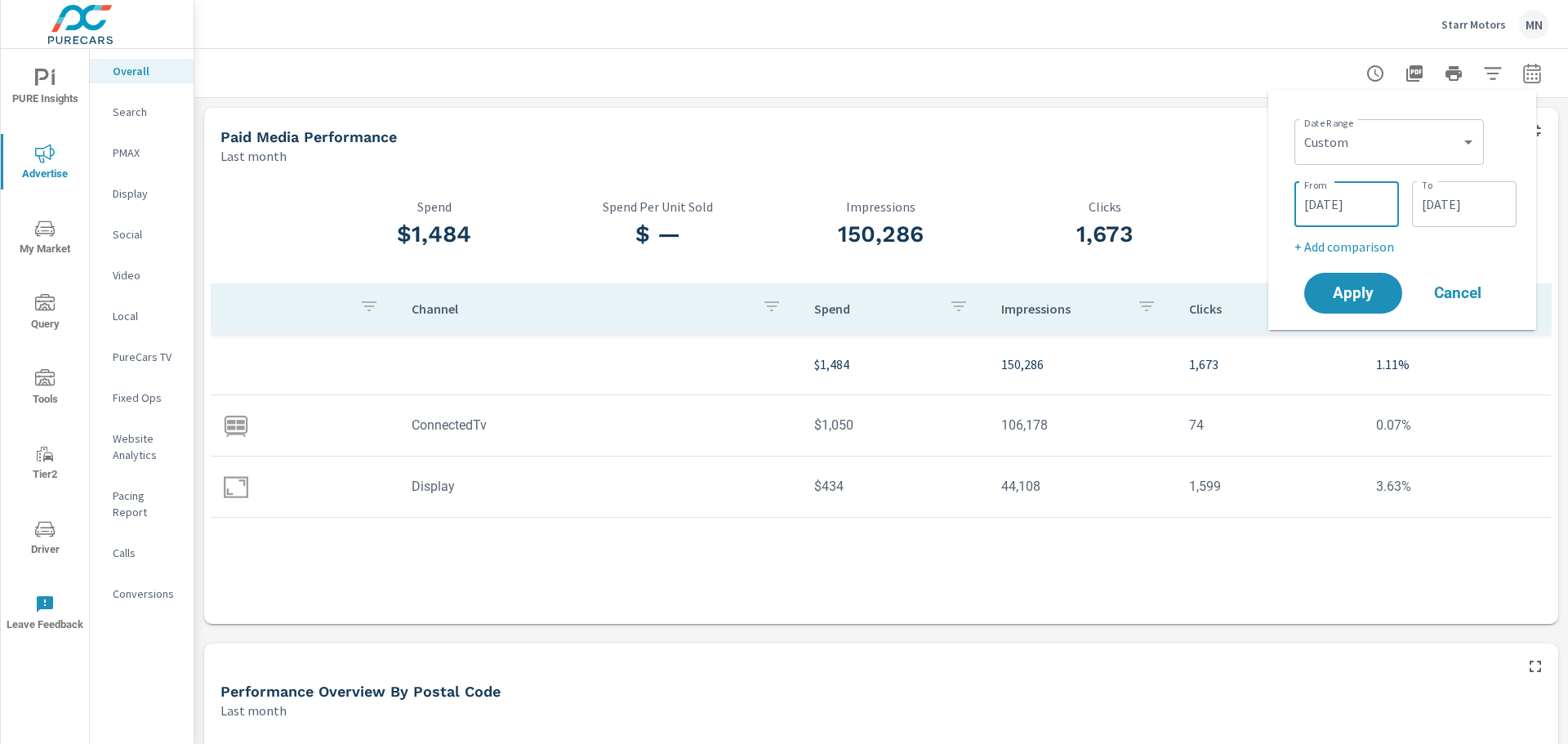
click at [1340, 201] on input "09/16/2025" at bounding box center [1347, 203] width 91 height 32
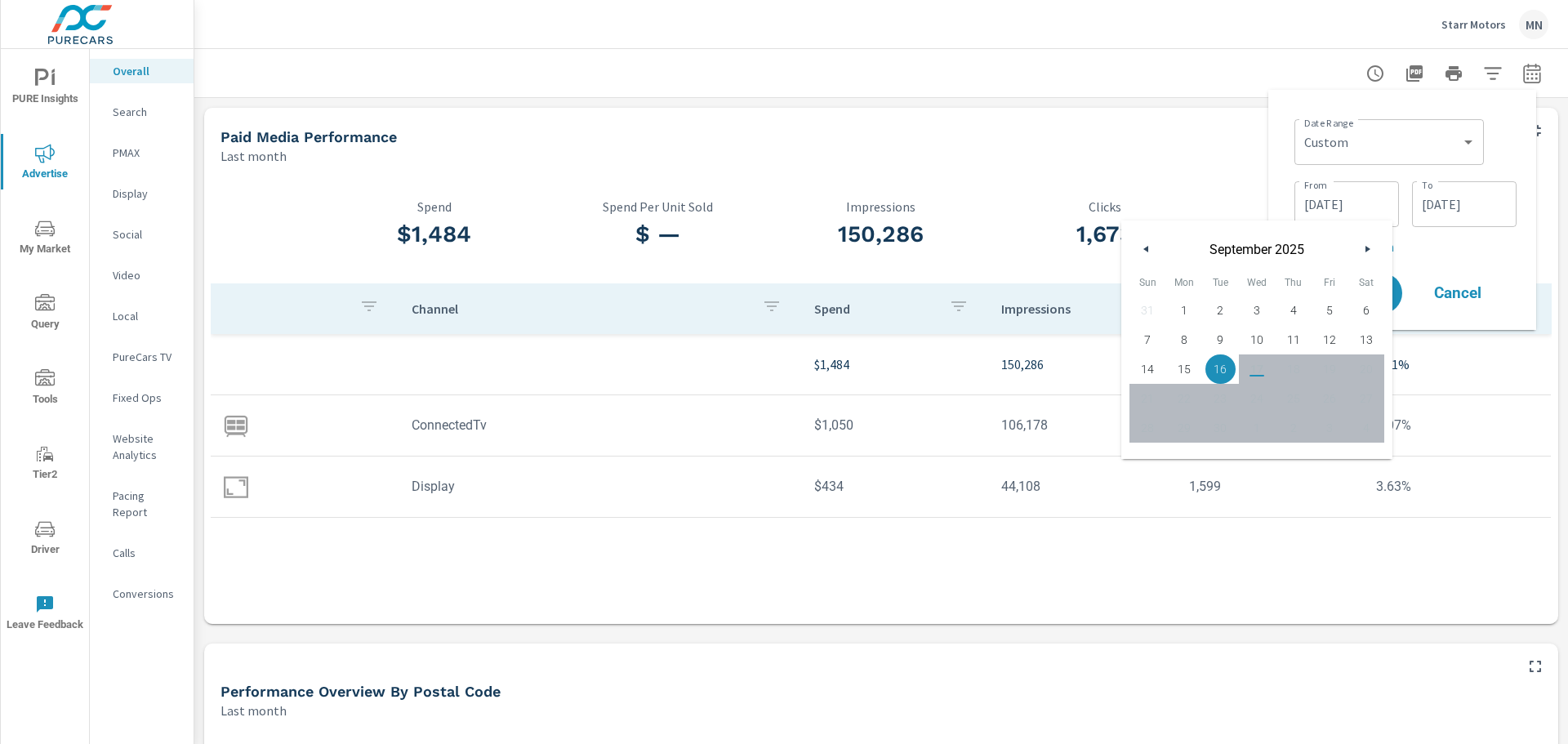
click at [1146, 246] on icon "button" at bounding box center [1144, 249] width 8 height 7
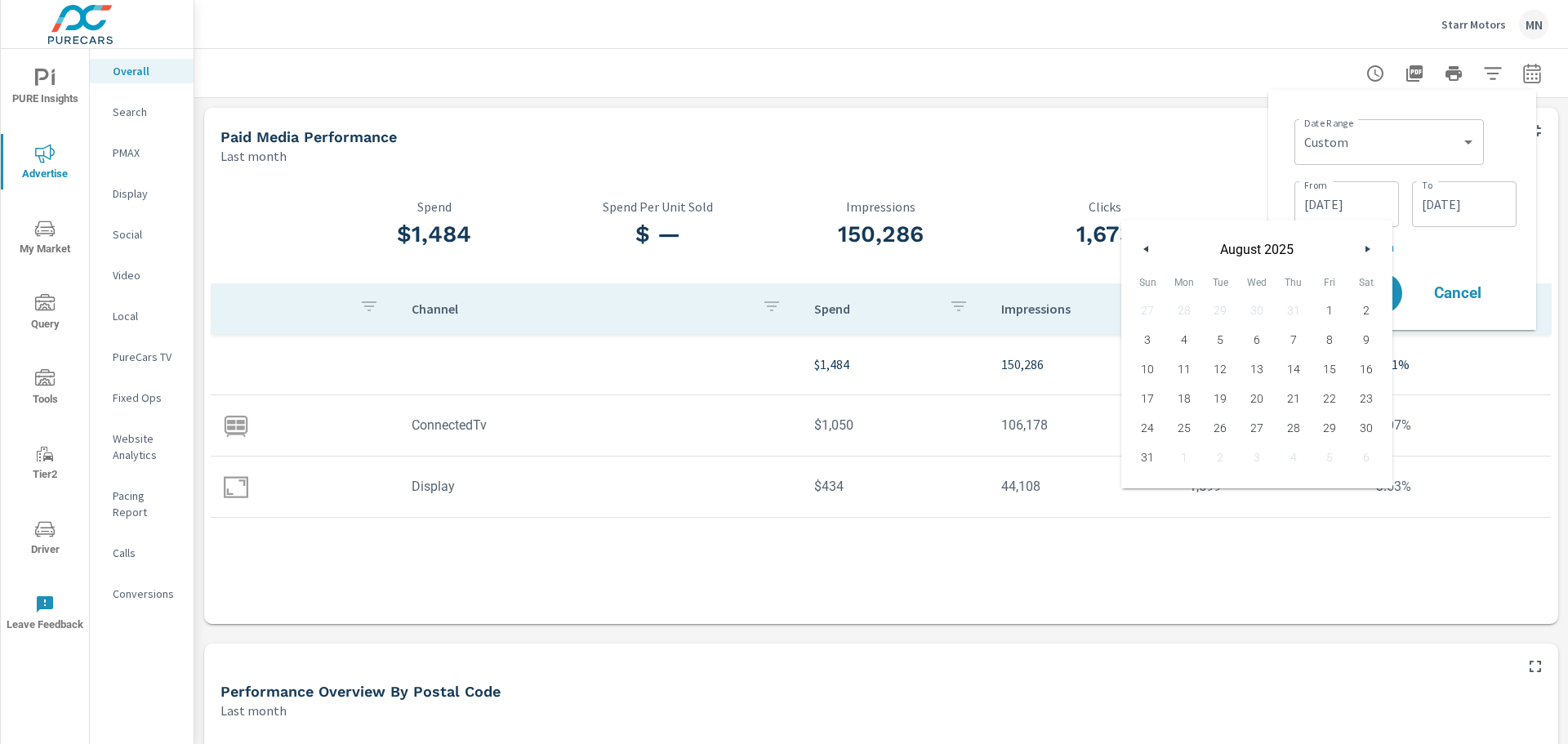
click at [1146, 246] on icon "button" at bounding box center [1144, 249] width 8 height 7
click at [1216, 311] on span "1" at bounding box center [1221, 311] width 37 height 22
type input "07/01/2025"
click at [1502, 163] on div "Date Range Custom Yesterday Last week Last 7 days Last 14 days Last 30 days Las…" at bounding box center [1406, 140] width 223 height 56
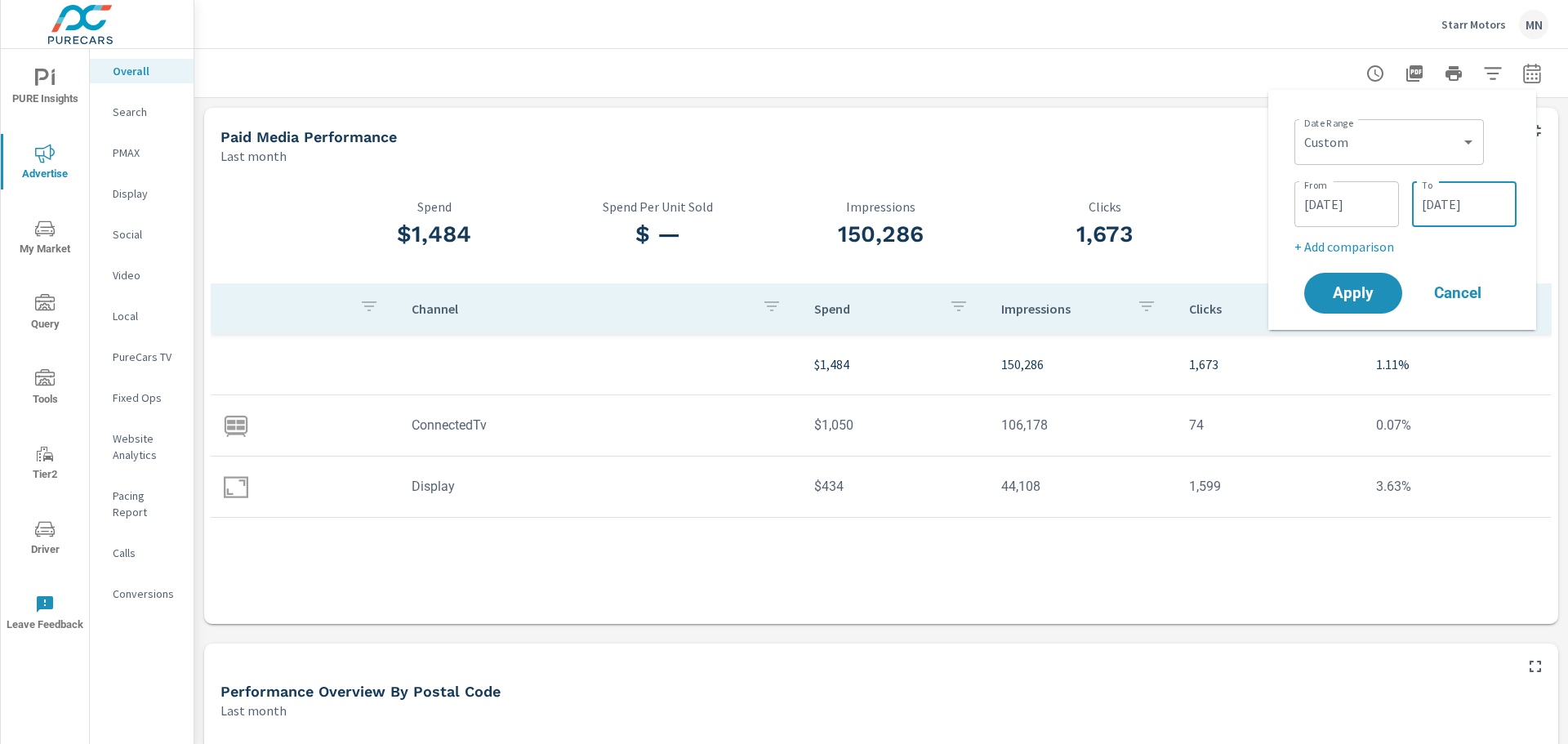
click at [1475, 203] on input "09/16/2025" at bounding box center [1464, 203] width 91 height 32
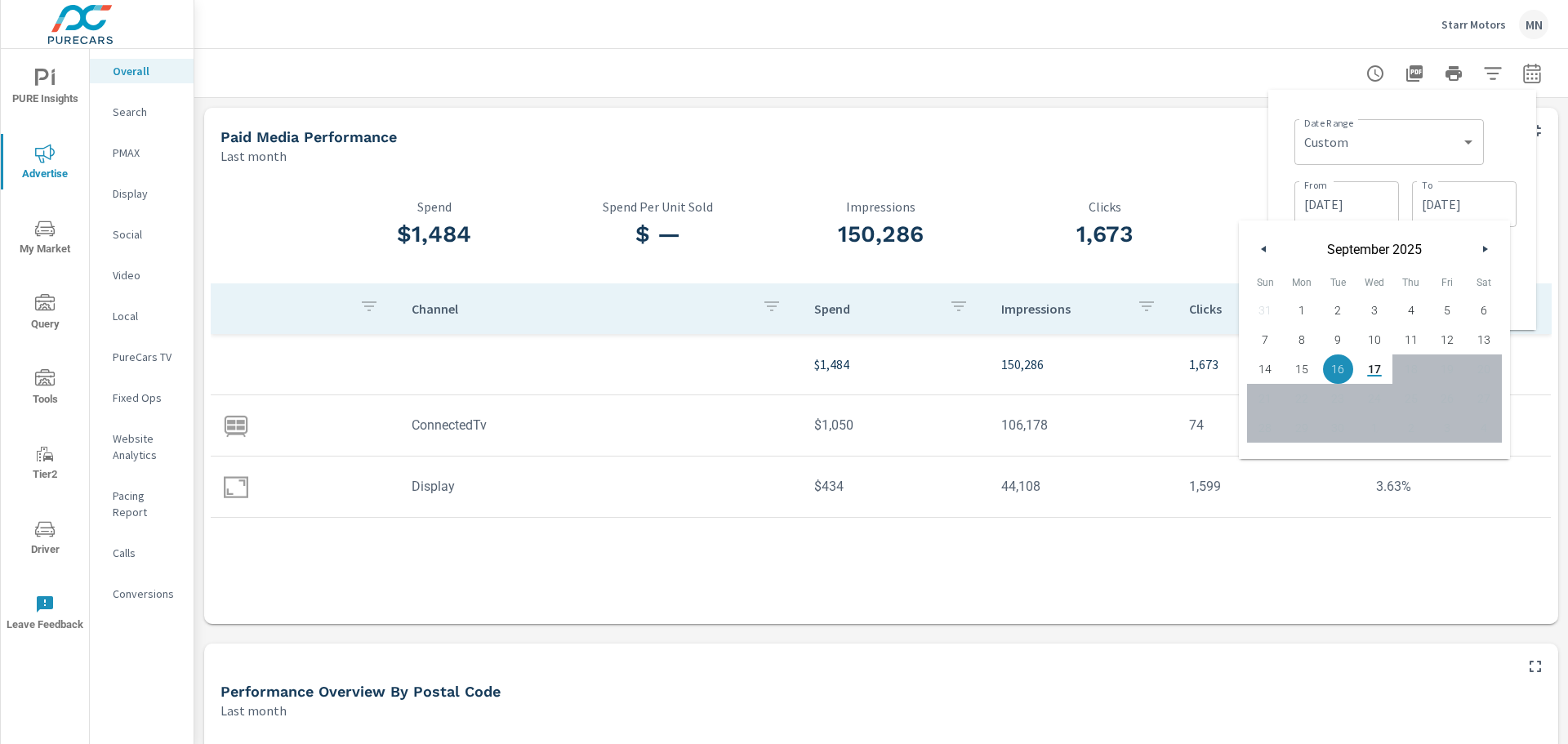
click at [1270, 252] on button "button" at bounding box center [1265, 249] width 20 height 20
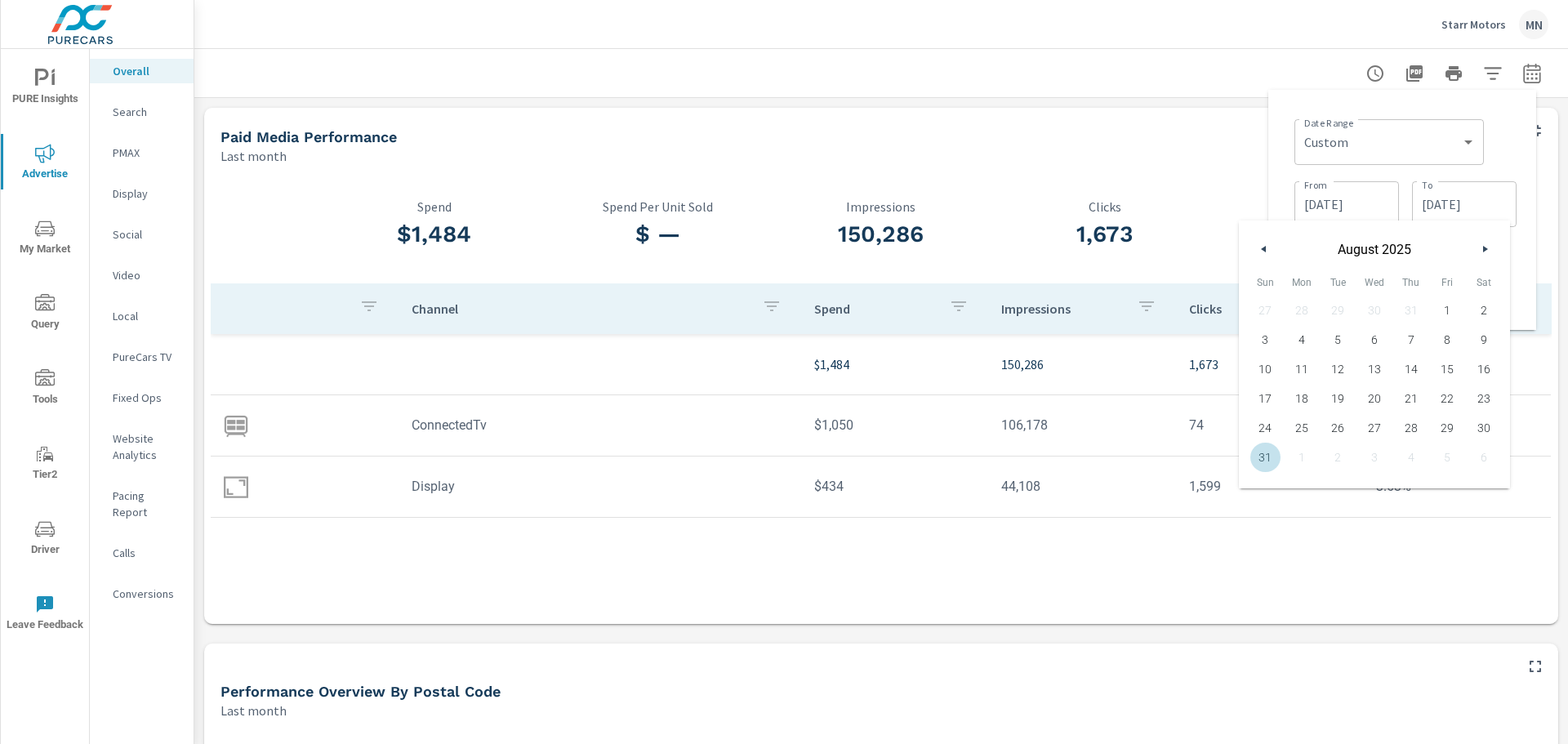
click at [1267, 453] on span "31" at bounding box center [1266, 458] width 37 height 22
type input "08/31/2025"
click at [1507, 130] on div "Date Range Custom Yesterday Last week Last 7 days Last 14 days Last 30 days Las…" at bounding box center [1406, 140] width 223 height 56
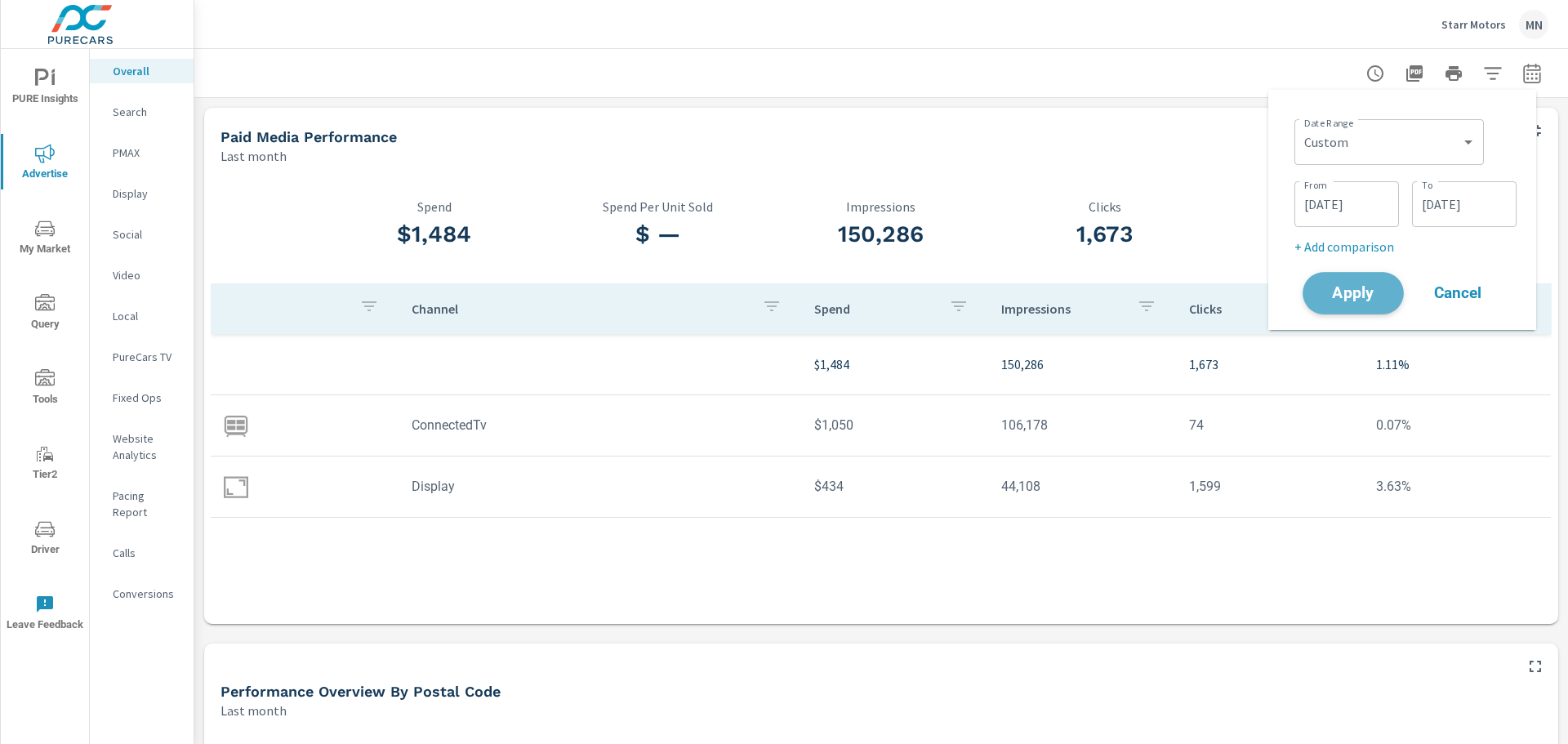
click at [1352, 291] on span "Apply" at bounding box center [1353, 293] width 67 height 16
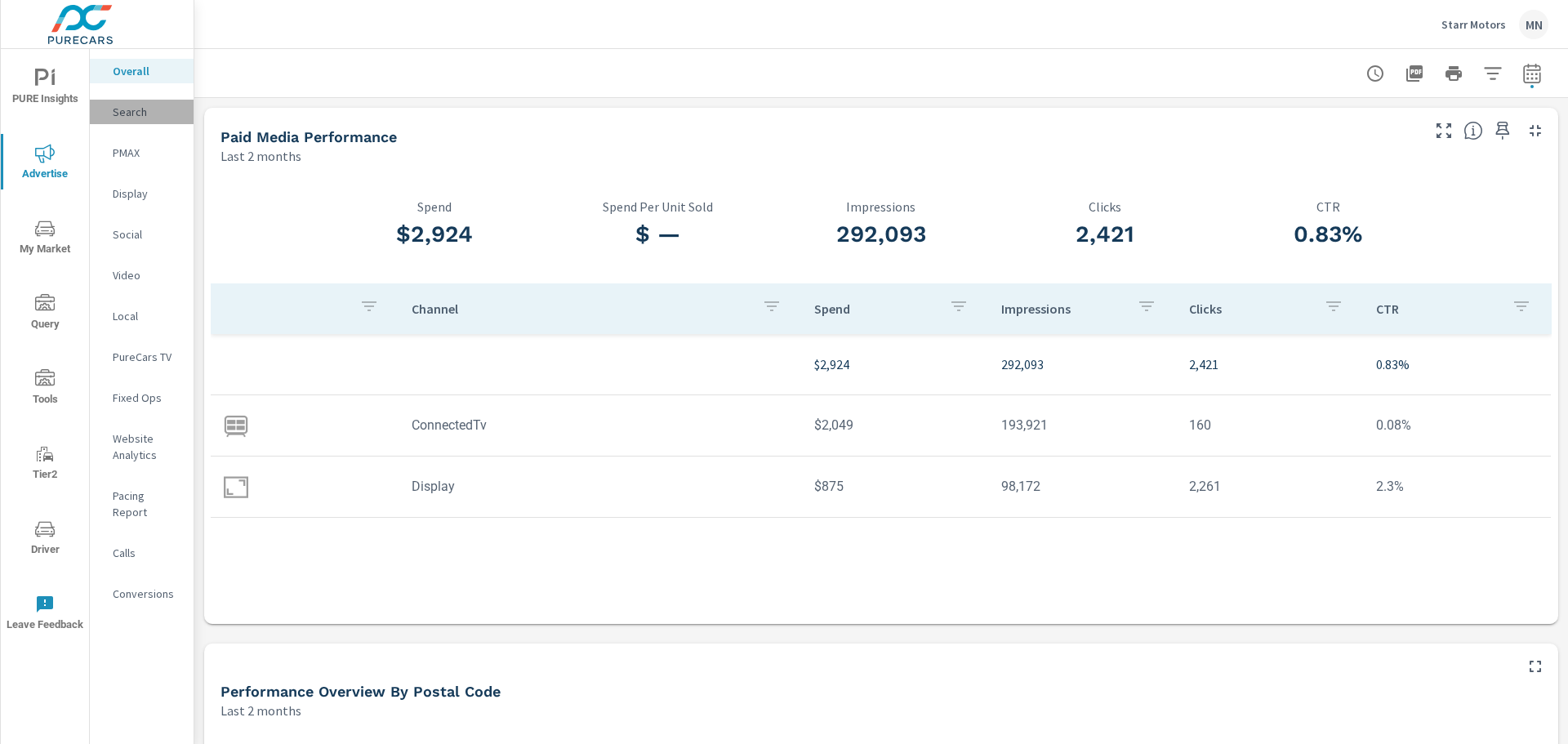
click at [135, 108] on p "Search" at bounding box center [147, 112] width 68 height 17
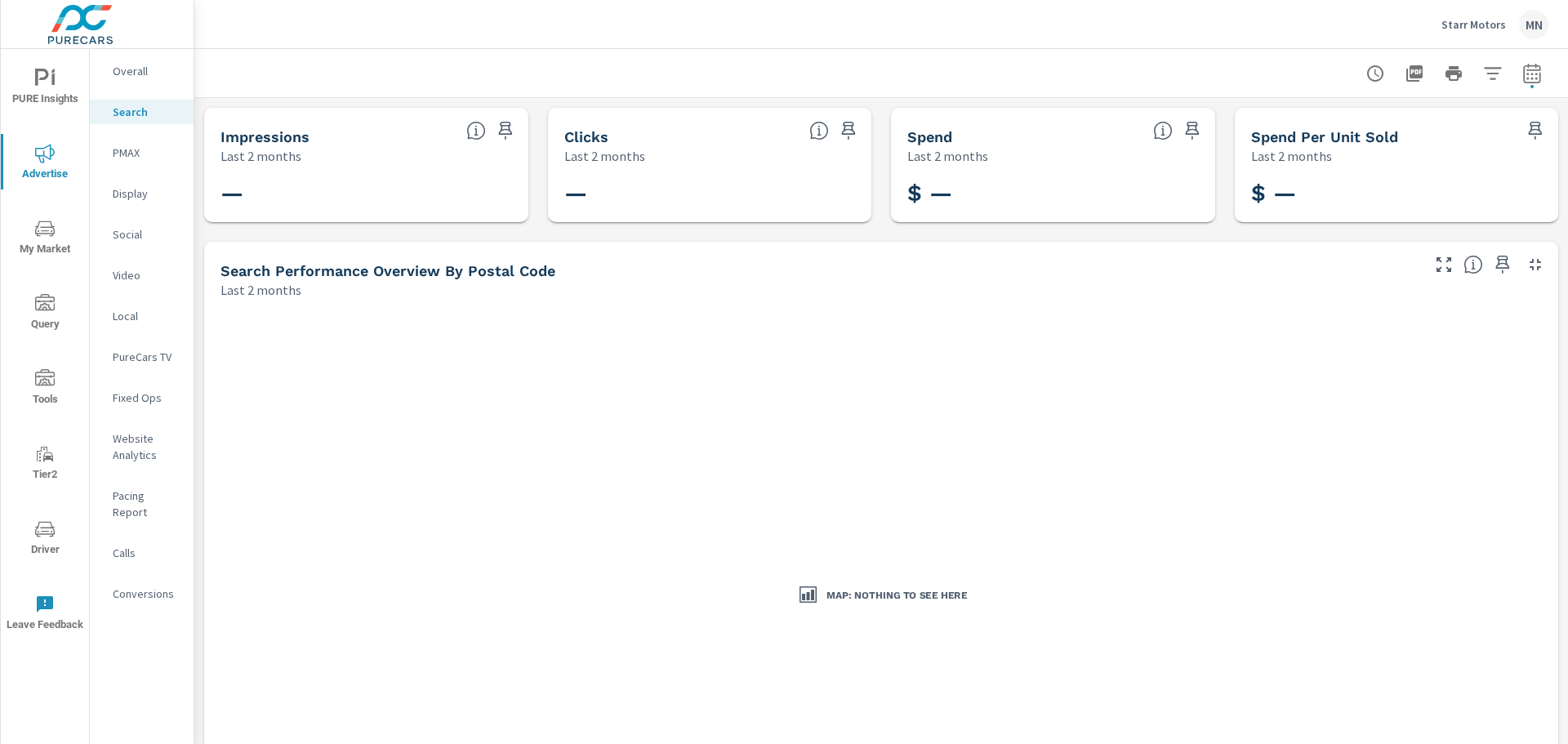
click at [134, 151] on p "PMAX" at bounding box center [147, 153] width 68 height 17
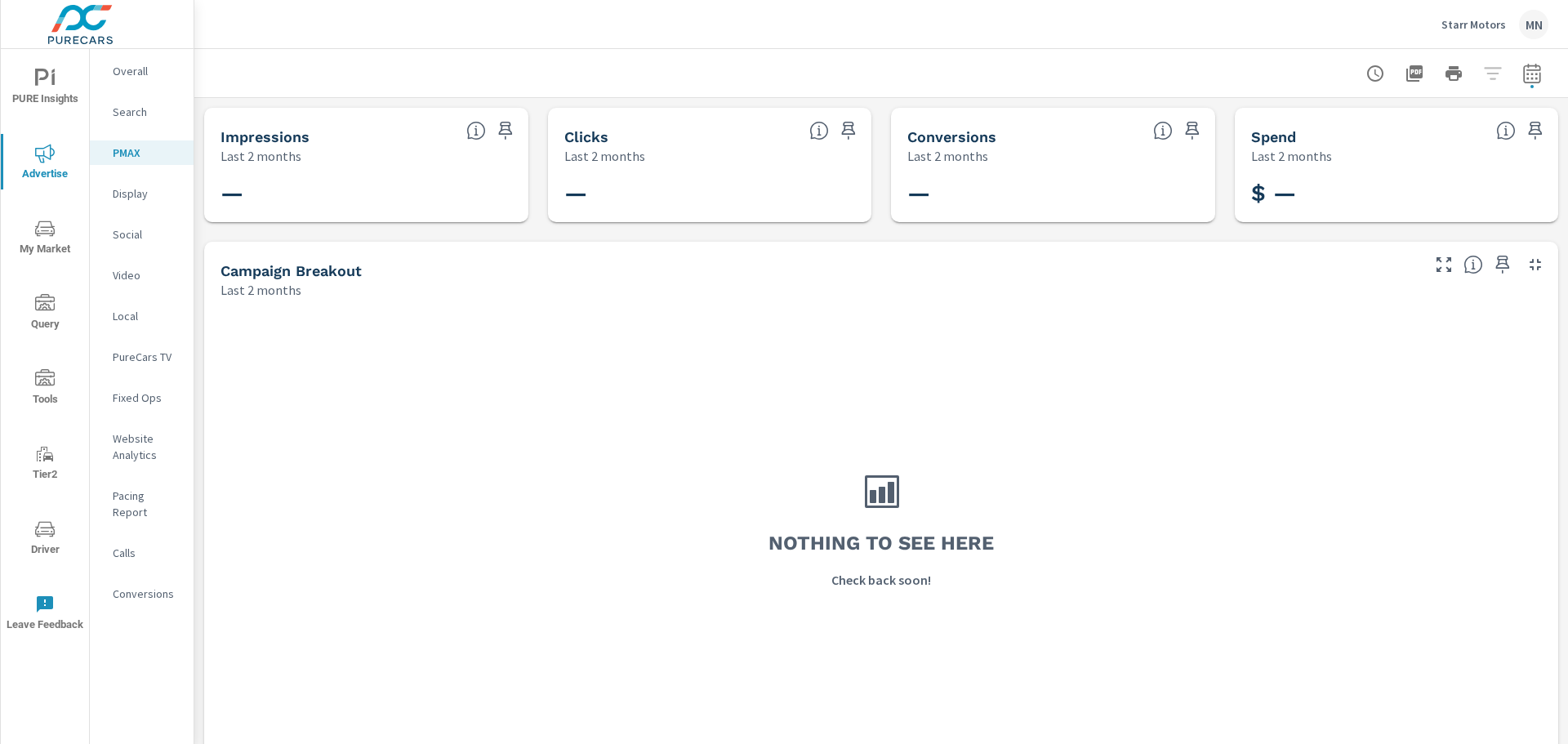
click at [149, 192] on p "Display" at bounding box center [147, 193] width 68 height 17
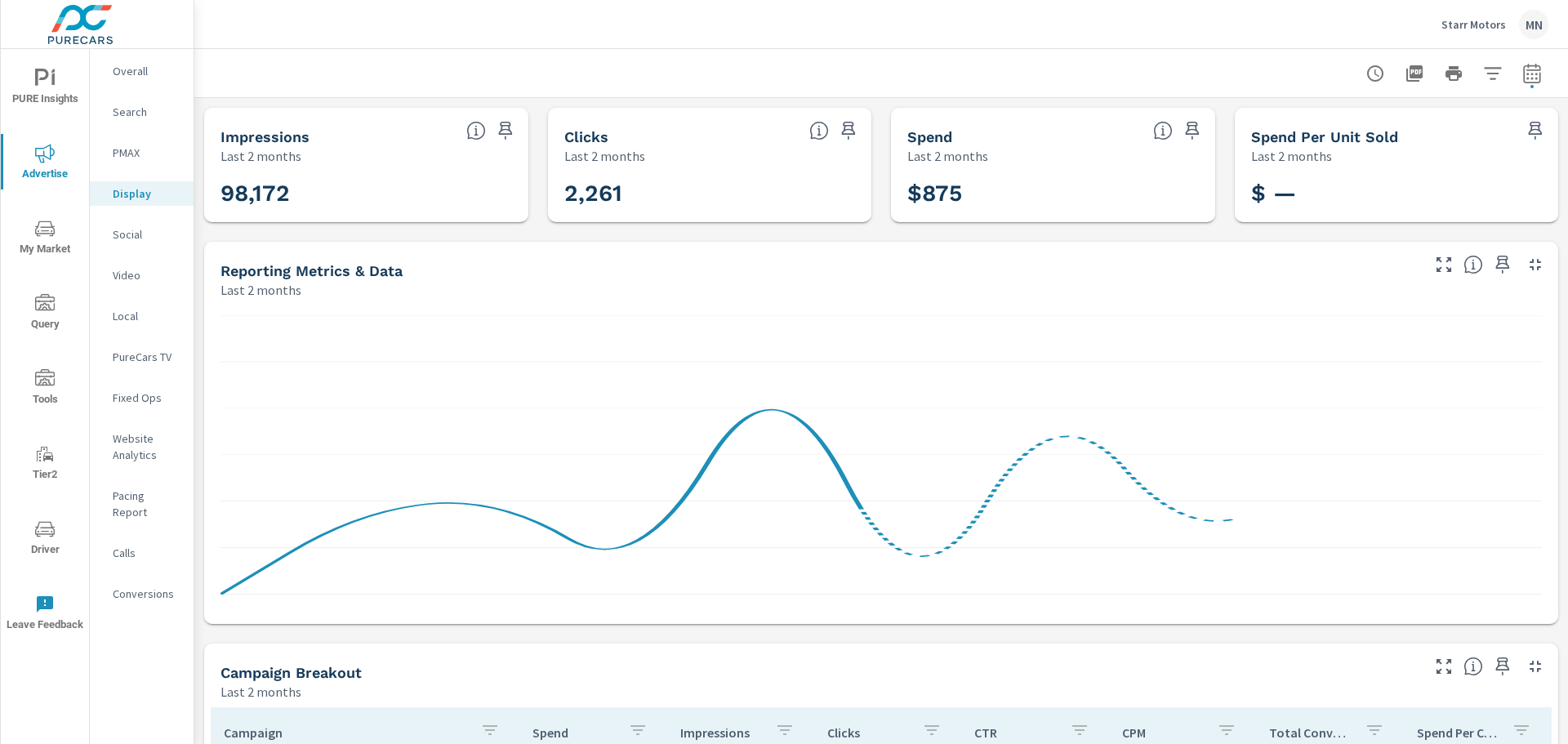
click at [1526, 267] on icon "button" at bounding box center [1536, 265] width 20 height 20
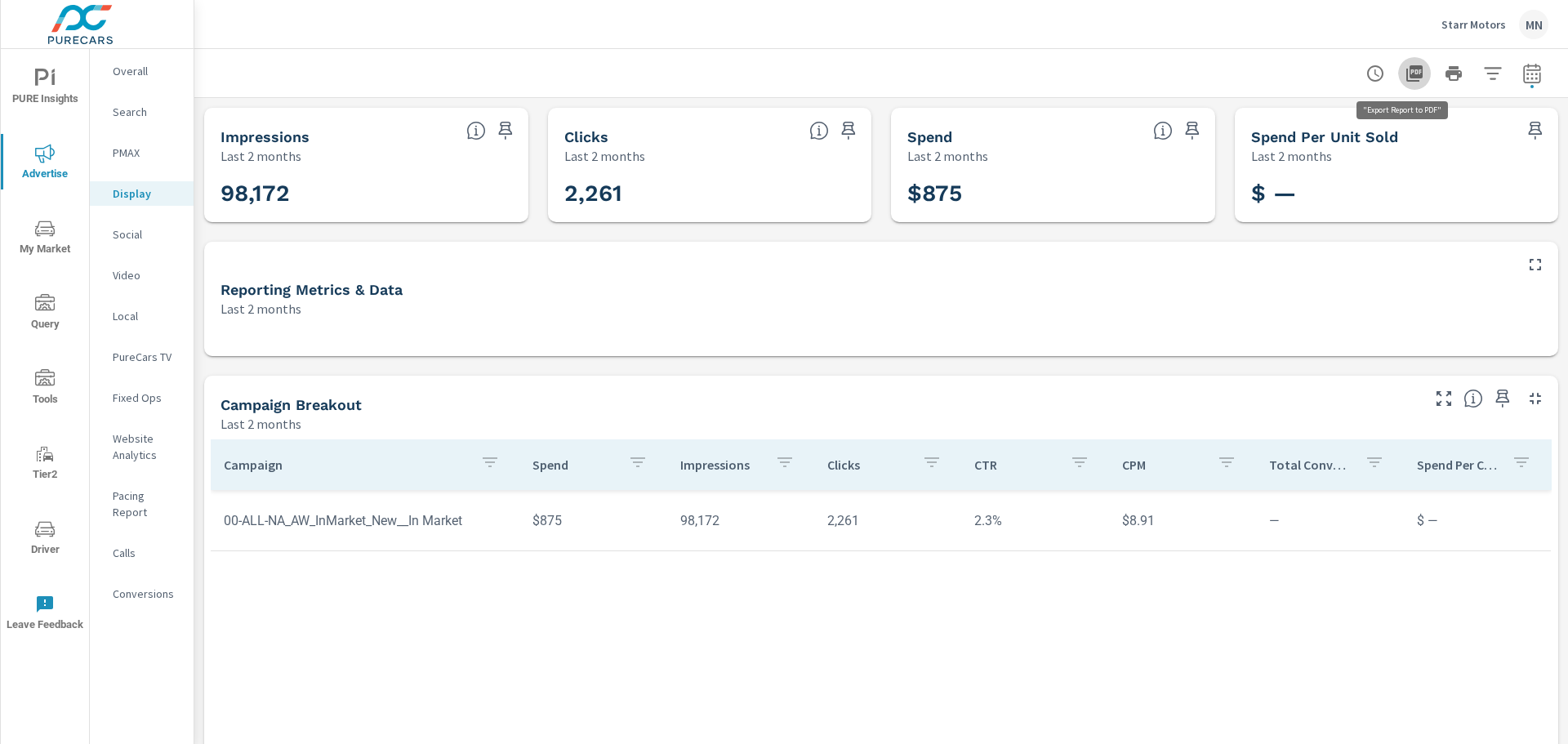
click at [1407, 70] on icon "button" at bounding box center [1415, 74] width 17 height 17
click at [122, 232] on p "Social" at bounding box center [147, 234] width 68 height 17
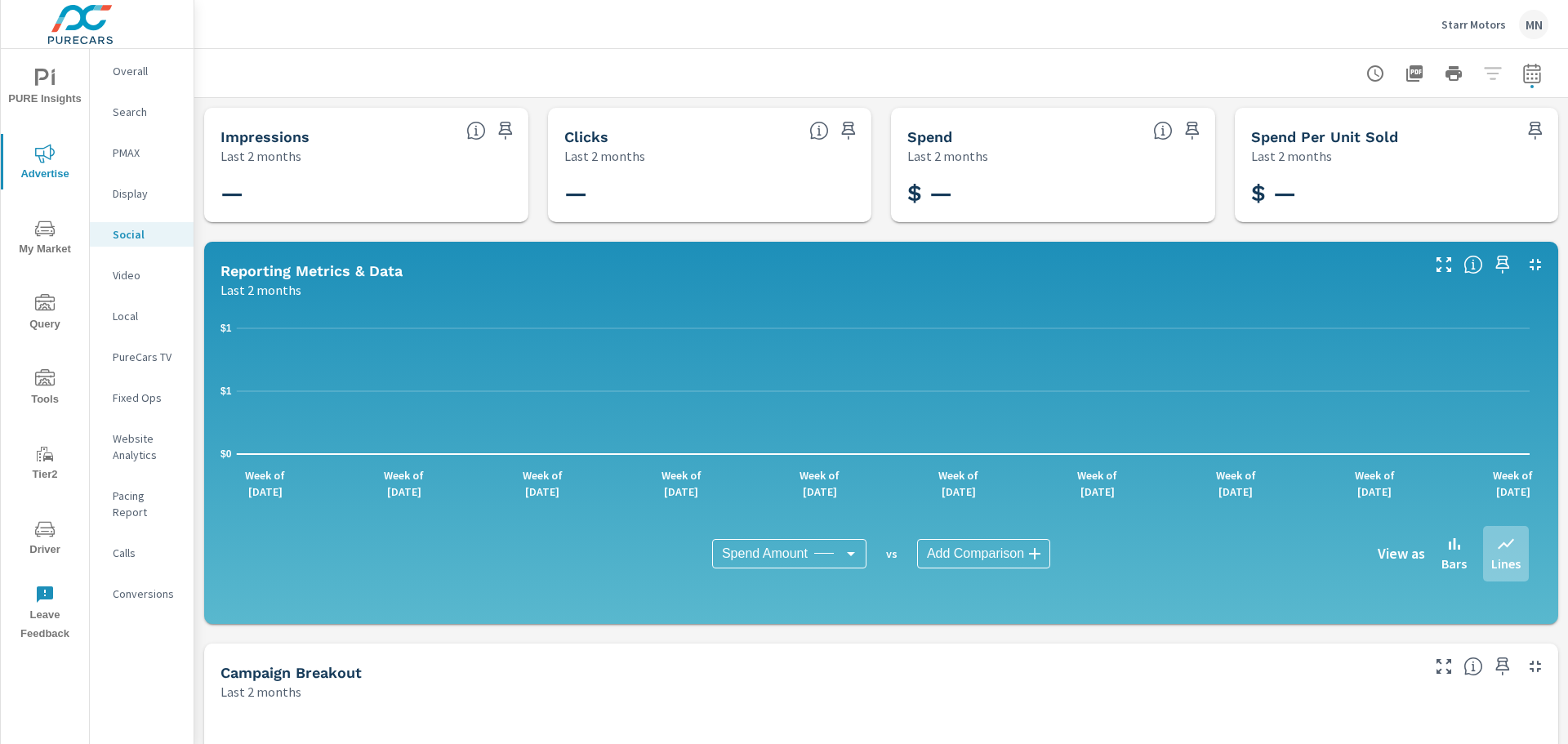
click at [1531, 257] on icon "button" at bounding box center [1536, 265] width 20 height 20
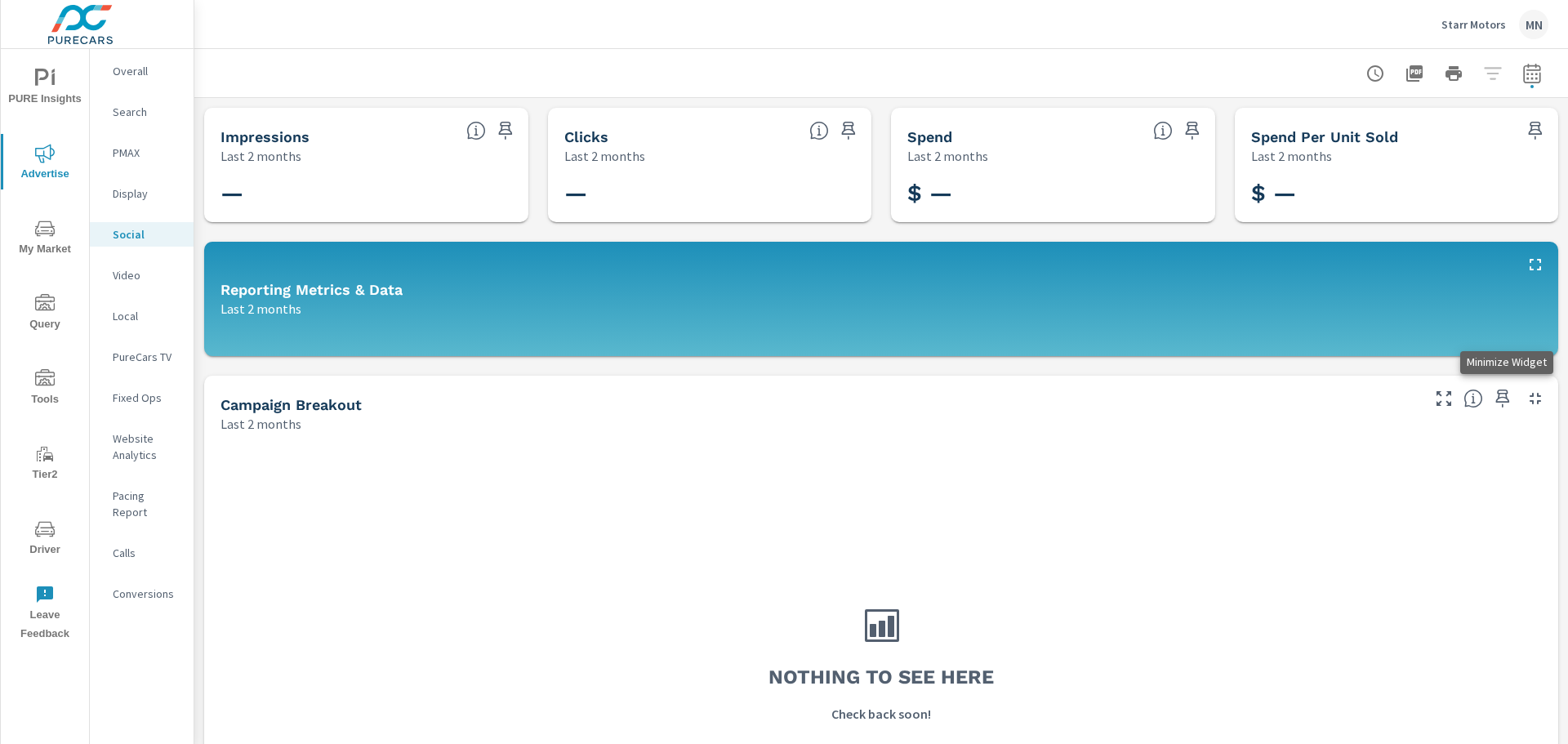
click at [1530, 397] on icon "button" at bounding box center [1536, 399] width 12 height 12
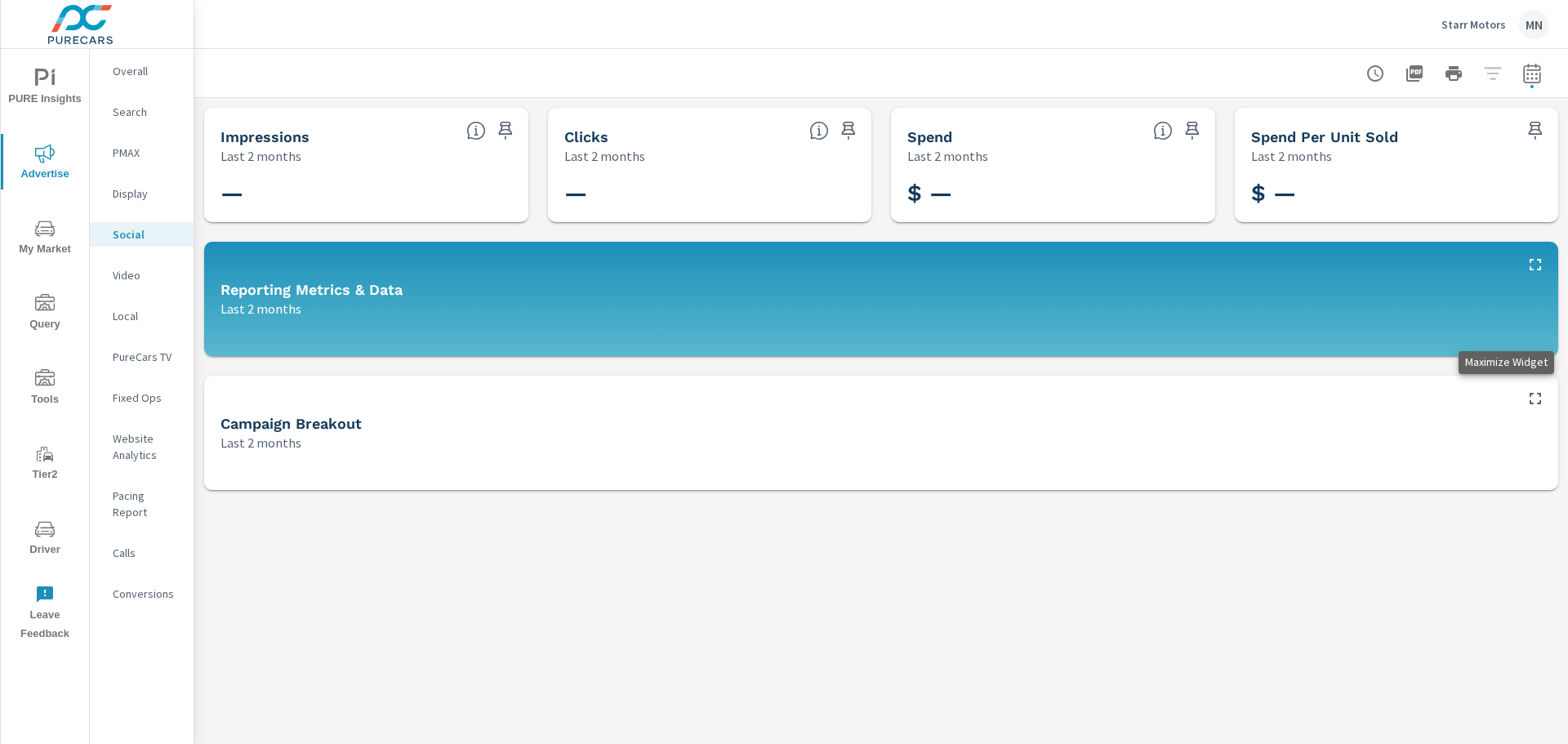
click at [124, 275] on p "Video" at bounding box center [147, 276] width 68 height 17
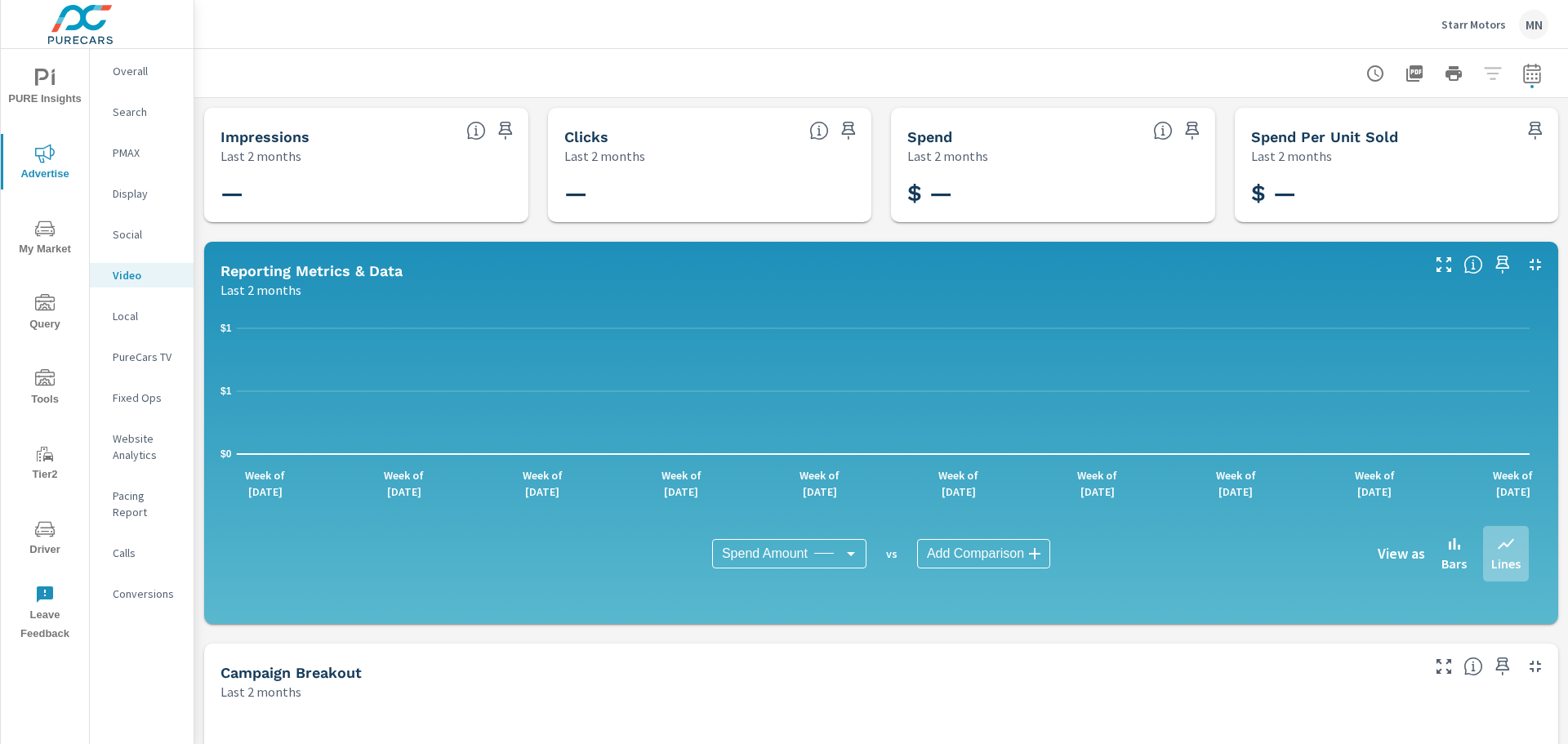
click at [123, 313] on p "Local" at bounding box center [147, 316] width 68 height 17
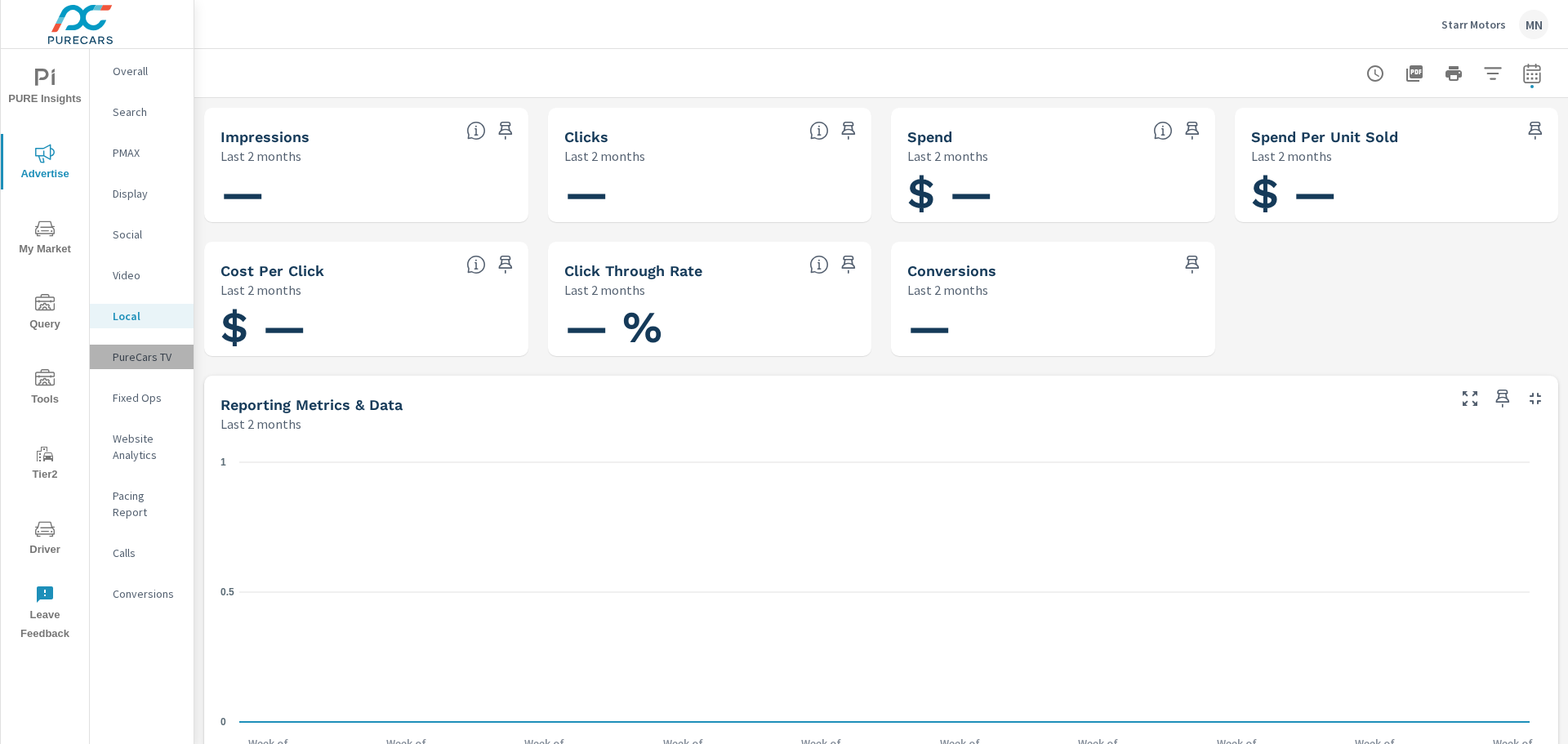
click at [141, 354] on p "PureCars TV" at bounding box center [147, 357] width 68 height 17
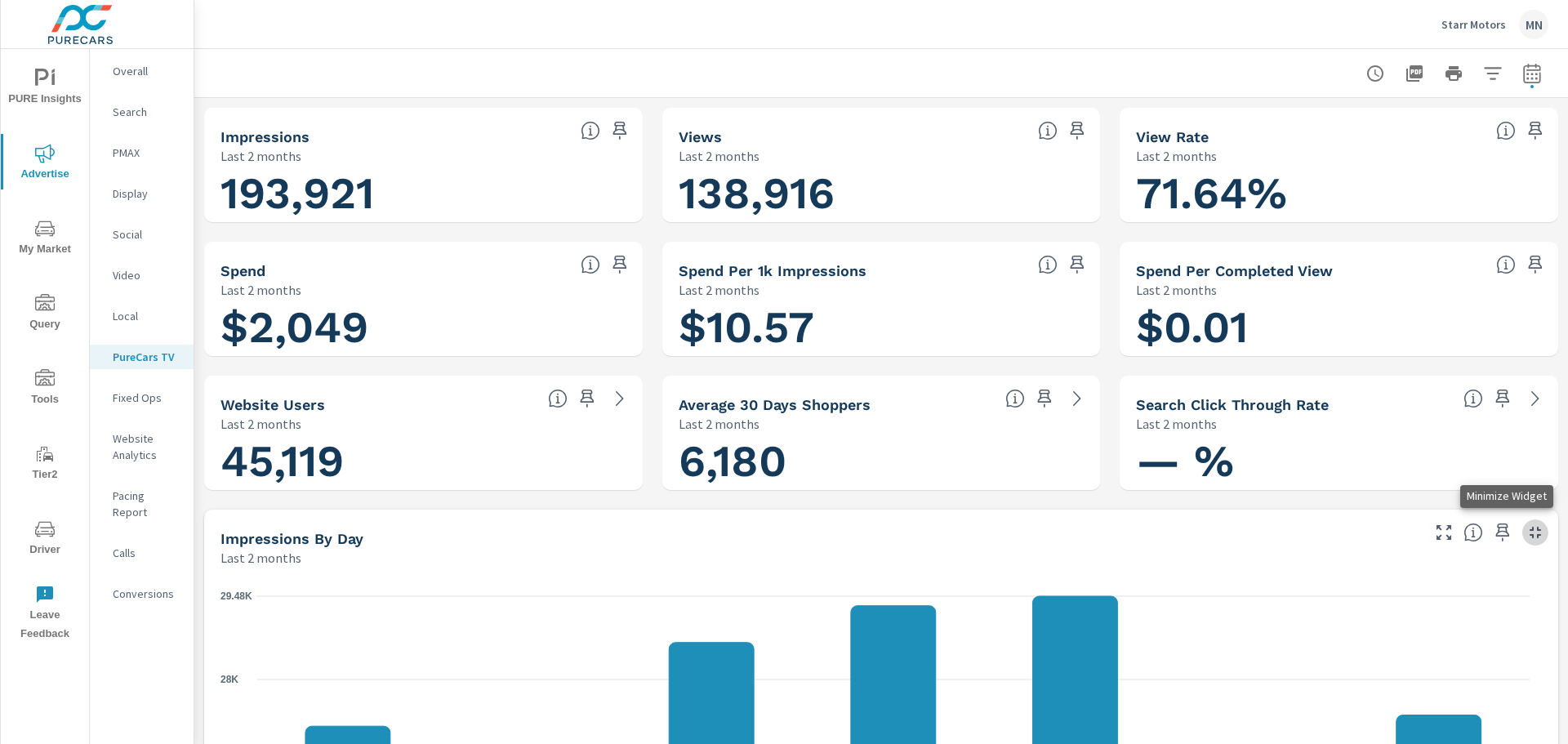
click at [1526, 534] on icon "button" at bounding box center [1536, 532] width 20 height 20
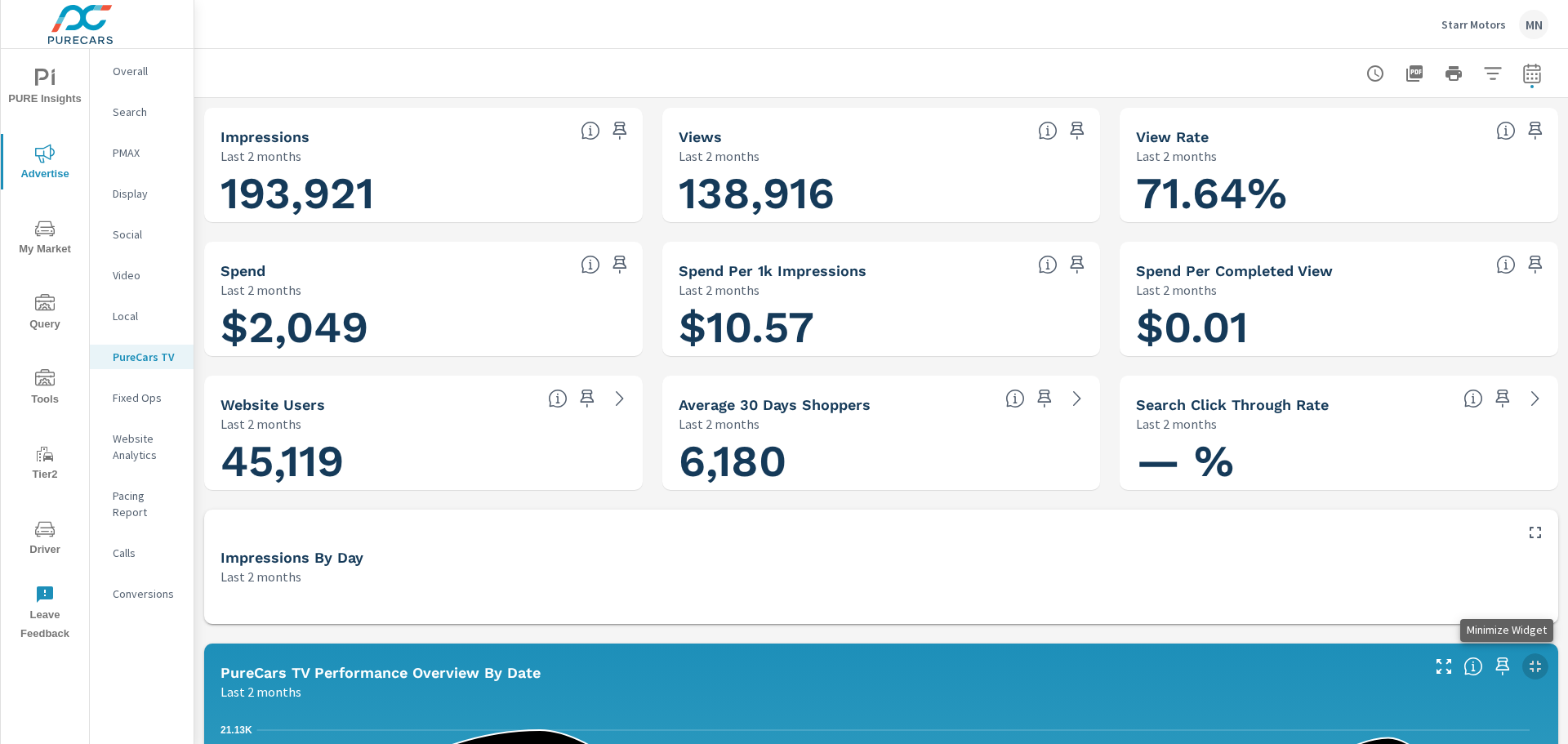
click at [1528, 661] on icon "button" at bounding box center [1536, 667] width 20 height 20
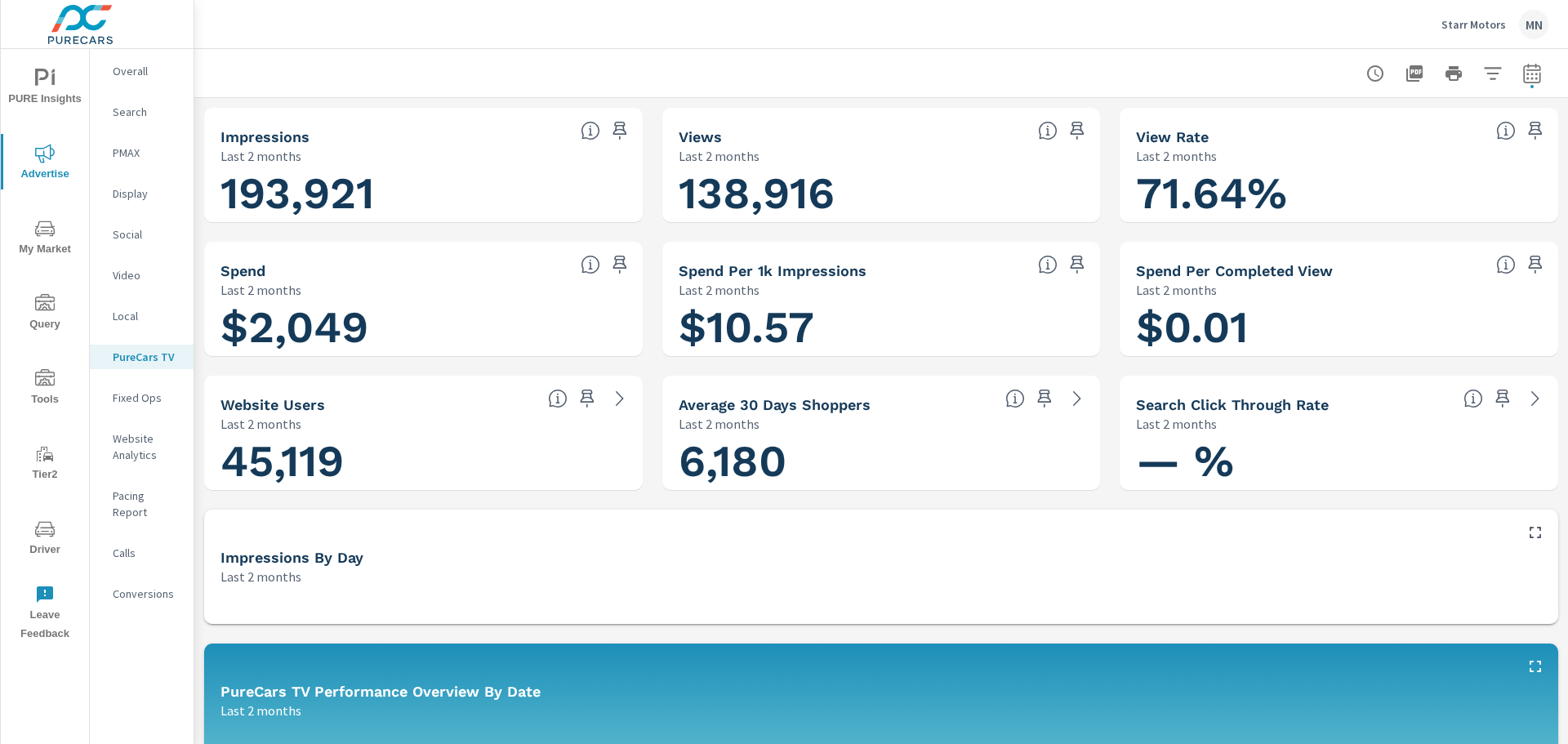
scroll to position [245, 0]
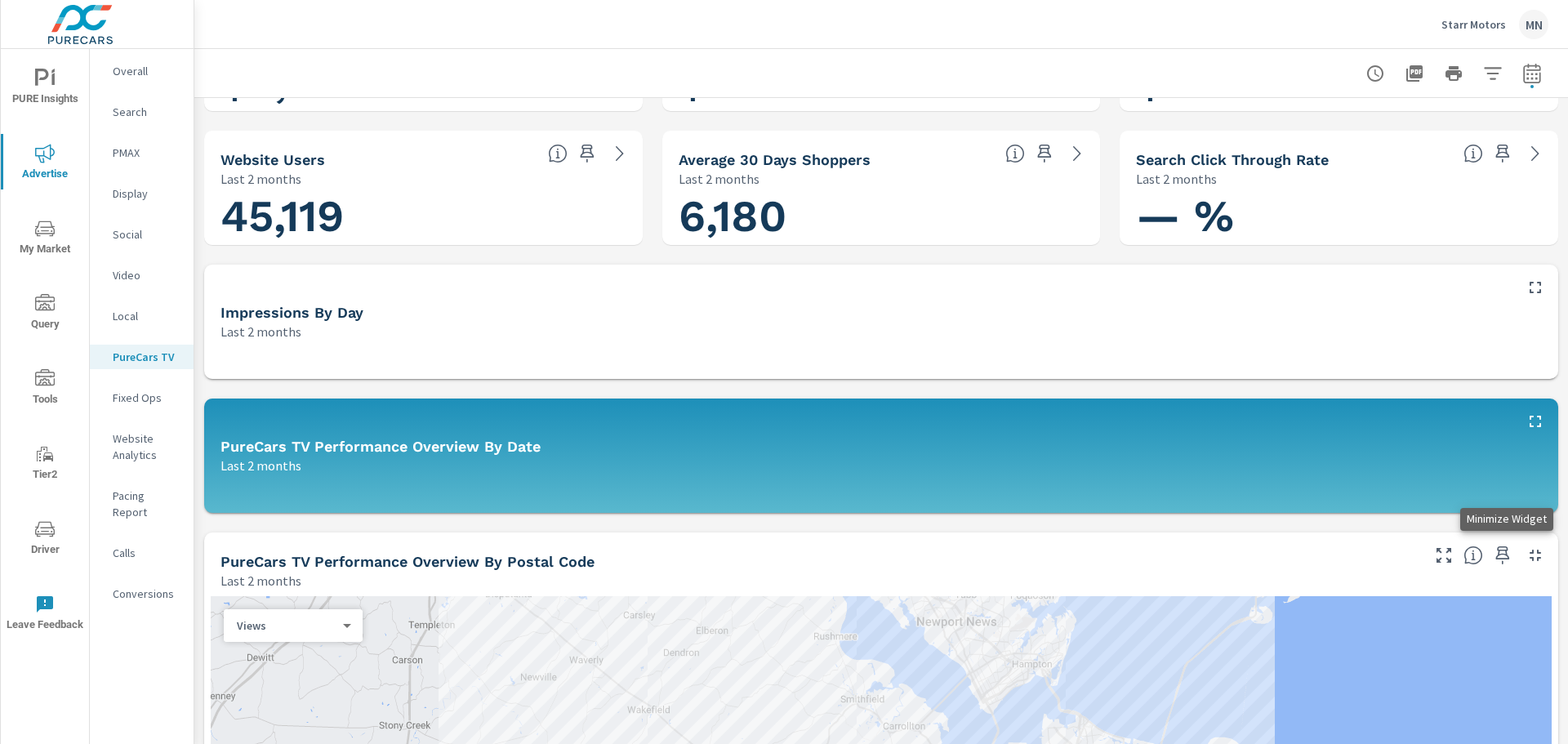
click at [1526, 555] on icon "button" at bounding box center [1536, 556] width 20 height 20
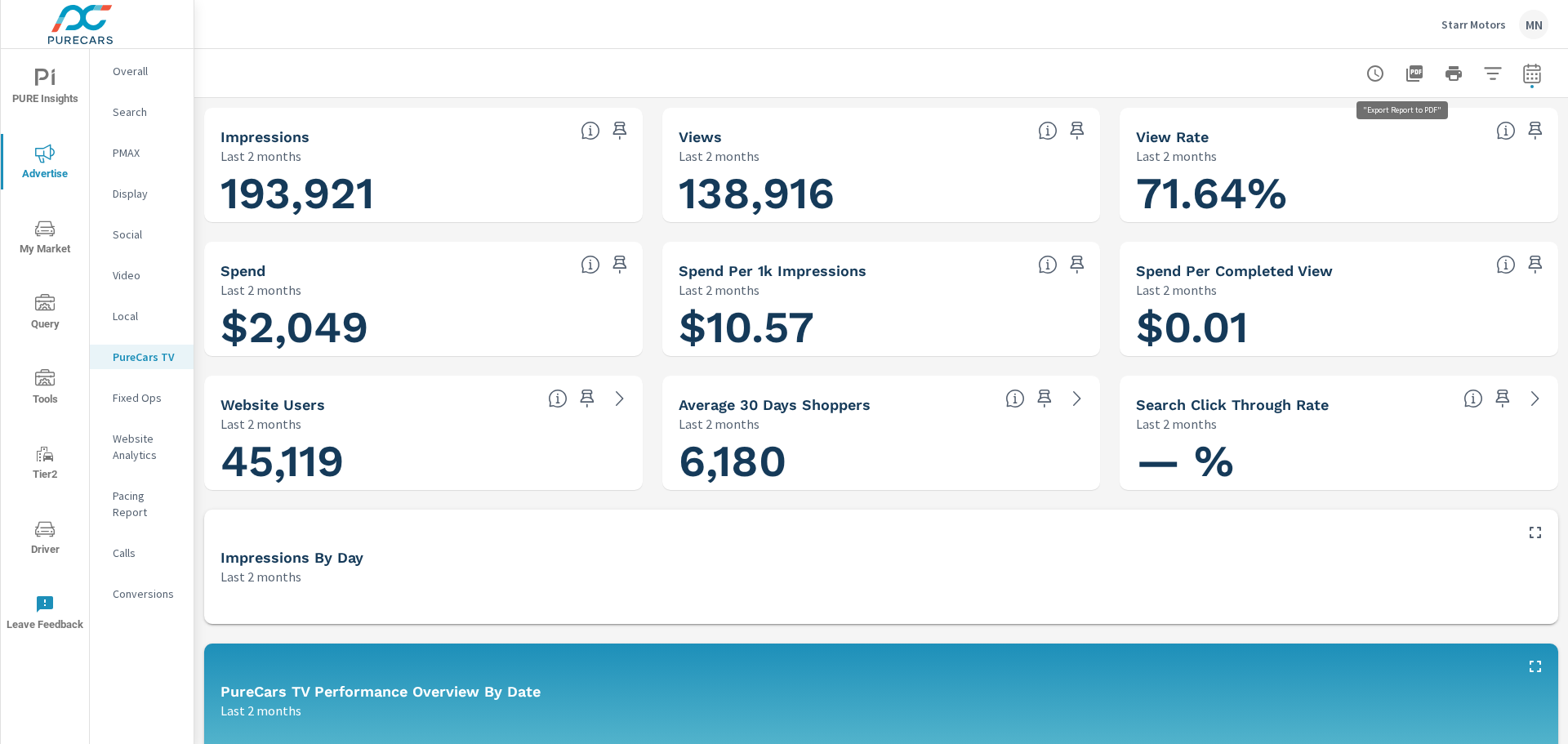
click at [1407, 66] on icon "button" at bounding box center [1415, 74] width 17 height 17
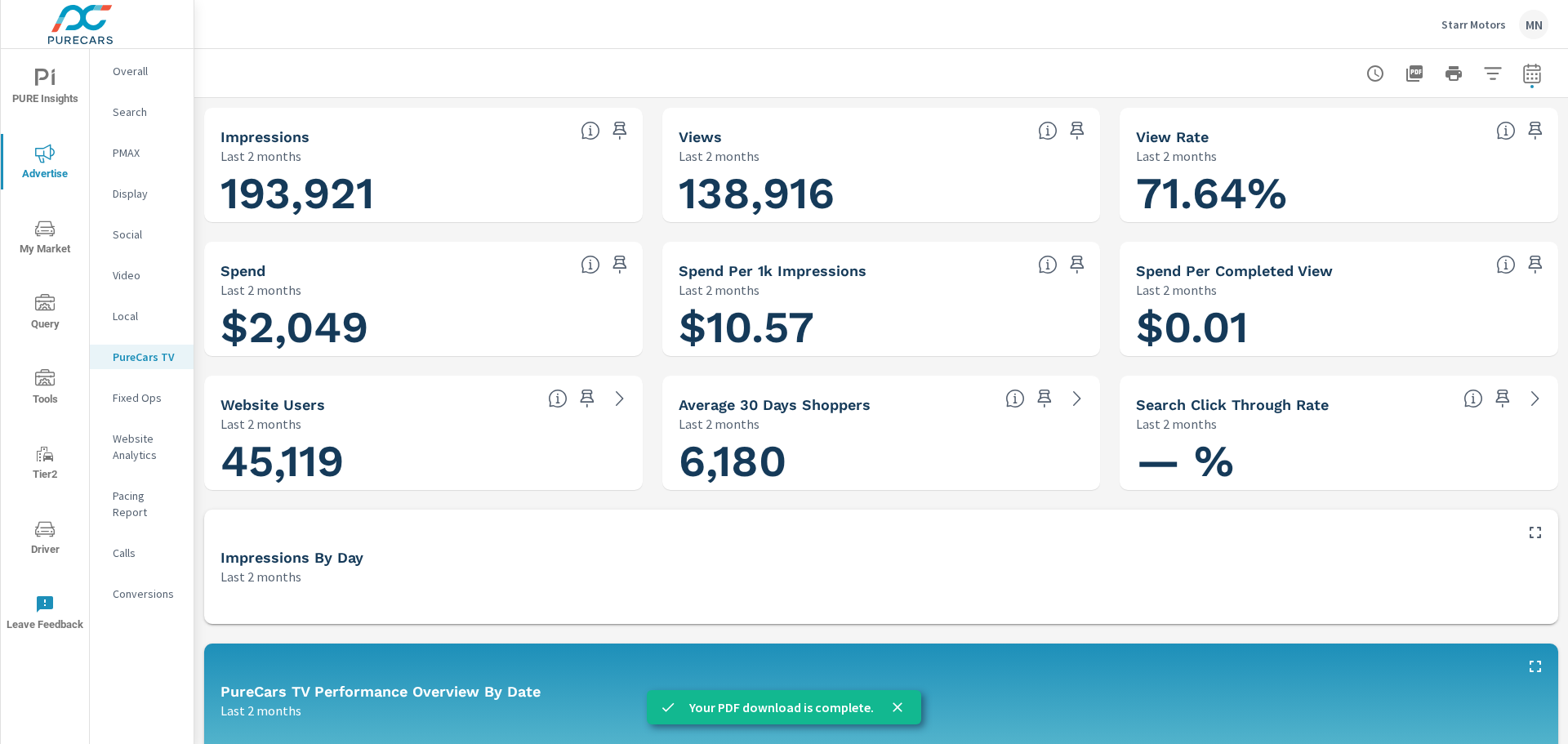
click at [988, 32] on div "Starr Motors MN" at bounding box center [881, 24] width 1335 height 48
